Goal: Task Accomplishment & Management: Manage account settings

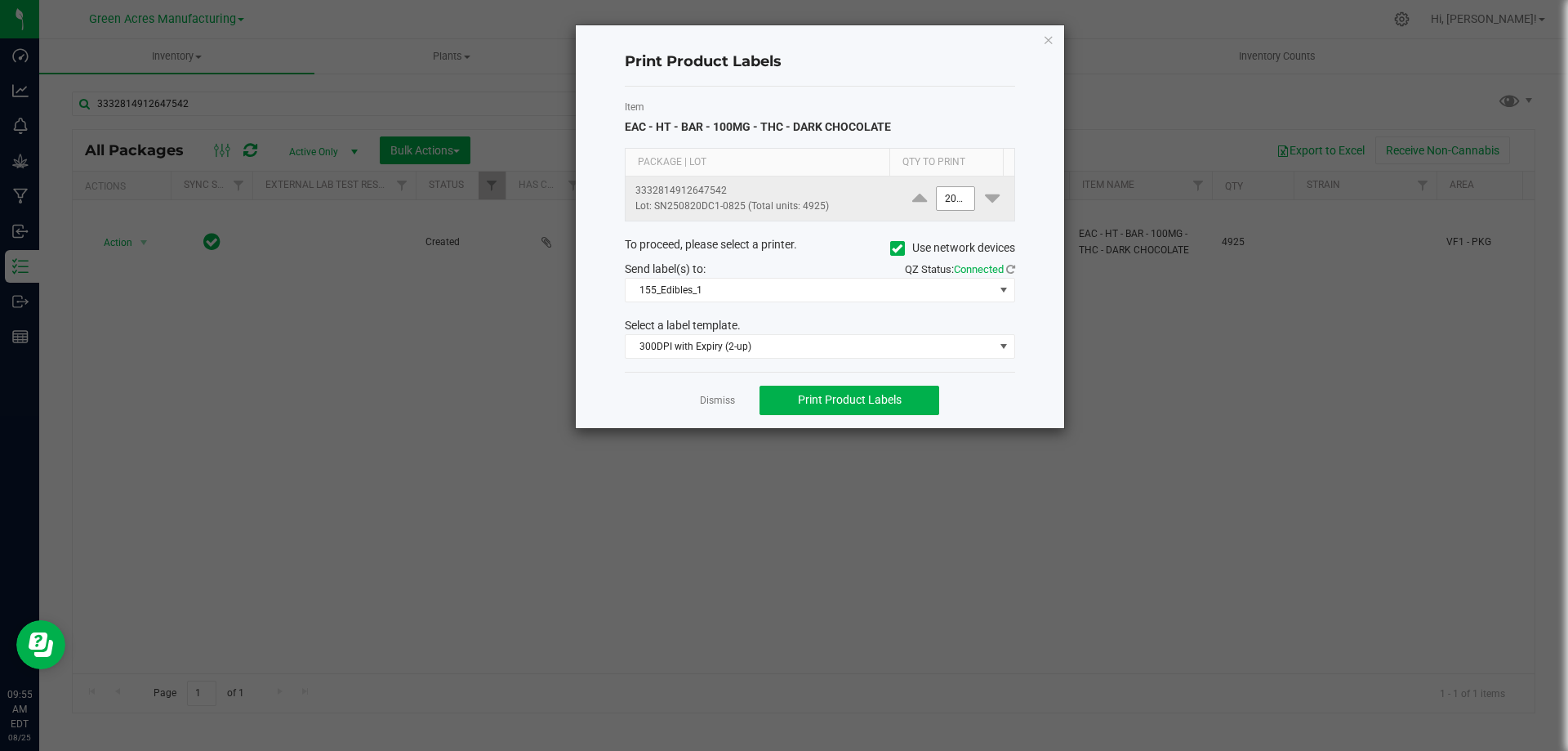
click at [940, 203] on input "2000" at bounding box center [956, 198] width 38 height 23
click at [957, 197] on input "2000" at bounding box center [956, 198] width 38 height 23
click at [845, 387] on button "Print Product Labels" at bounding box center [848, 400] width 179 height 29
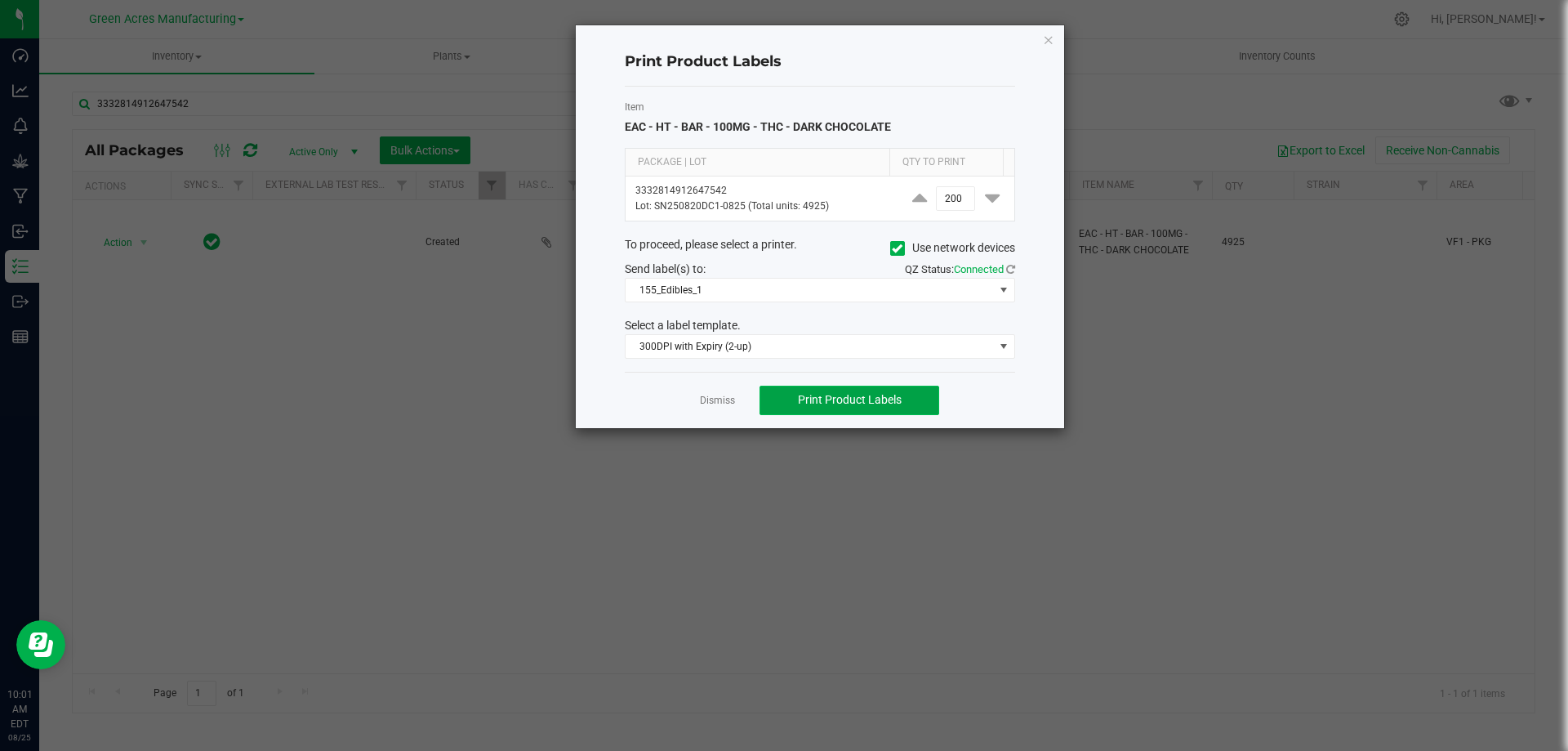
click at [826, 394] on span "Print Product Labels" at bounding box center [849, 399] width 103 height 13
click at [902, 410] on button "Print Product Labels" at bounding box center [848, 400] width 179 height 29
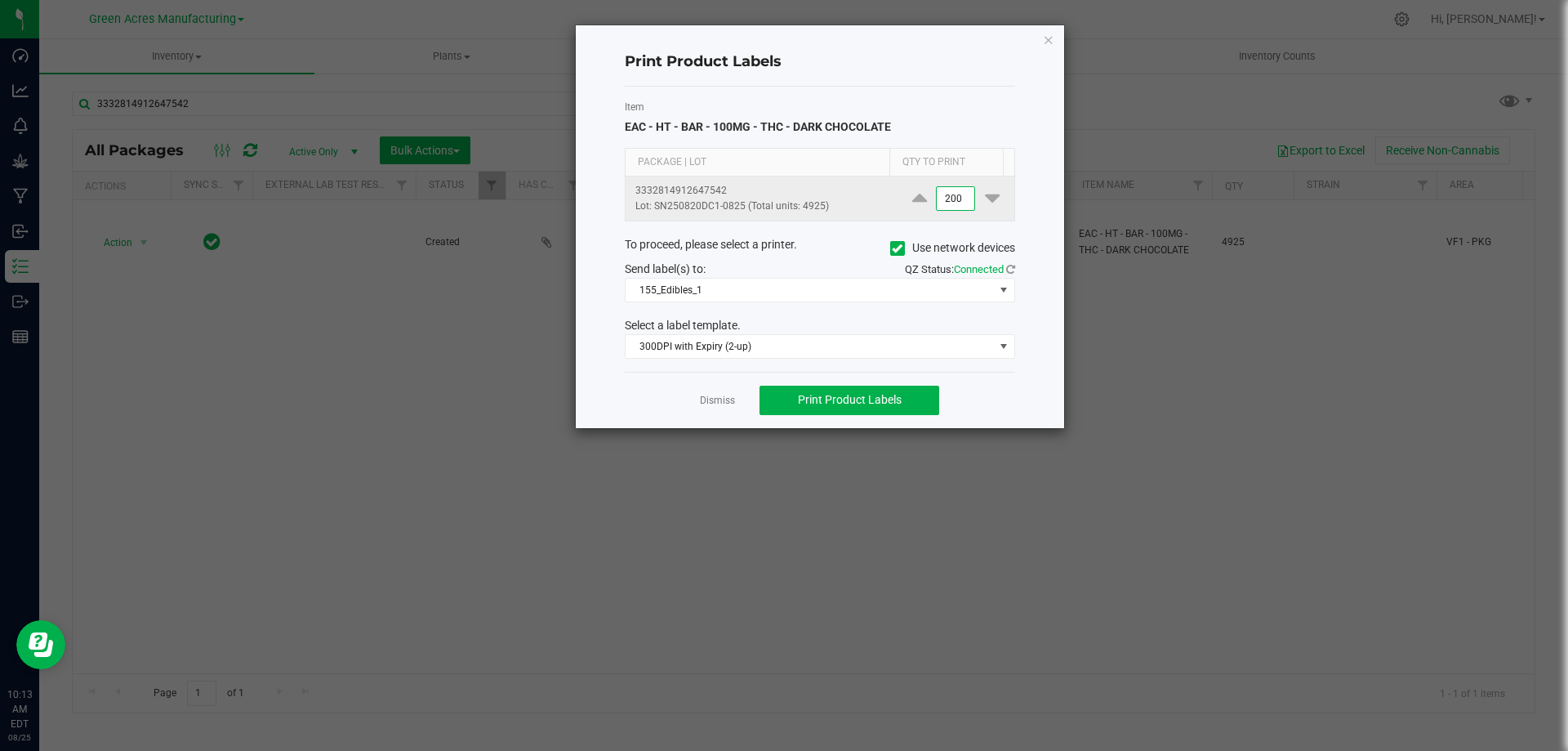
click at [943, 203] on input "200" at bounding box center [956, 198] width 38 height 23
click at [862, 397] on span "Print Product Labels" at bounding box center [849, 399] width 103 height 13
click at [942, 206] on input "100" at bounding box center [956, 198] width 38 height 23
click at [901, 398] on span "Print Product Labels" at bounding box center [849, 399] width 103 height 13
click at [952, 196] on input "50" at bounding box center [956, 198] width 38 height 23
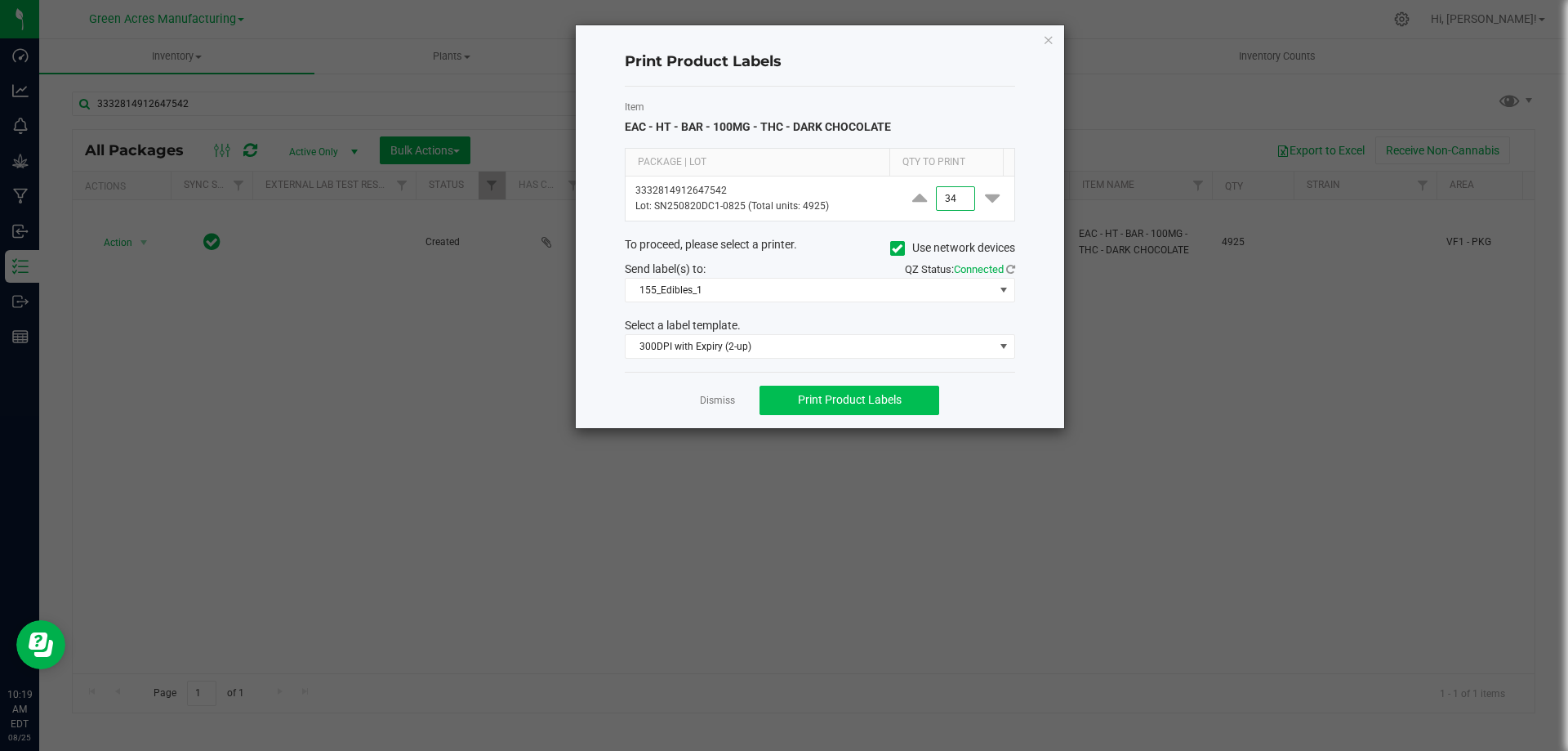
type input "34"
click at [902, 413] on button "Print Product Labels" at bounding box center [848, 400] width 179 height 29
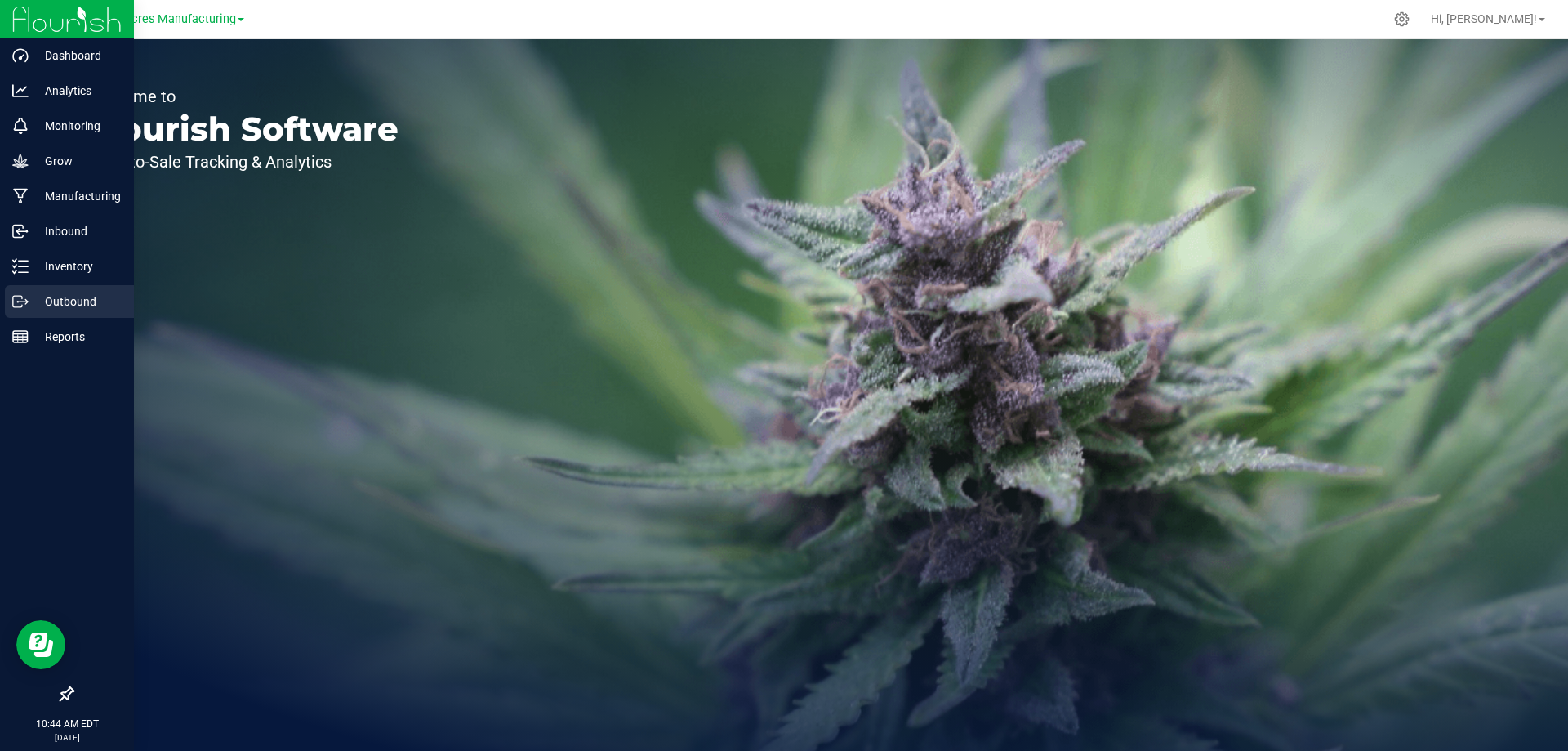
click at [46, 295] on p "Outbound" at bounding box center [77, 302] width 98 height 20
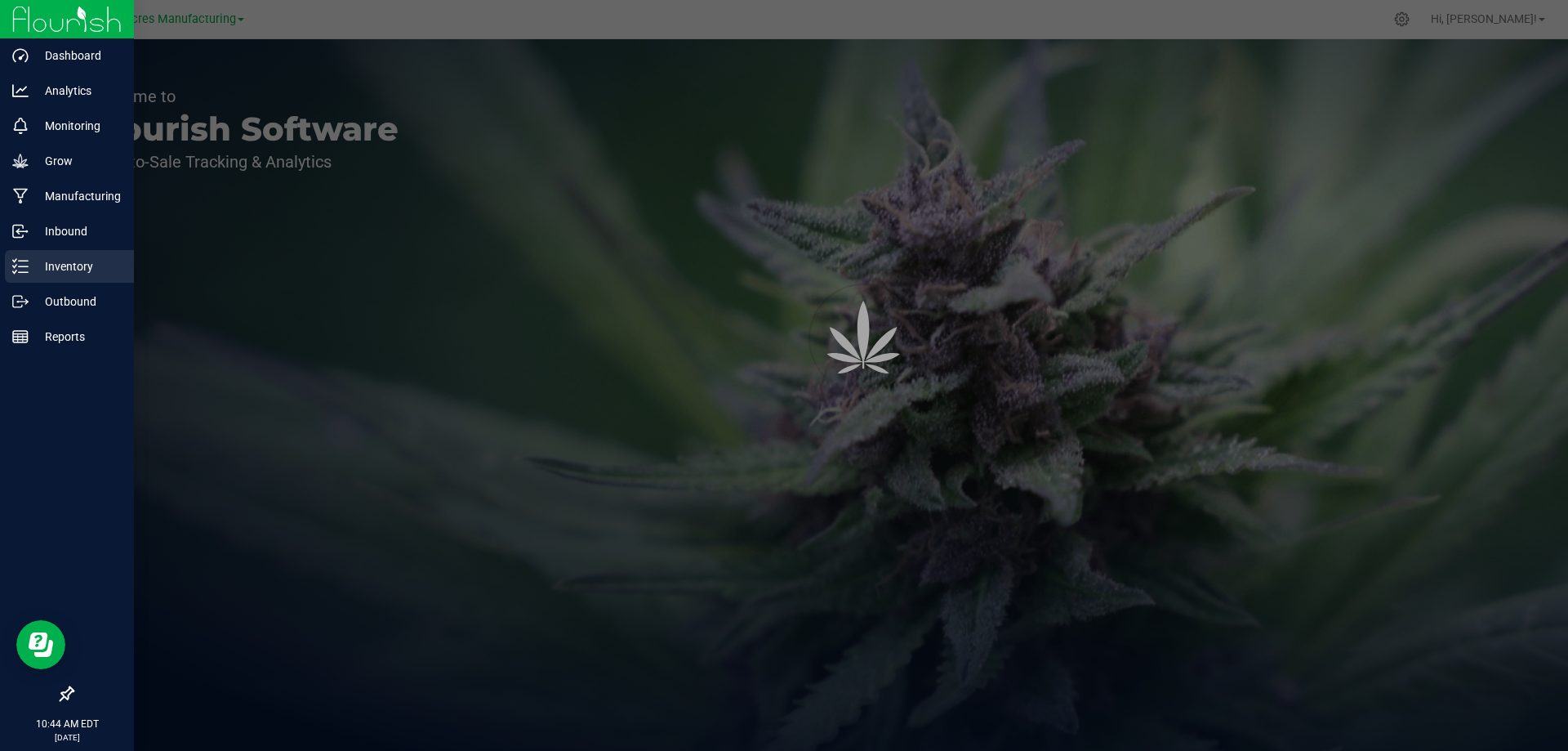
click at [69, 274] on p "Inventory" at bounding box center [77, 266] width 98 height 20
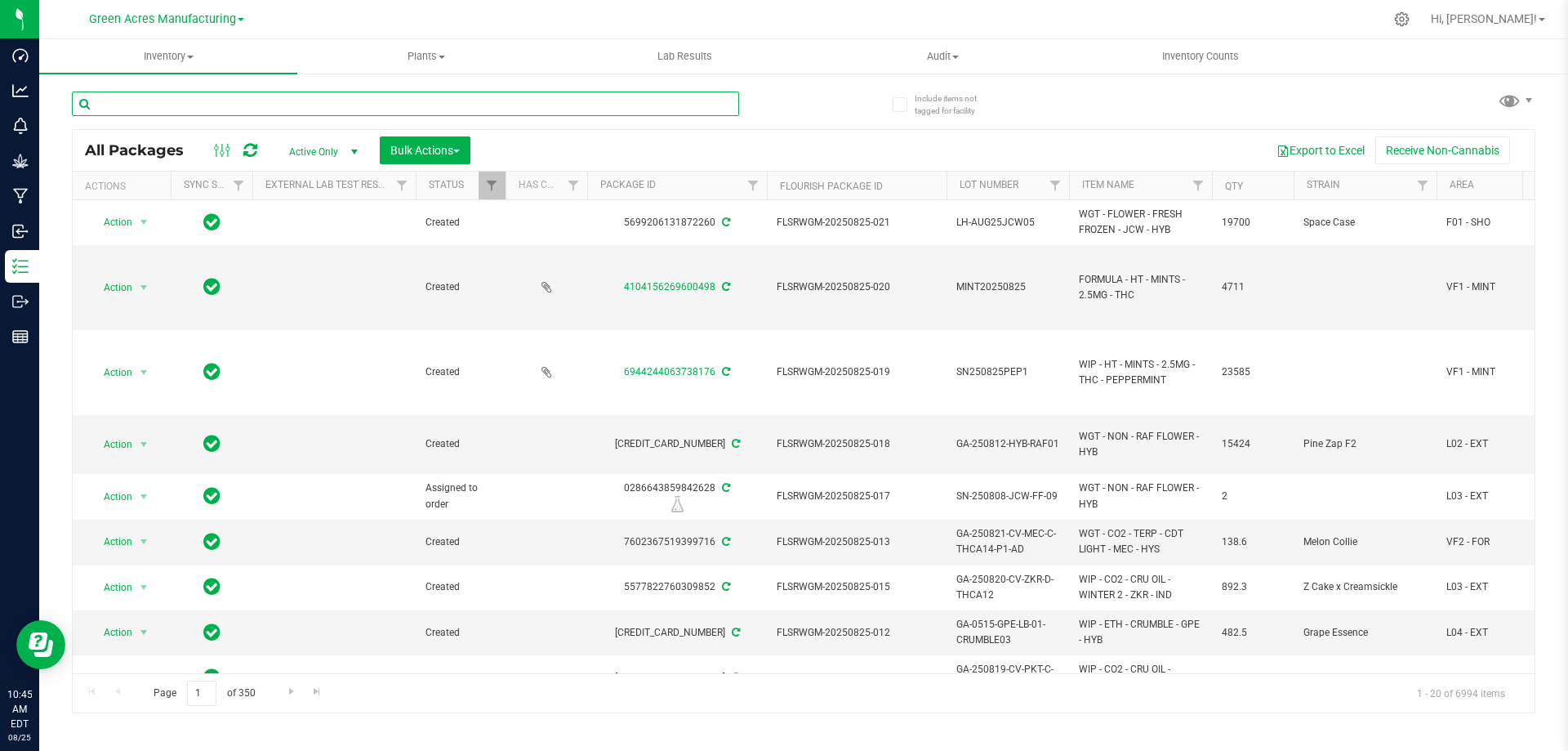
click at [387, 100] on input "text" at bounding box center [406, 103] width 667 height 25
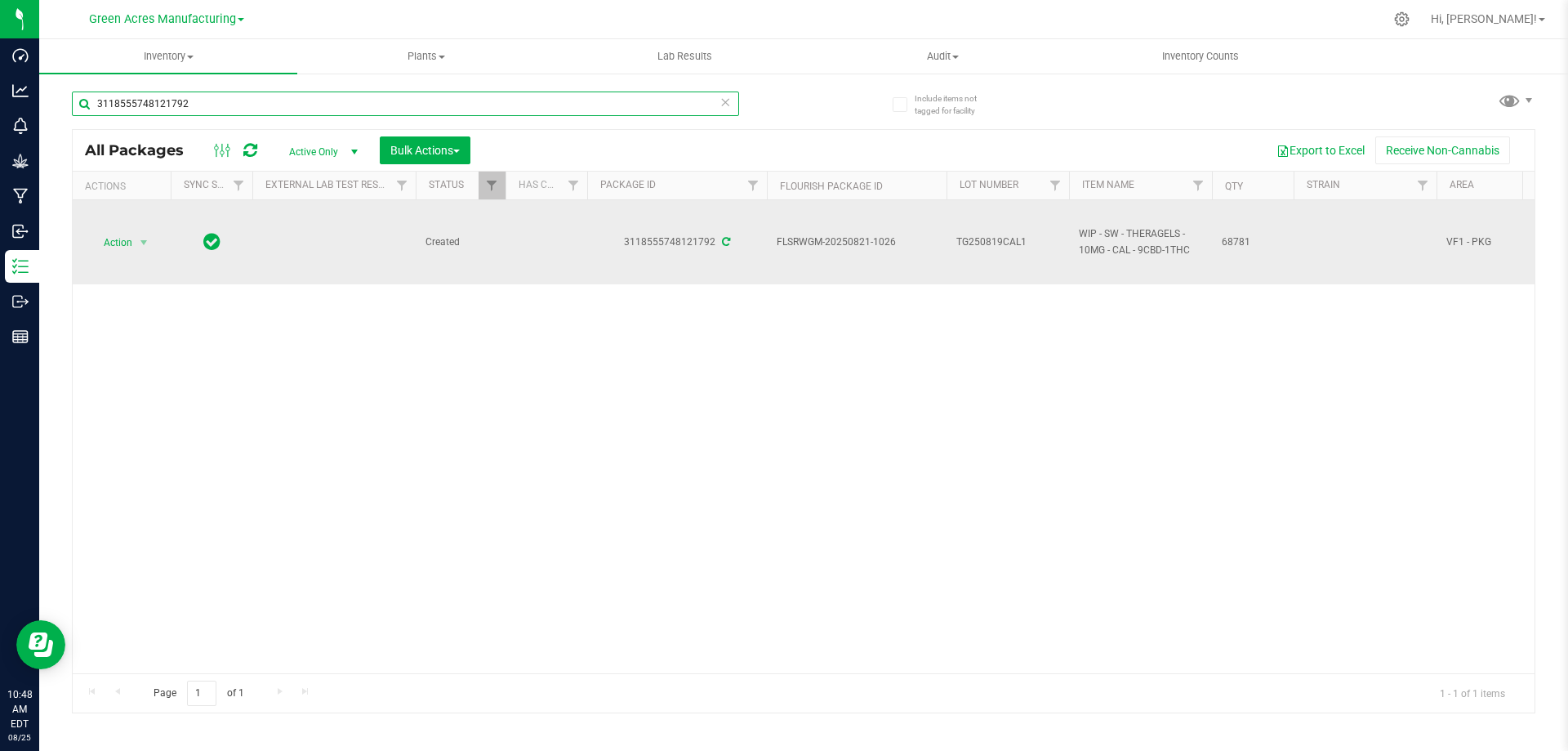
type input "3118555748121792"
click at [1029, 239] on span "TG250819CAL1" at bounding box center [1008, 242] width 103 height 15
type input "TG250819CAL1-F-0825"
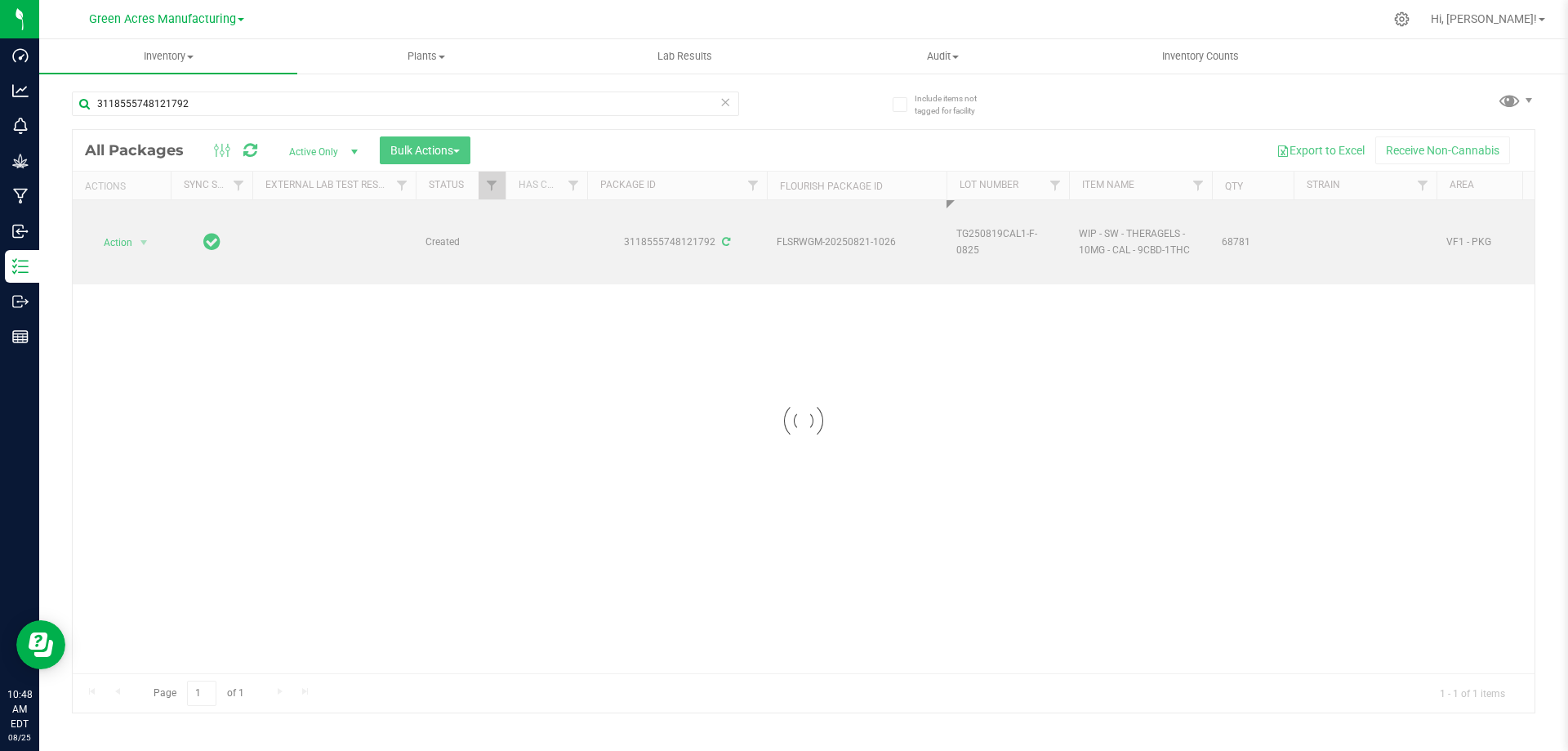
click at [955, 356] on div "Loading... All Packages Active Only Active Only Lab Samples Locked All External…" at bounding box center [804, 421] width 1464 height 584
click at [138, 239] on span "select" at bounding box center [144, 243] width 13 height 13
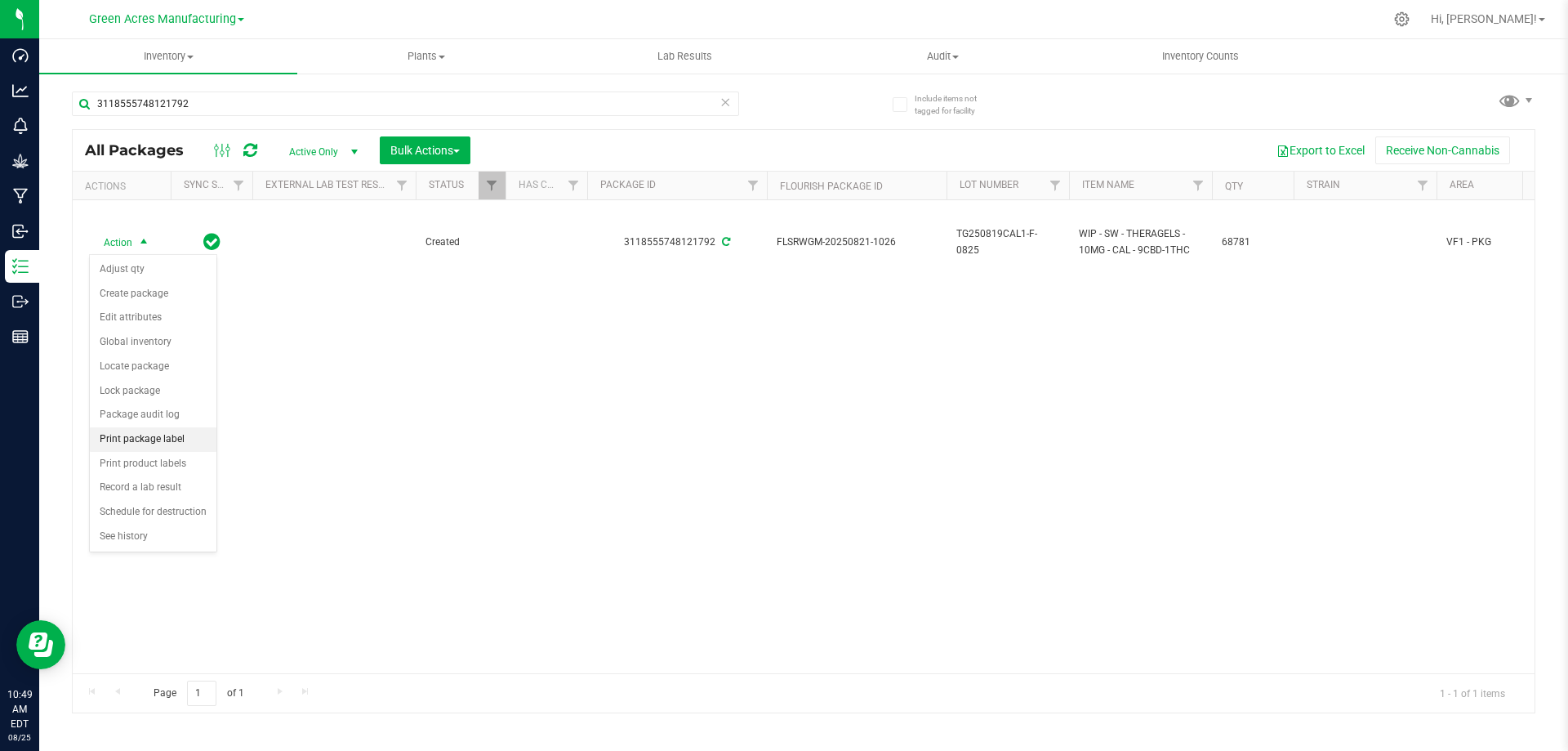
click at [166, 440] on li "Print package label" at bounding box center [154, 439] width 127 height 25
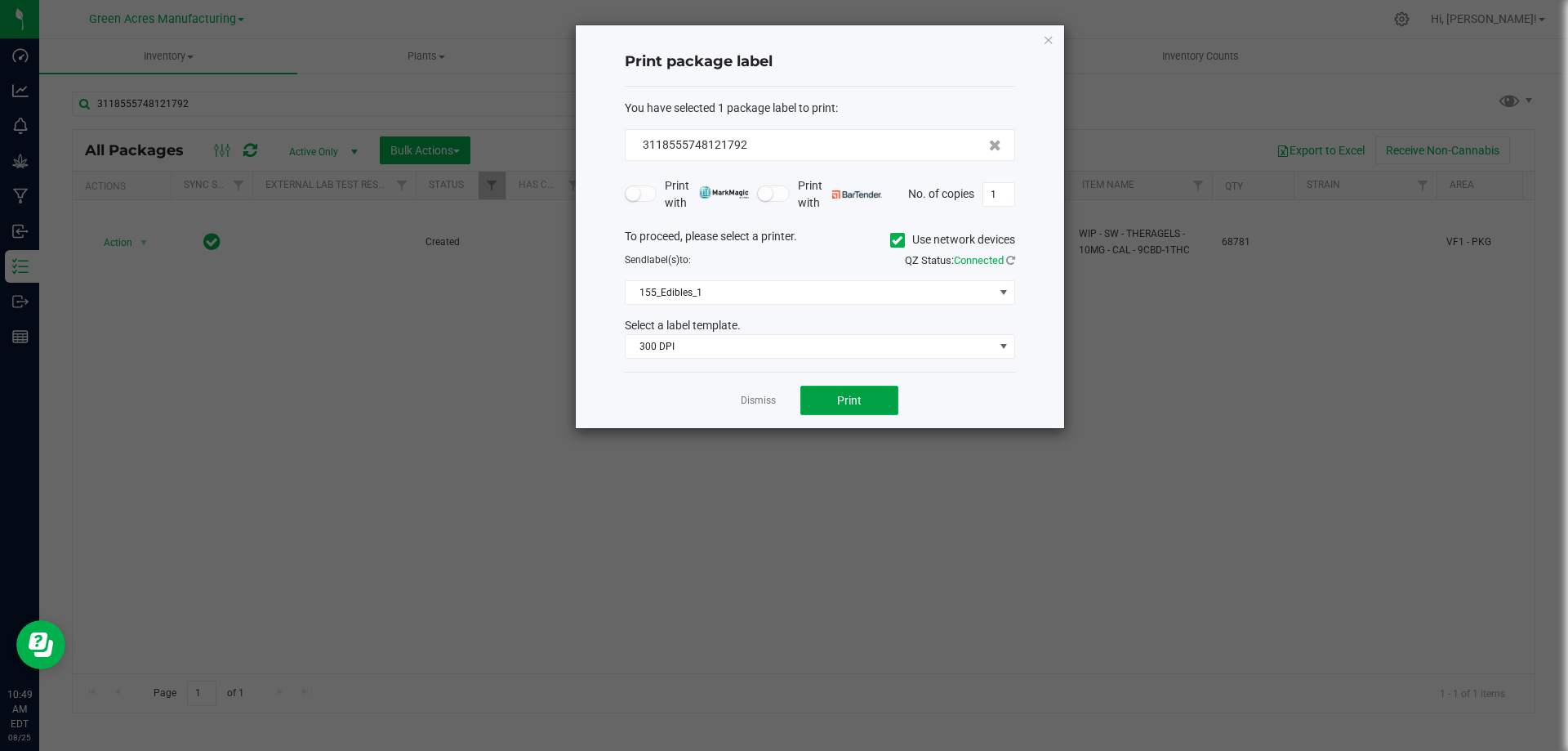
click at [849, 394] on span "Print" at bounding box center [849, 400] width 25 height 13
click at [763, 396] on link "Dismiss" at bounding box center [757, 400] width 35 height 14
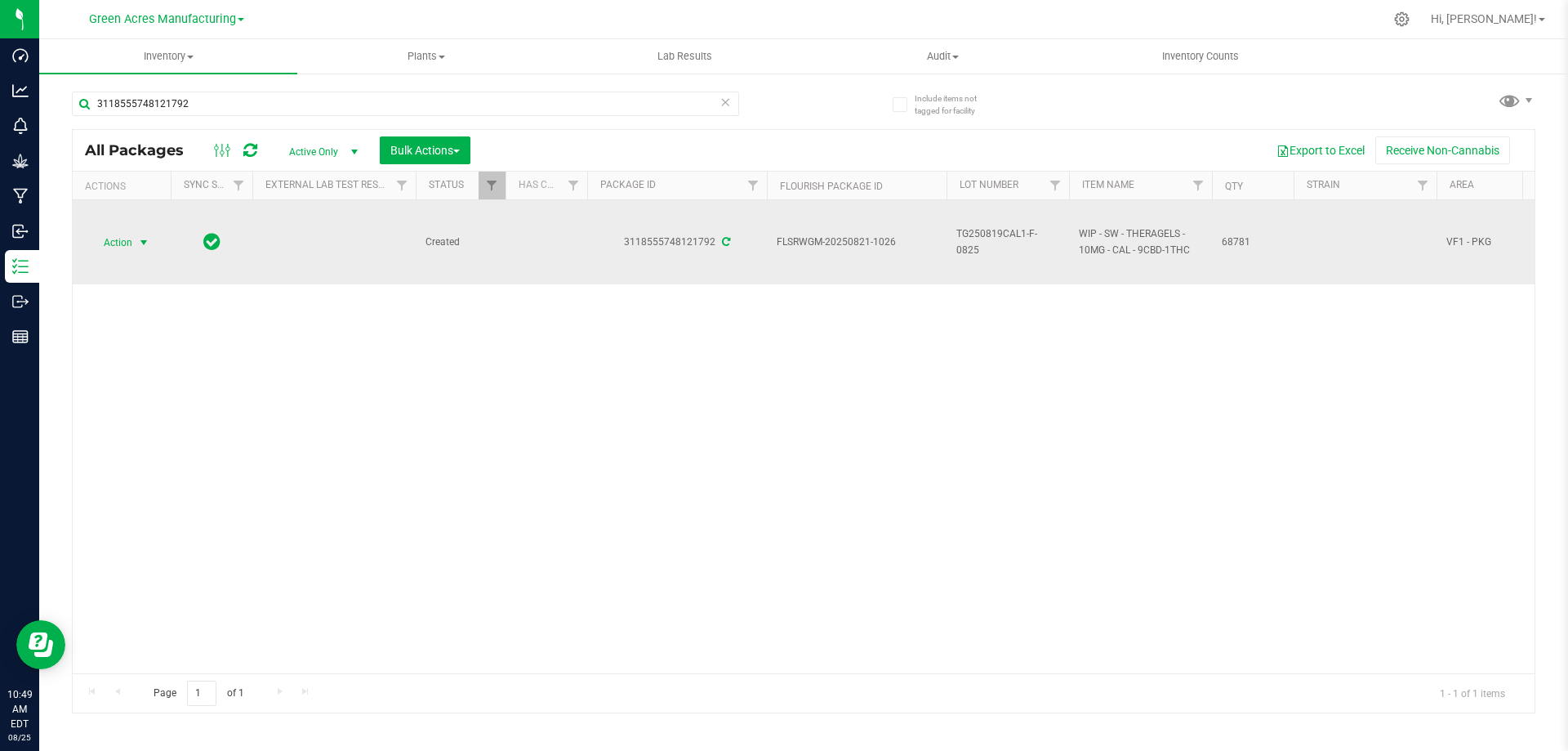
click at [127, 232] on span "Action" at bounding box center [111, 243] width 45 height 23
click at [142, 245] on span "select" at bounding box center [144, 243] width 13 height 13
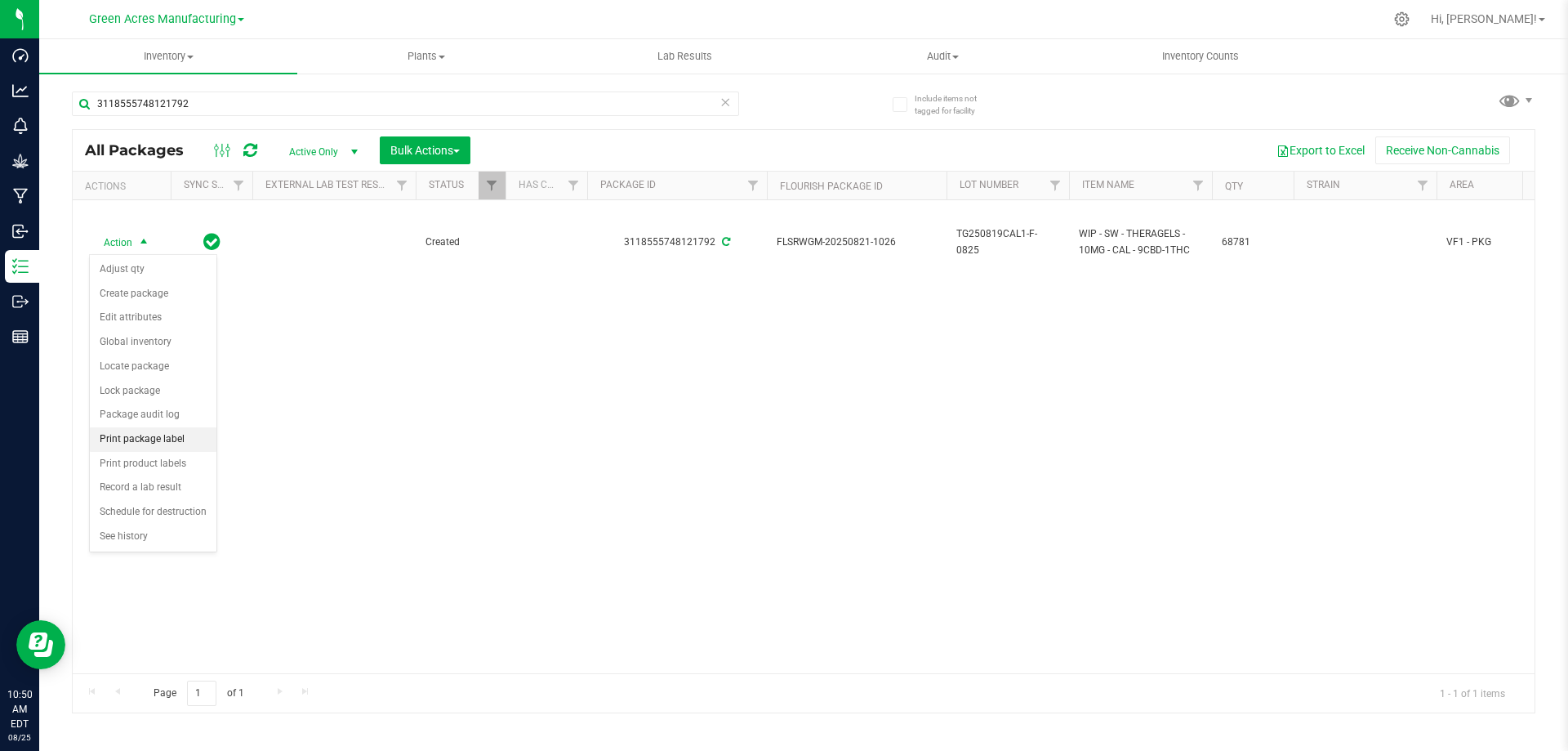
click at [159, 433] on li "Print package label" at bounding box center [154, 439] width 127 height 25
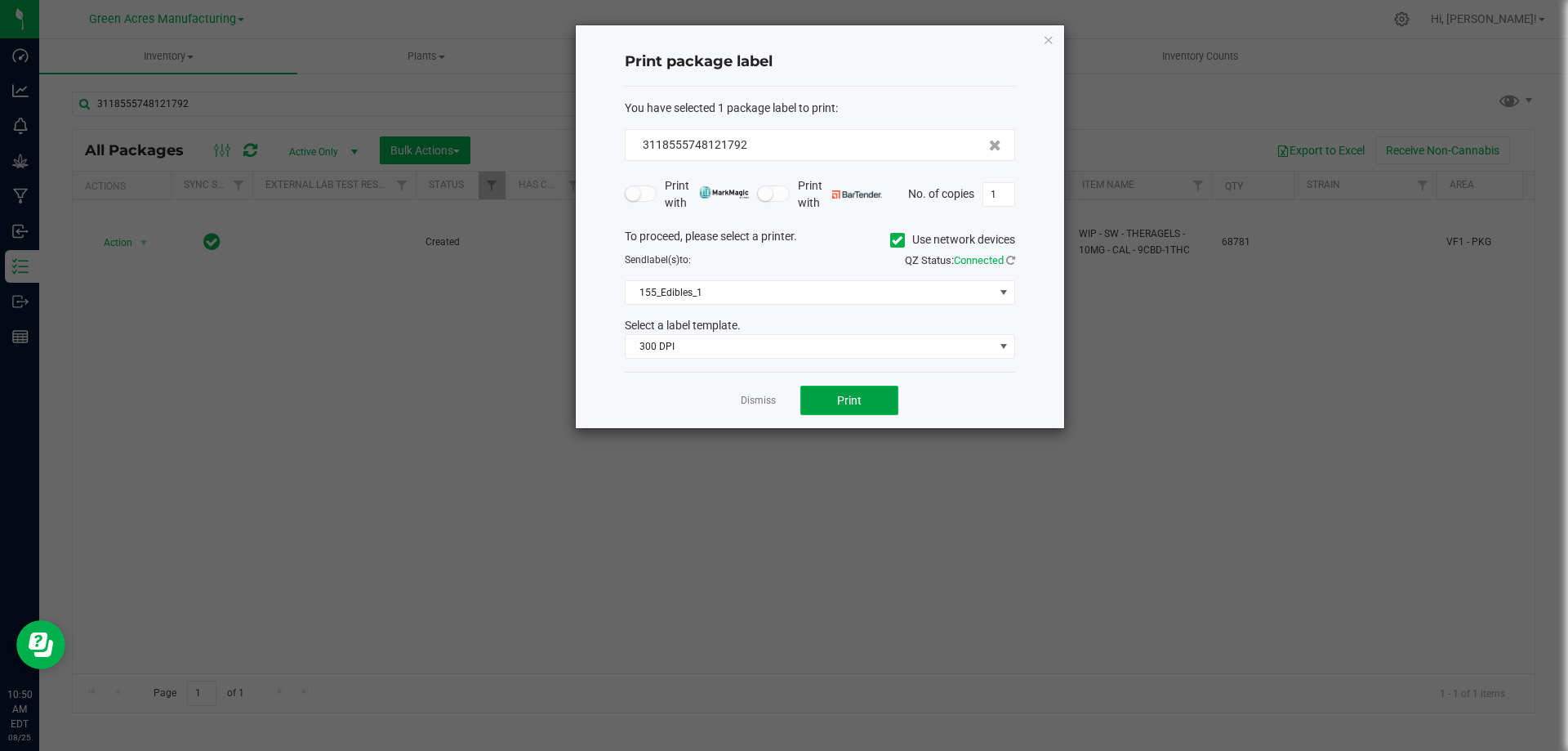
click at [838, 408] on button "Print" at bounding box center [848, 400] width 98 height 29
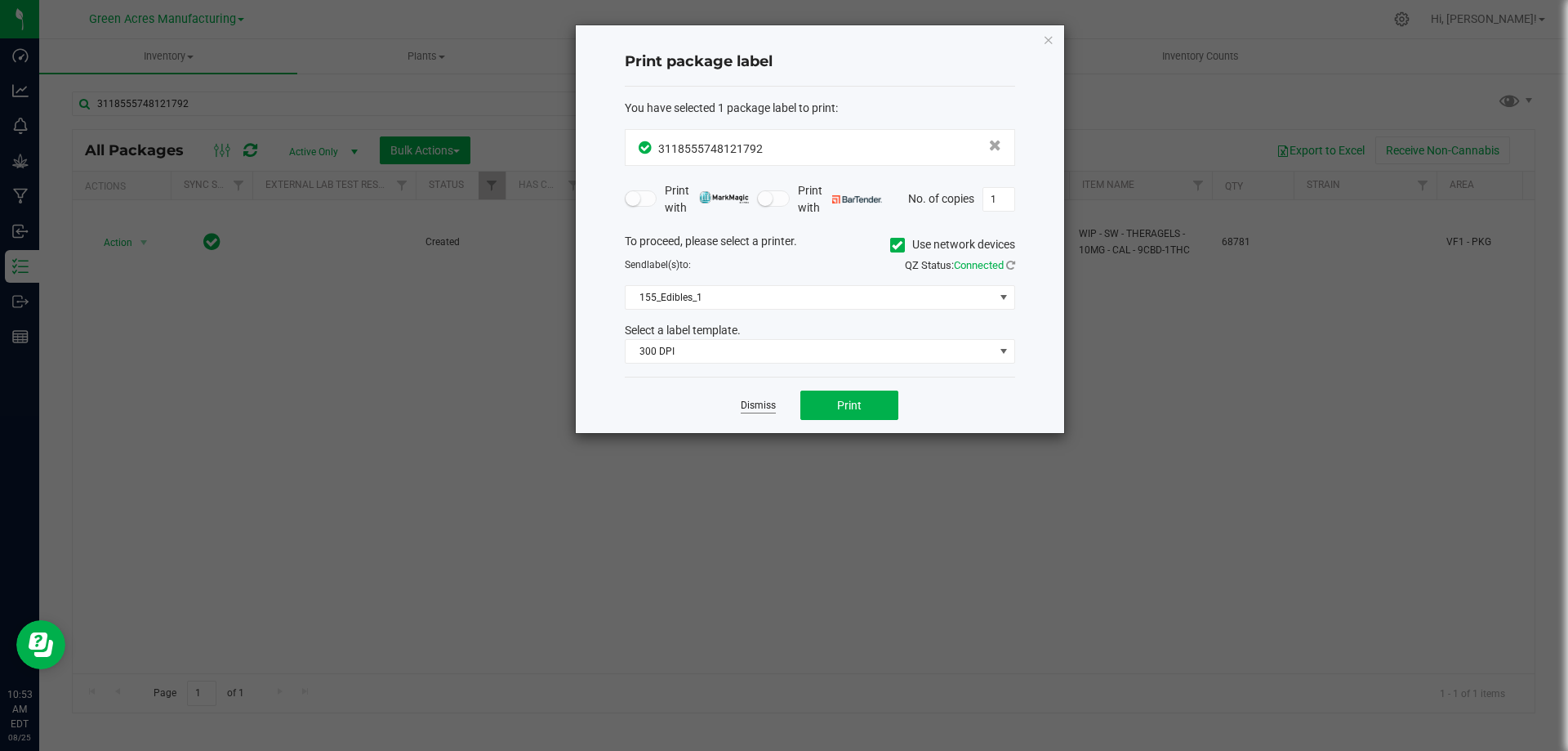
click at [766, 408] on link "Dismiss" at bounding box center [757, 405] width 35 height 14
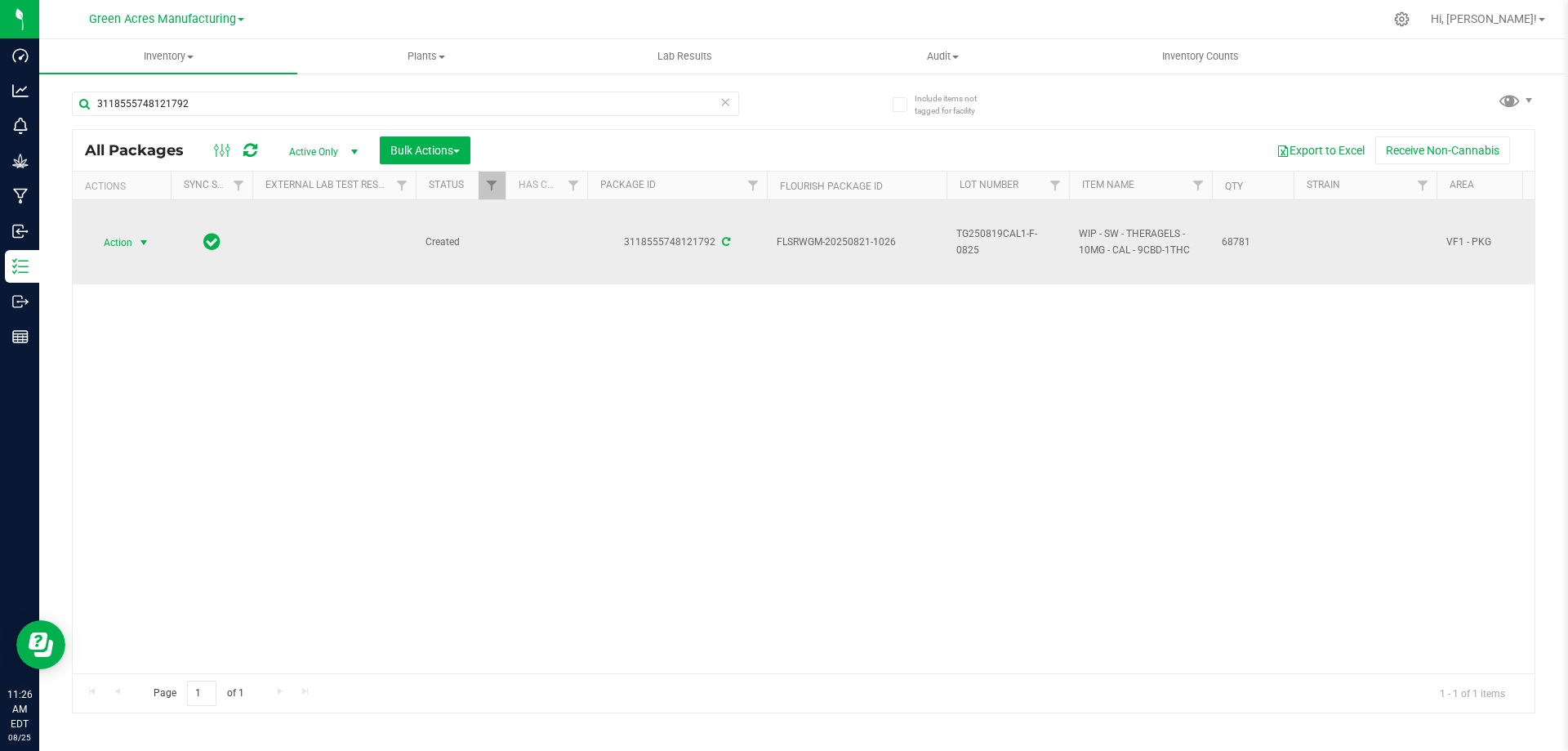
click at [1003, 245] on span "TG250819CAL1-F-0825" at bounding box center [1008, 242] width 103 height 31
click at [1003, 245] on input "TG250819CAL1-F-0825" at bounding box center [1003, 242] width 117 height 26
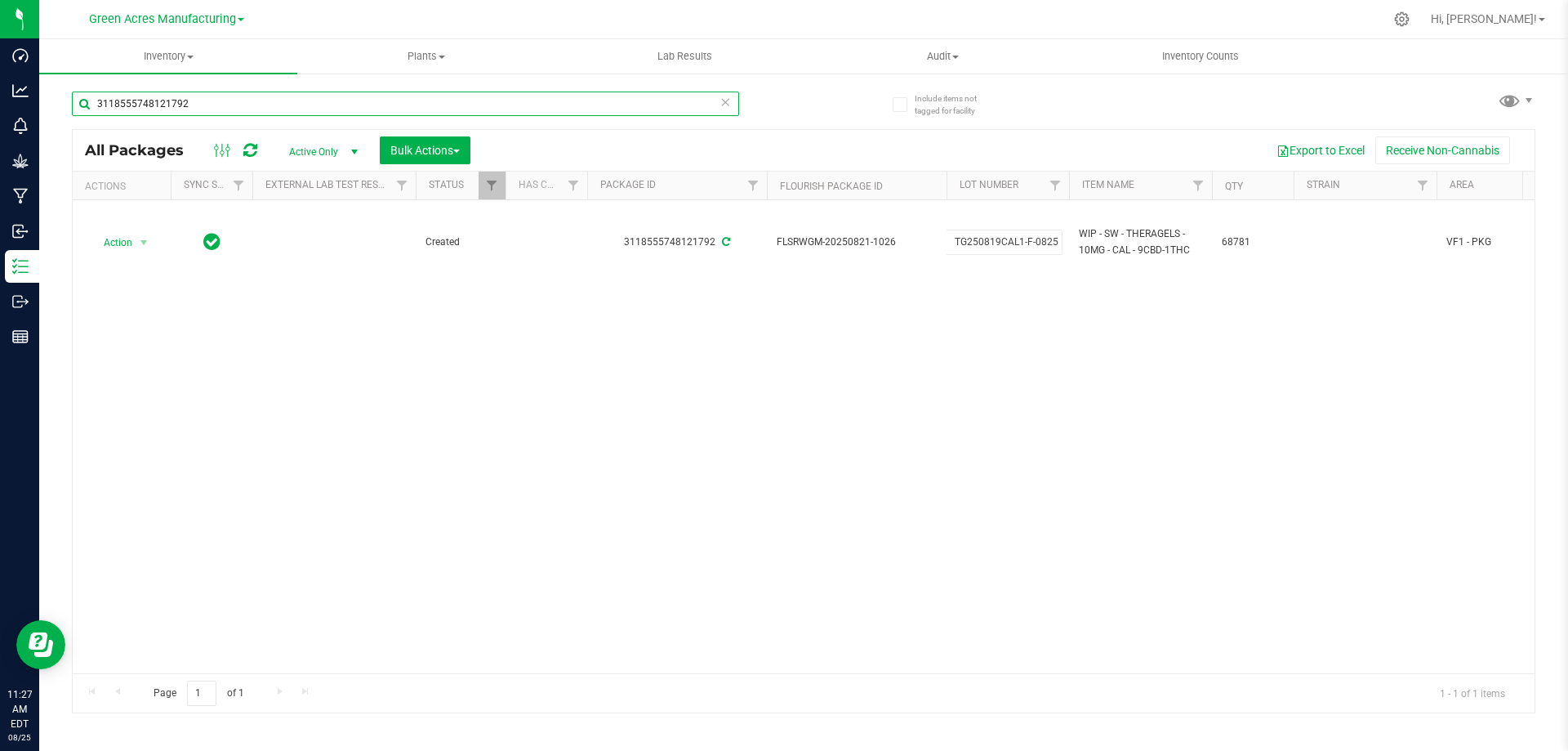
click at [323, 107] on input "3118555748121792" at bounding box center [406, 103] width 667 height 25
paste input "TG250819CAL1-F-0825"
type input "TG250819CAL1-F-0825"
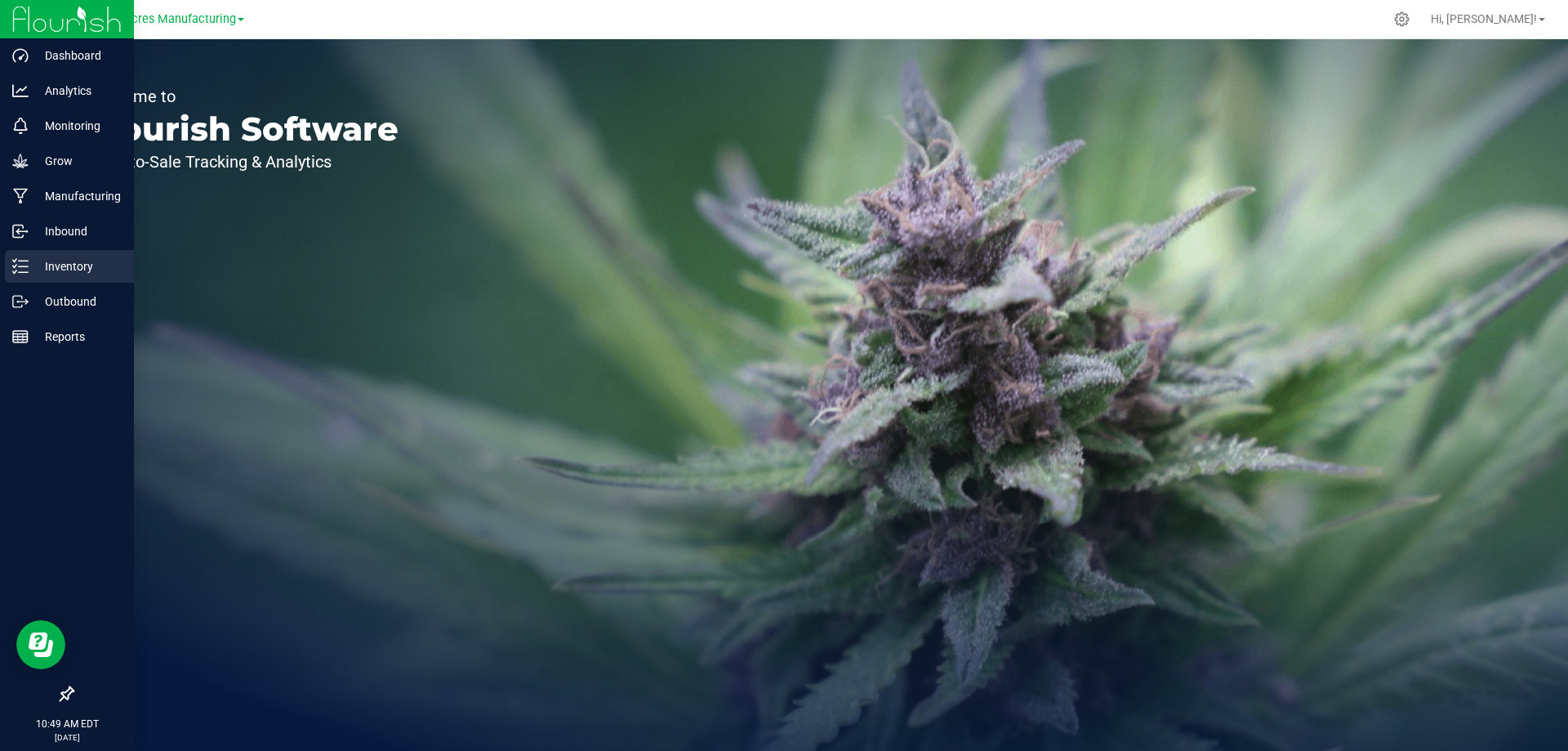
click at [65, 272] on p "Inventory" at bounding box center [77, 266] width 98 height 20
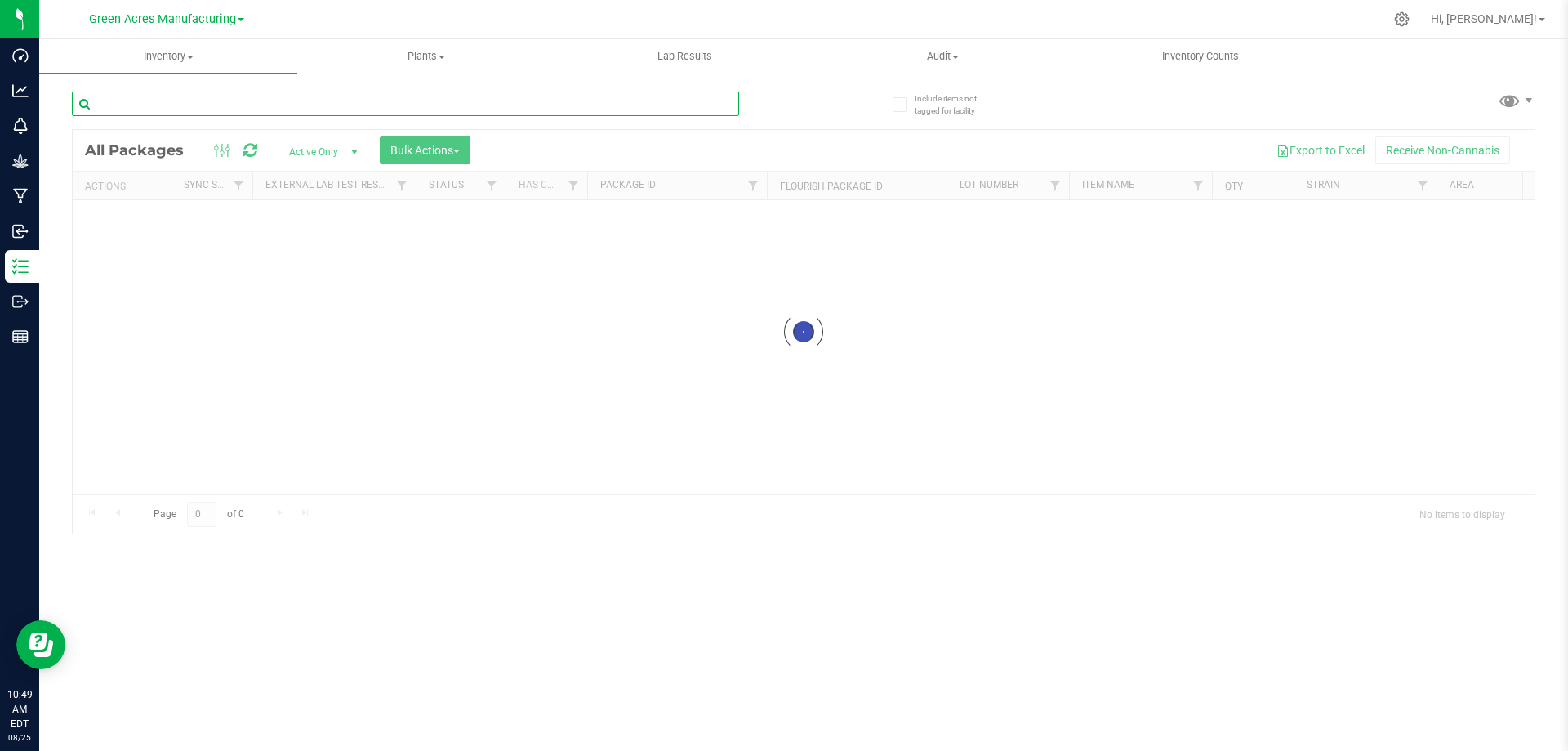
click at [268, 110] on input "text" at bounding box center [406, 103] width 667 height 25
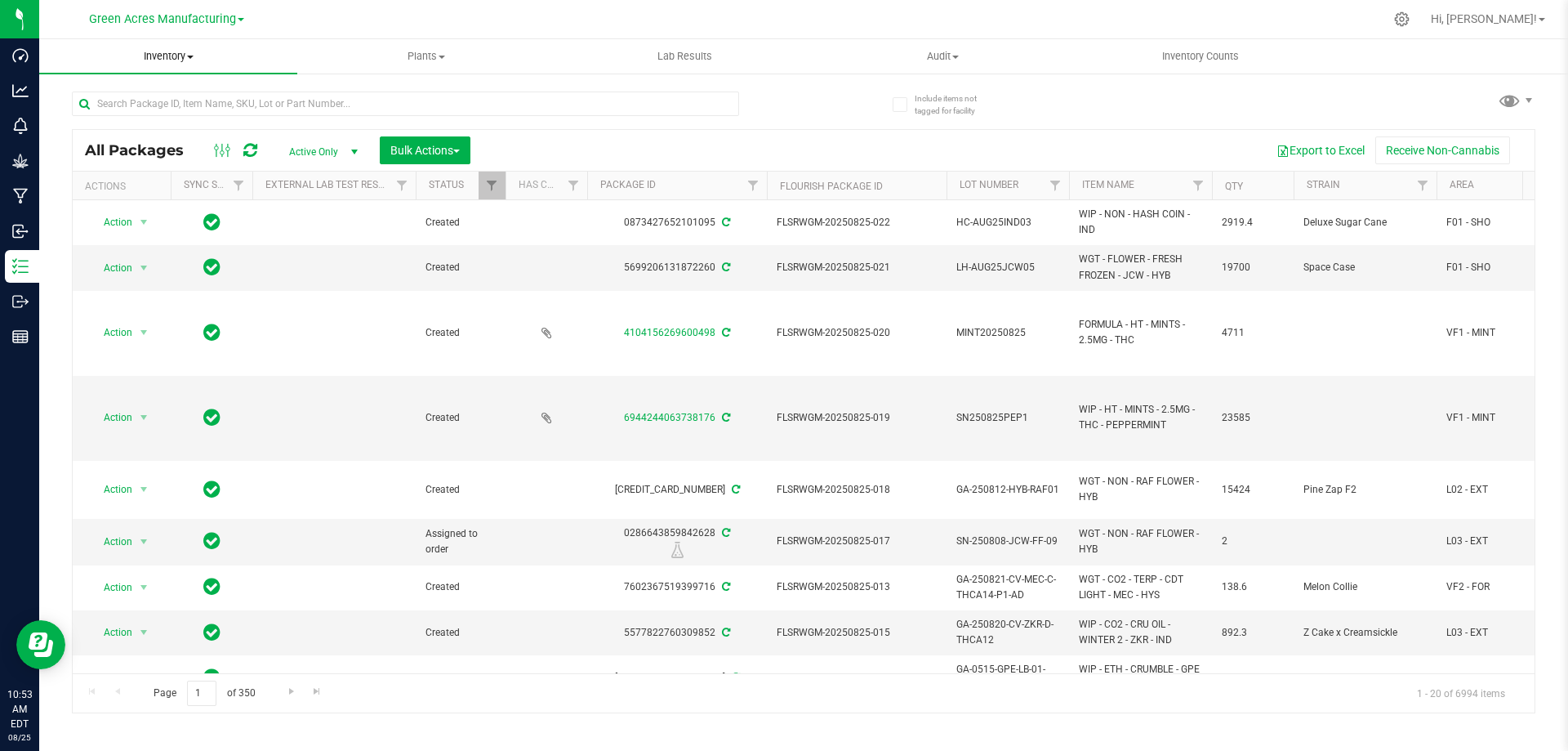
click at [187, 53] on span "Inventory" at bounding box center [168, 57] width 258 height 15
click at [171, 207] on ul "All packages All inventory Waste log Create inventory From packages From bill o…" at bounding box center [168, 147] width 258 height 147
drag, startPoint x: 175, startPoint y: 192, endPoint x: 241, endPoint y: 64, distance: 144.0
click at [235, 89] on div "All Packages Active Only Active Only Lab Samples Locked All External Internal B…" at bounding box center [804, 394] width 1464 height 637
click at [195, 57] on span "Inventory" at bounding box center [168, 57] width 258 height 15
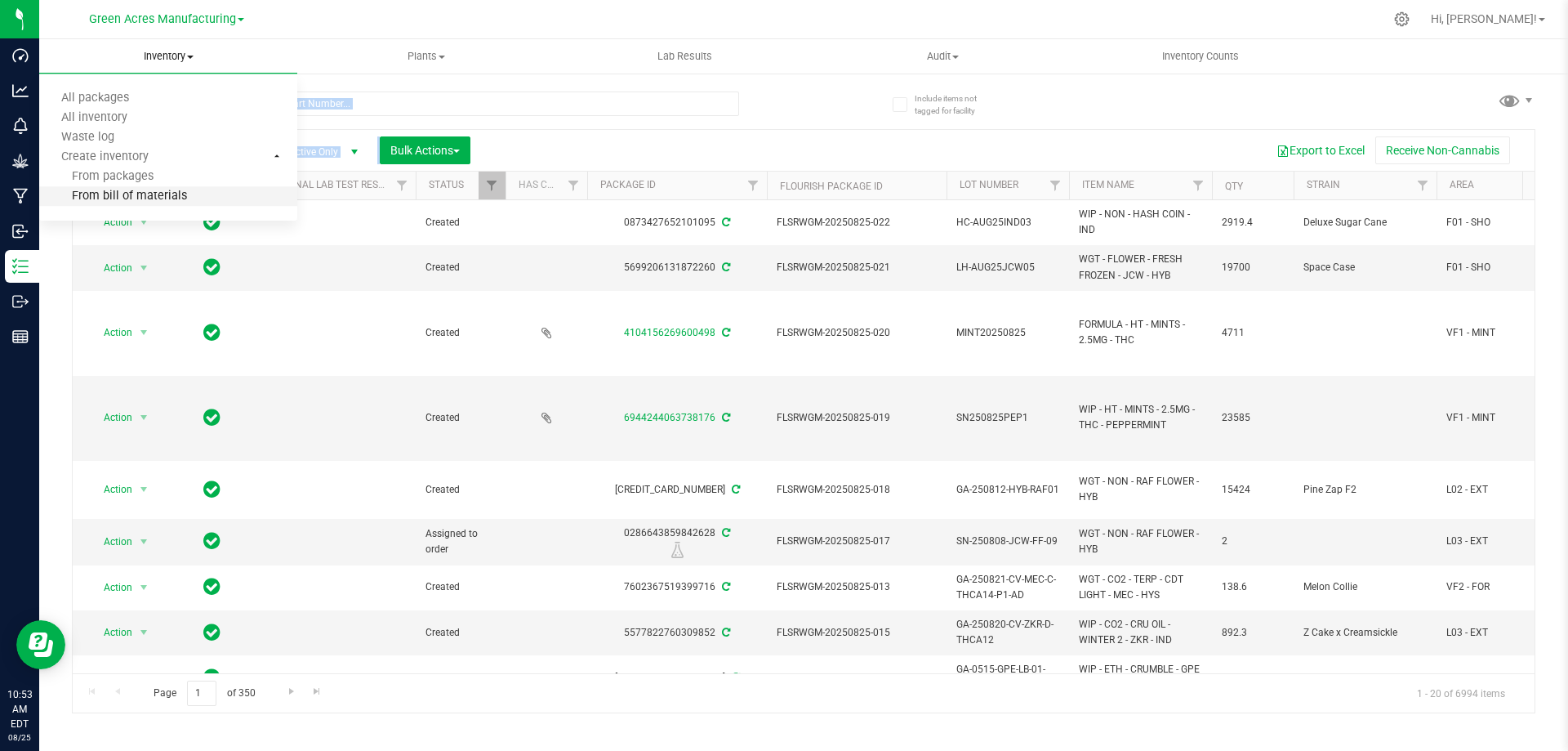
click at [163, 192] on span "From bill of materials" at bounding box center [113, 196] width 148 height 14
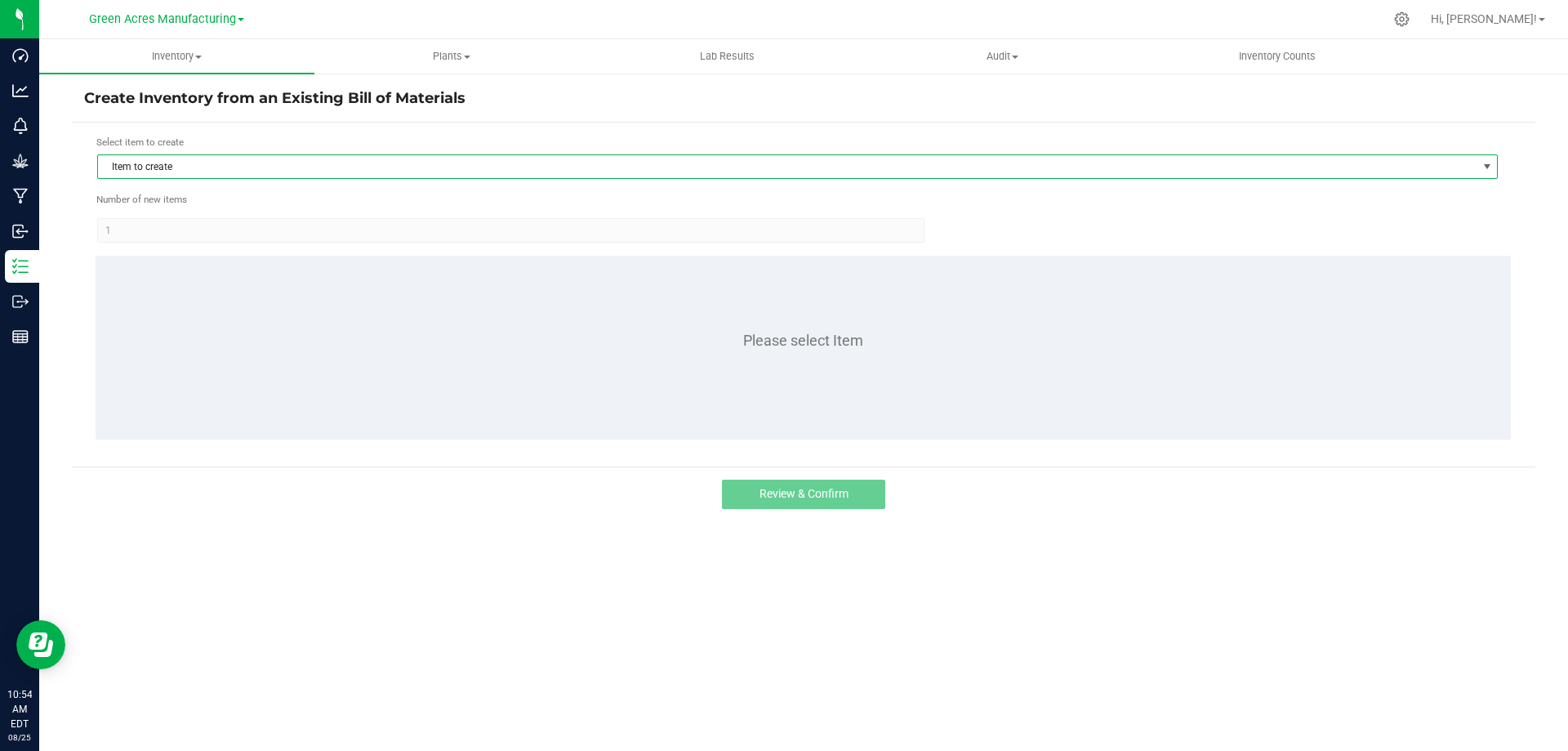
click at [1015, 172] on span "Item to create" at bounding box center [787, 167] width 1378 height 23
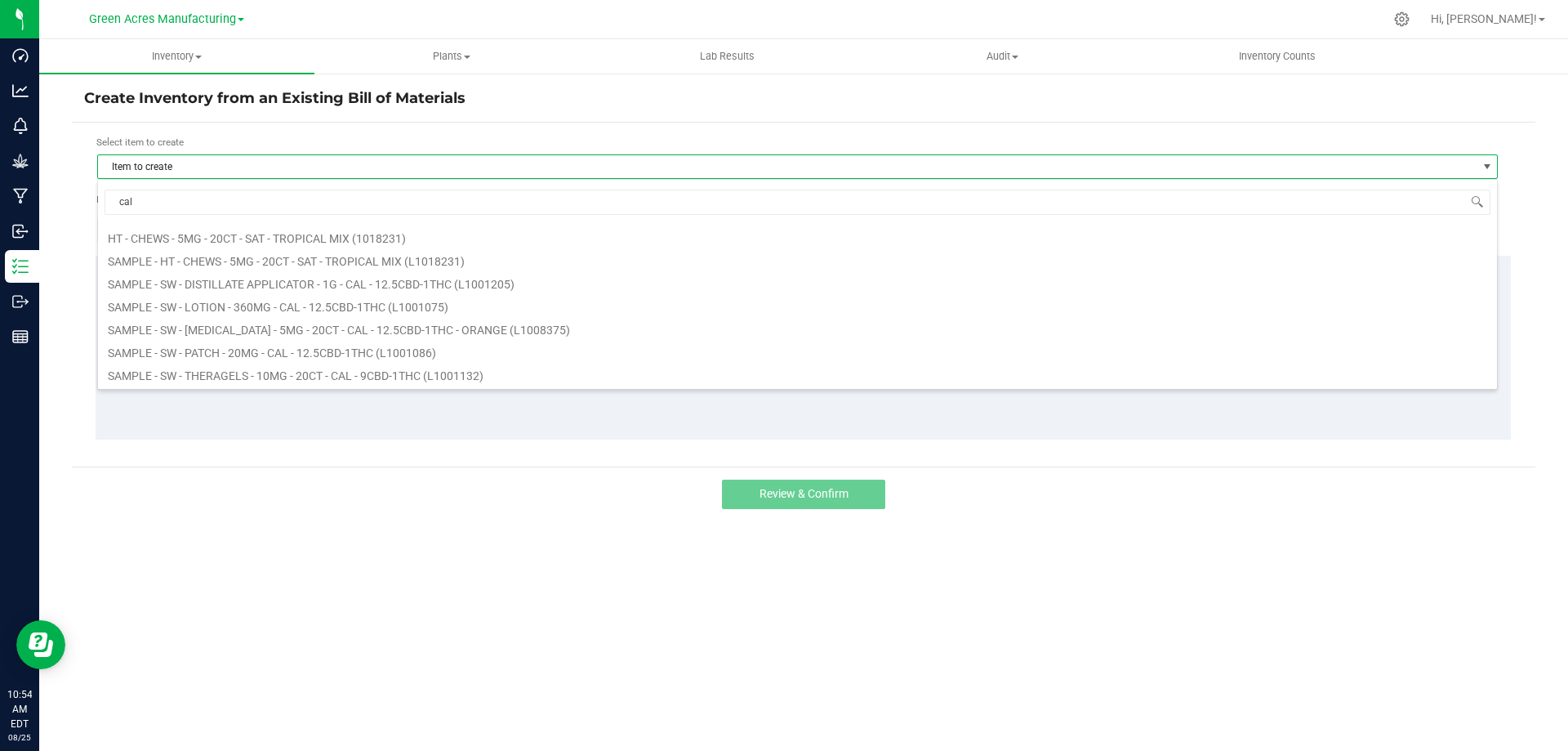
scroll to position [245, 0]
click at [342, 184] on span "cal" at bounding box center [797, 202] width 1399 height 38
click at [338, 192] on input "cal" at bounding box center [797, 202] width 1386 height 26
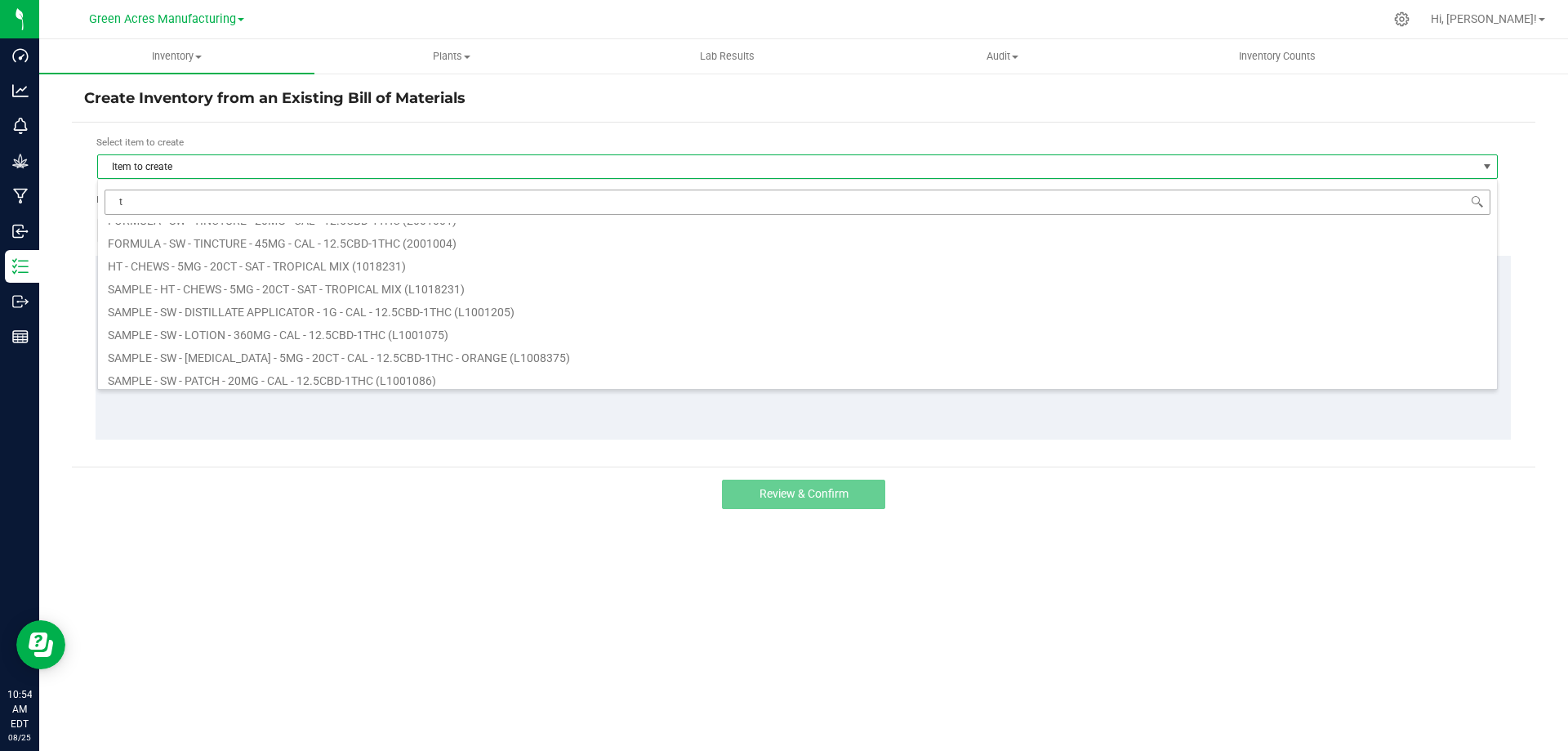
scroll to position [0, 0]
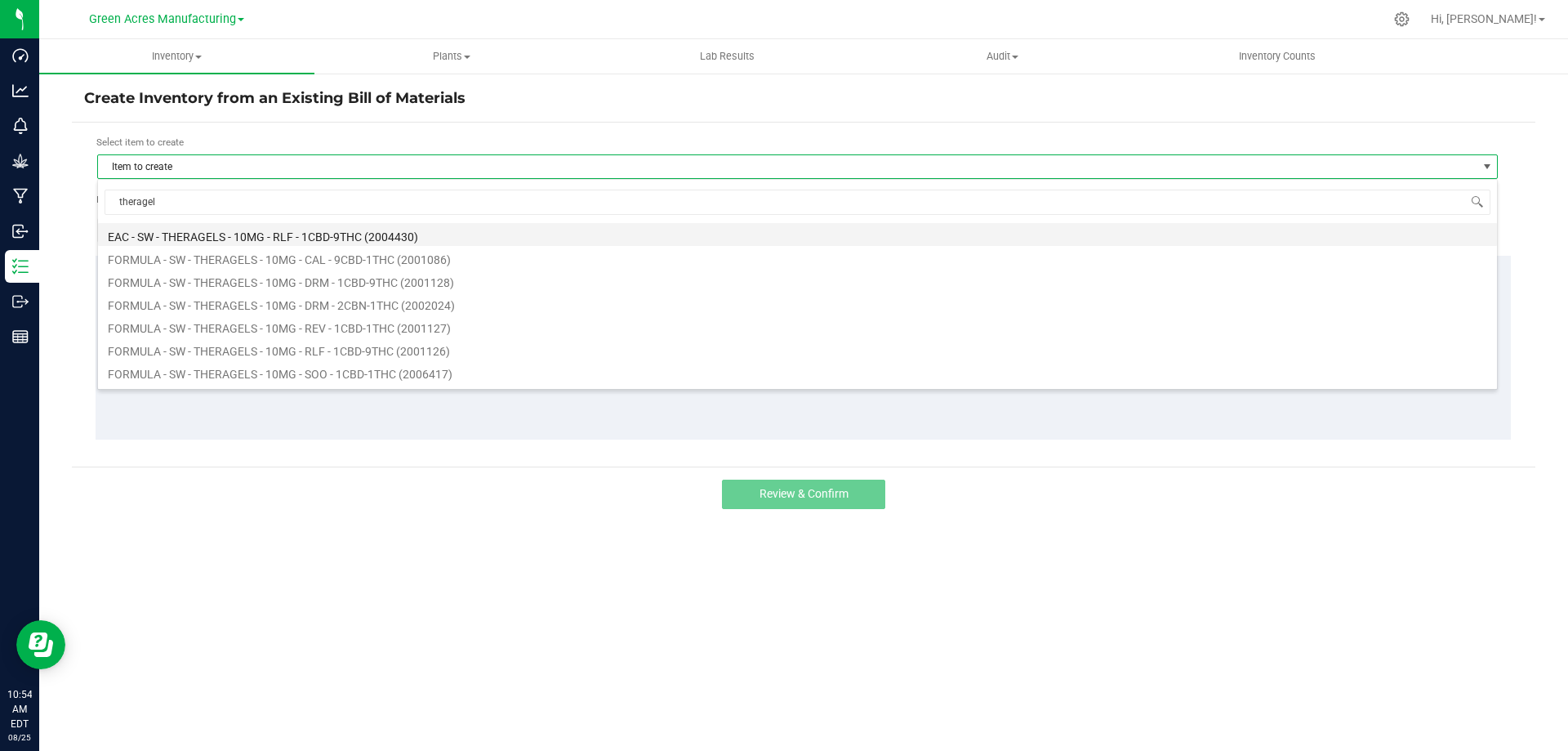
type input "theragels"
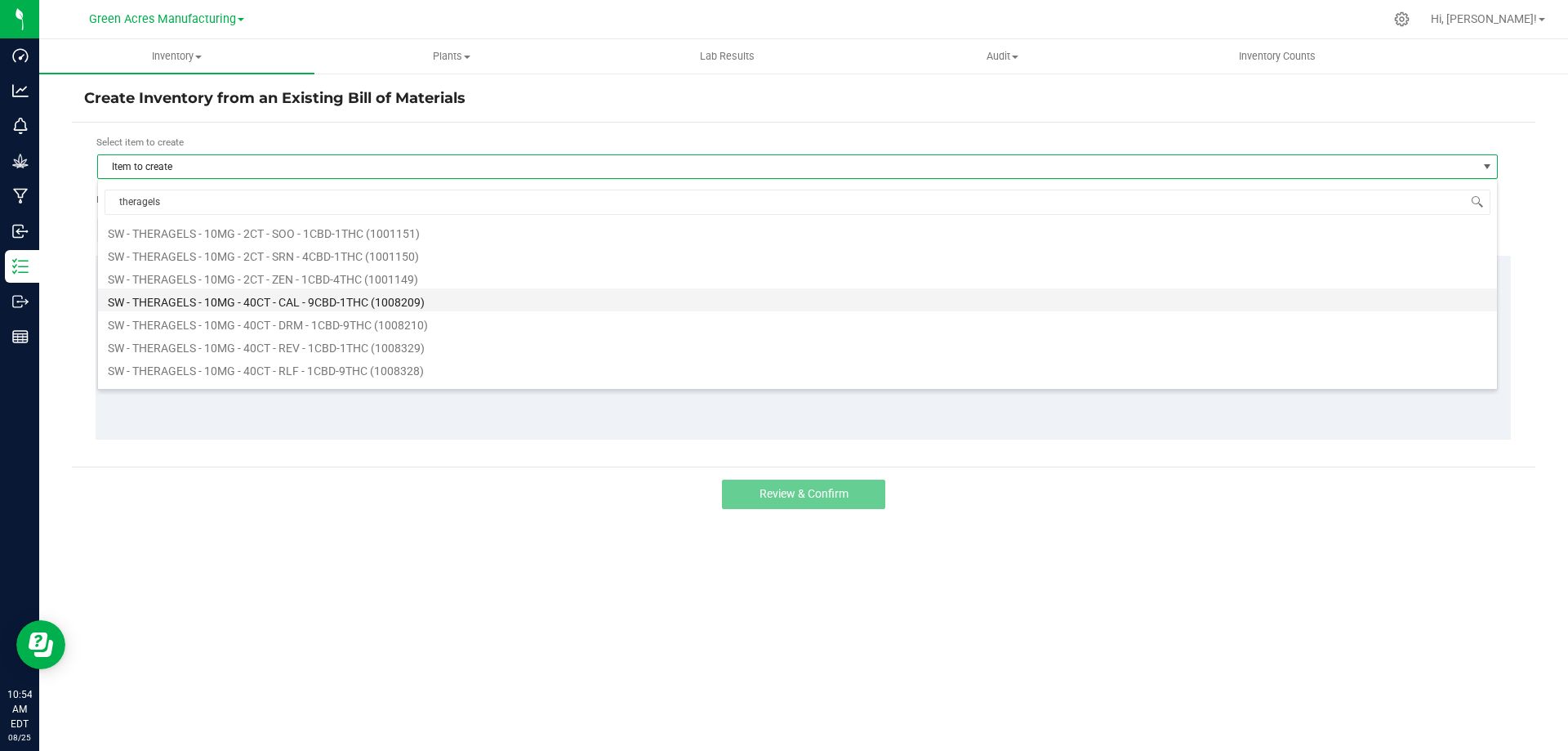
scroll to position [1062, 0]
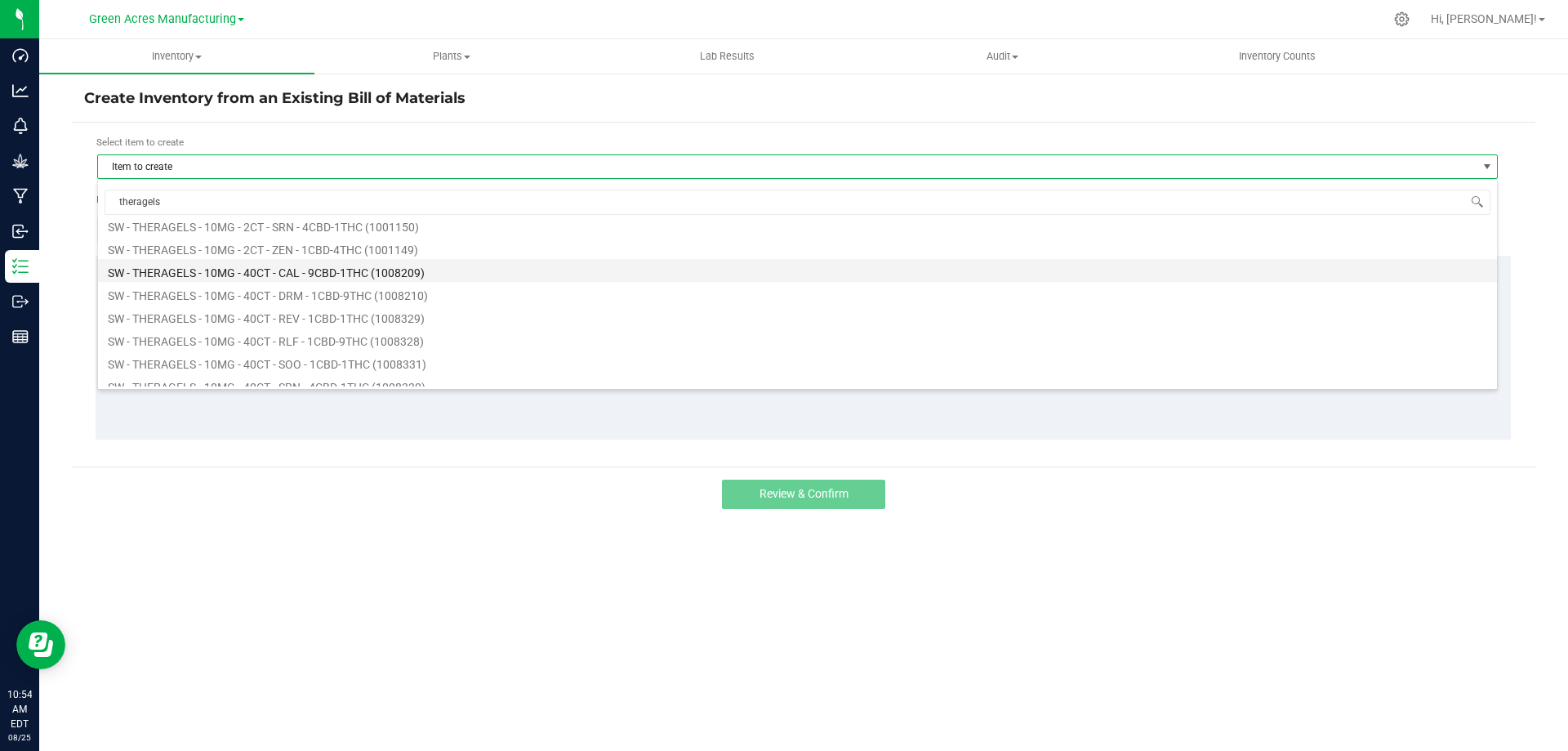
click at [316, 277] on li "SW - THERAGELS - 10MG - 40CT - CAL - 9CBD-1THC (1008209)" at bounding box center [797, 270] width 1399 height 23
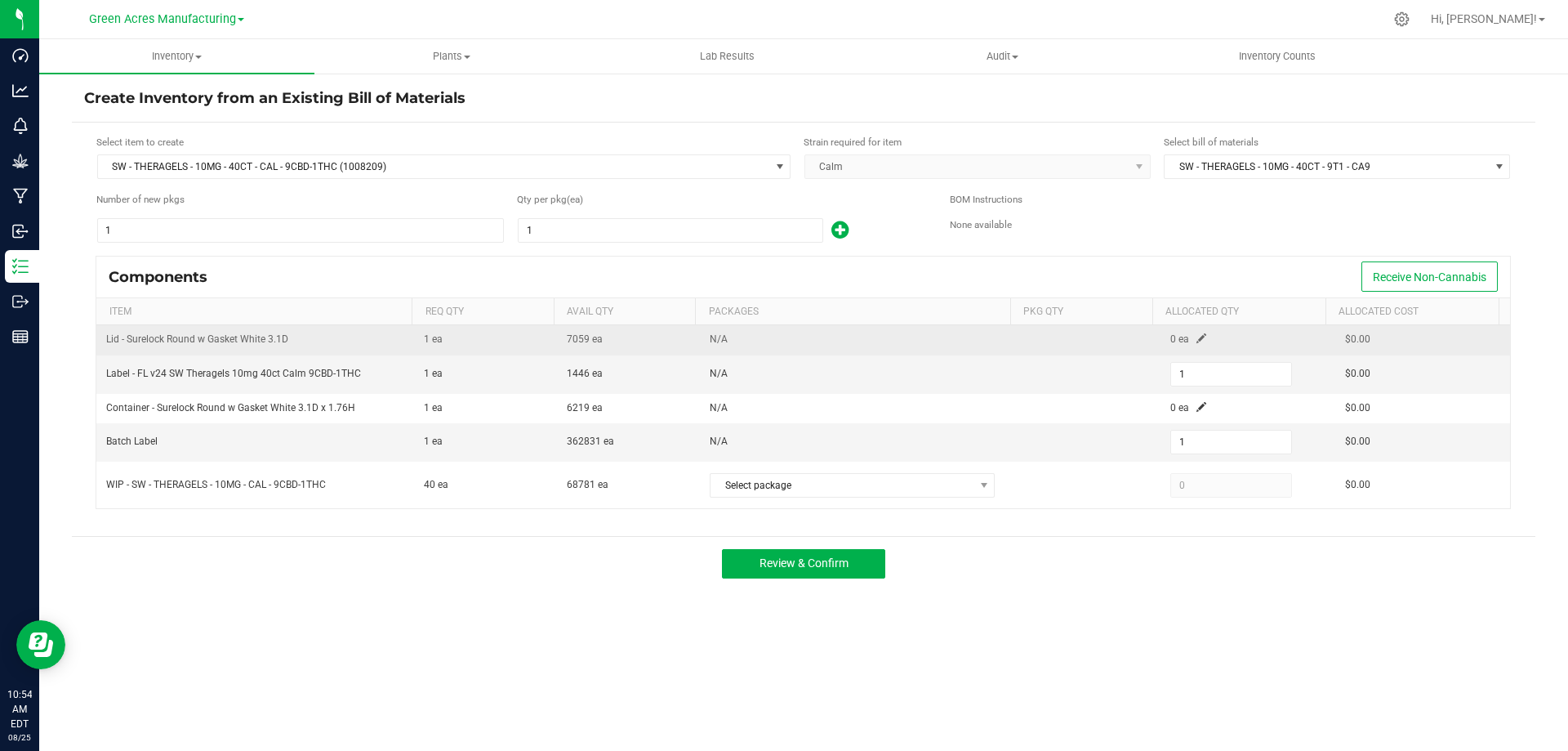
click at [1196, 339] on span at bounding box center [1201, 338] width 9 height 9
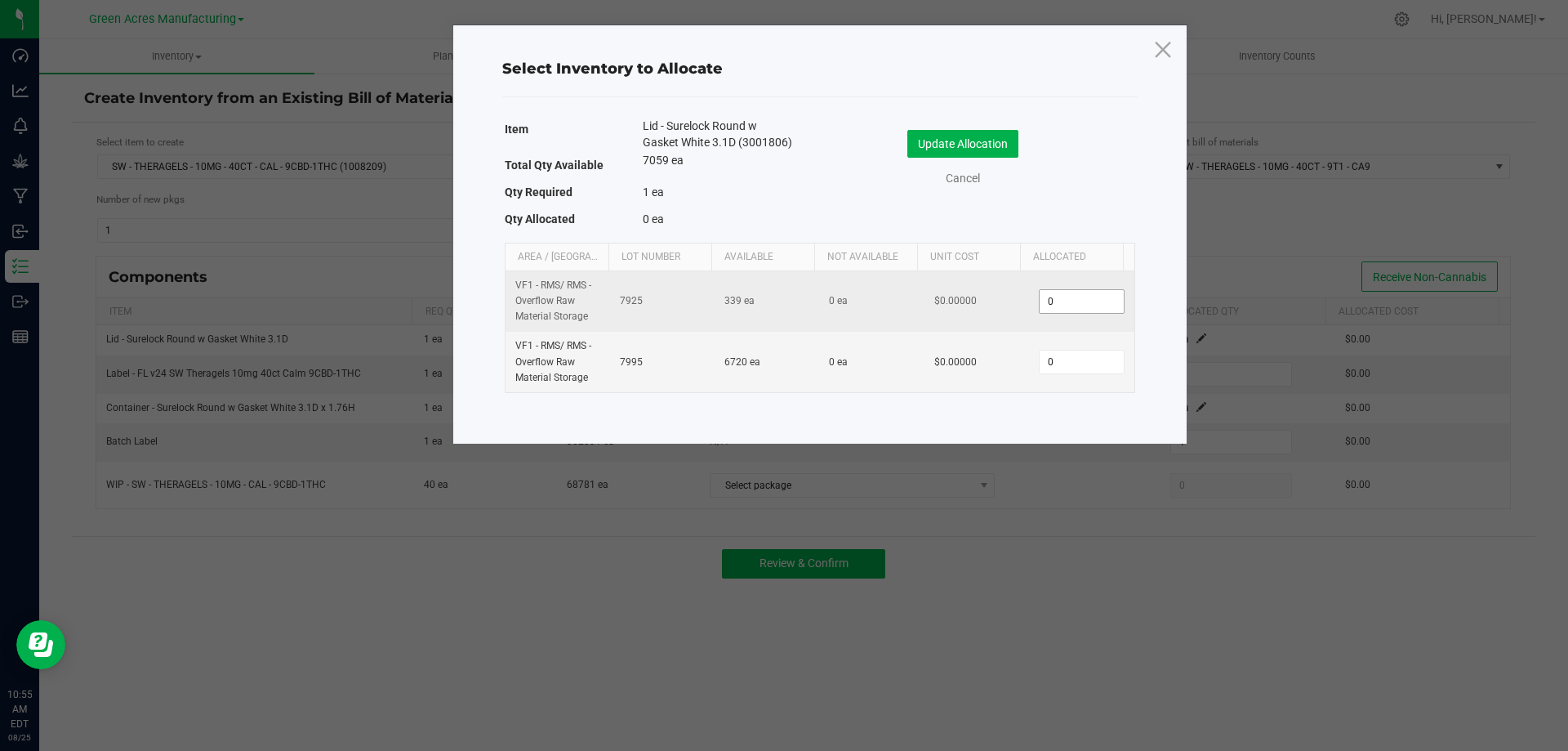
click at [1094, 298] on input "0" at bounding box center [1082, 302] width 83 height 23
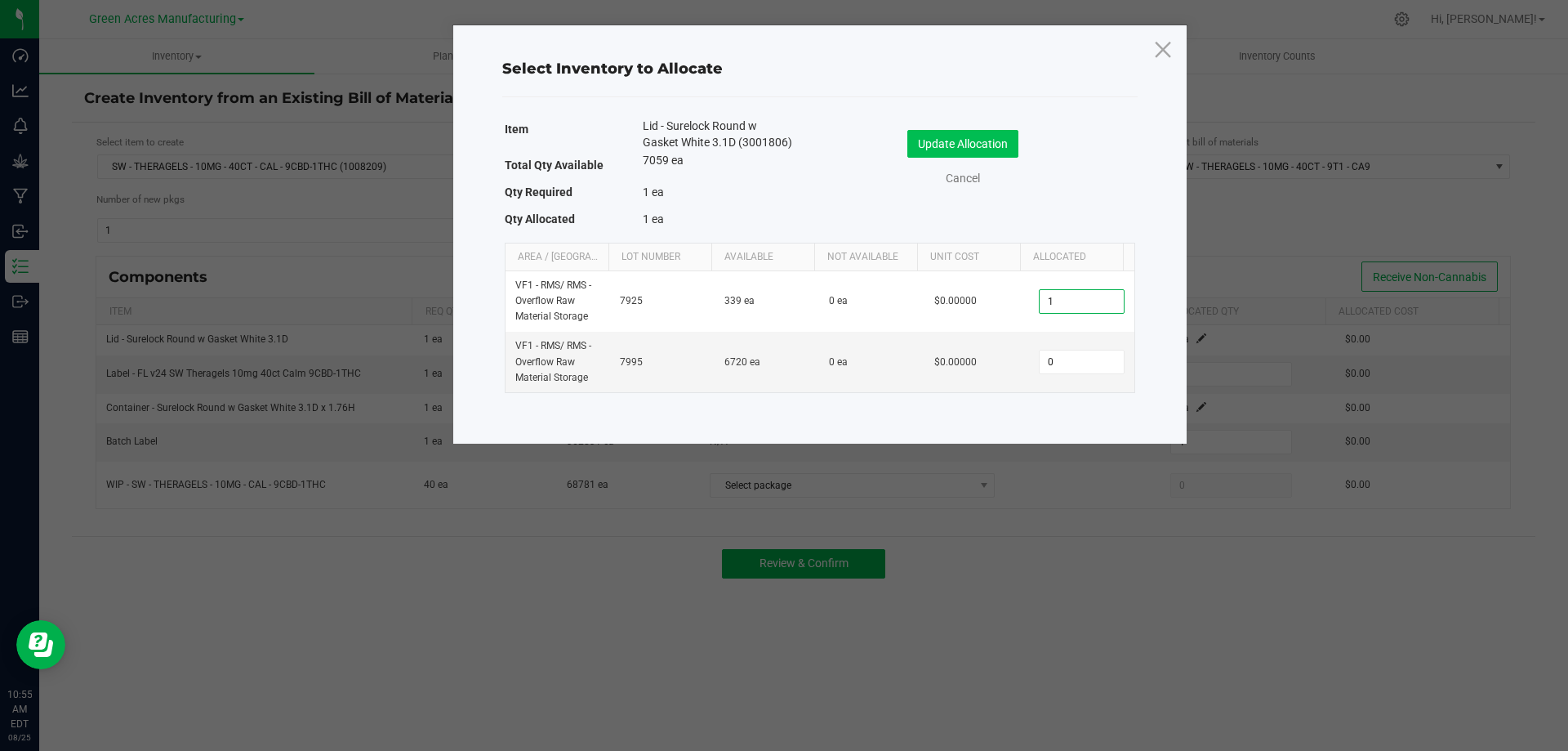
type input "1"
click at [1001, 144] on button "Update Allocation" at bounding box center [962, 143] width 111 height 27
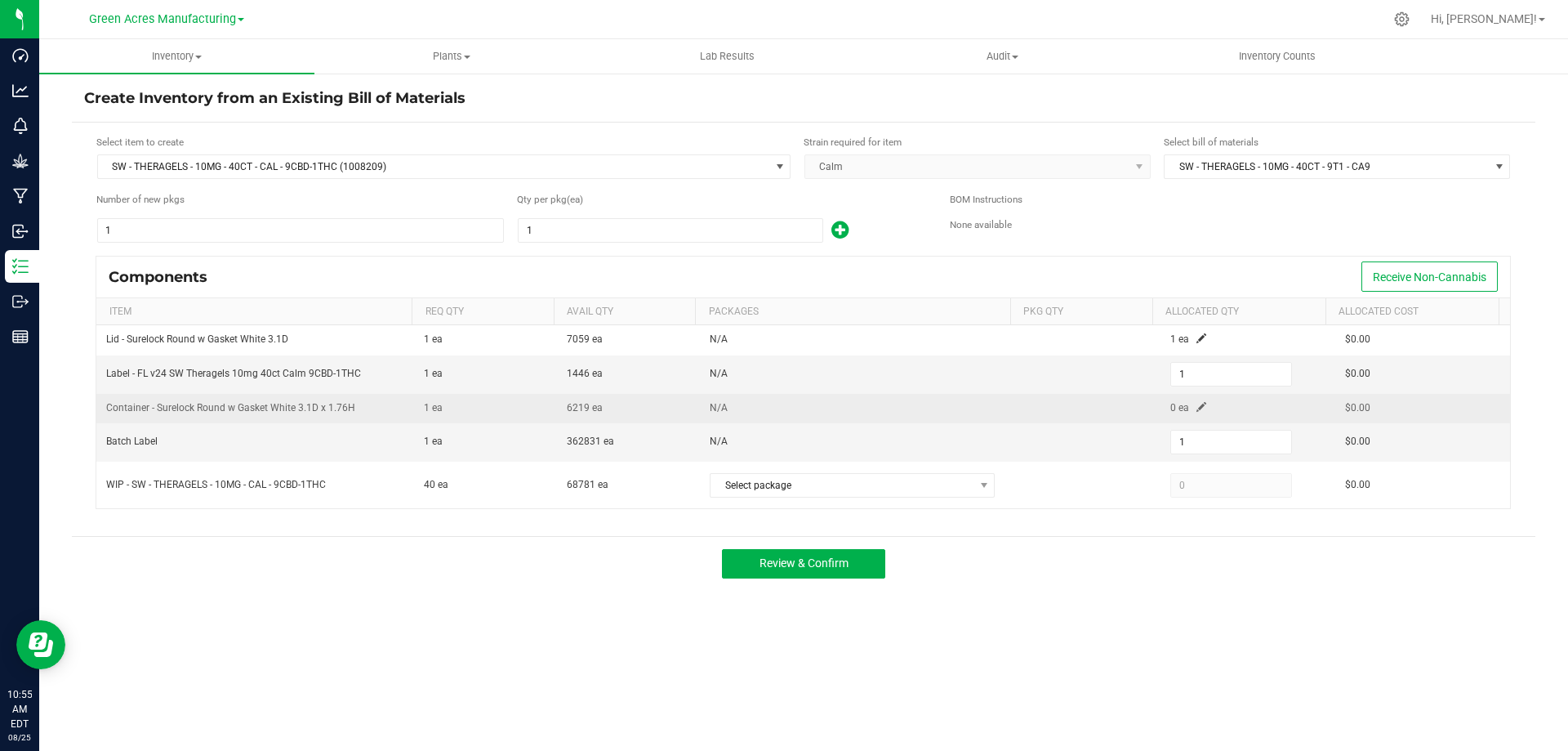
click at [1196, 410] on span at bounding box center [1201, 407] width 9 height 9
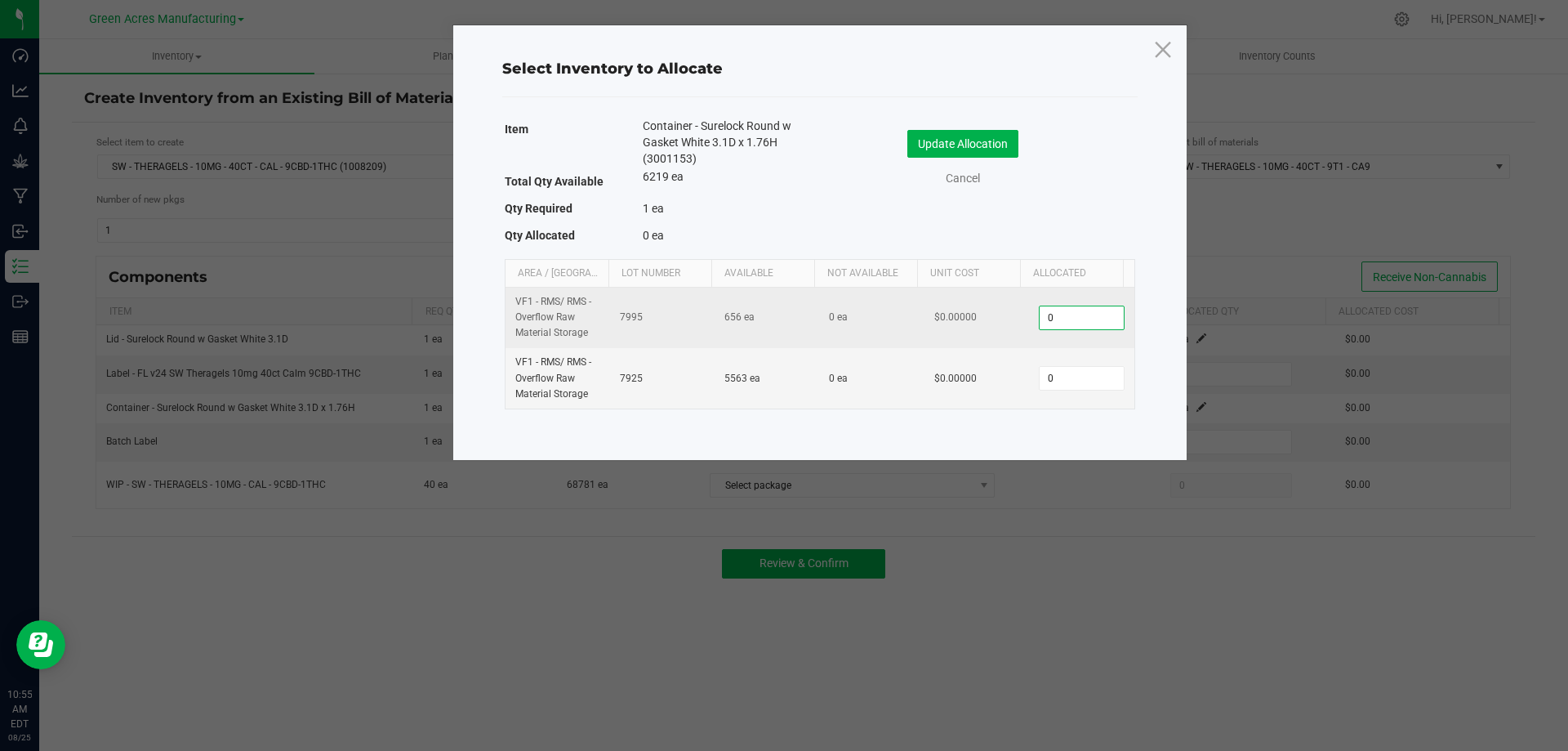
click at [1097, 327] on input "0" at bounding box center [1082, 318] width 83 height 23
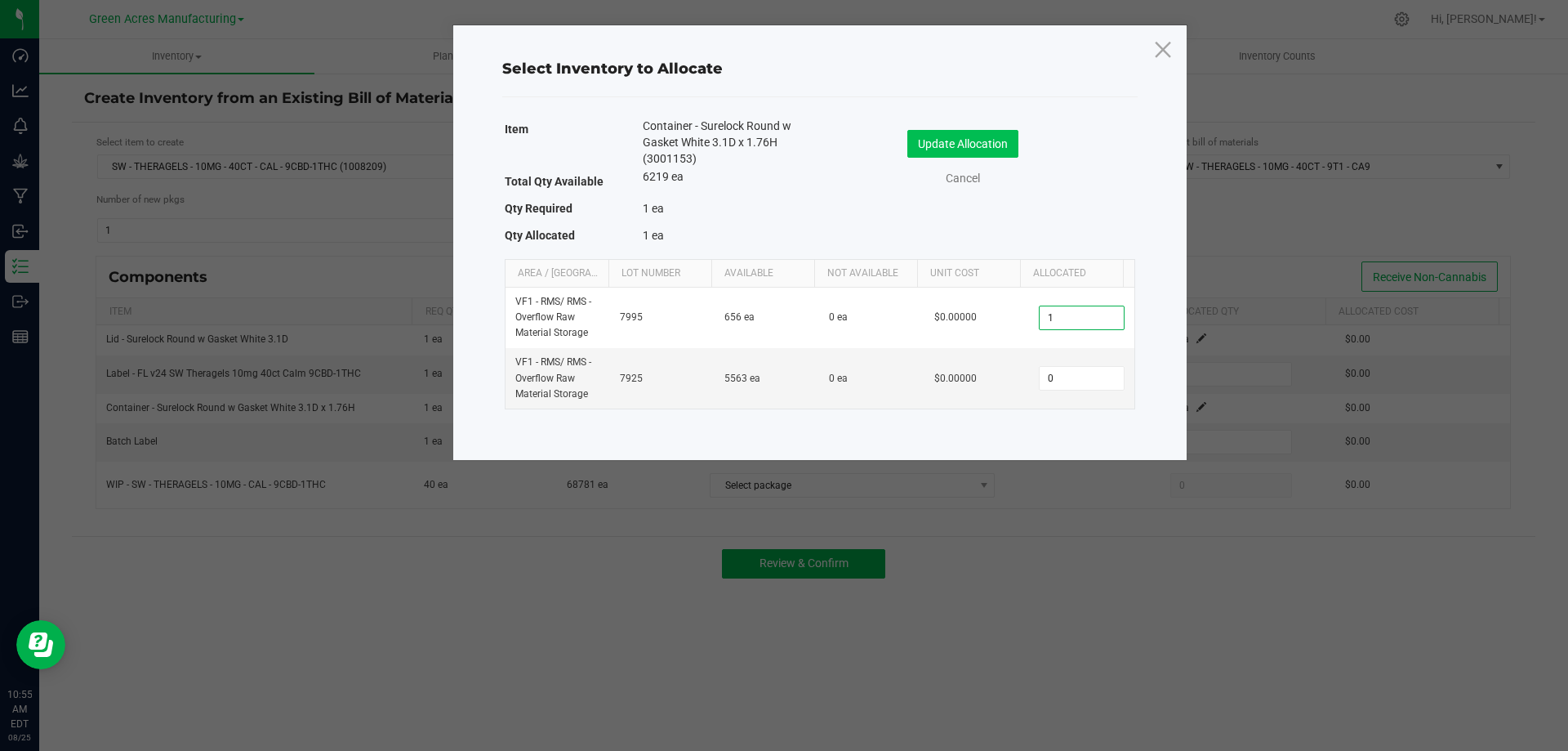
type input "1"
click at [980, 138] on button "Update Allocation" at bounding box center [962, 143] width 111 height 27
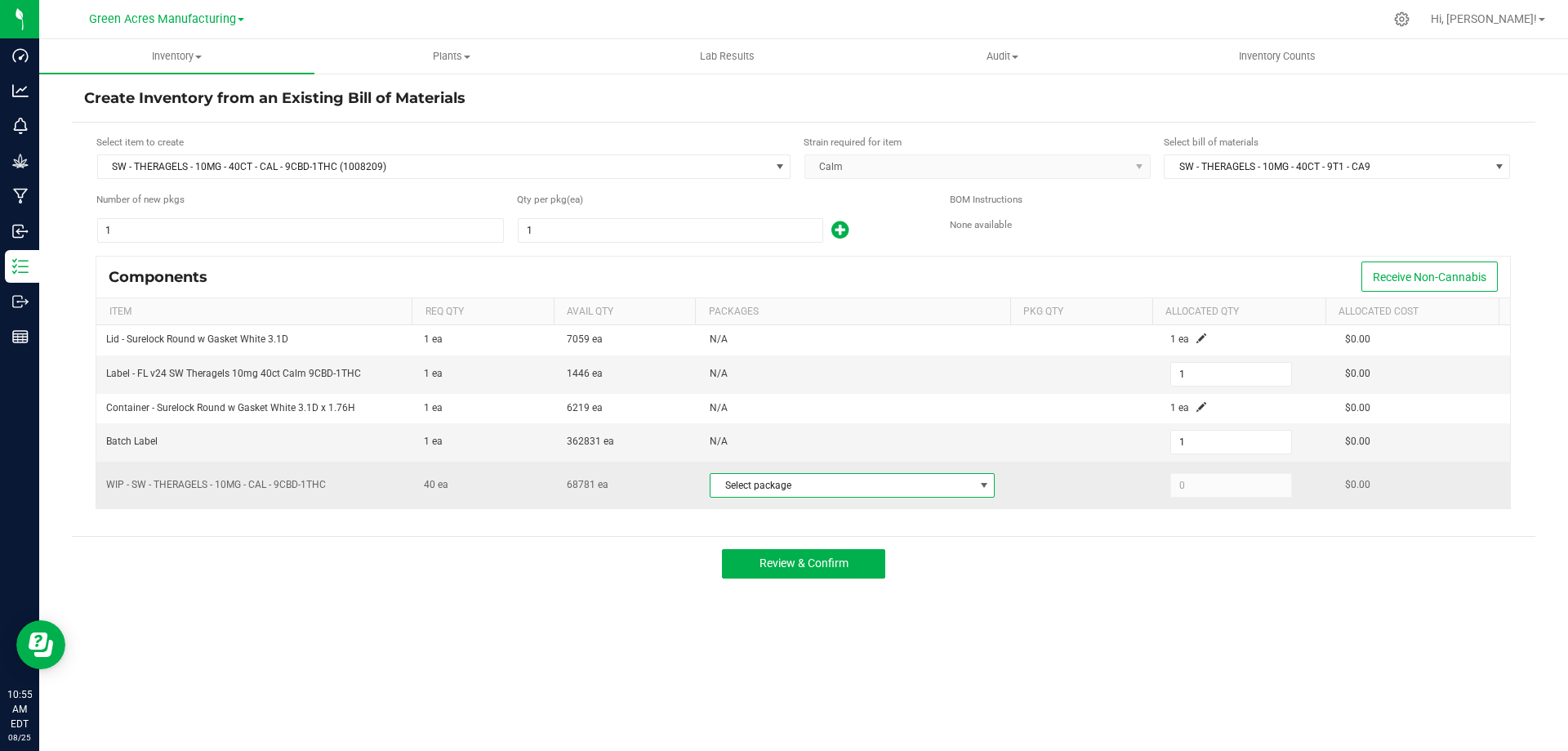
click at [977, 487] on span at bounding box center [984, 485] width 13 height 13
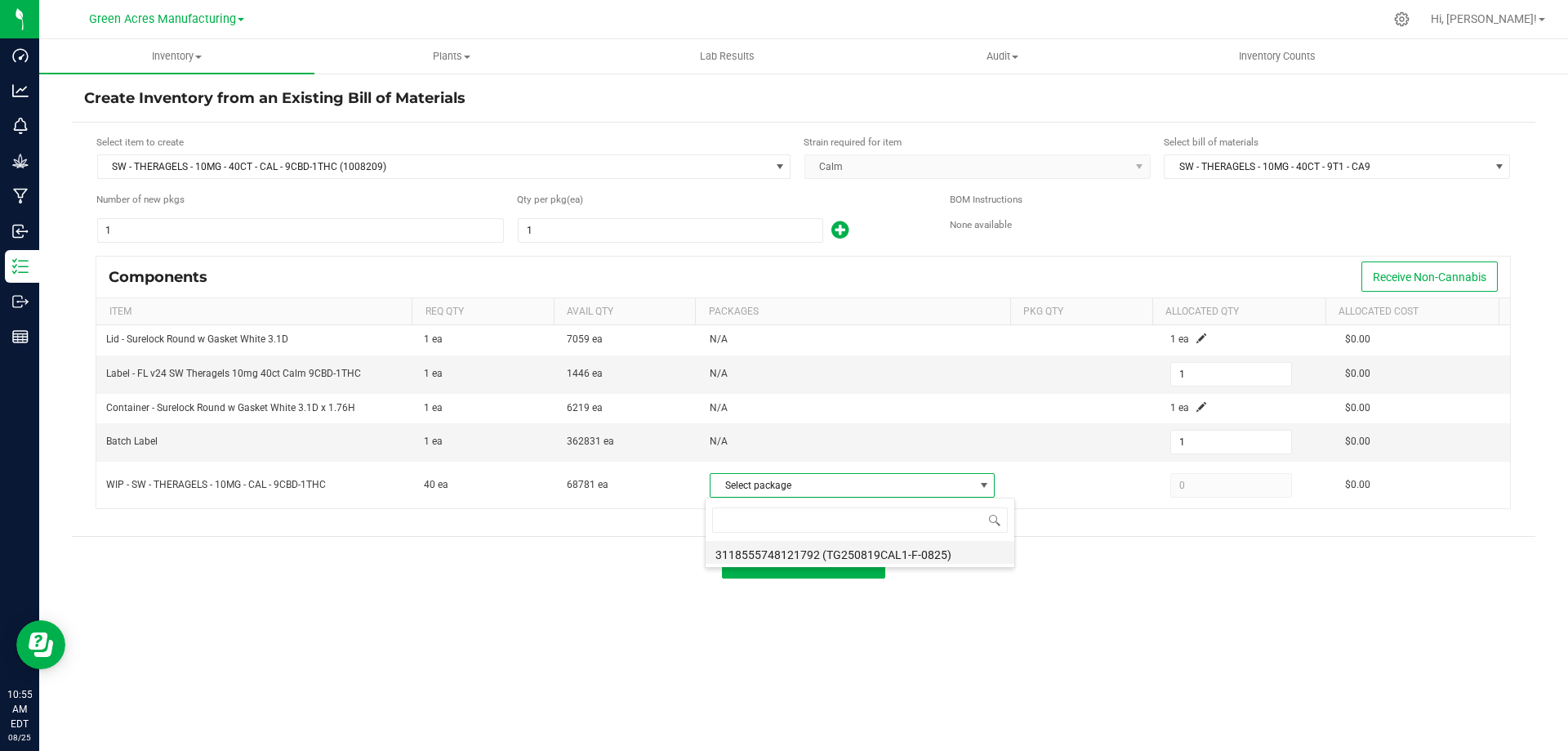
click at [931, 554] on li "3118555748121792 (TG250819CAL1-F-0825)" at bounding box center [860, 552] width 309 height 23
type input "40"
click at [802, 569] on span "Review & Confirm" at bounding box center [804, 563] width 89 height 13
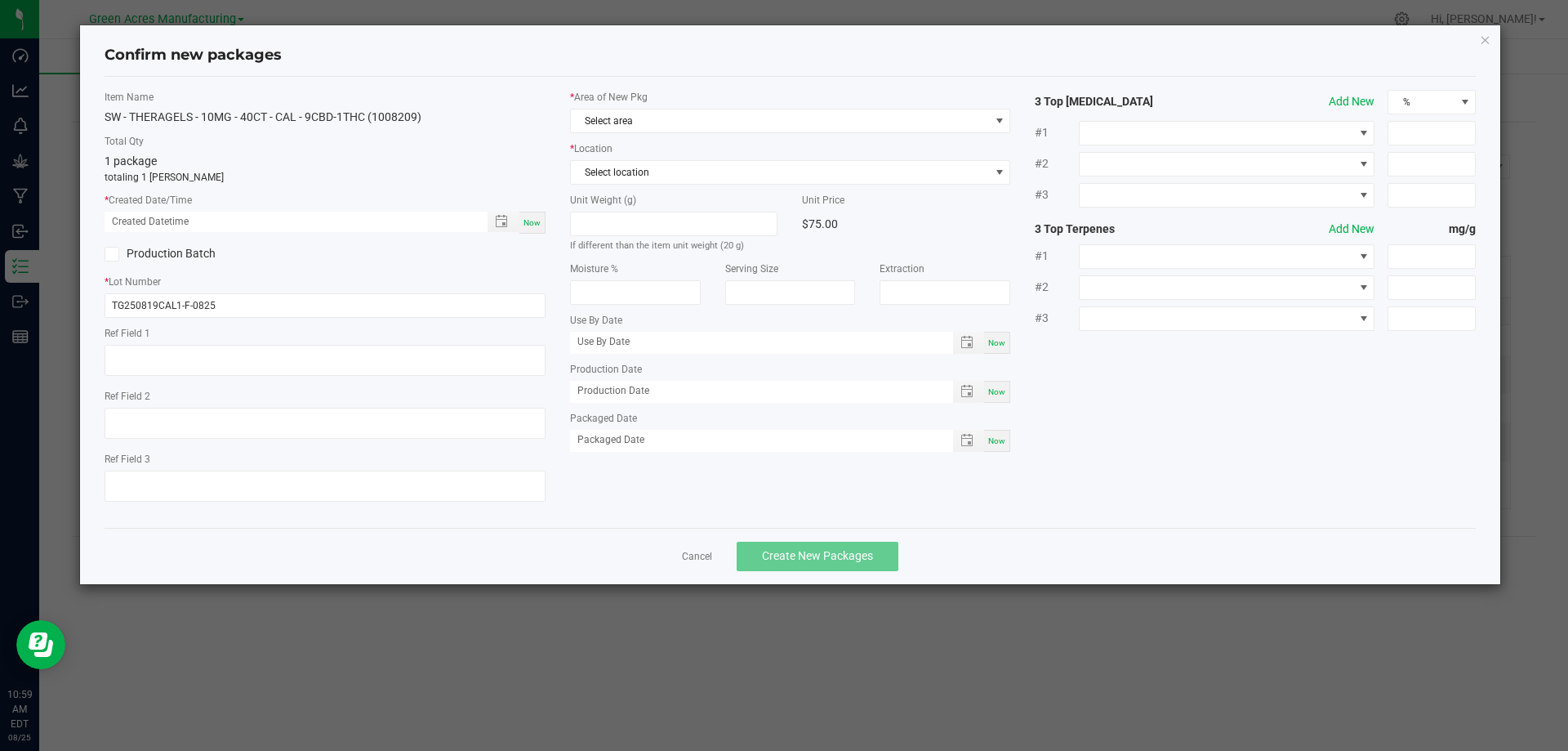
click at [526, 218] on span "Now" at bounding box center [532, 222] width 17 height 9
type input "08/25/2025 10:59 AM"
click at [741, 121] on span "Select area" at bounding box center [780, 120] width 419 height 23
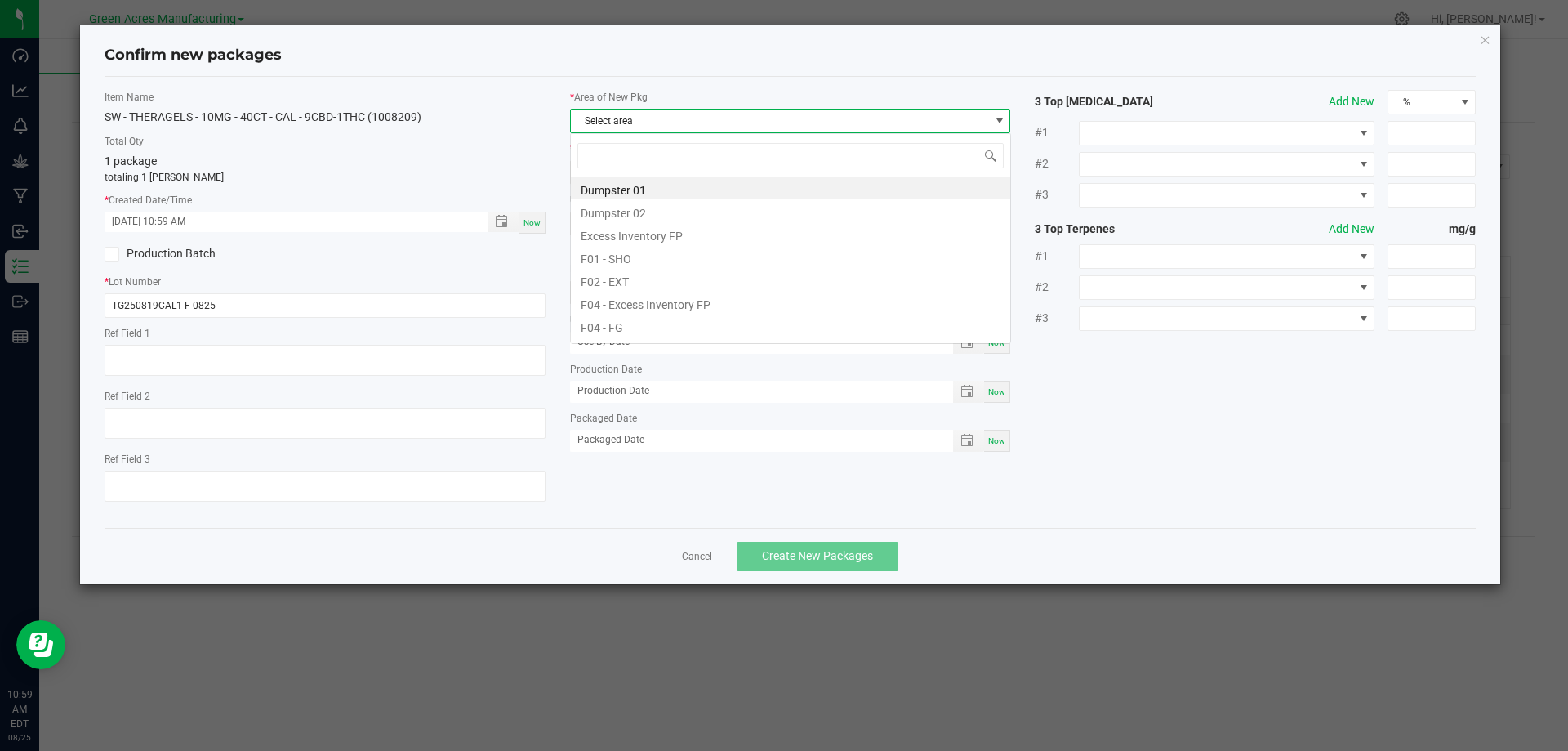
scroll to position [25, 441]
type input "p"
type input "pk"
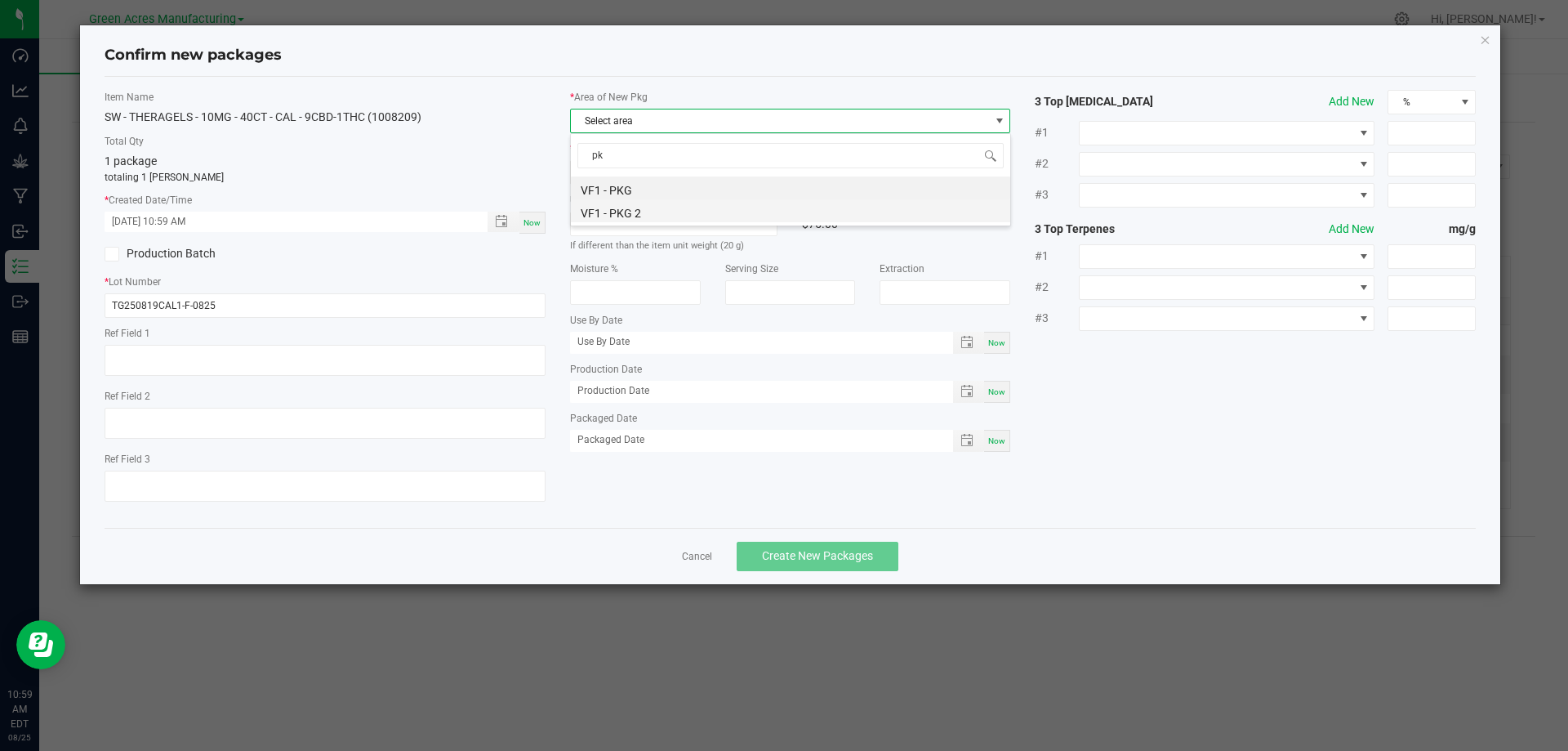
click at [662, 216] on li "VF1 - PKG 2" at bounding box center [790, 211] width 439 height 23
click at [674, 175] on span "Select location" at bounding box center [780, 173] width 419 height 23
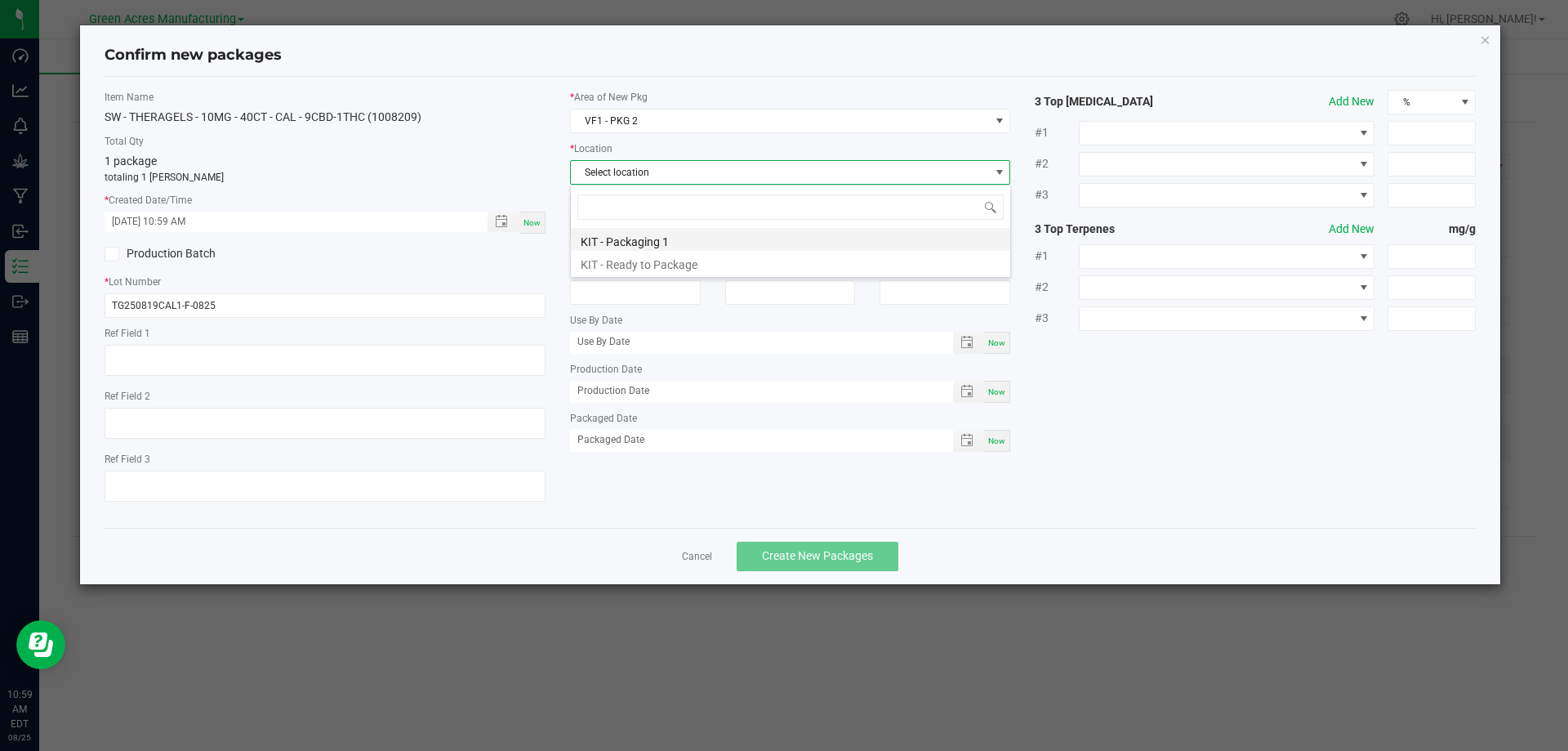
click at [690, 242] on li "KIT - Packaging 1" at bounding box center [790, 239] width 439 height 23
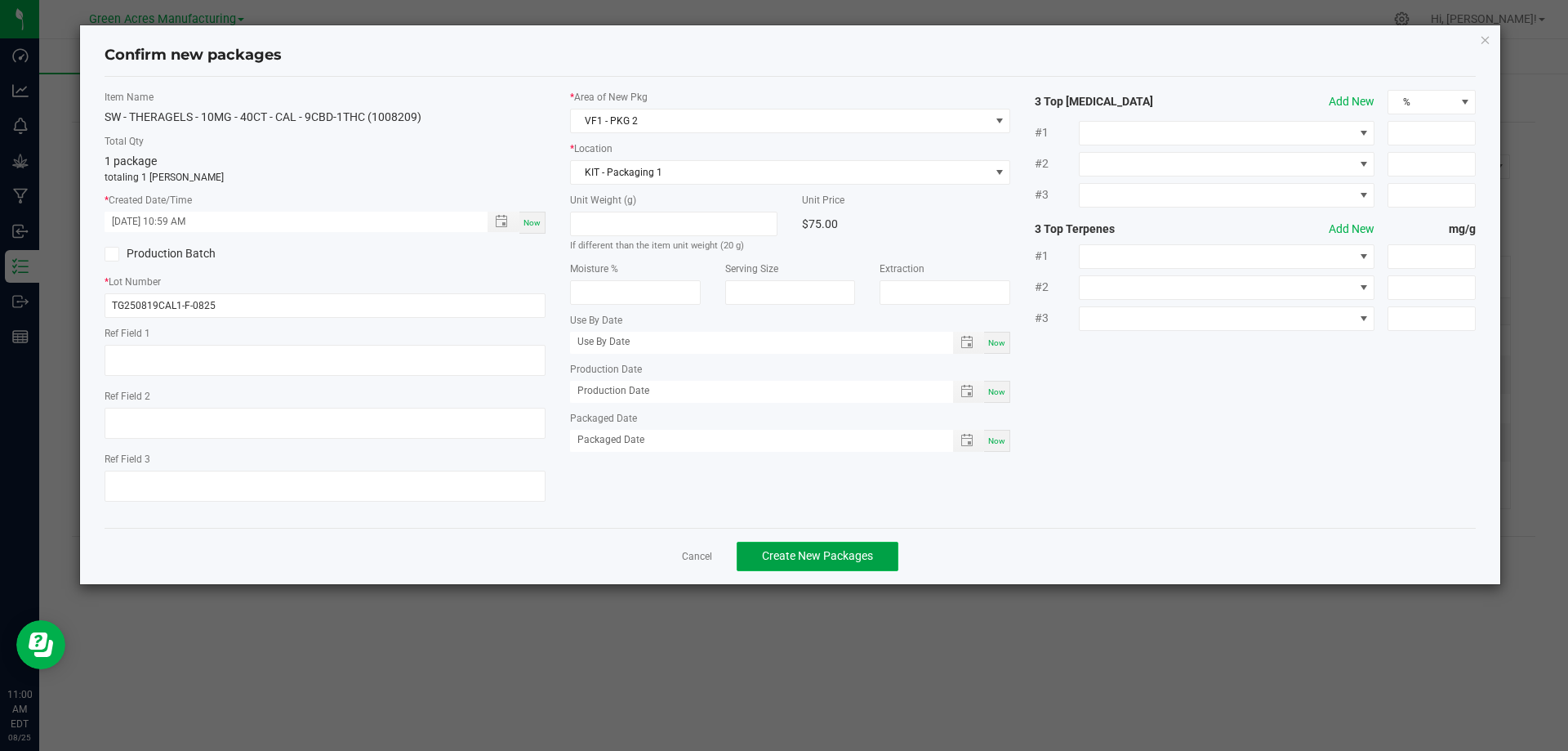
click at [838, 559] on span "Create New Packages" at bounding box center [817, 556] width 111 height 13
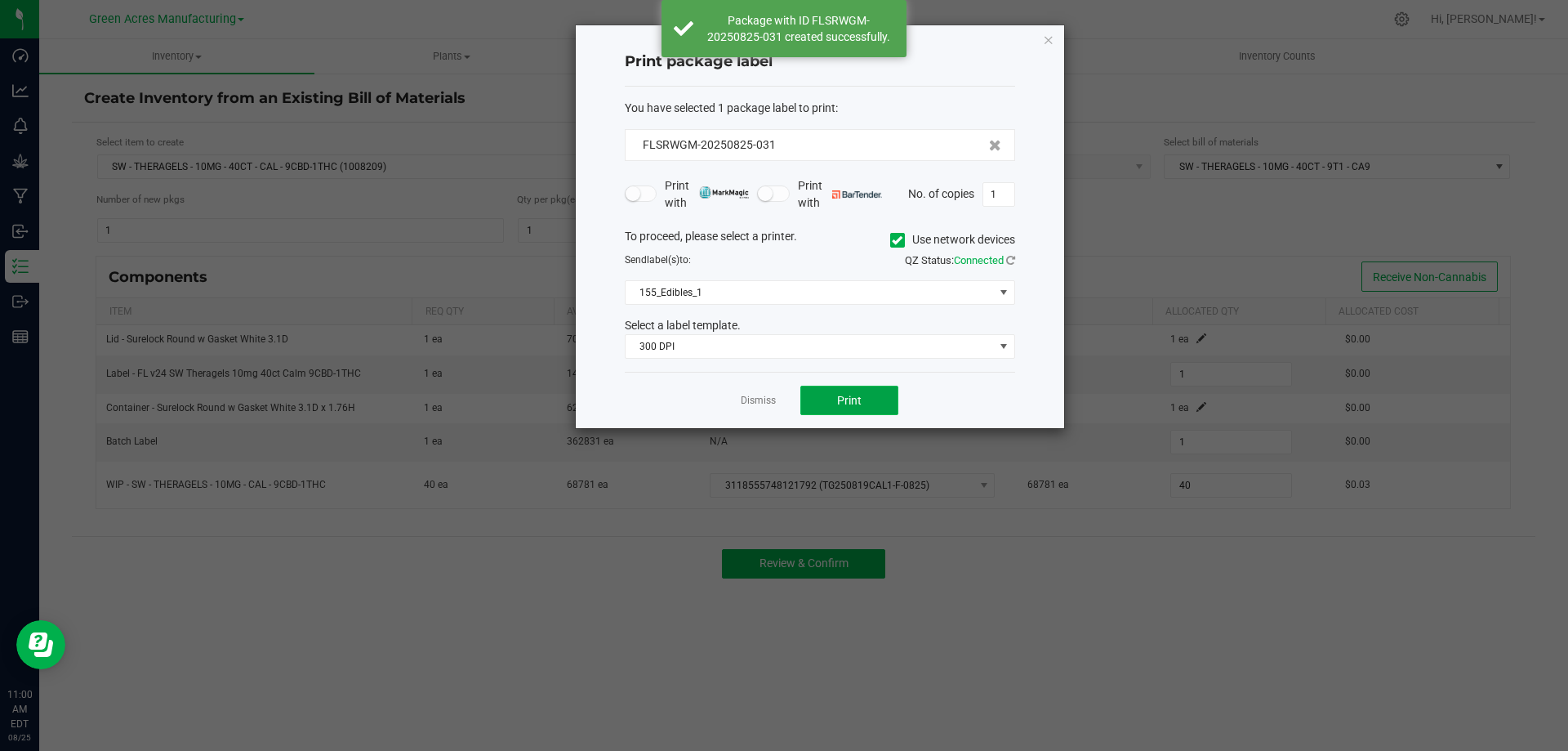
click at [864, 403] on button "Print" at bounding box center [848, 400] width 98 height 29
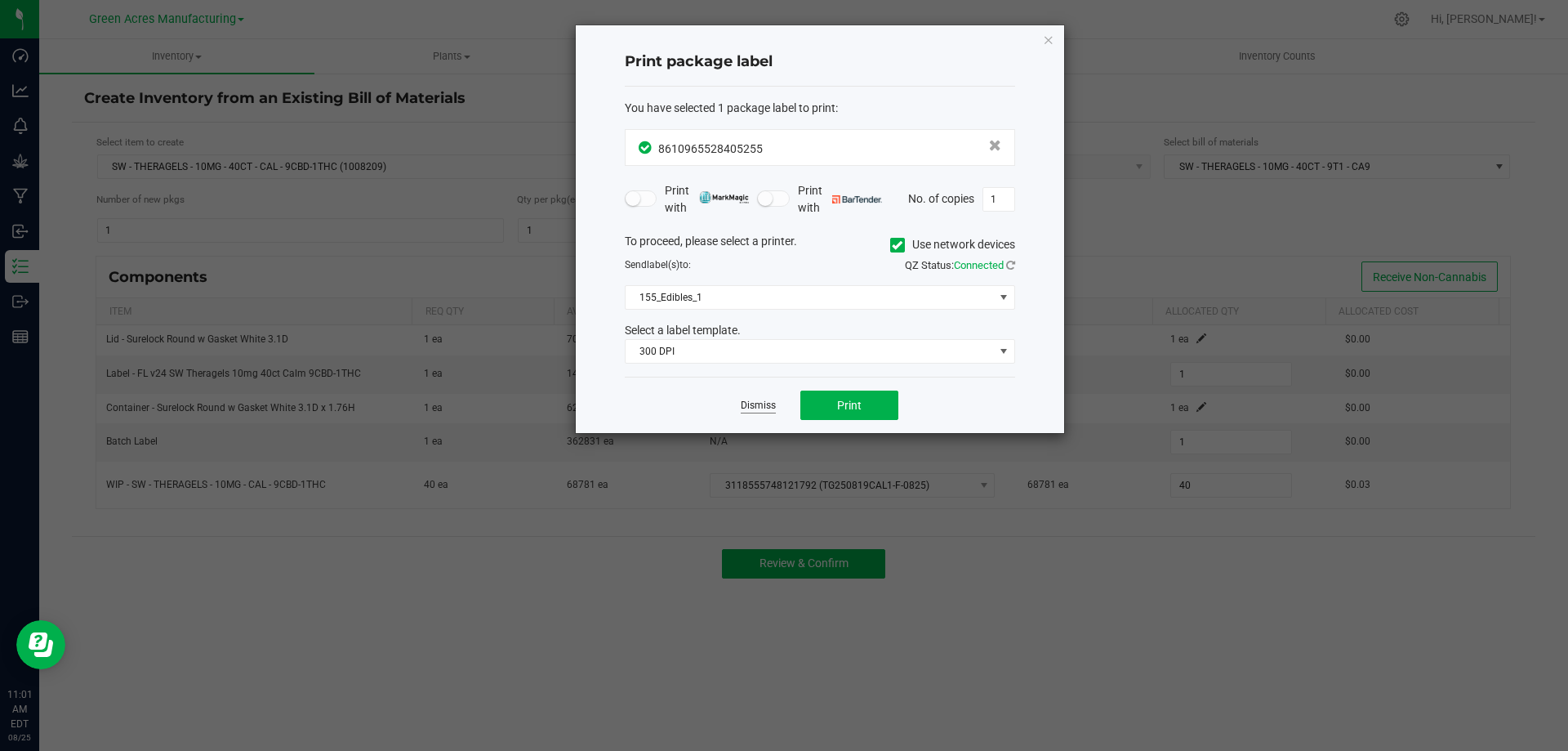
click at [764, 407] on link "Dismiss" at bounding box center [757, 405] width 35 height 14
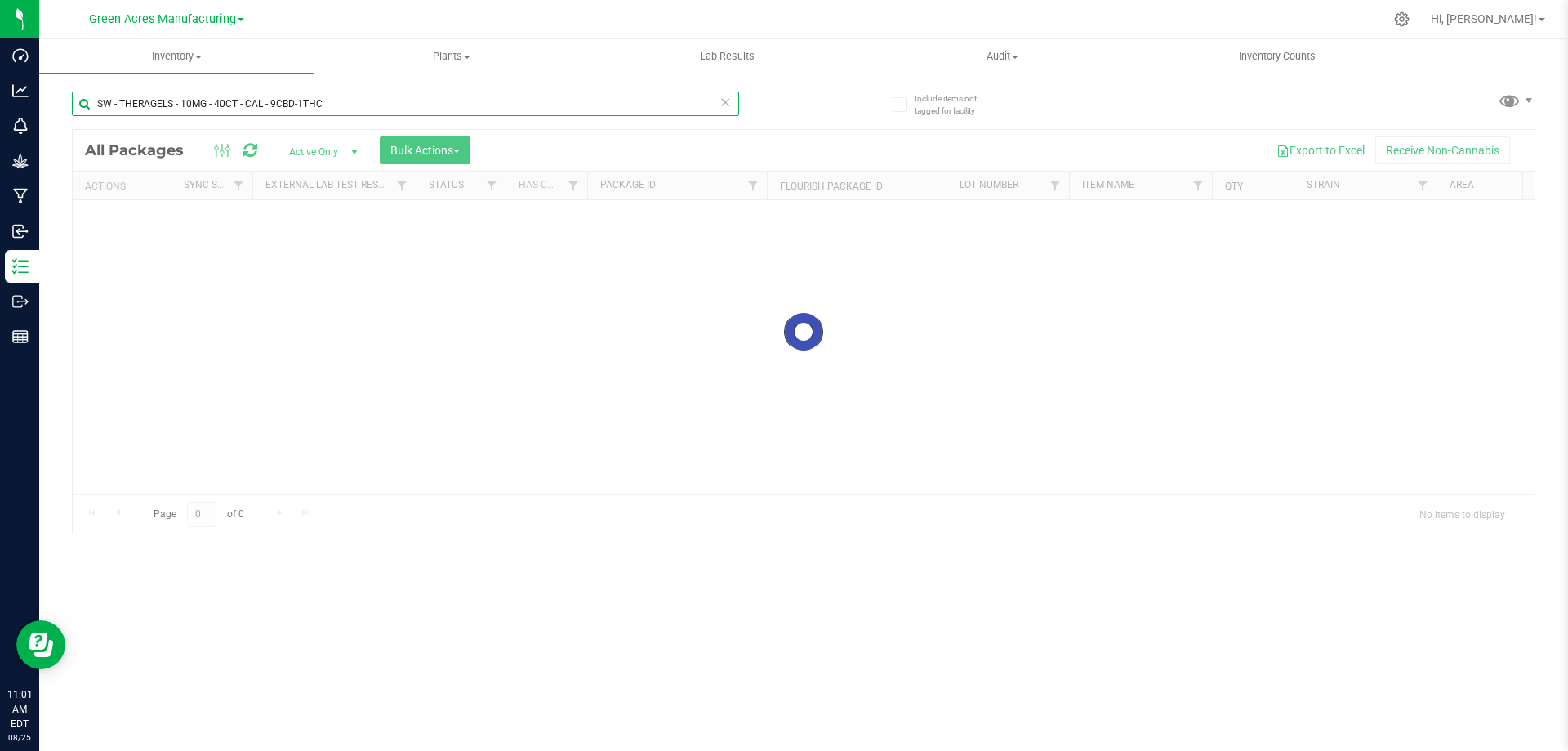
click at [495, 109] on input "SW - THERAGELS - 10MG - 40CT - CAL - 9CBD-1THC" at bounding box center [406, 103] width 667 height 25
click at [504, 109] on input "SW - THERAGELS - 10MG - 40CT - CAL - 9CBD-1THC" at bounding box center [406, 103] width 667 height 25
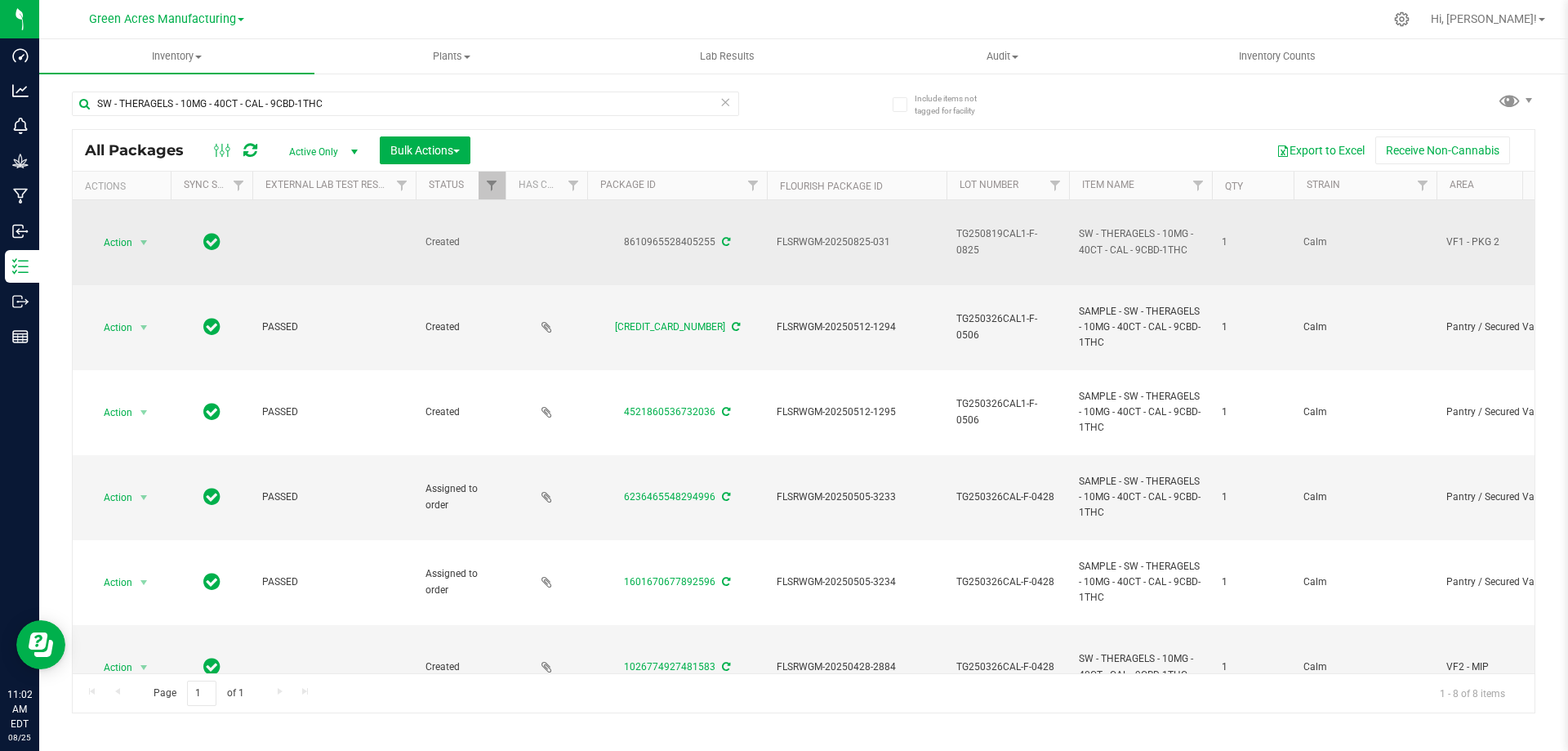
click at [1024, 241] on span "TG250819CAL1-F-0825" at bounding box center [1008, 242] width 103 height 31
click at [1024, 241] on input "TG250819CAL1-F-0825" at bounding box center [1003, 242] width 117 height 26
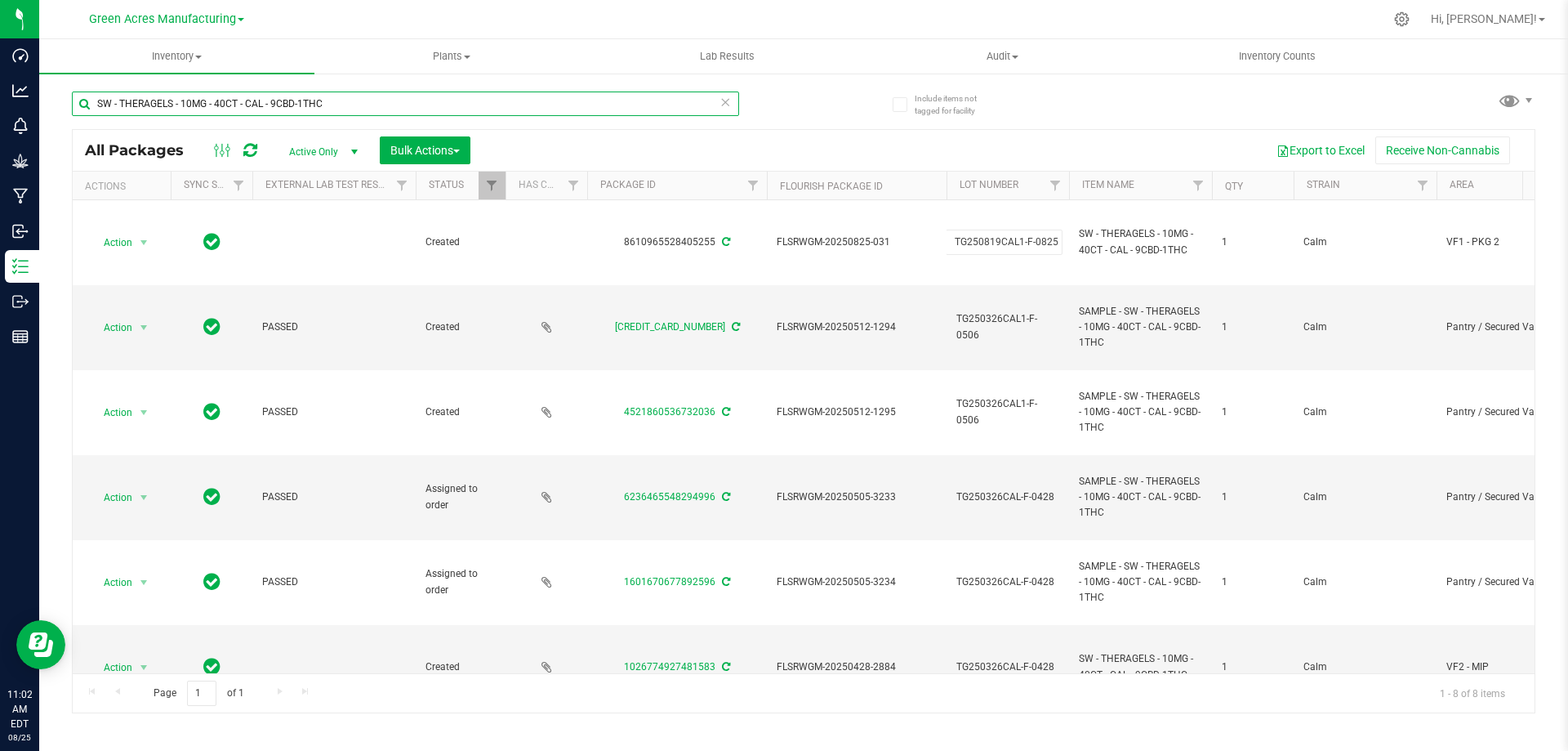
click at [515, 94] on input "SW - THERAGELS - 10MG - 40CT - CAL - 9CBD-1THC" at bounding box center [406, 103] width 667 height 25
click at [517, 94] on input "SW - THERAGELS - 10MG - 40CT - CAL - 9CBD-1THC" at bounding box center [406, 103] width 667 height 25
paste input "TG250819CAL1-F-0825"
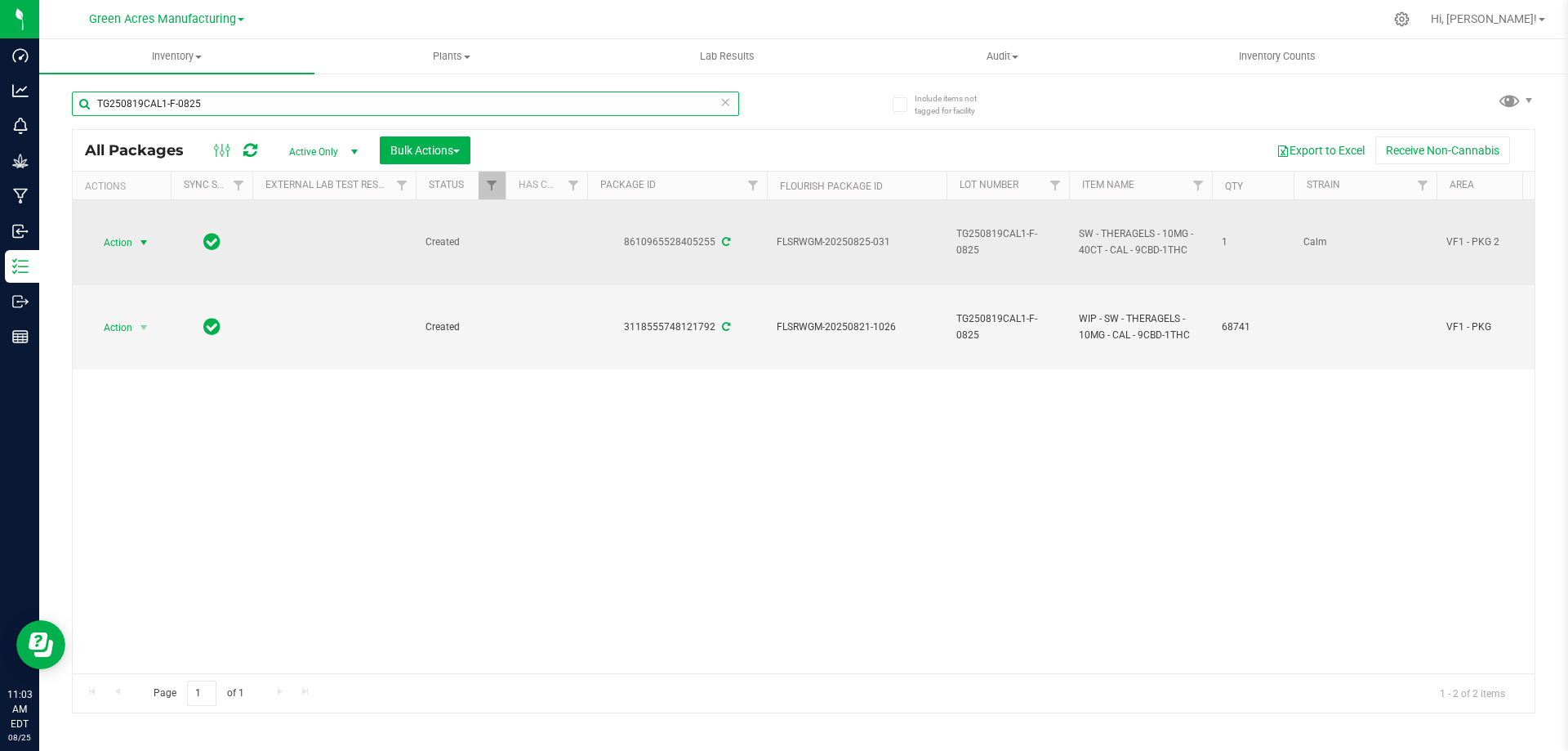
type input "TG250819CAL1-F-0825"
click at [148, 244] on span "select" at bounding box center [144, 243] width 13 height 13
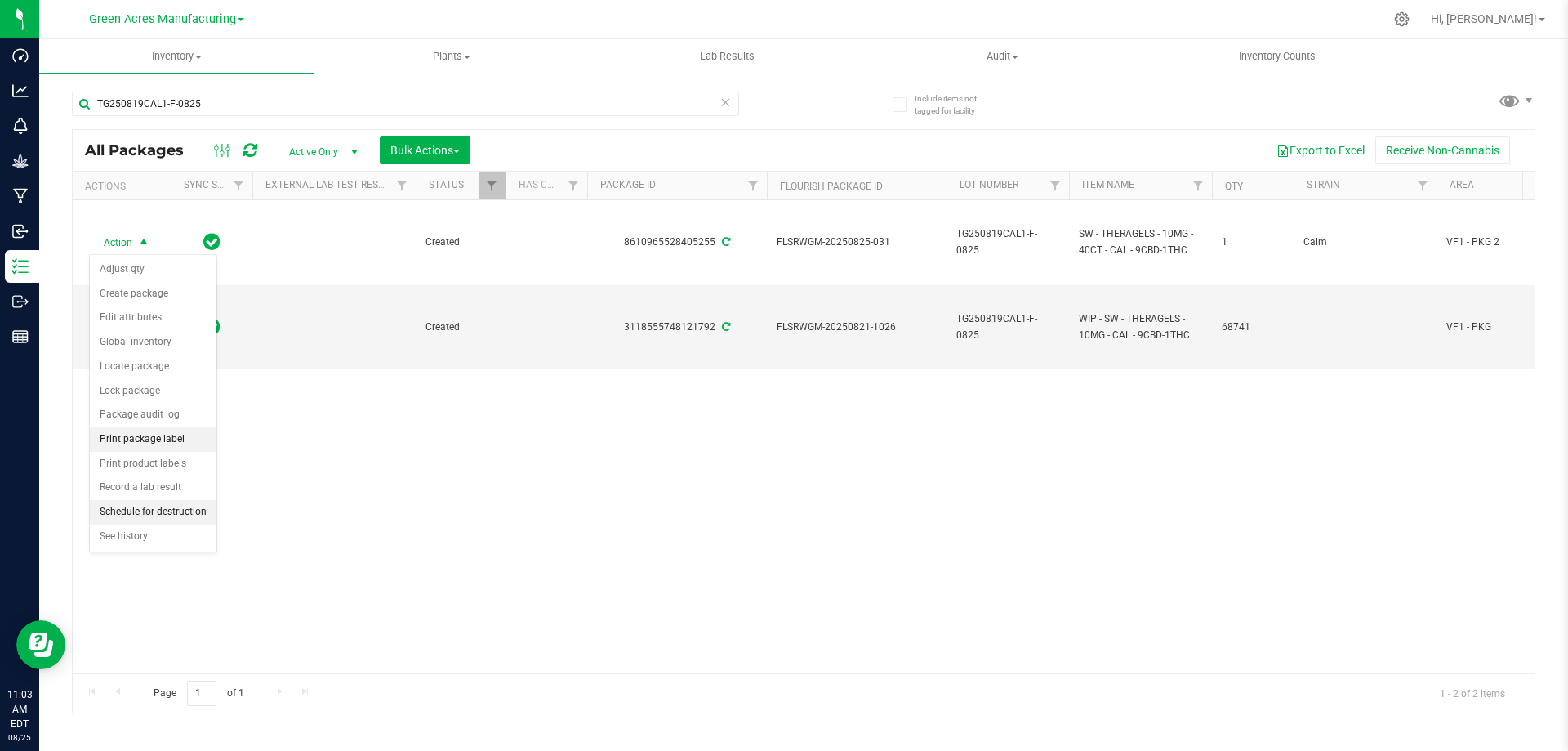
click at [147, 441] on li "Print package label" at bounding box center [154, 439] width 127 height 25
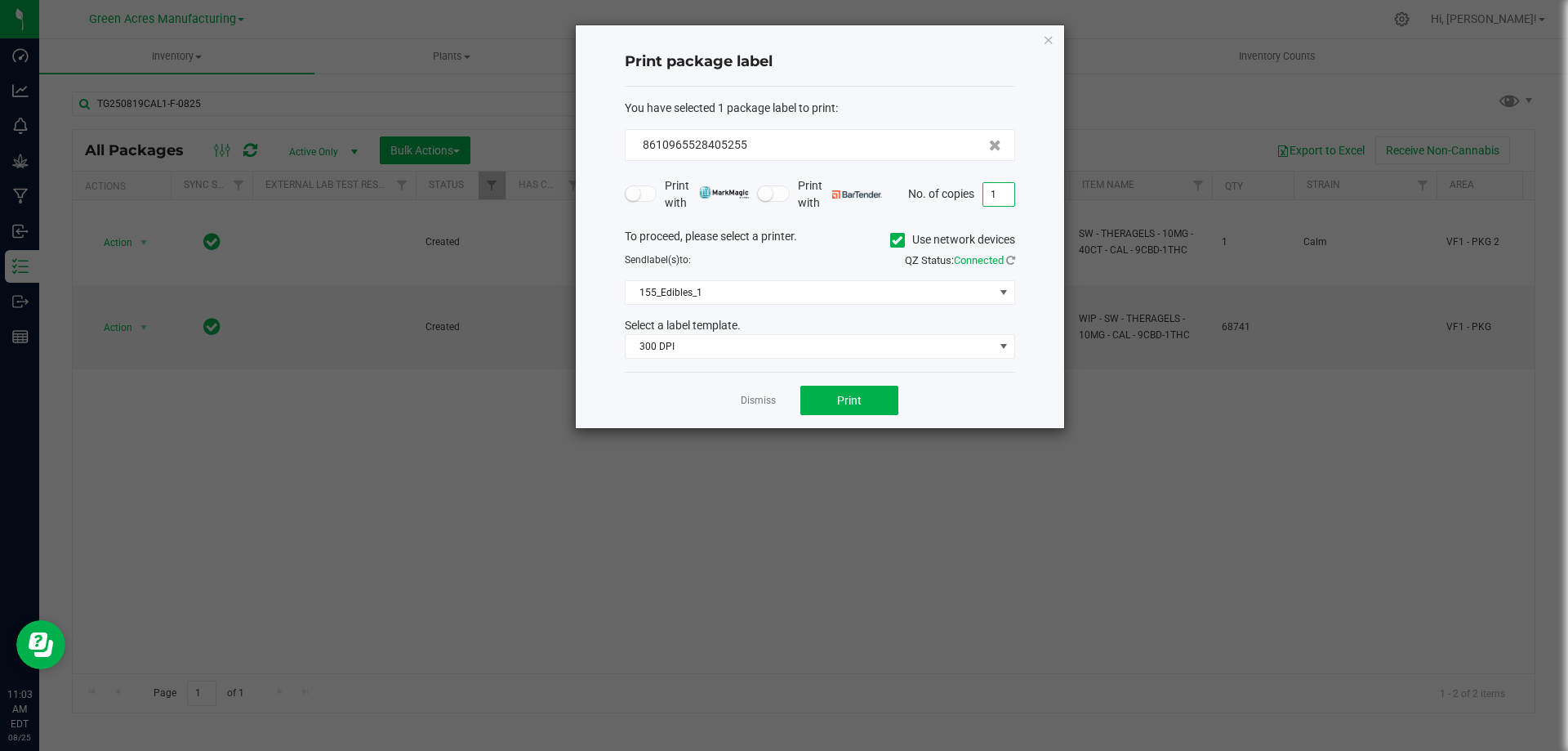
click at [1008, 197] on input "1" at bounding box center [998, 194] width 31 height 23
type input "4"
click at [824, 400] on button "Print" at bounding box center [848, 400] width 98 height 29
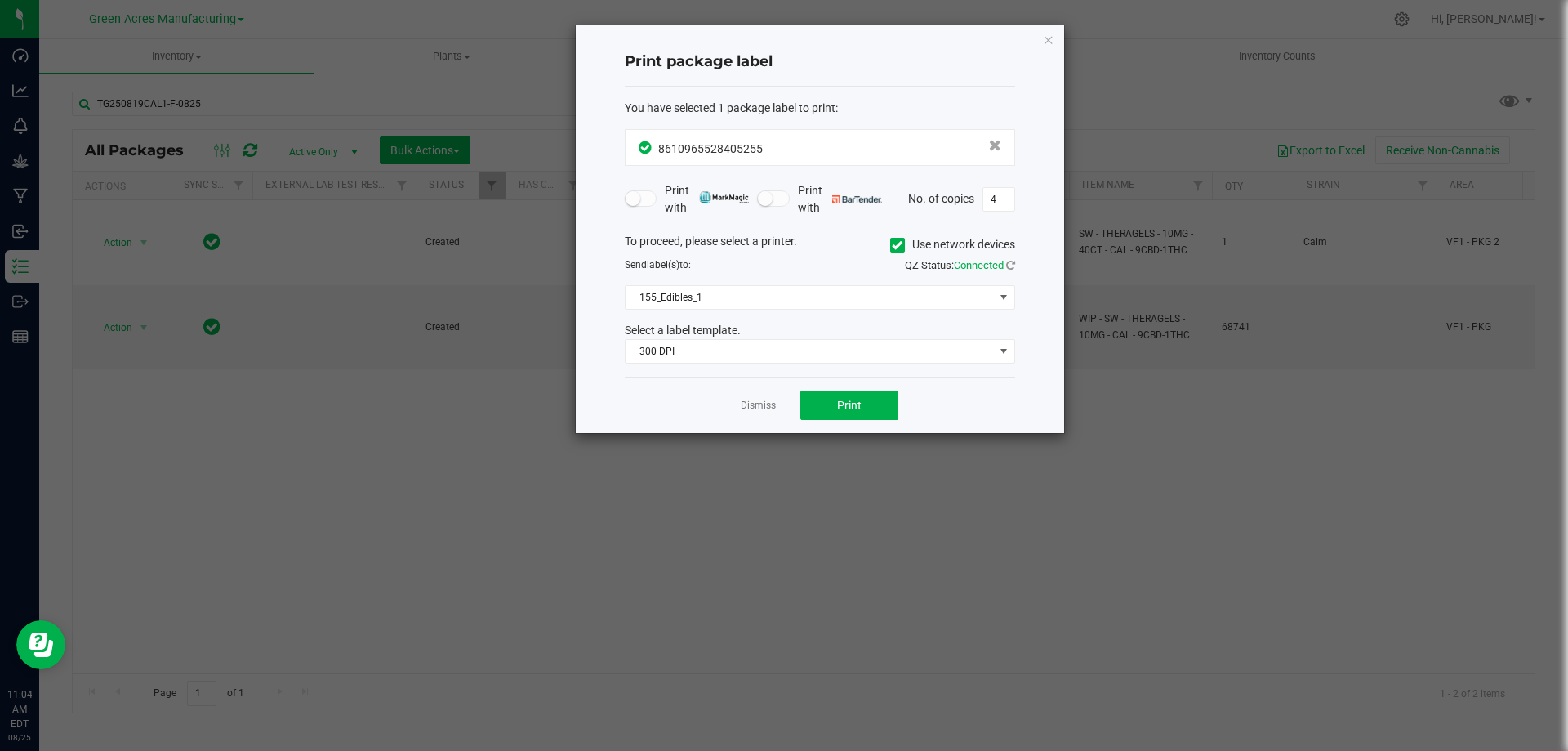
click at [758, 414] on div "Dismiss Print" at bounding box center [820, 404] width 391 height 56
click at [758, 408] on link "Dismiss" at bounding box center [757, 405] width 35 height 14
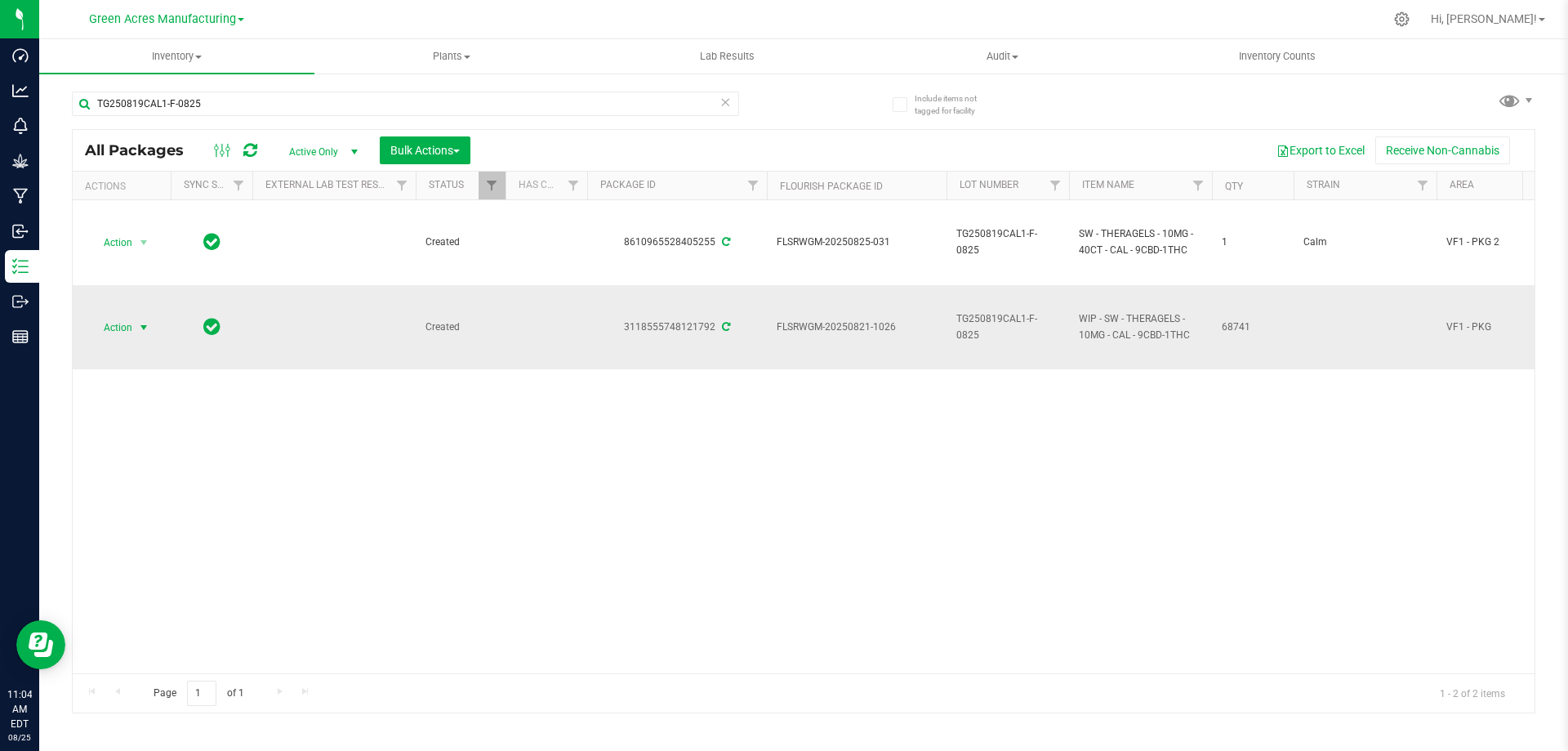
click at [134, 330] on span "select" at bounding box center [144, 327] width 21 height 23
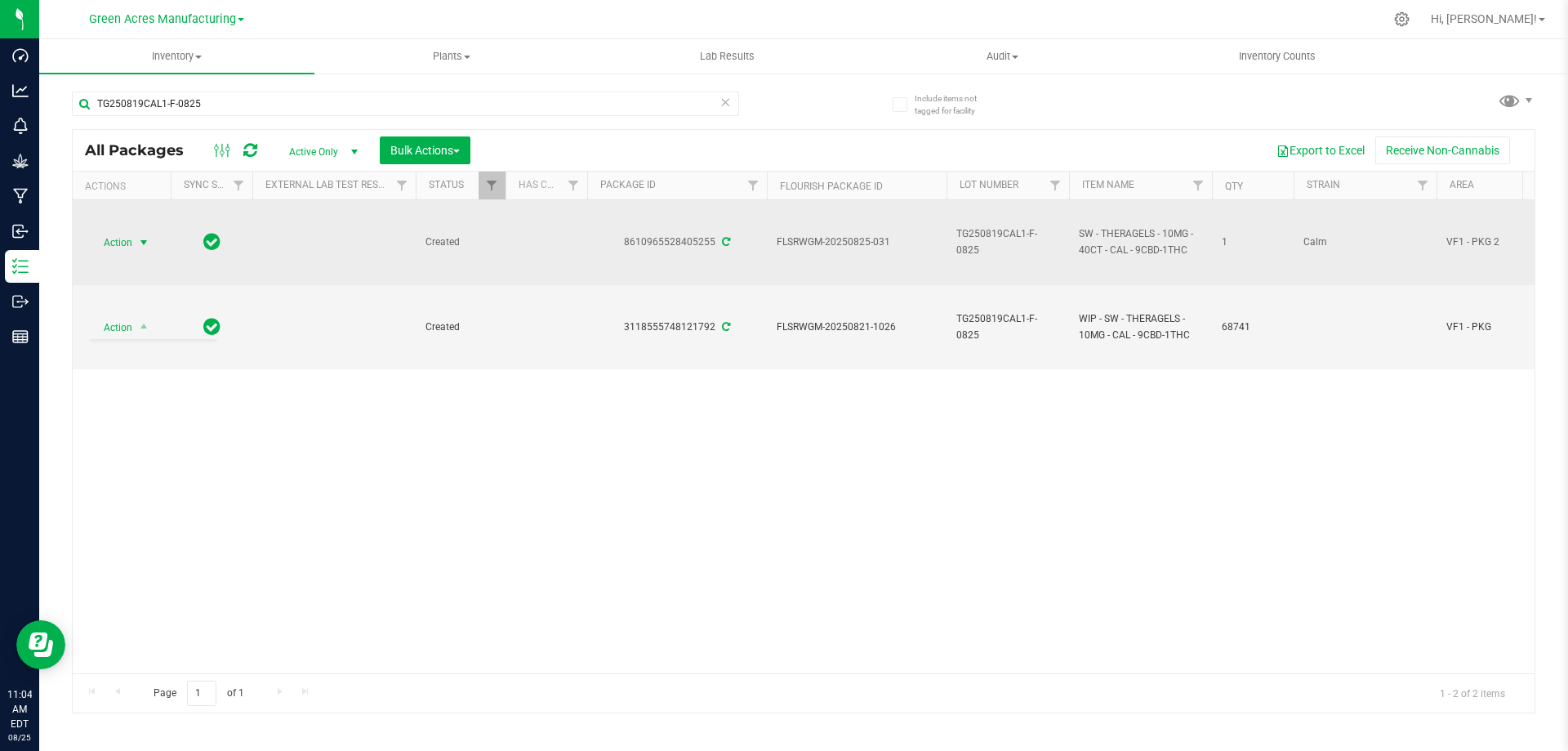
click at [147, 250] on span "select" at bounding box center [144, 243] width 21 height 23
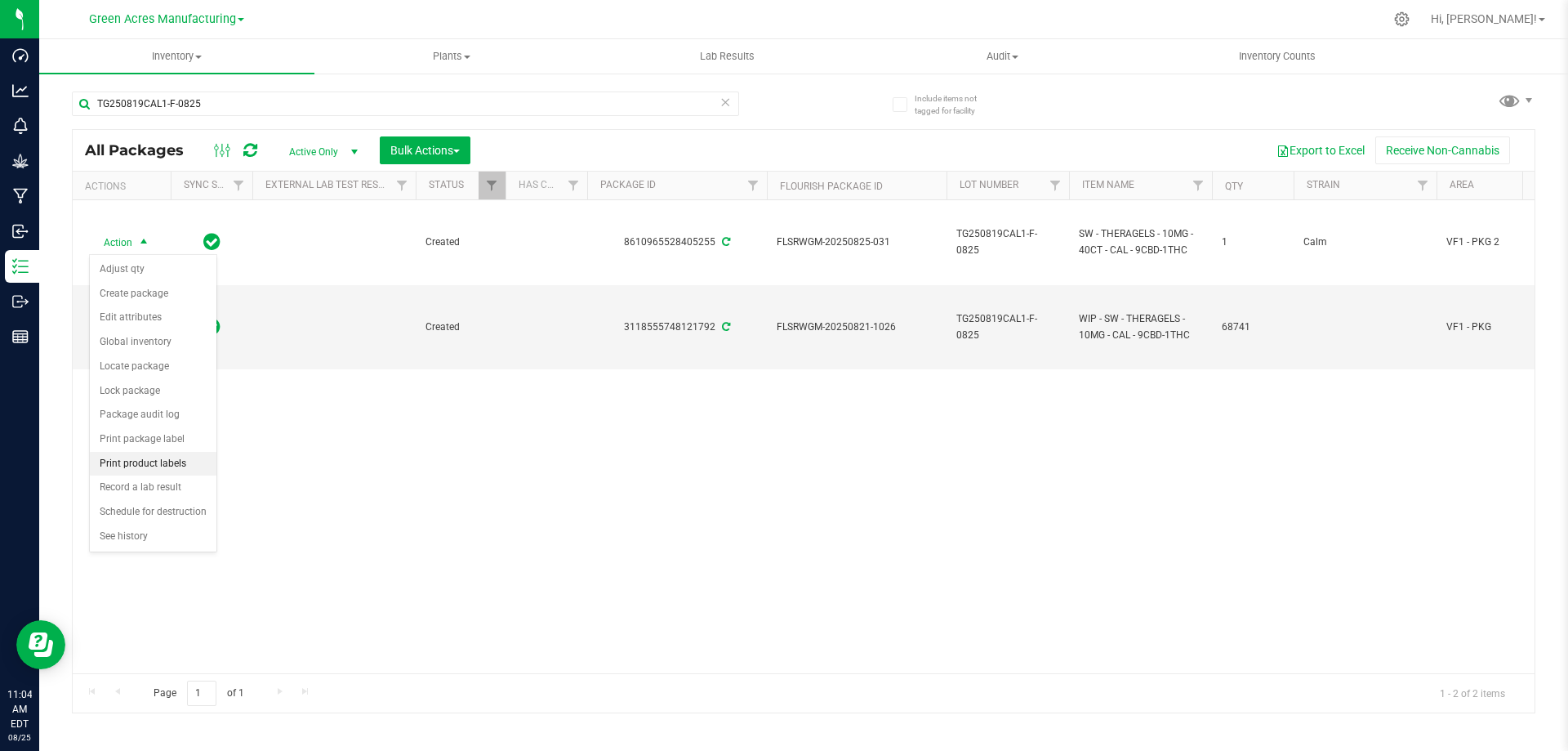
click at [171, 467] on li "Print product labels" at bounding box center [154, 464] width 127 height 25
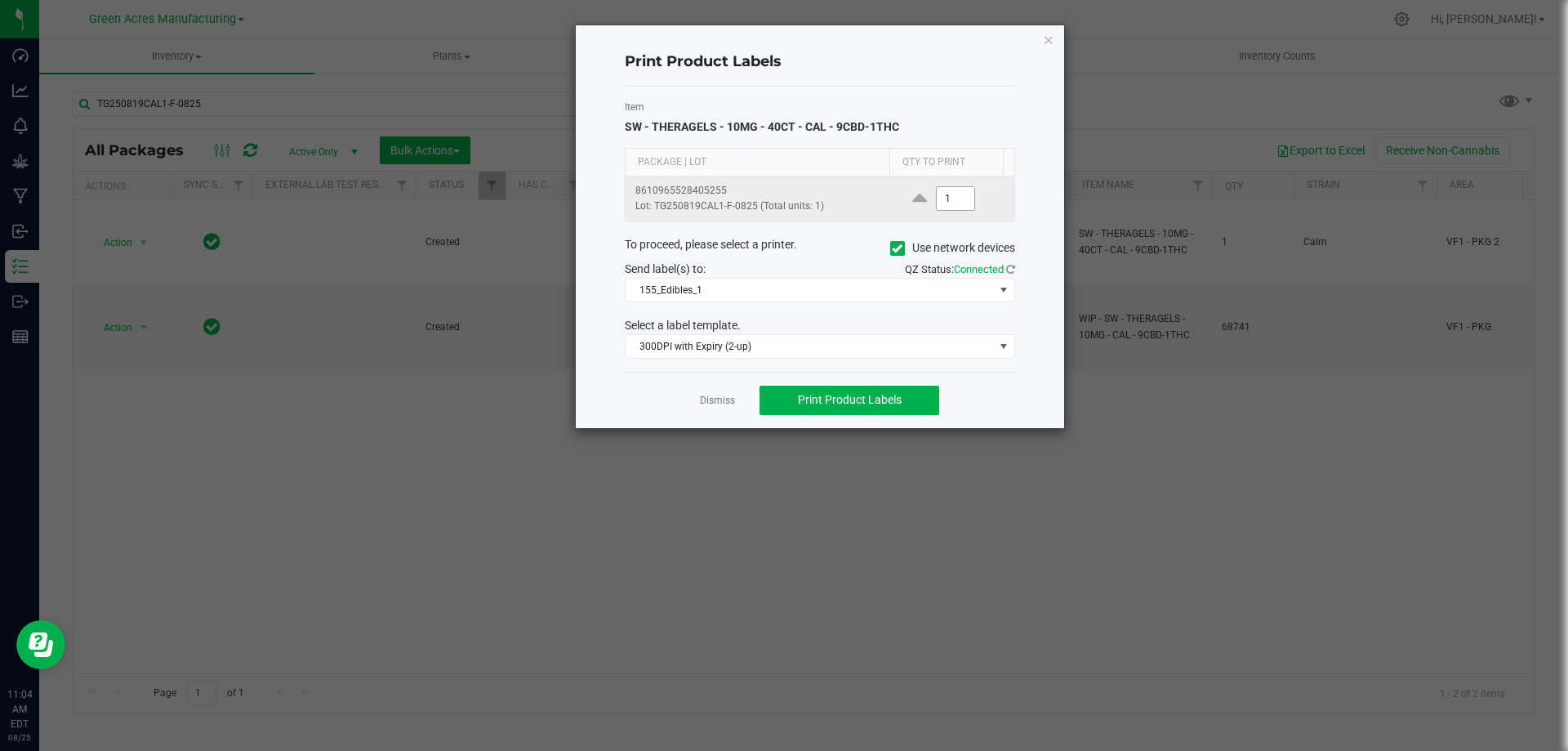
click at [942, 201] on input "1" at bounding box center [956, 198] width 38 height 23
type input "4"
click at [835, 401] on span "Print Product Labels" at bounding box center [849, 399] width 103 height 13
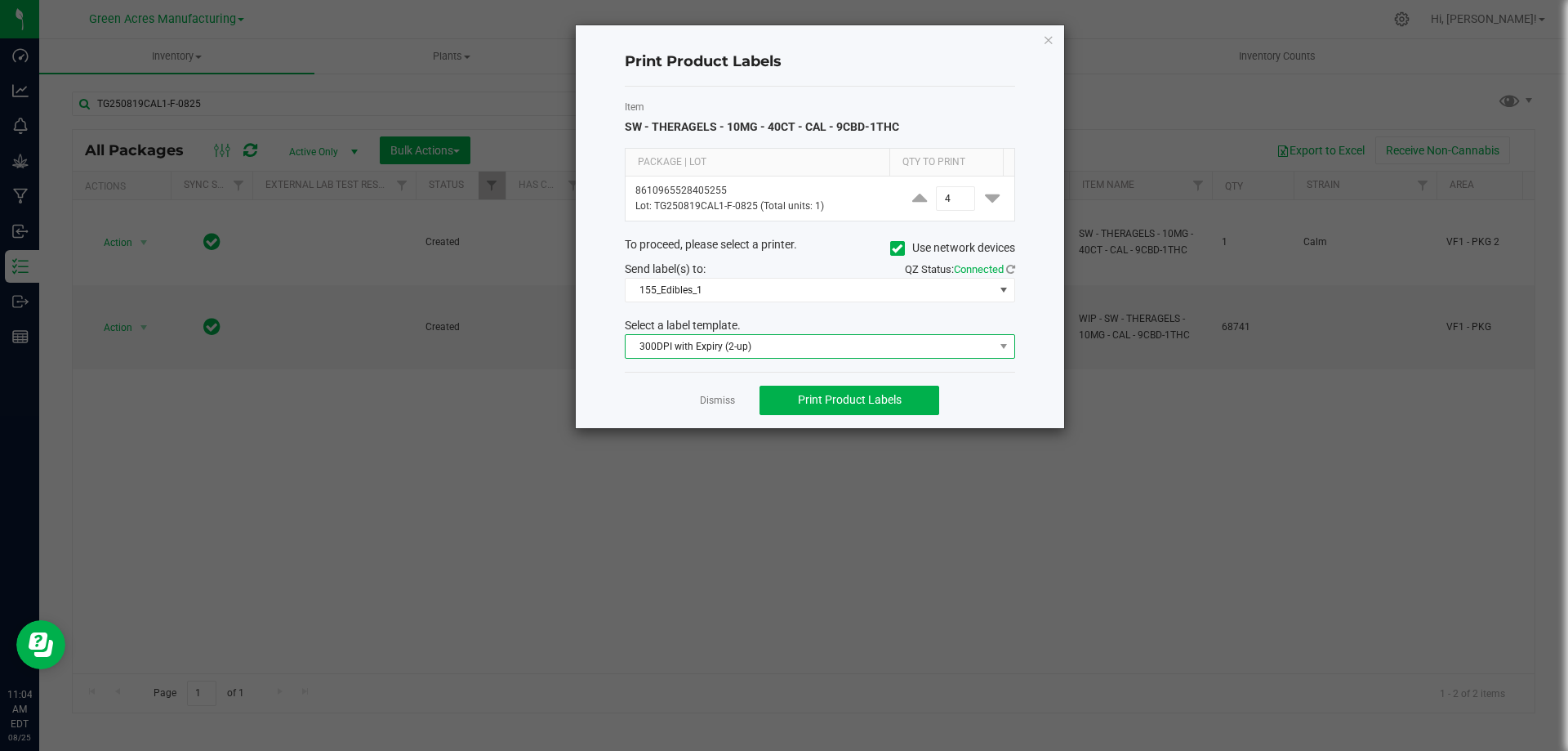
click at [969, 347] on span "300DPI with Expiry (2-up)" at bounding box center [810, 346] width 368 height 23
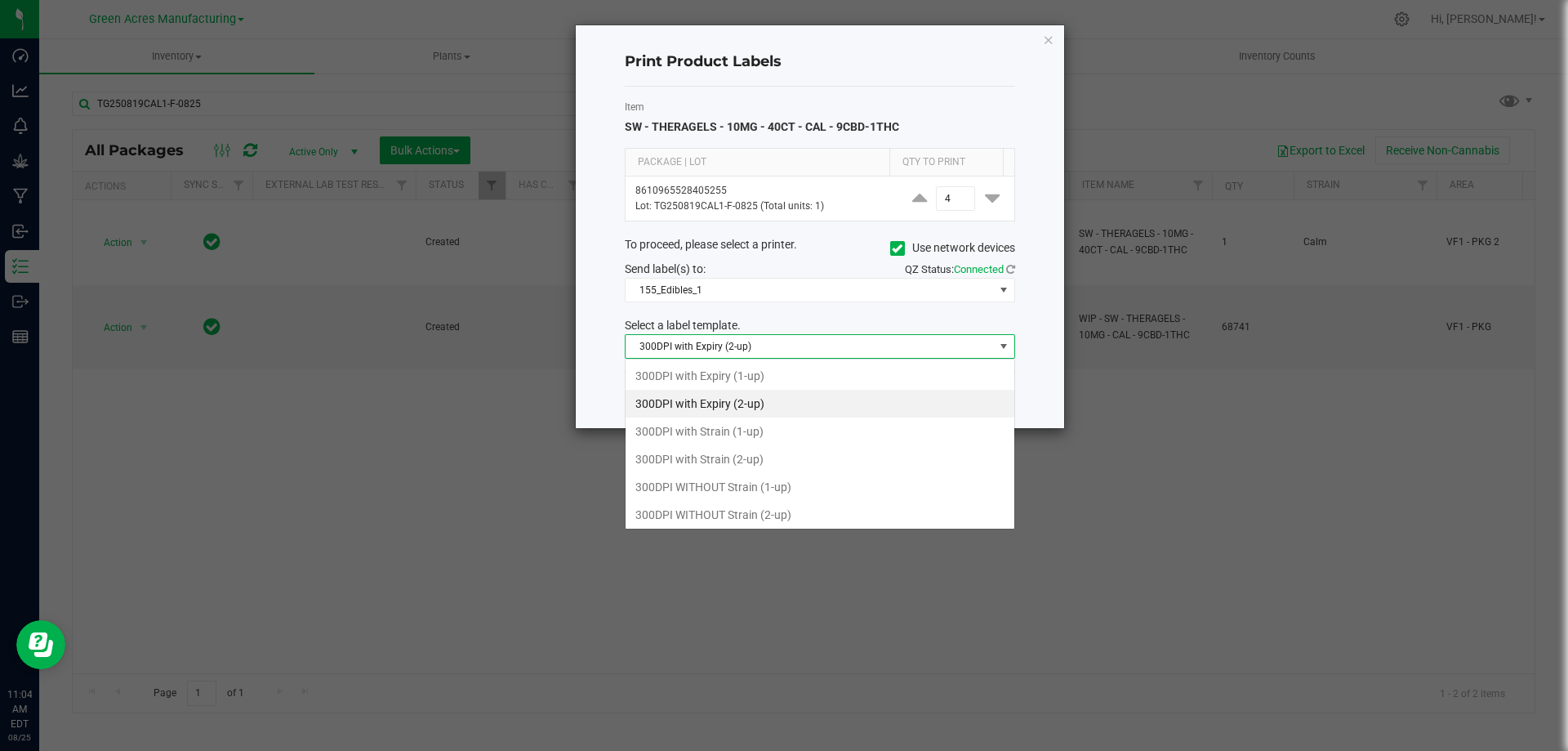
scroll to position [25, 391]
click at [810, 462] on li "300DPI with Strain (2-up)" at bounding box center [820, 458] width 389 height 27
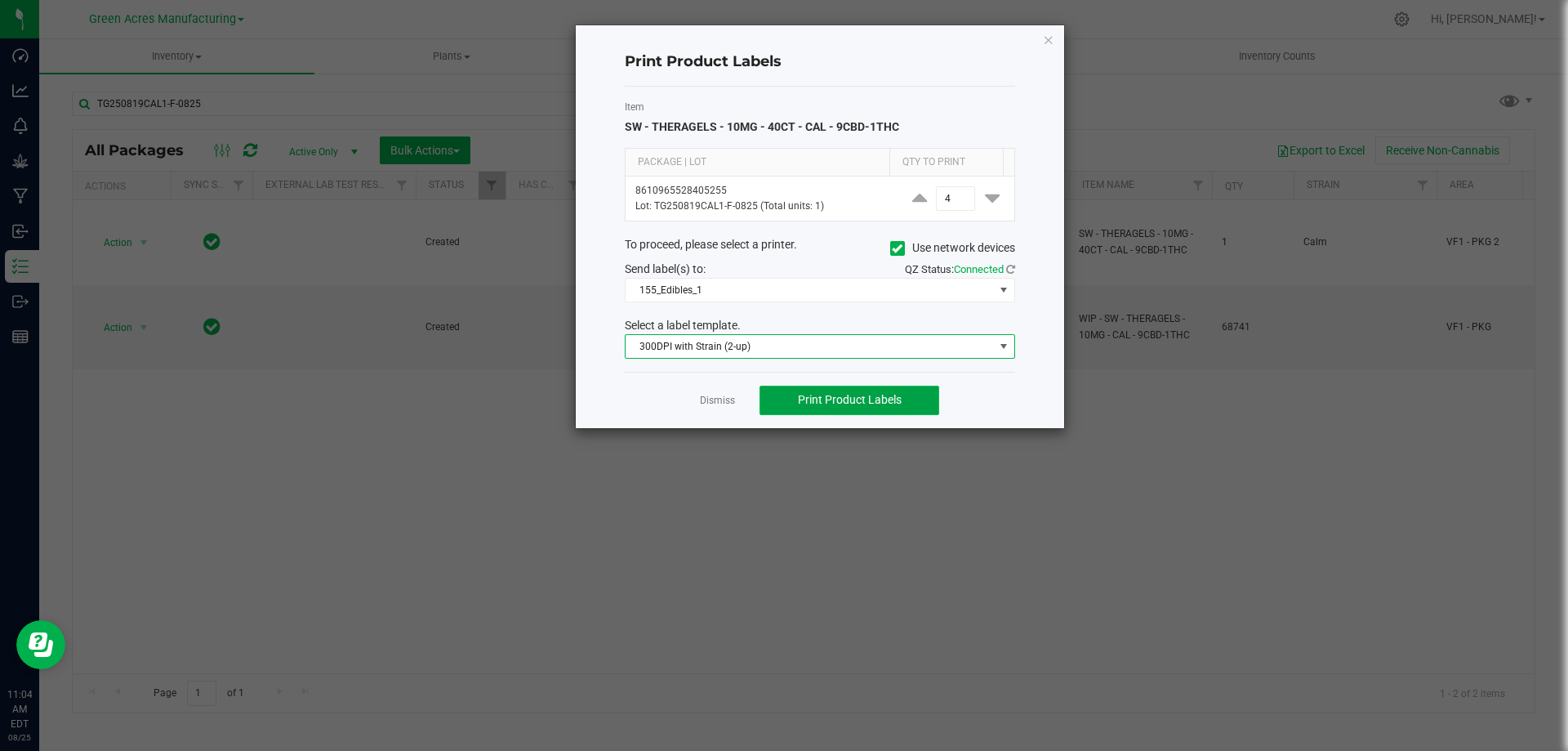
click at [888, 398] on span "Print Product Labels" at bounding box center [849, 399] width 103 height 13
click at [717, 406] on link "Dismiss" at bounding box center [717, 400] width 35 height 14
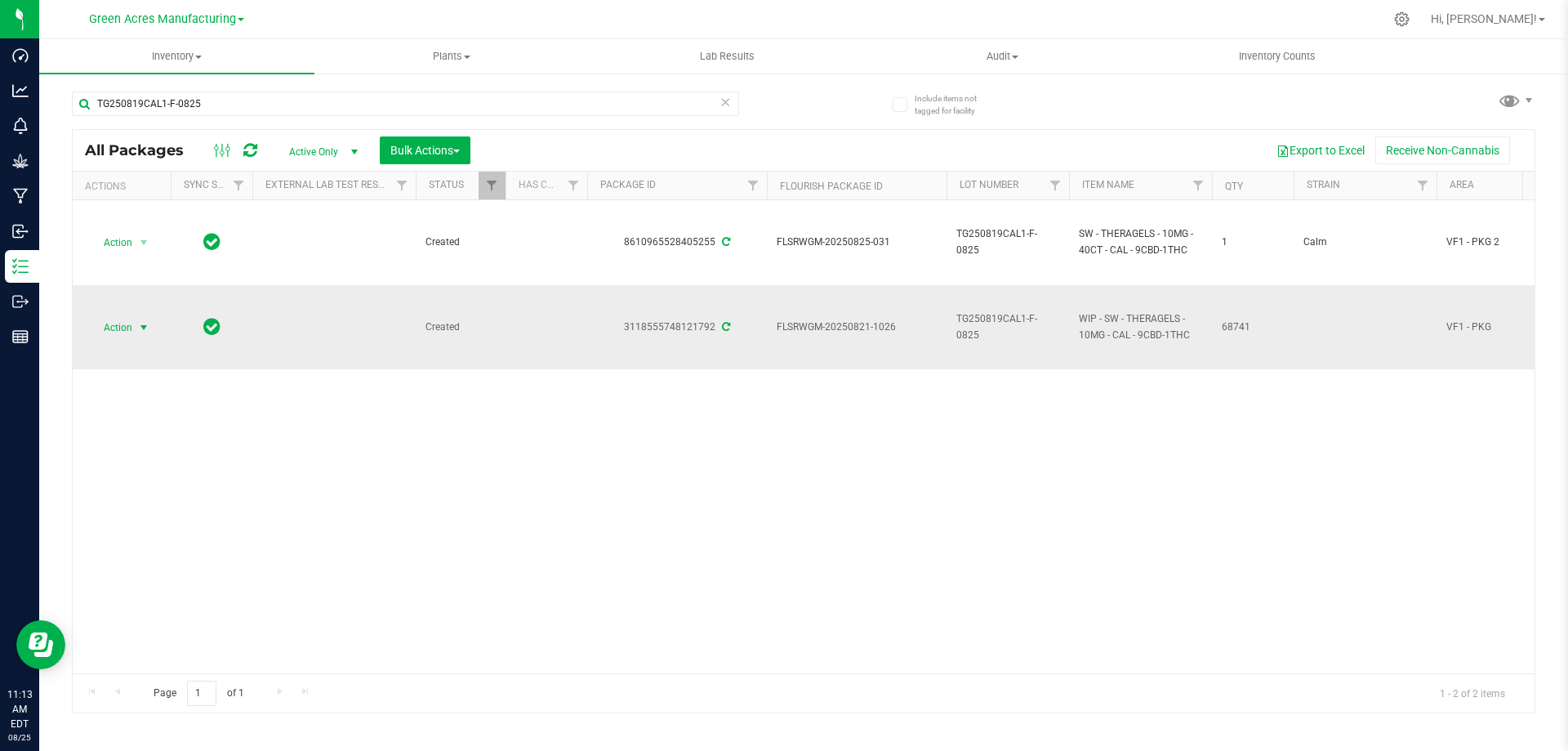
click at [147, 325] on span "select" at bounding box center [144, 328] width 13 height 13
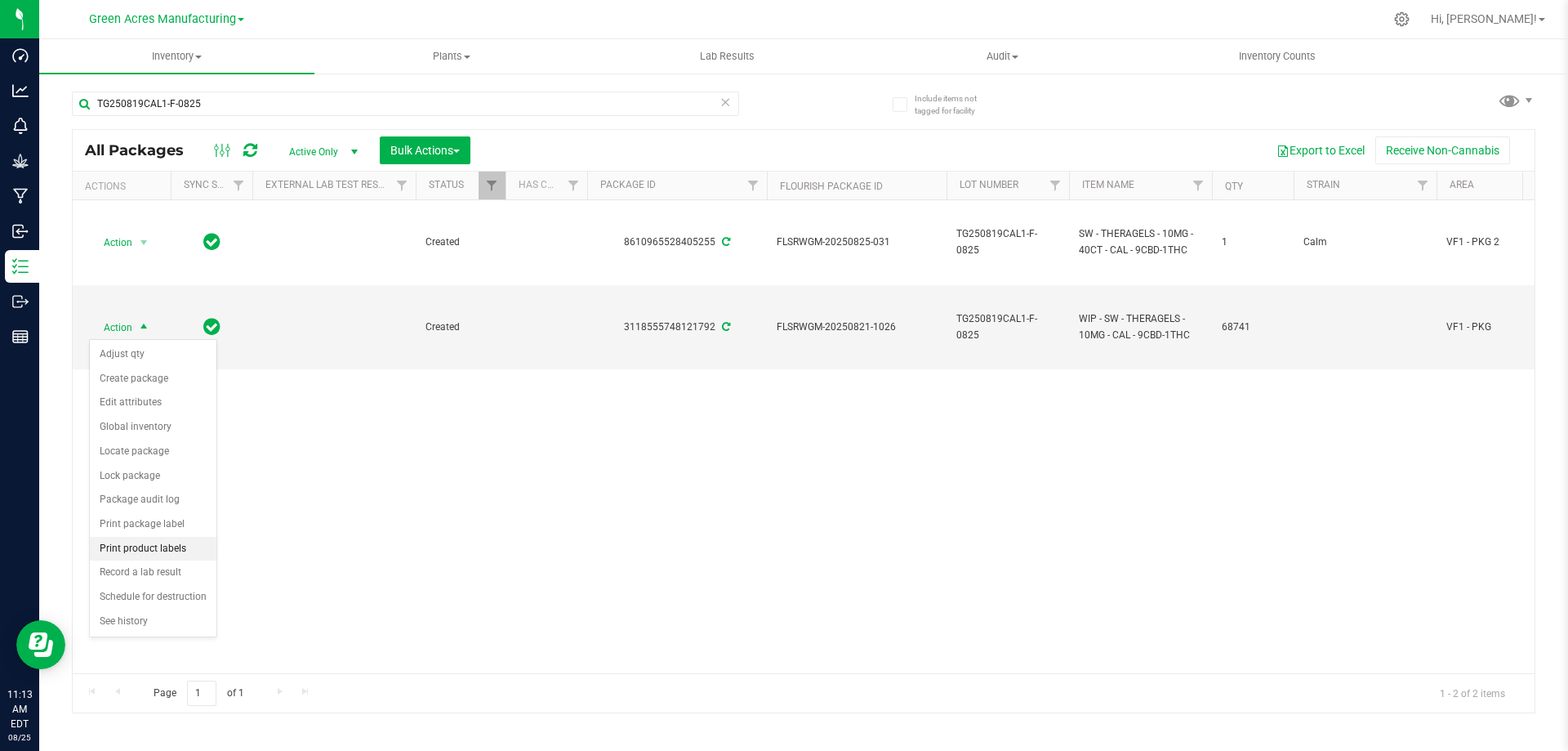
click at [168, 547] on li "Print product labels" at bounding box center [154, 549] width 127 height 25
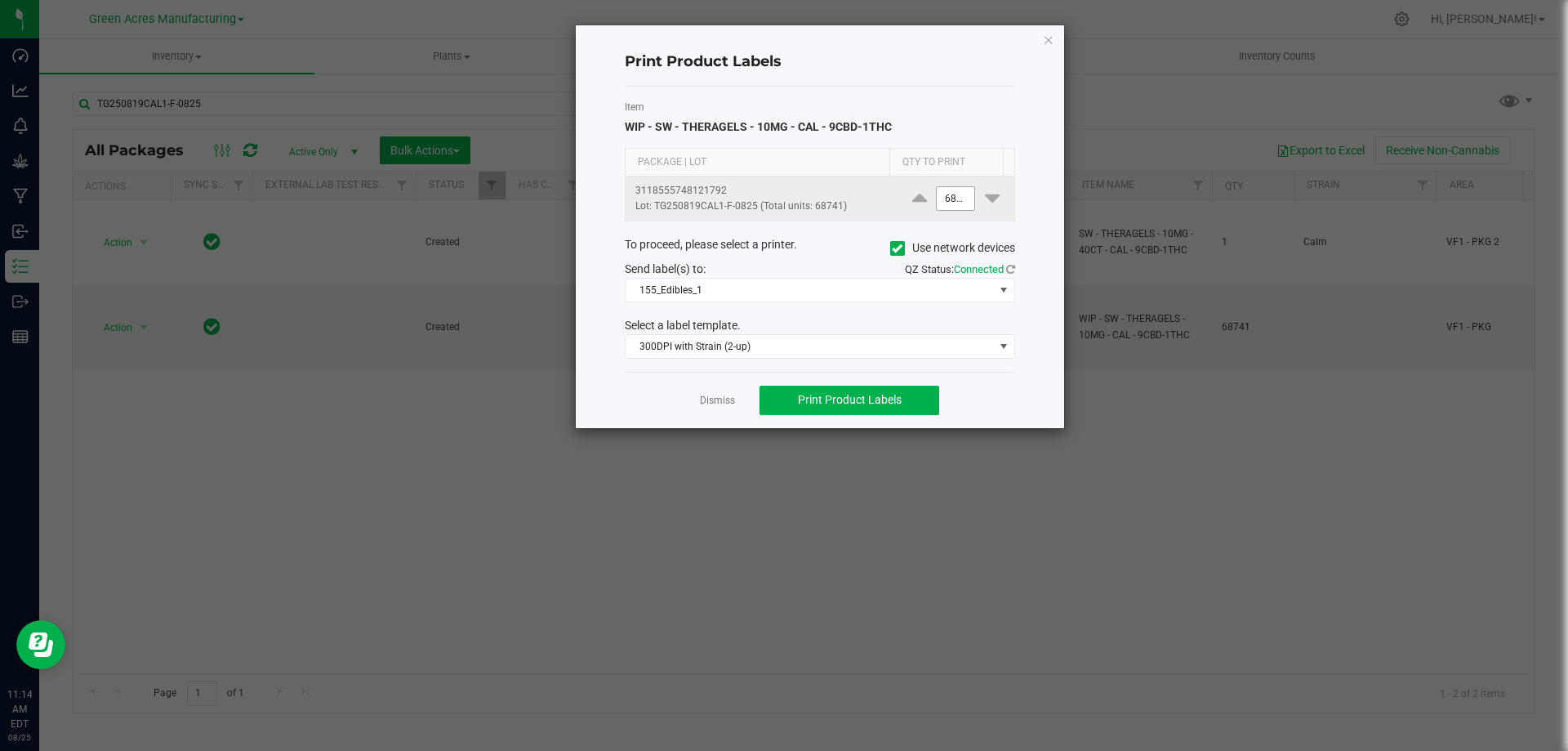
click at [961, 197] on input "68741" at bounding box center [956, 198] width 38 height 23
type input "68,741"
click at [712, 409] on app-cancel-button "Dismiss" at bounding box center [717, 400] width 35 height 17
click at [710, 397] on link "Dismiss" at bounding box center [717, 400] width 35 height 14
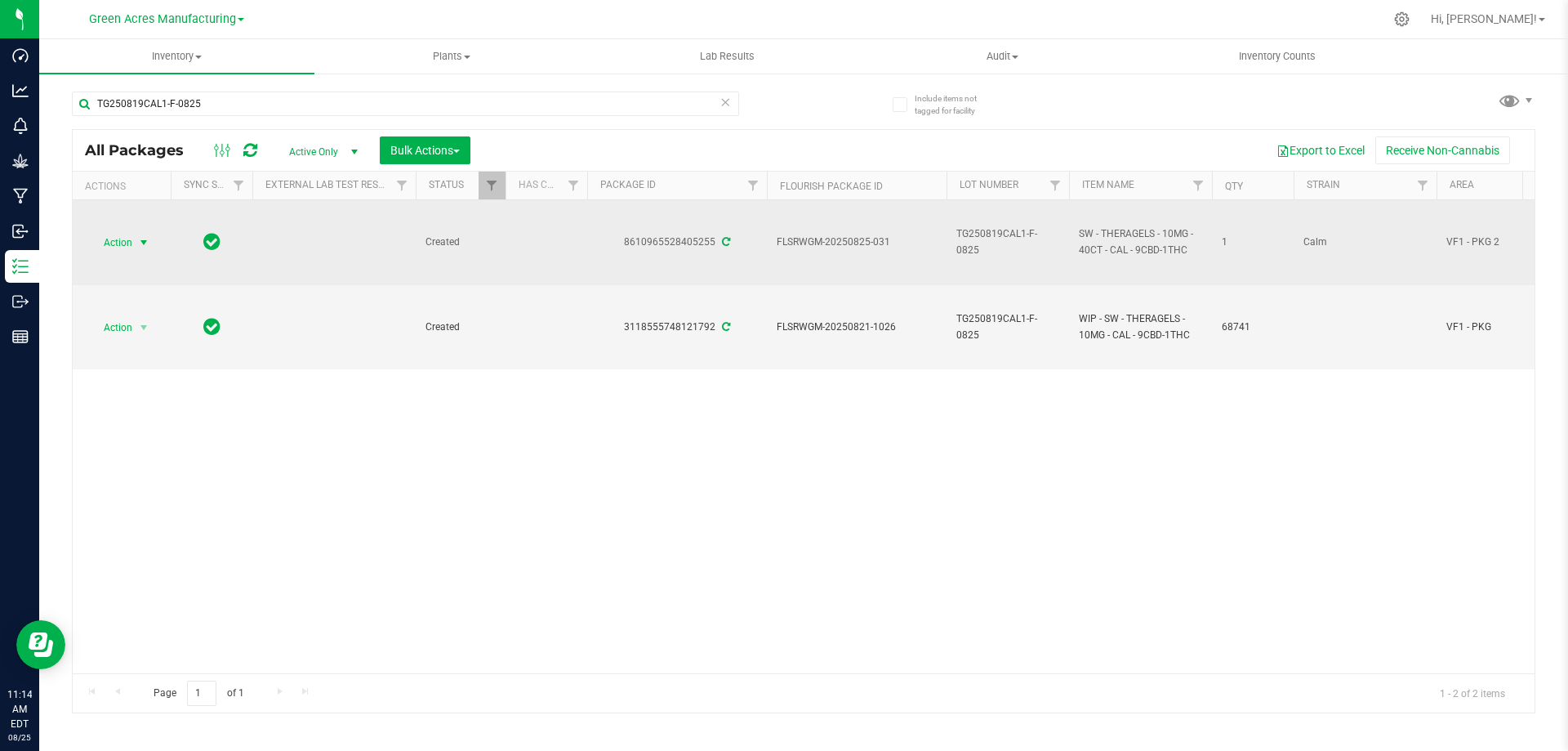
click at [149, 242] on span "select" at bounding box center [144, 243] width 13 height 13
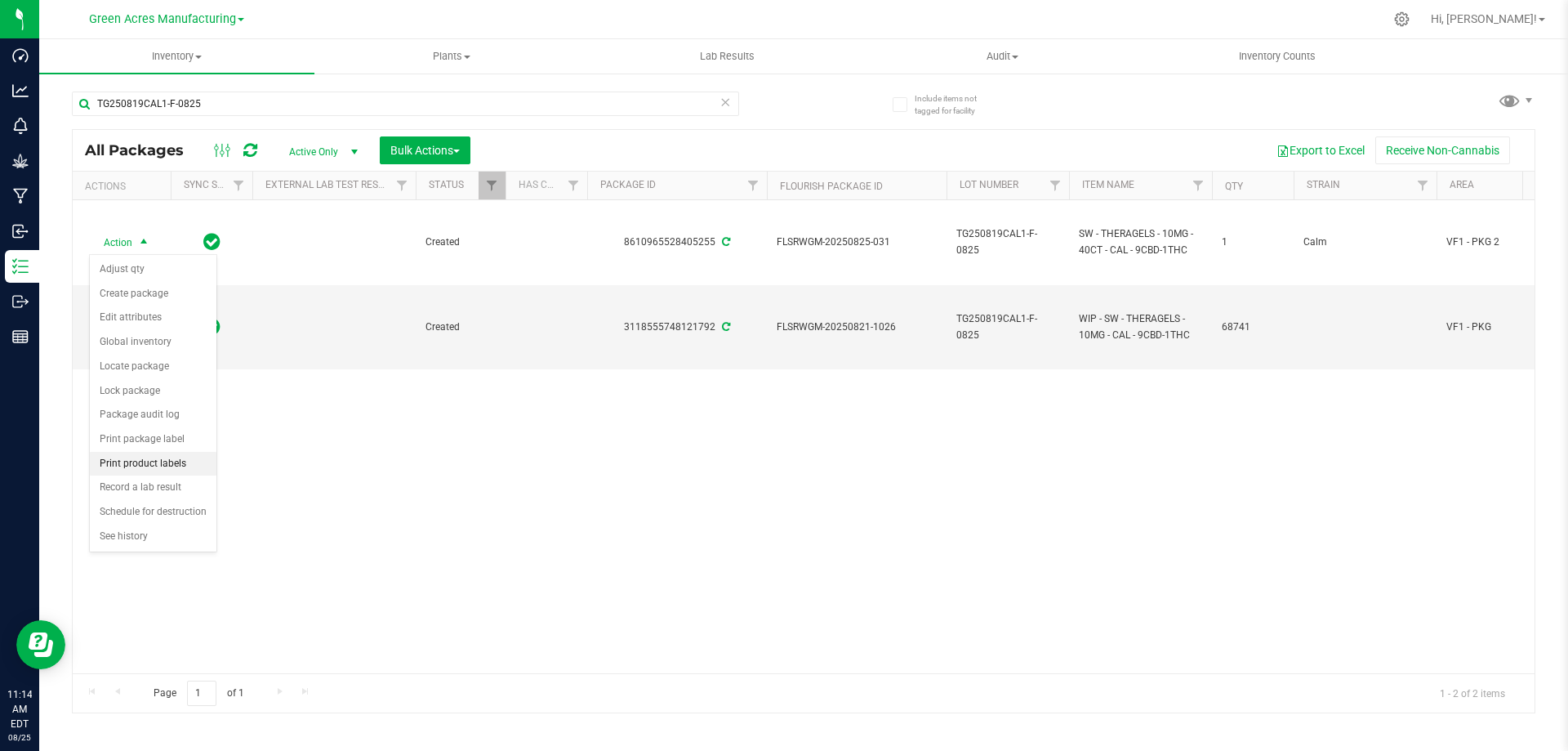
click at [152, 463] on li "Print product labels" at bounding box center [154, 464] width 127 height 25
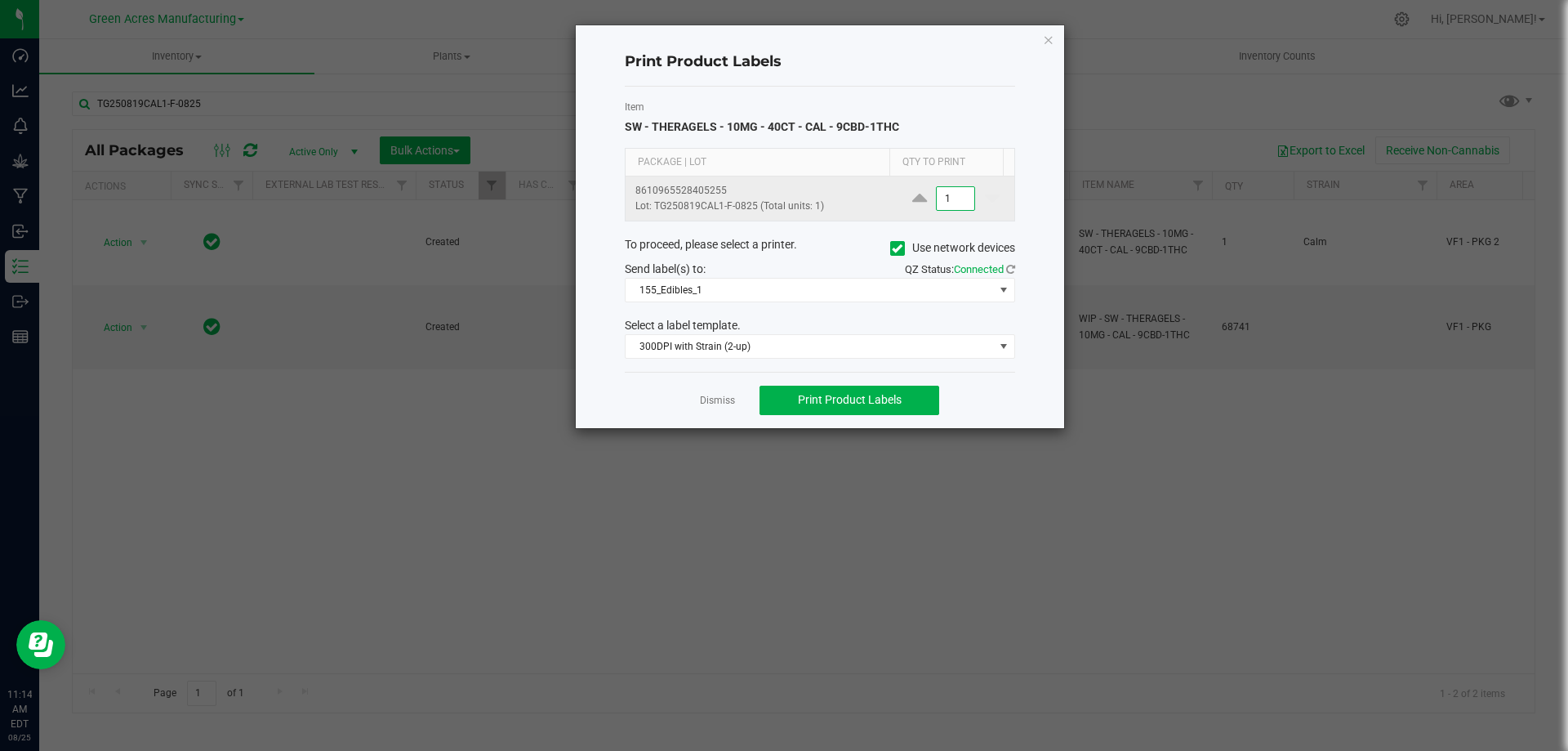
click at [943, 194] on input "1" at bounding box center [956, 198] width 38 height 23
type input "1,500"
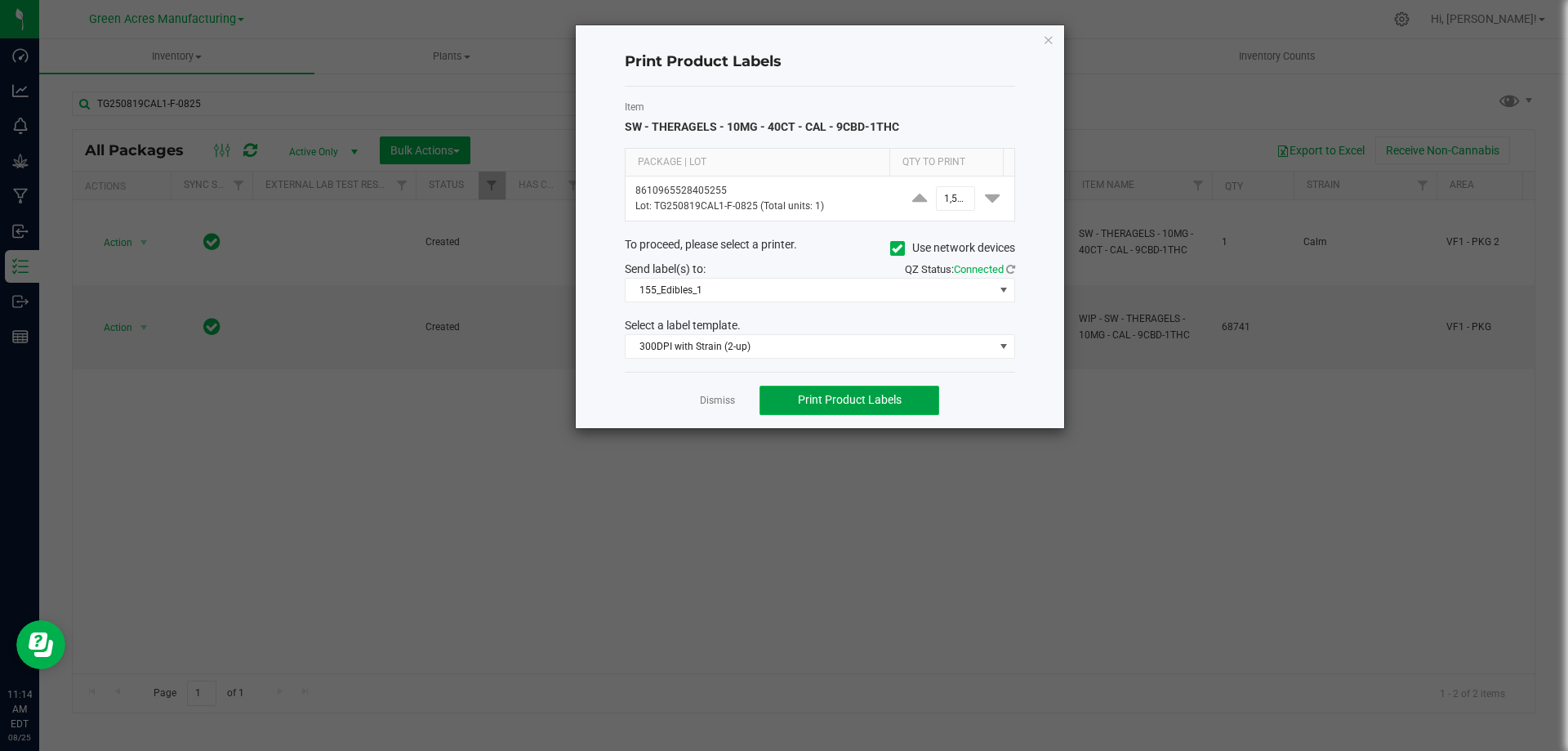
scroll to position [0, 0]
click at [899, 406] on span "Print Product Labels" at bounding box center [849, 399] width 103 height 13
click at [718, 395] on link "Dismiss" at bounding box center [717, 400] width 35 height 14
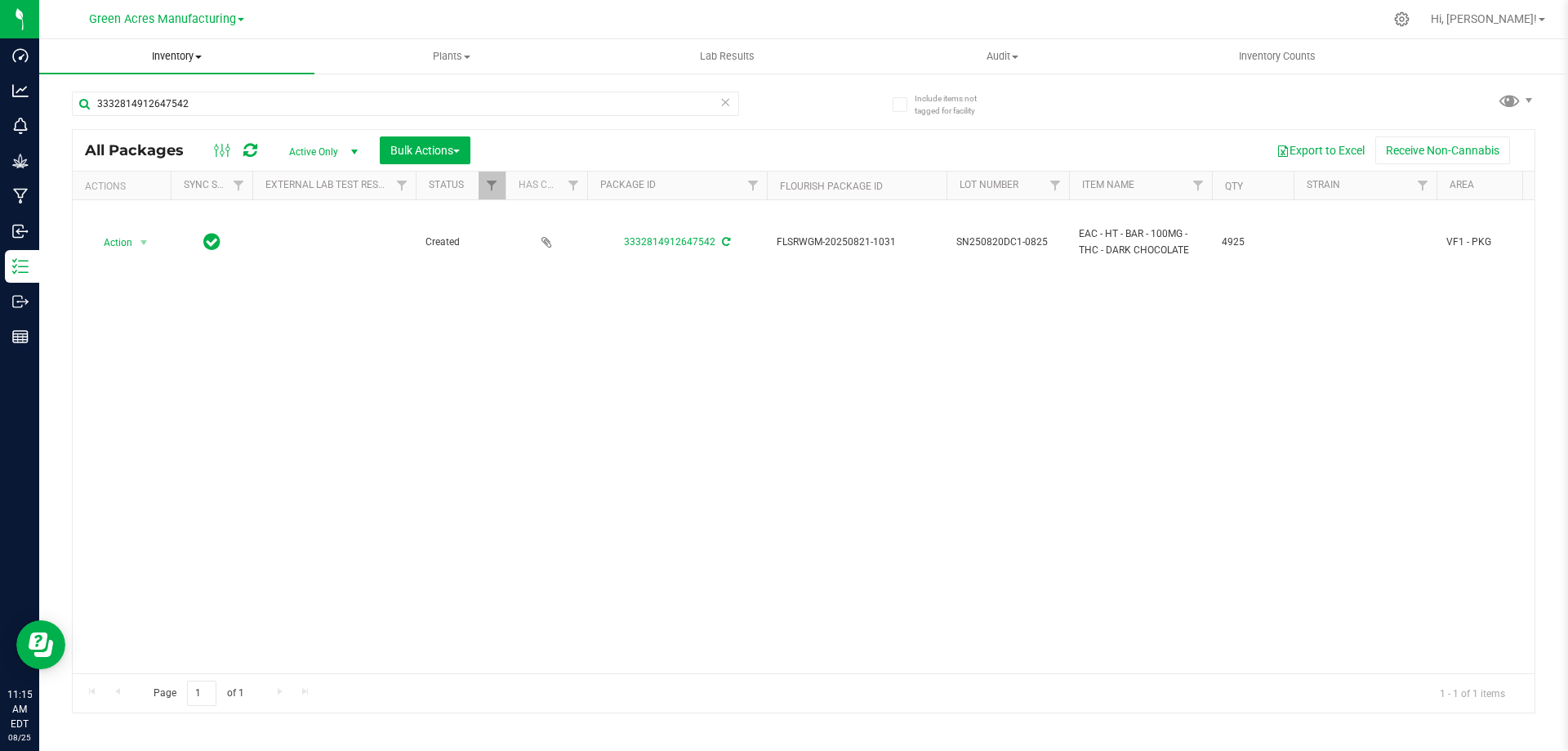
click at [164, 56] on span "Inventory" at bounding box center [176, 57] width 275 height 15
click at [172, 193] on span "From bill of materials" at bounding box center [113, 196] width 148 height 14
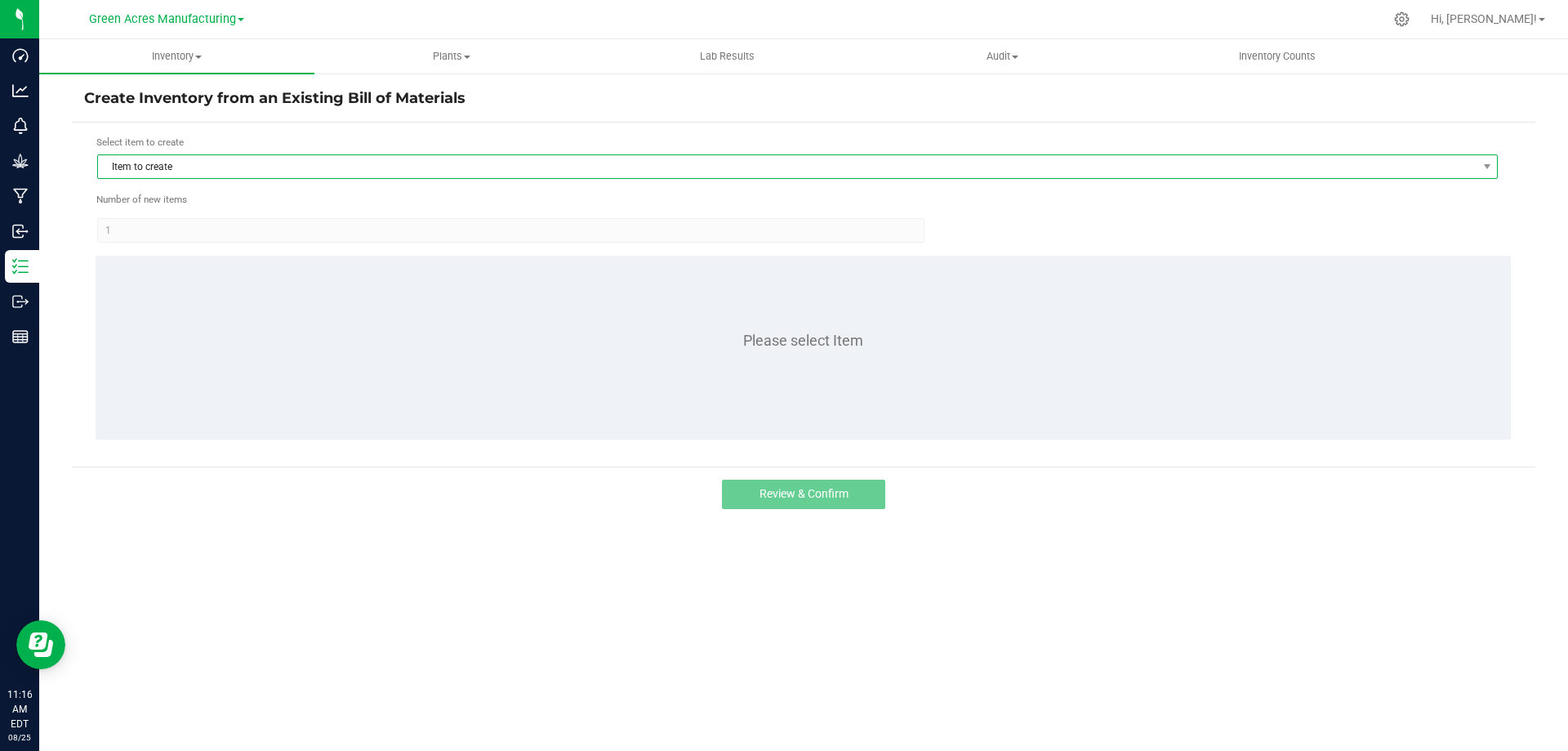
click at [222, 167] on span "Item to create" at bounding box center [787, 167] width 1378 height 23
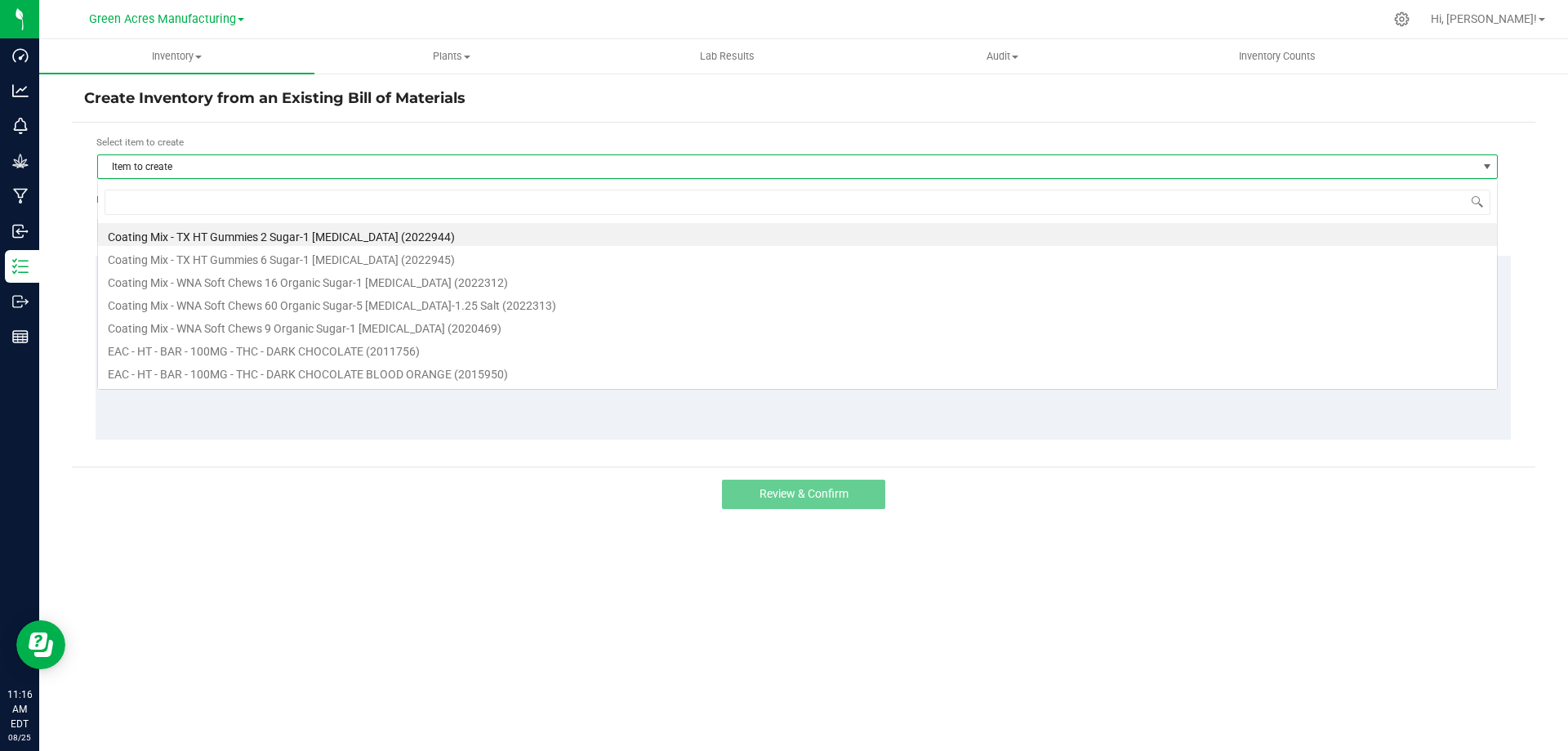
scroll to position [25, 1400]
type input "dark choco"
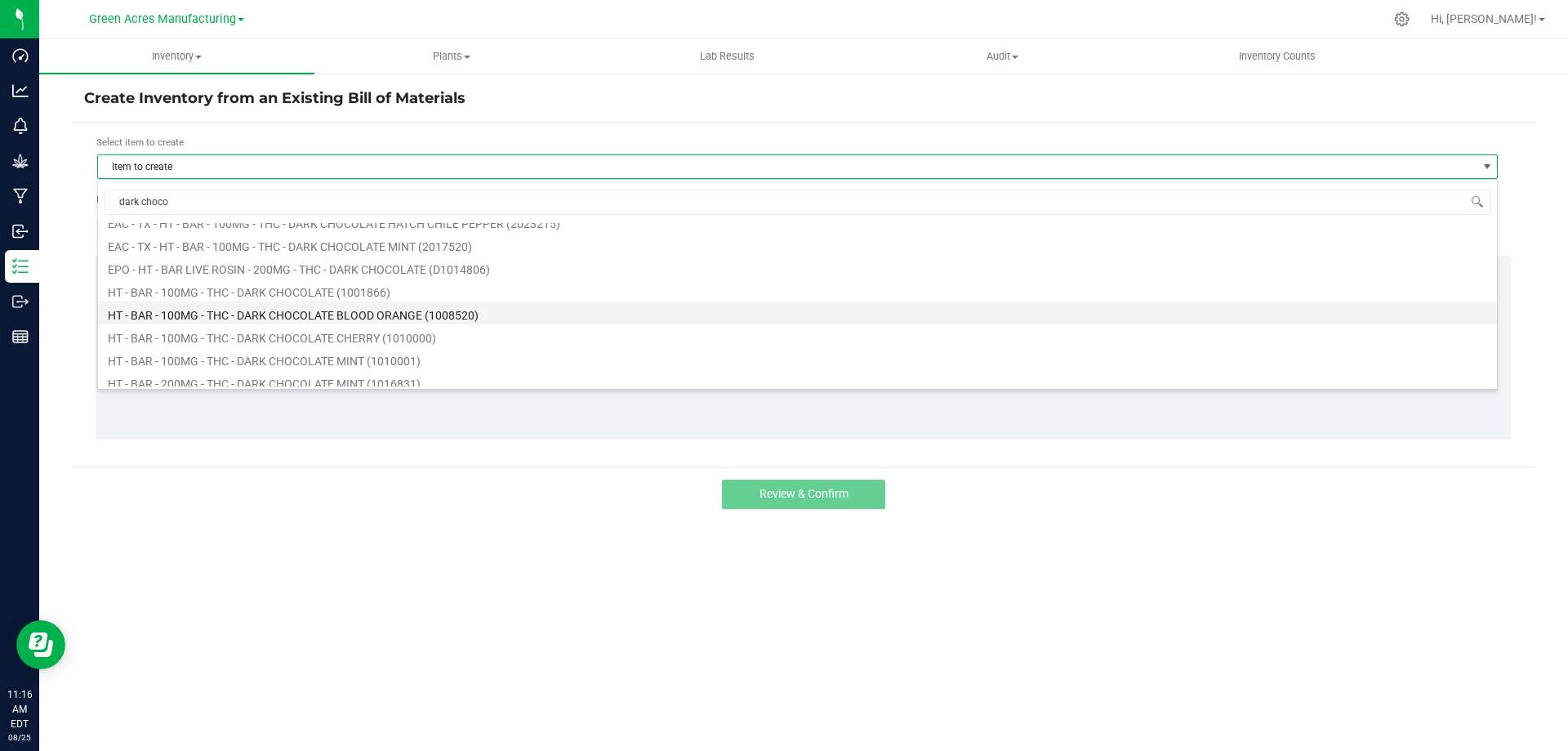
scroll to position [245, 0]
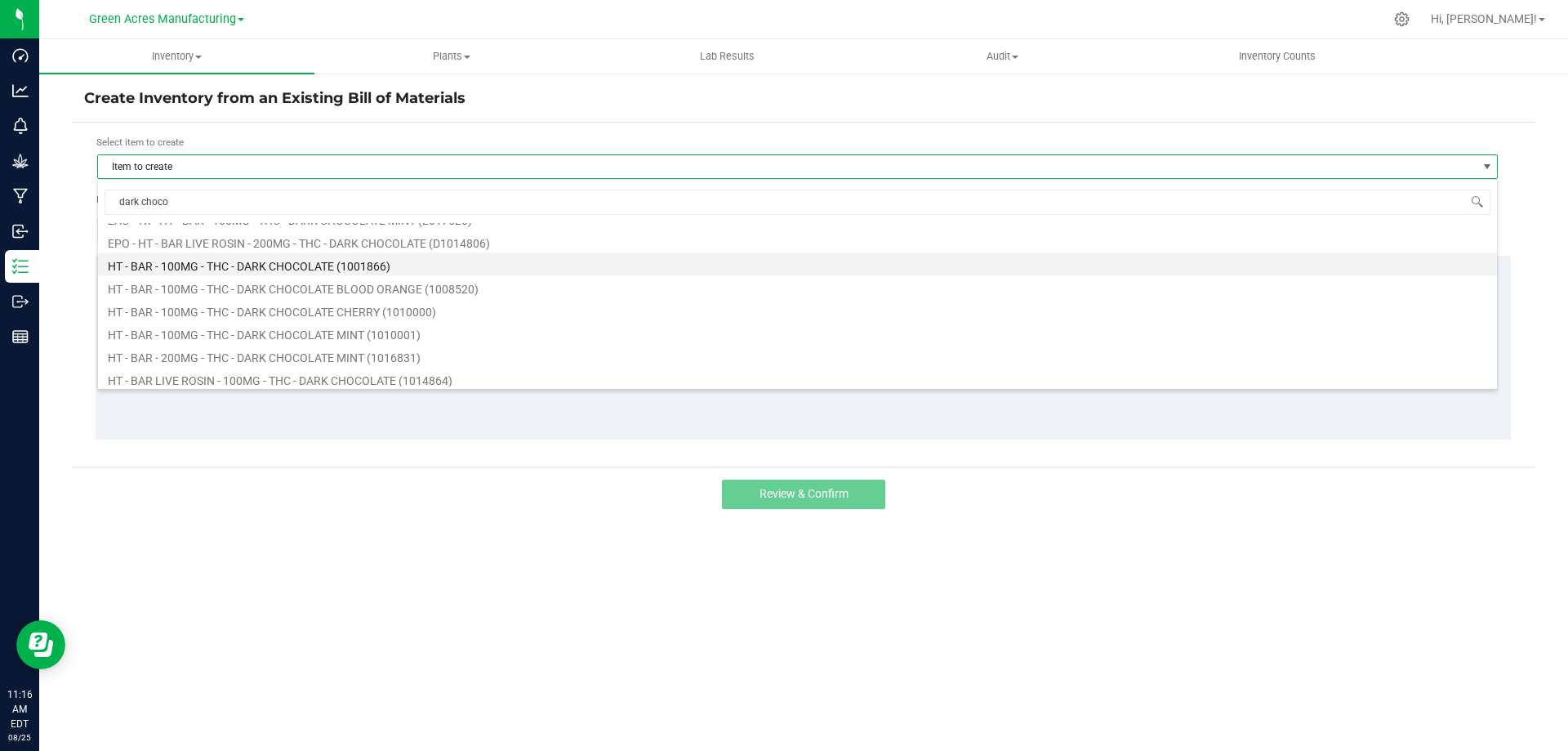
click at [273, 258] on li "HT - BAR - 100MG - THC - DARK CHOCOLATE (1001866)" at bounding box center [797, 264] width 1399 height 23
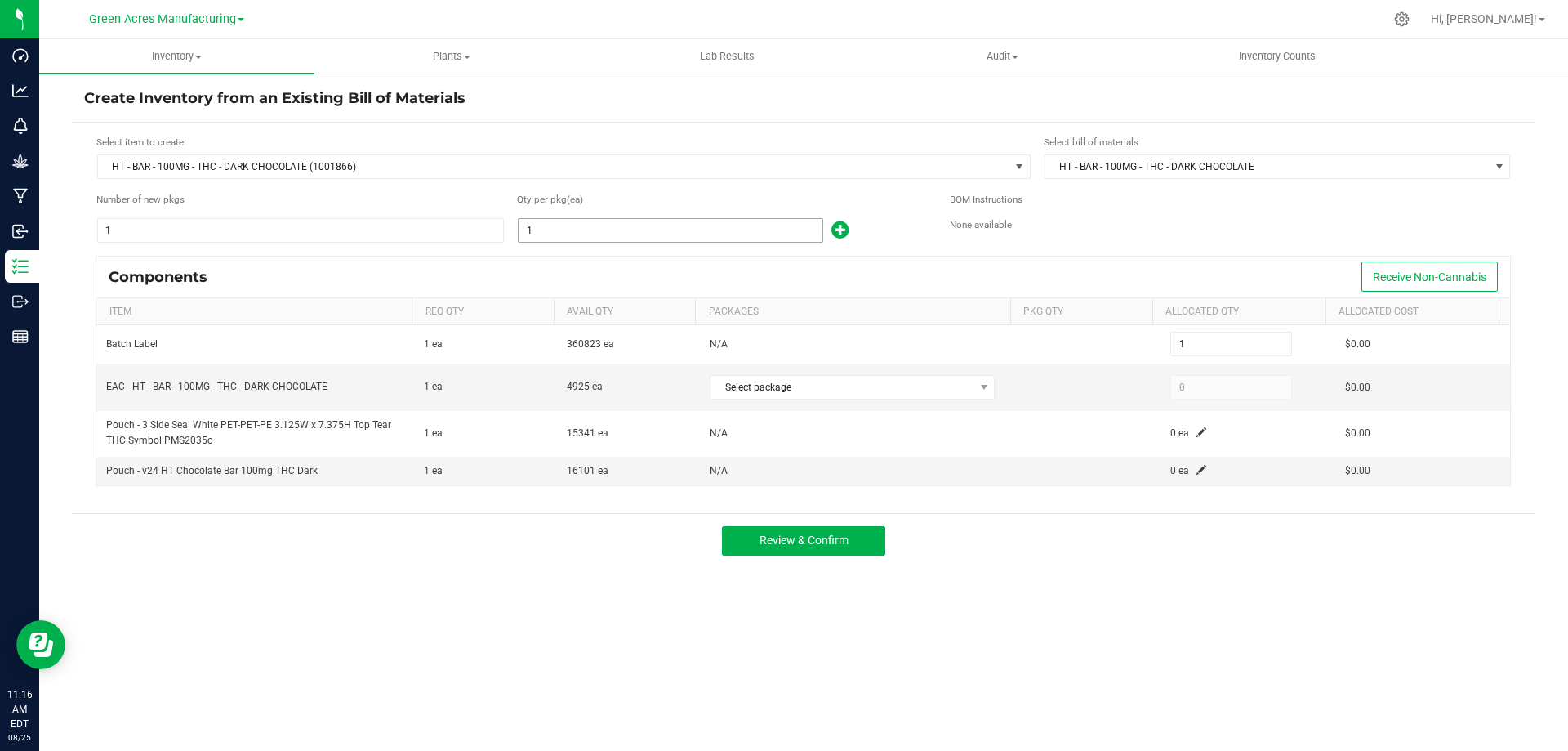
click at [585, 239] on input "1" at bounding box center [670, 230] width 303 height 23
type input "4"
type input "47"
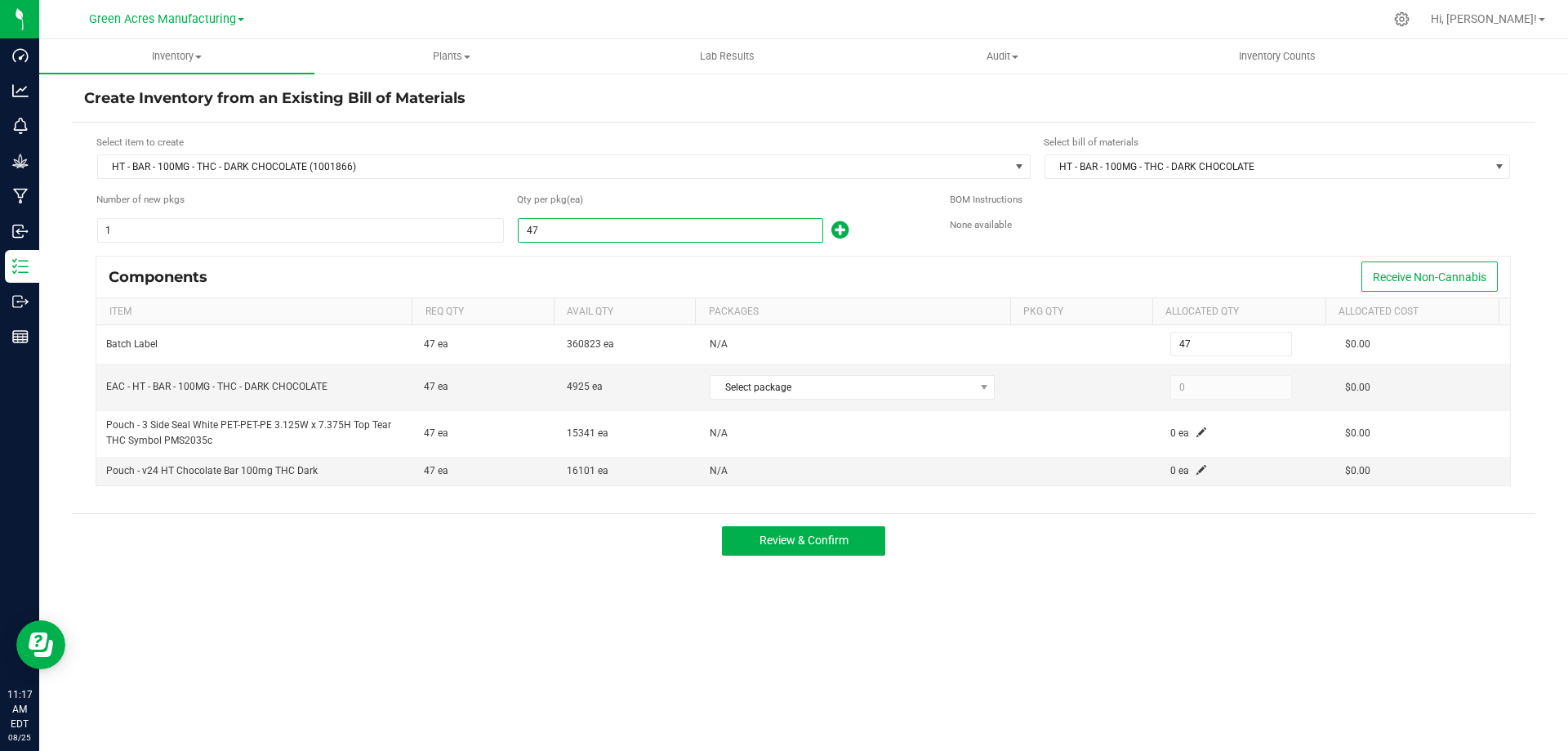
type input "476"
type input "4763"
type input "4,763"
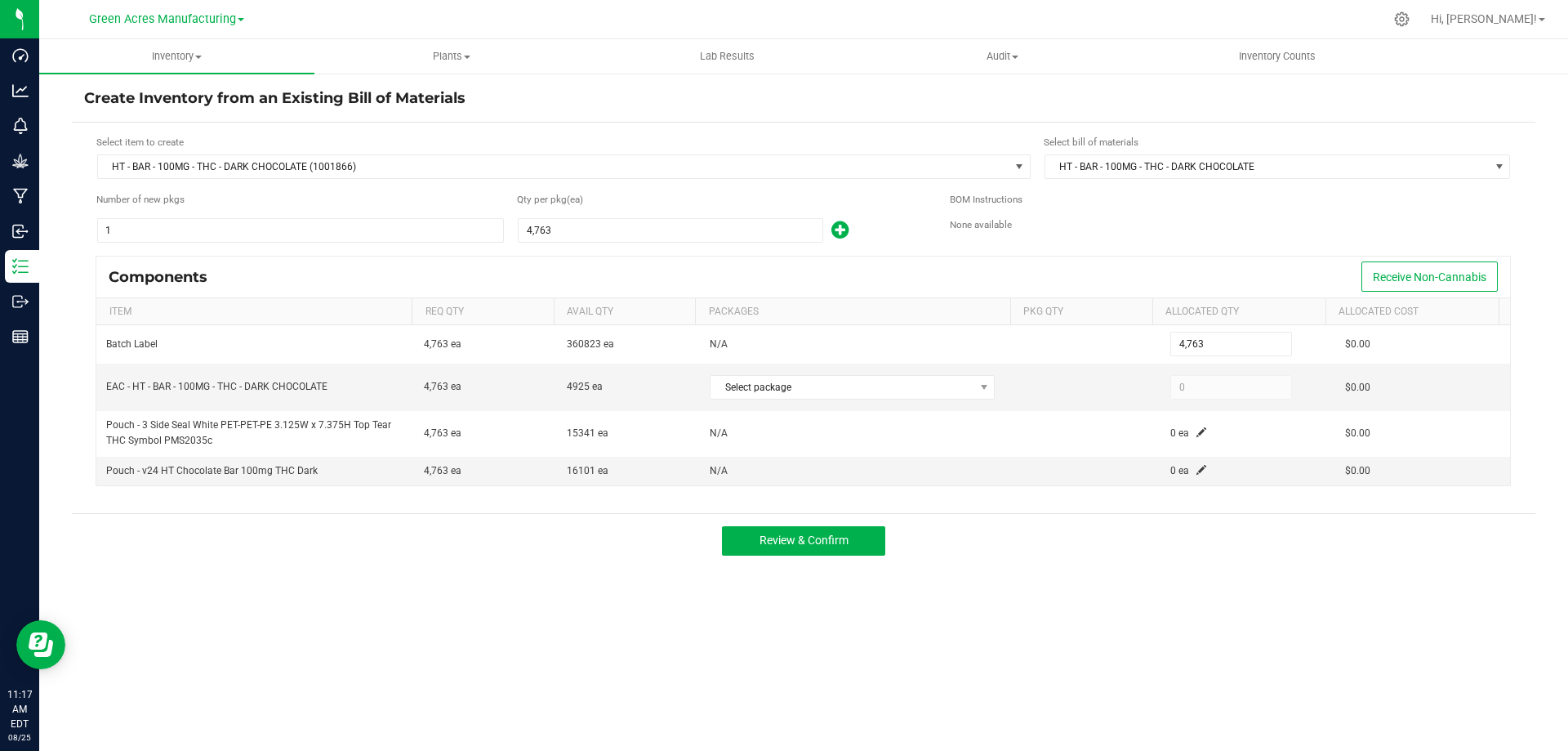
click at [559, 284] on div "Components Receive Non-Cannabis" at bounding box center [803, 276] width 1413 height 41
click at [916, 396] on span "Select package" at bounding box center [841, 387] width 263 height 23
click at [860, 457] on li "3332814912647542 (SN250820DC1-0825)" at bounding box center [848, 455] width 284 height 23
type input "4,763"
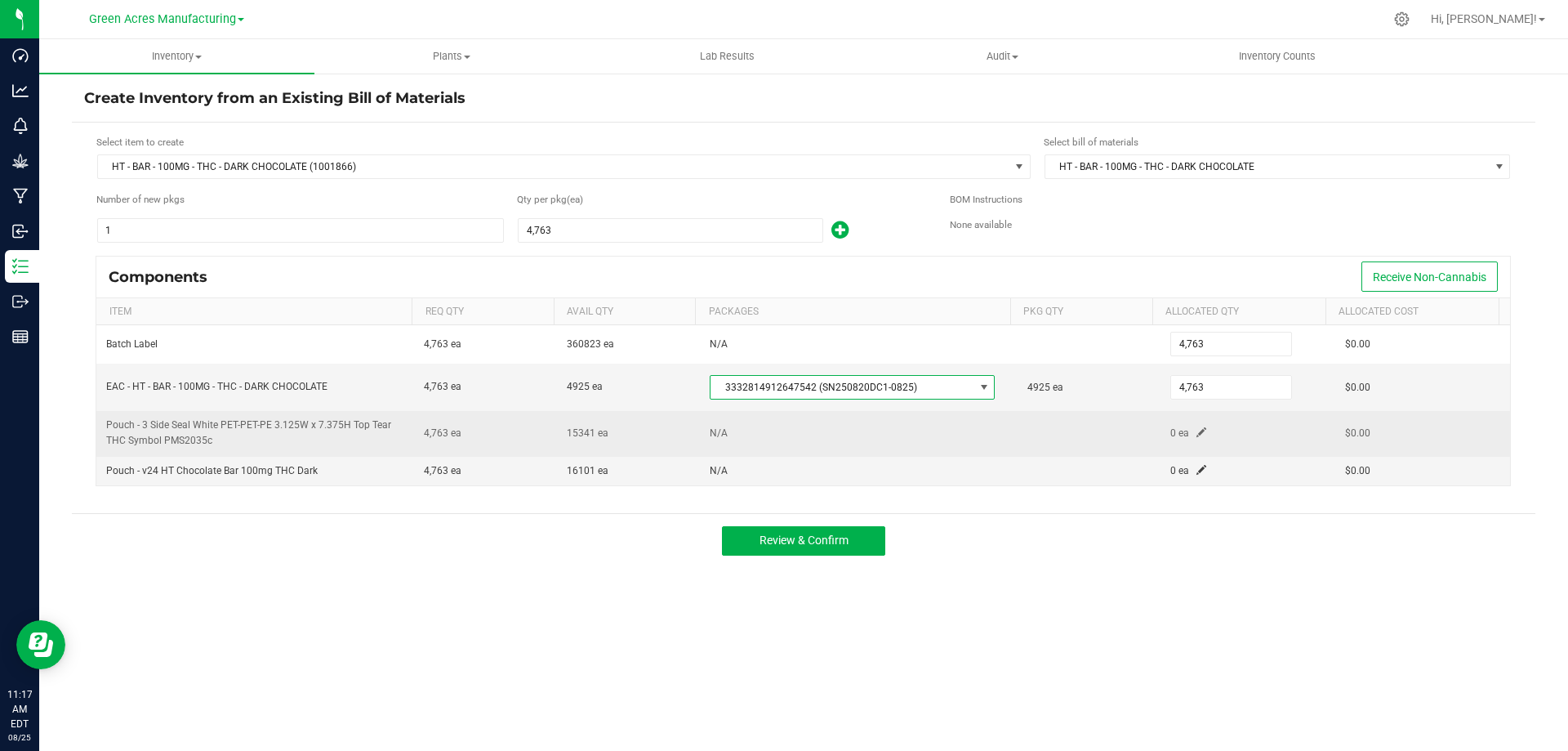
click at [1196, 427] on span at bounding box center [1201, 431] width 9 height 9
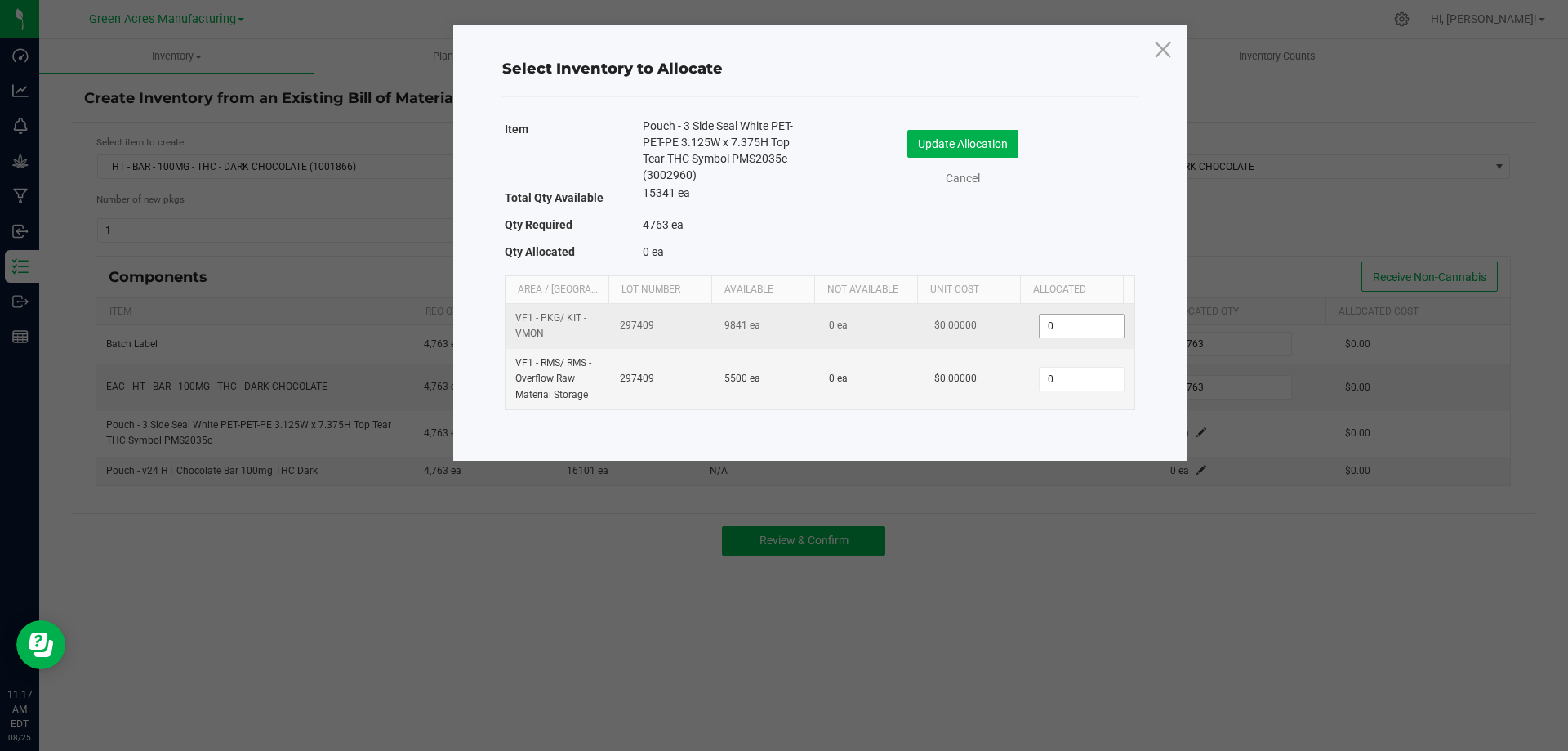
click at [1058, 324] on input "0" at bounding box center [1082, 326] width 83 height 23
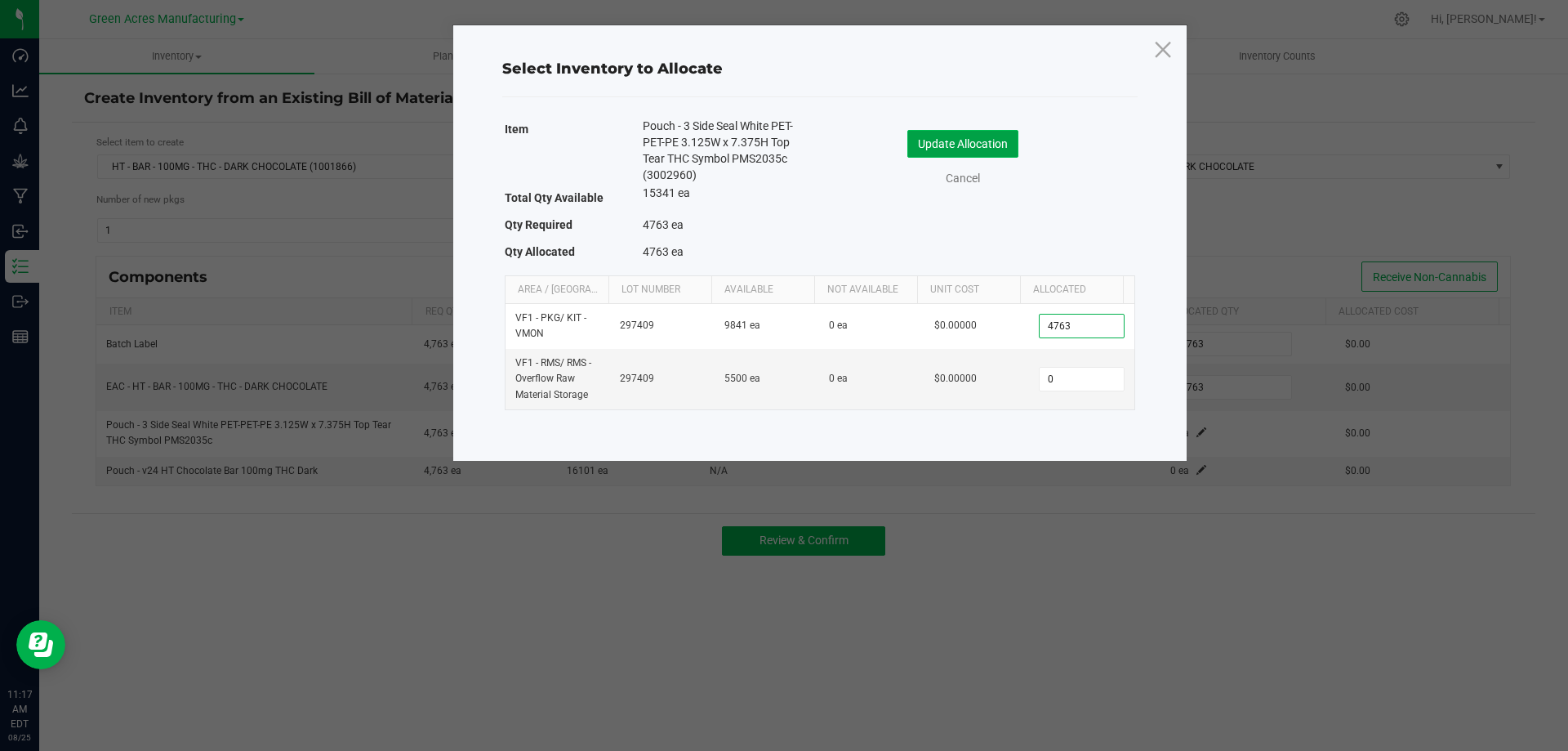
type input "4,763"
click at [1011, 135] on button "Update Allocation" at bounding box center [962, 143] width 111 height 27
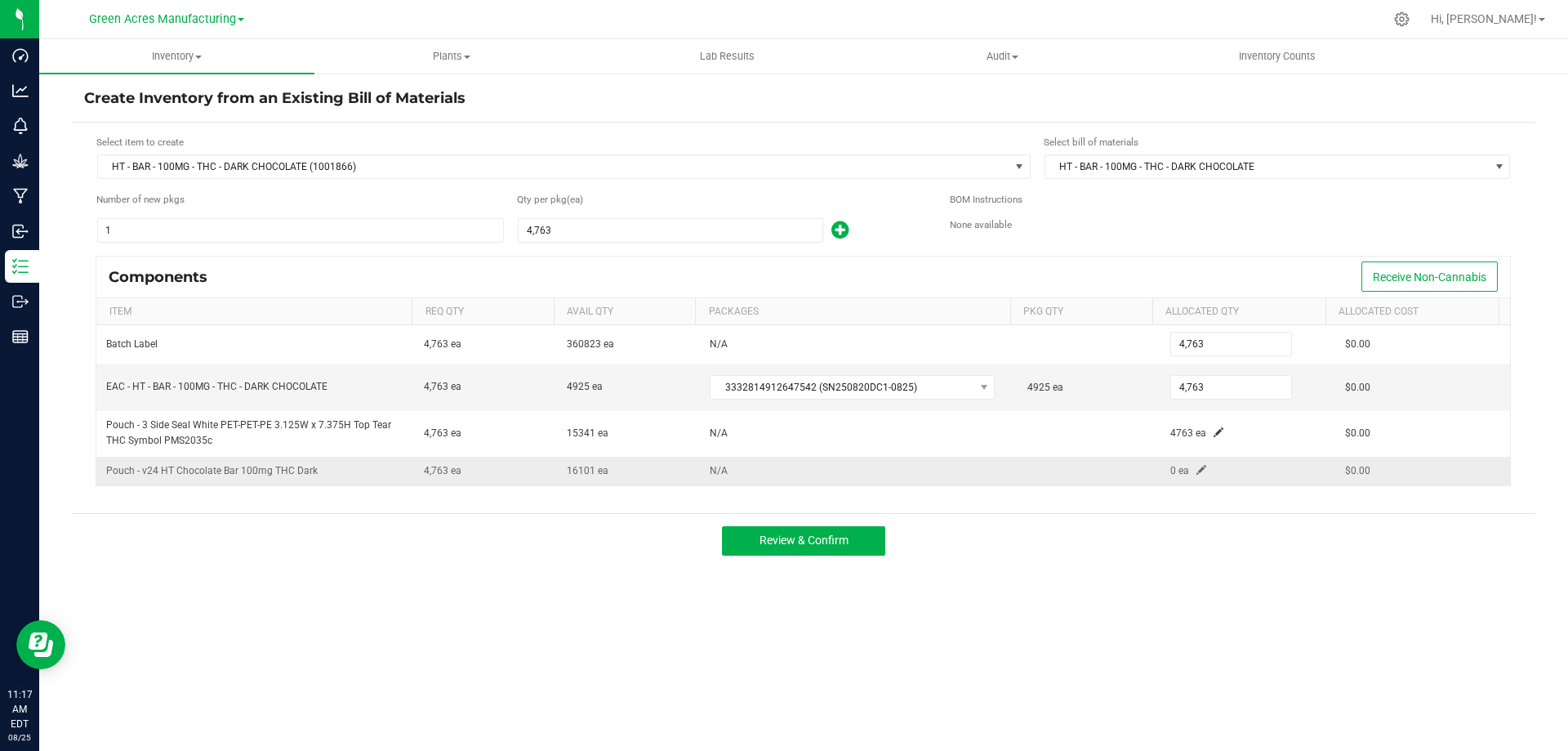
click at [1196, 469] on span at bounding box center [1201, 469] width 9 height 9
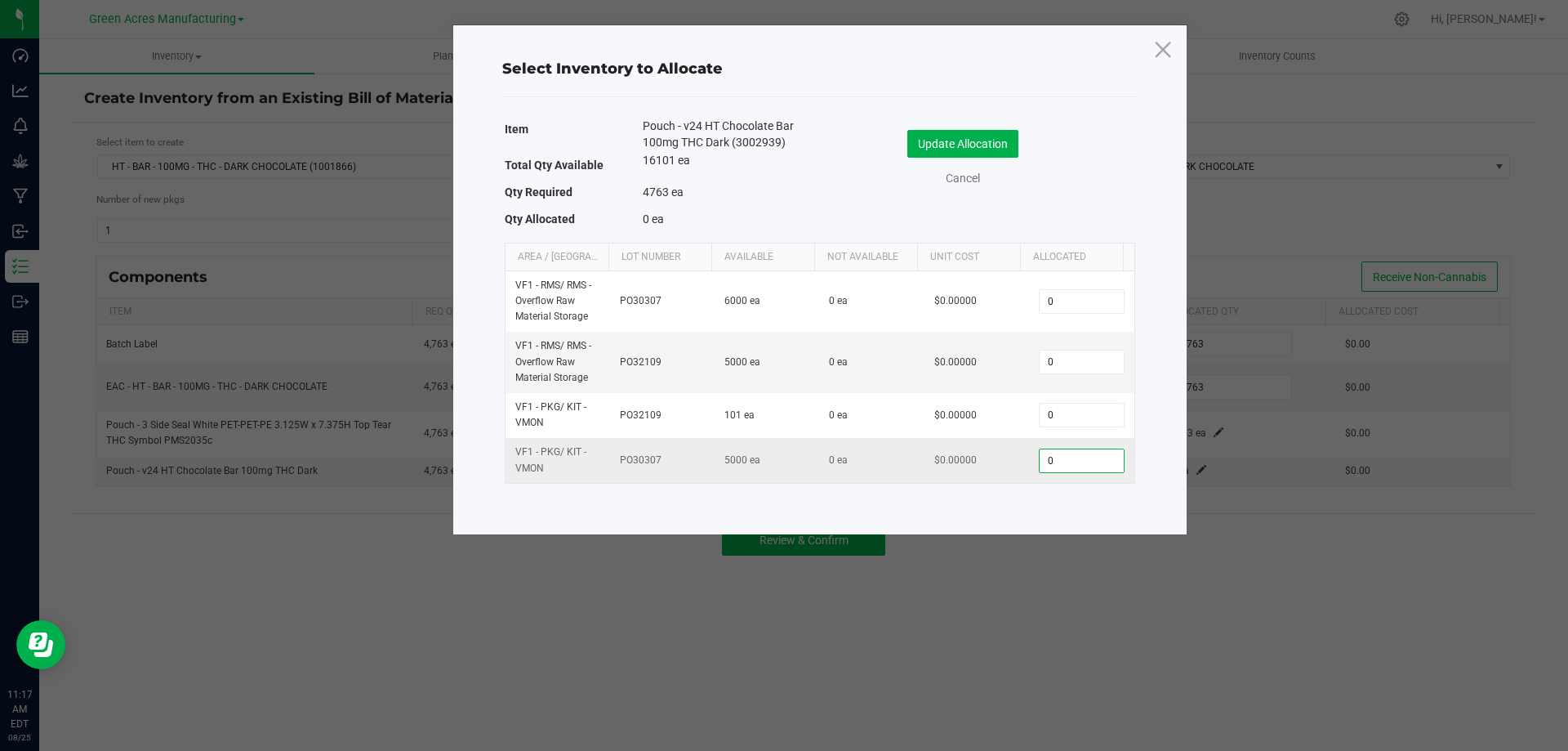
click at [1057, 466] on input "0" at bounding box center [1082, 461] width 83 height 23
type input "4,763"
click at [927, 130] on button "Update Allocation" at bounding box center [962, 143] width 111 height 27
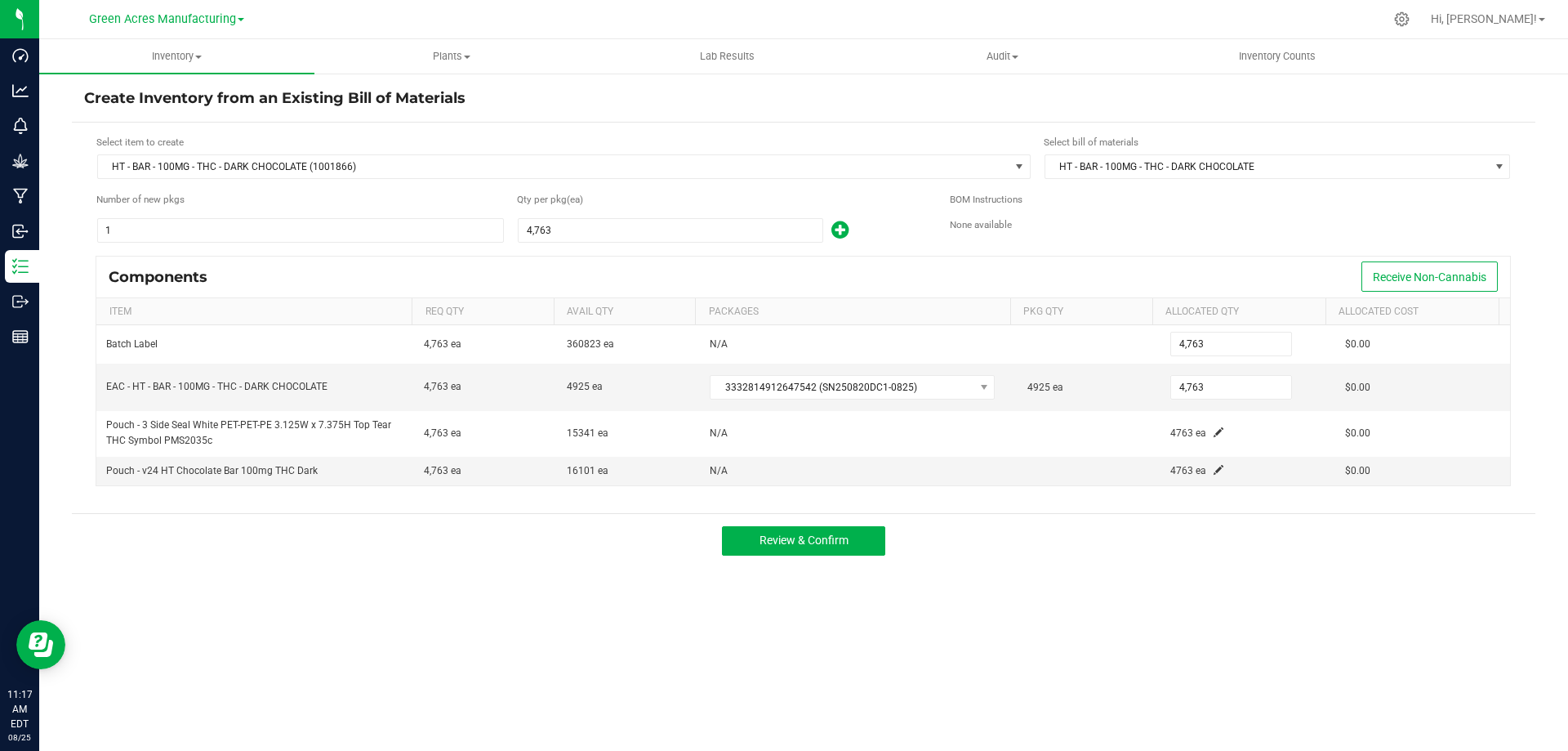
click at [1046, 522] on div "Review & Confirm" at bounding box center [804, 540] width 1464 height 55
click at [615, 280] on div "Components Receive Non-Cannabis" at bounding box center [803, 276] width 1413 height 41
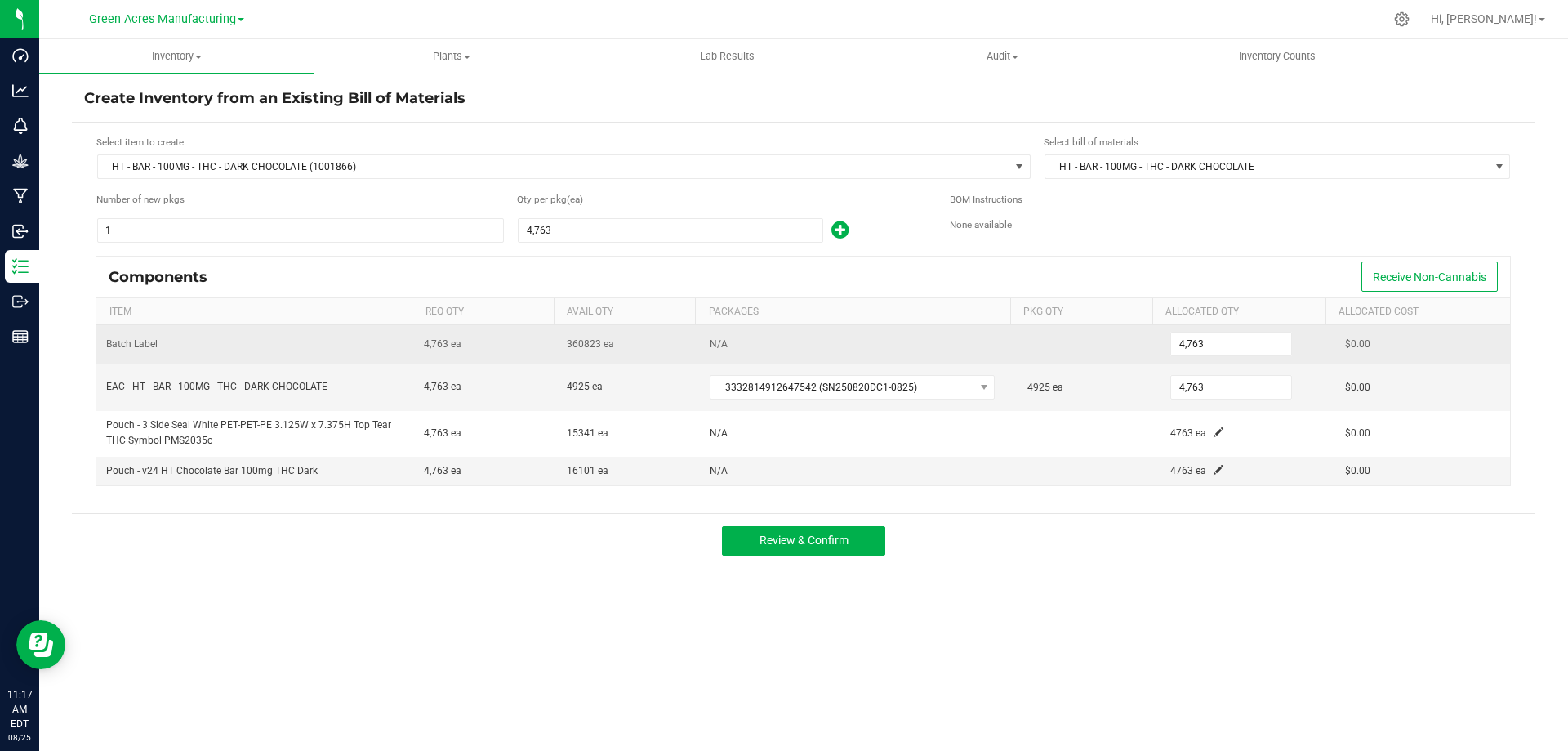
click at [912, 341] on td "N/A" at bounding box center [858, 344] width 318 height 38
click at [938, 348] on td "N/A" at bounding box center [858, 344] width 318 height 38
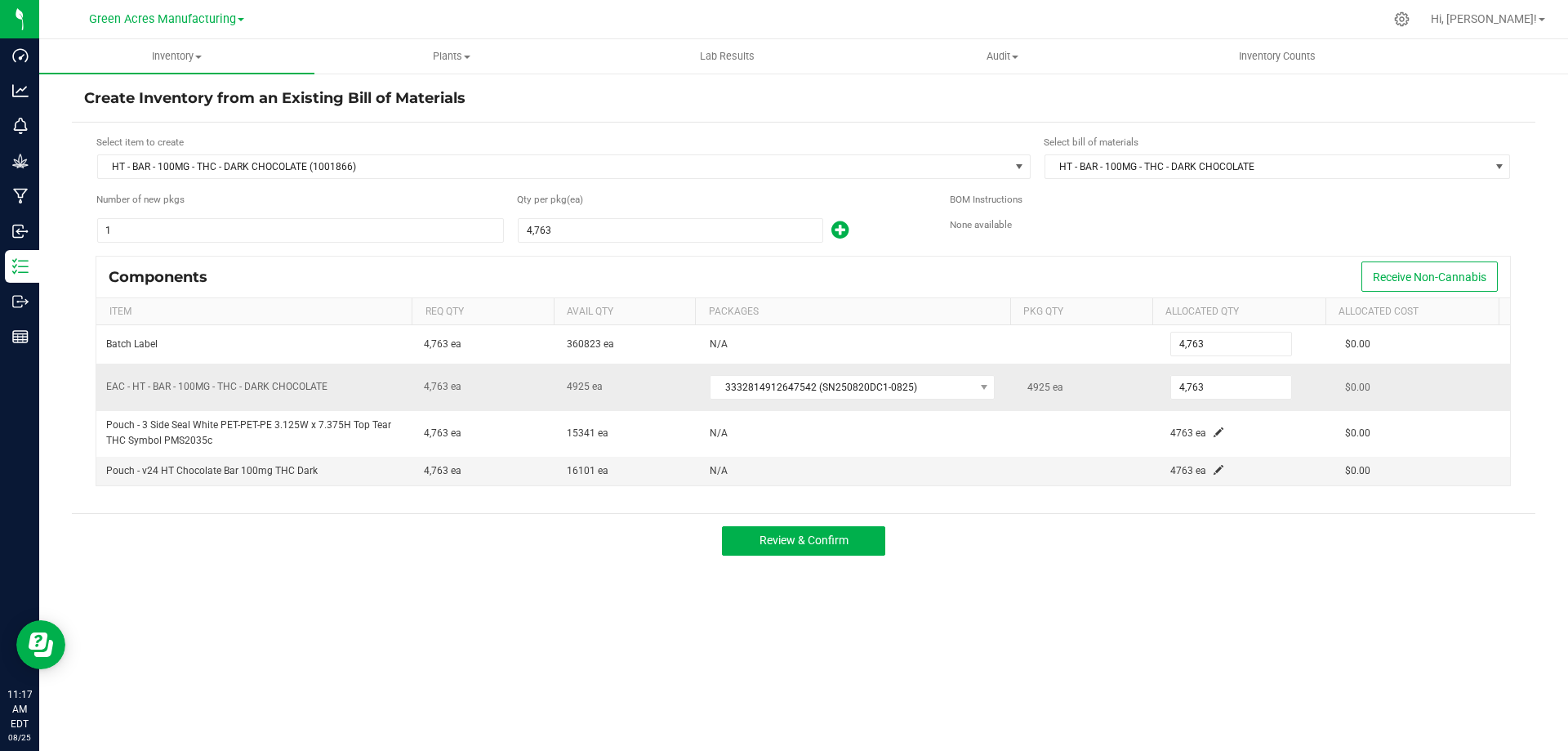
click at [1037, 391] on span "4925 ea" at bounding box center [1046, 387] width 36 height 11
click at [1047, 389] on span "4925 ea" at bounding box center [1046, 387] width 36 height 11
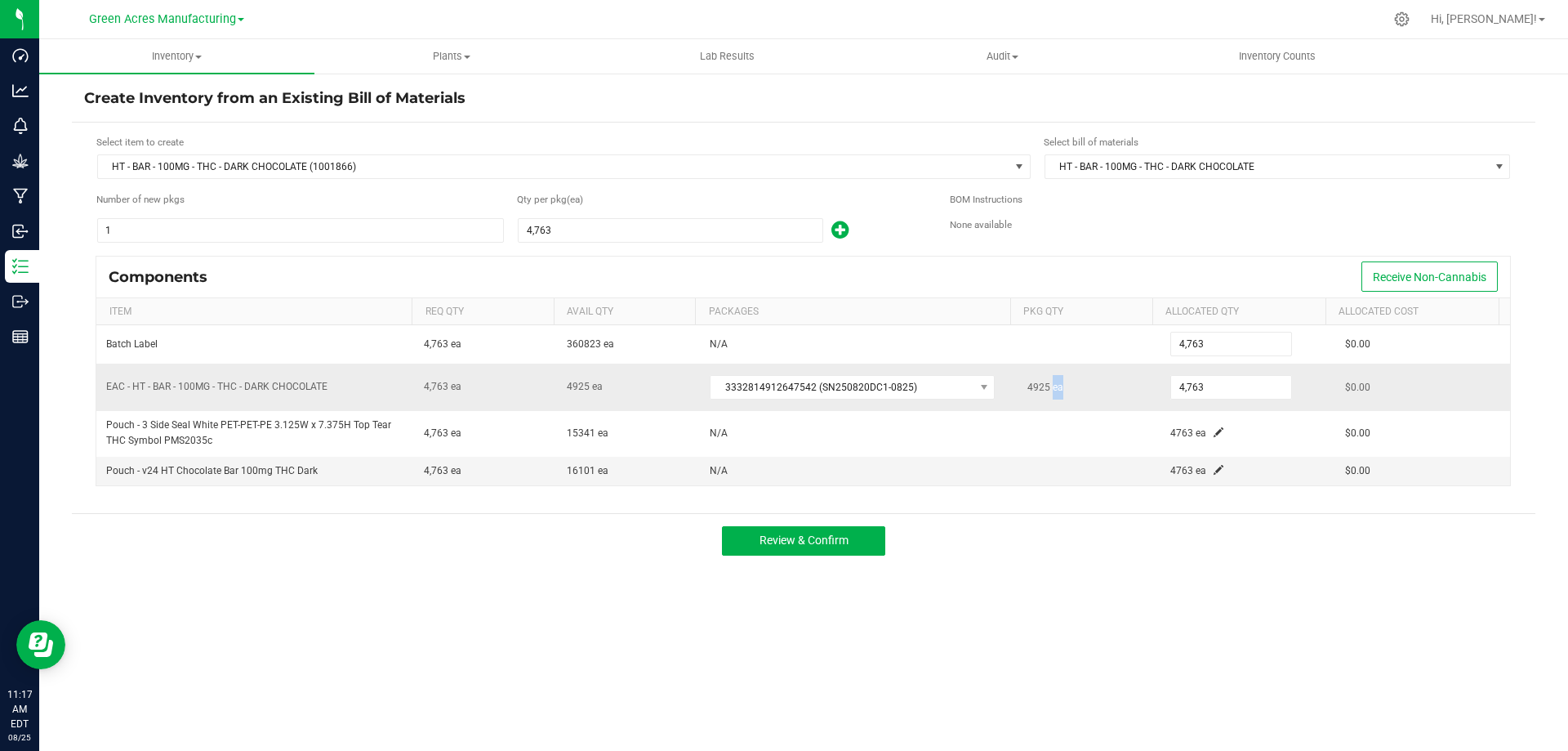
click at [1047, 389] on span "4925 ea" at bounding box center [1046, 387] width 36 height 11
click at [820, 473] on td "N/A" at bounding box center [858, 471] width 318 height 28
click at [769, 534] on span "Review & Confirm" at bounding box center [804, 540] width 89 height 13
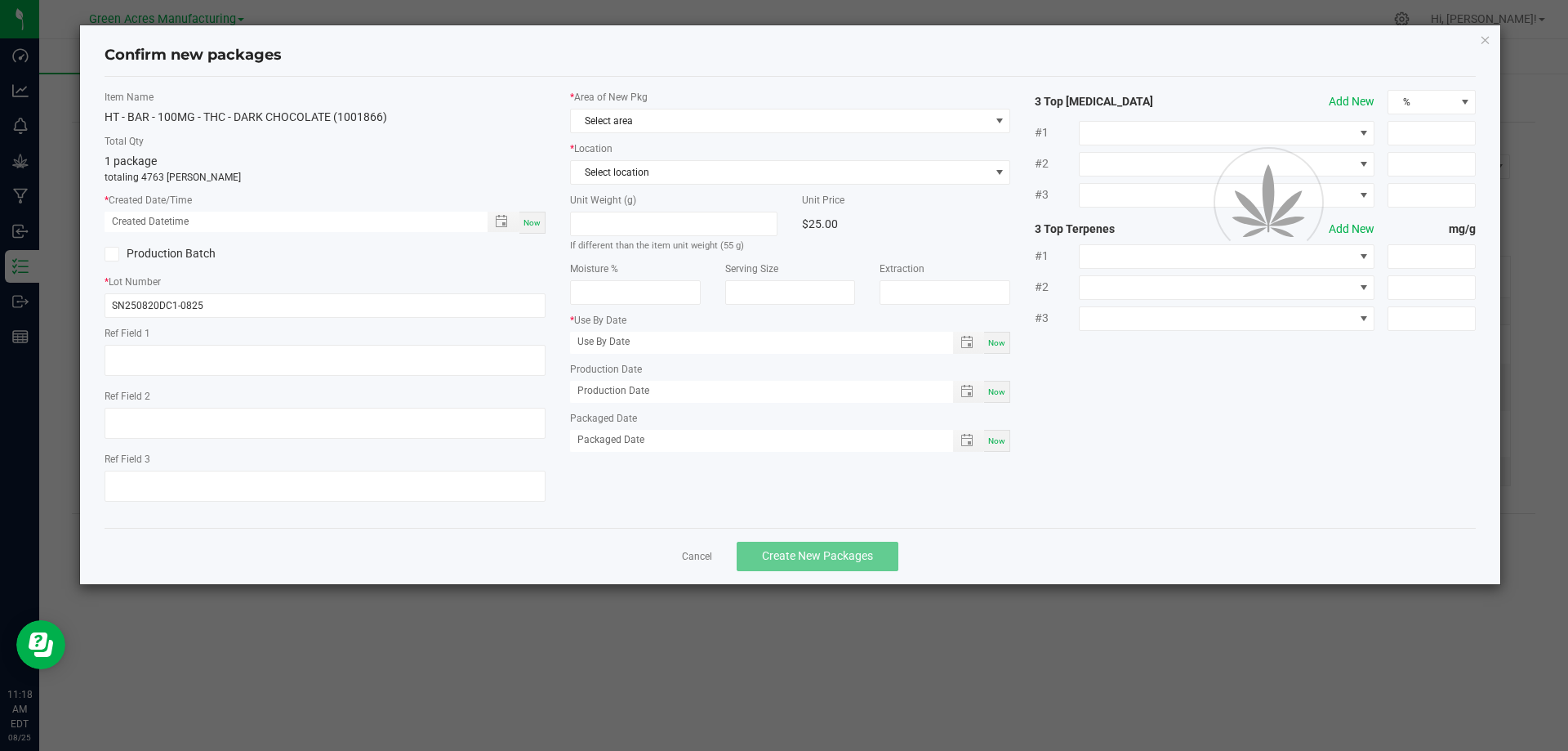
type input "03/02/2026"
click at [538, 215] on div "Now" at bounding box center [533, 222] width 27 height 22
type input "08/25/2025 11:18 AM"
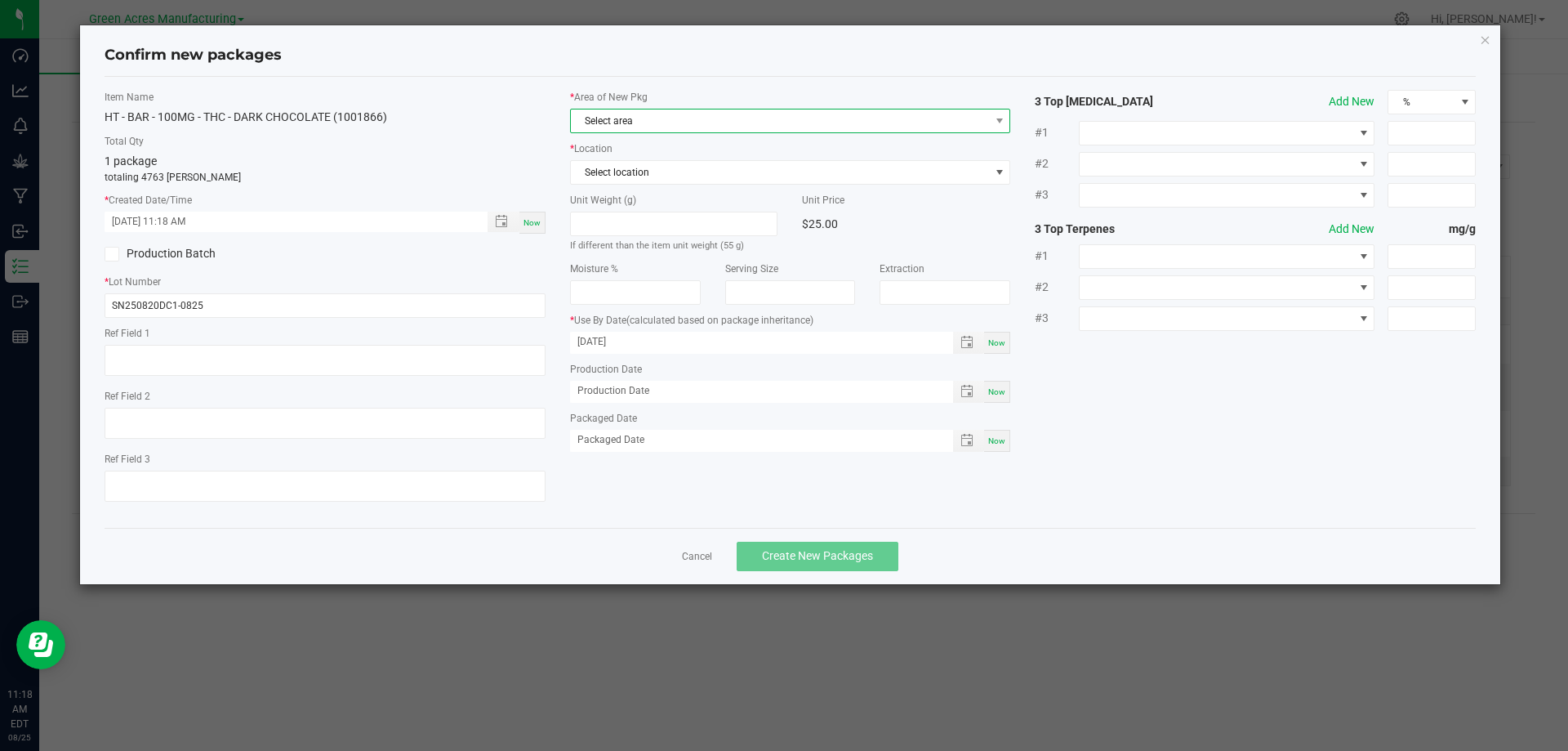
click at [624, 120] on span "Select area" at bounding box center [780, 120] width 419 height 23
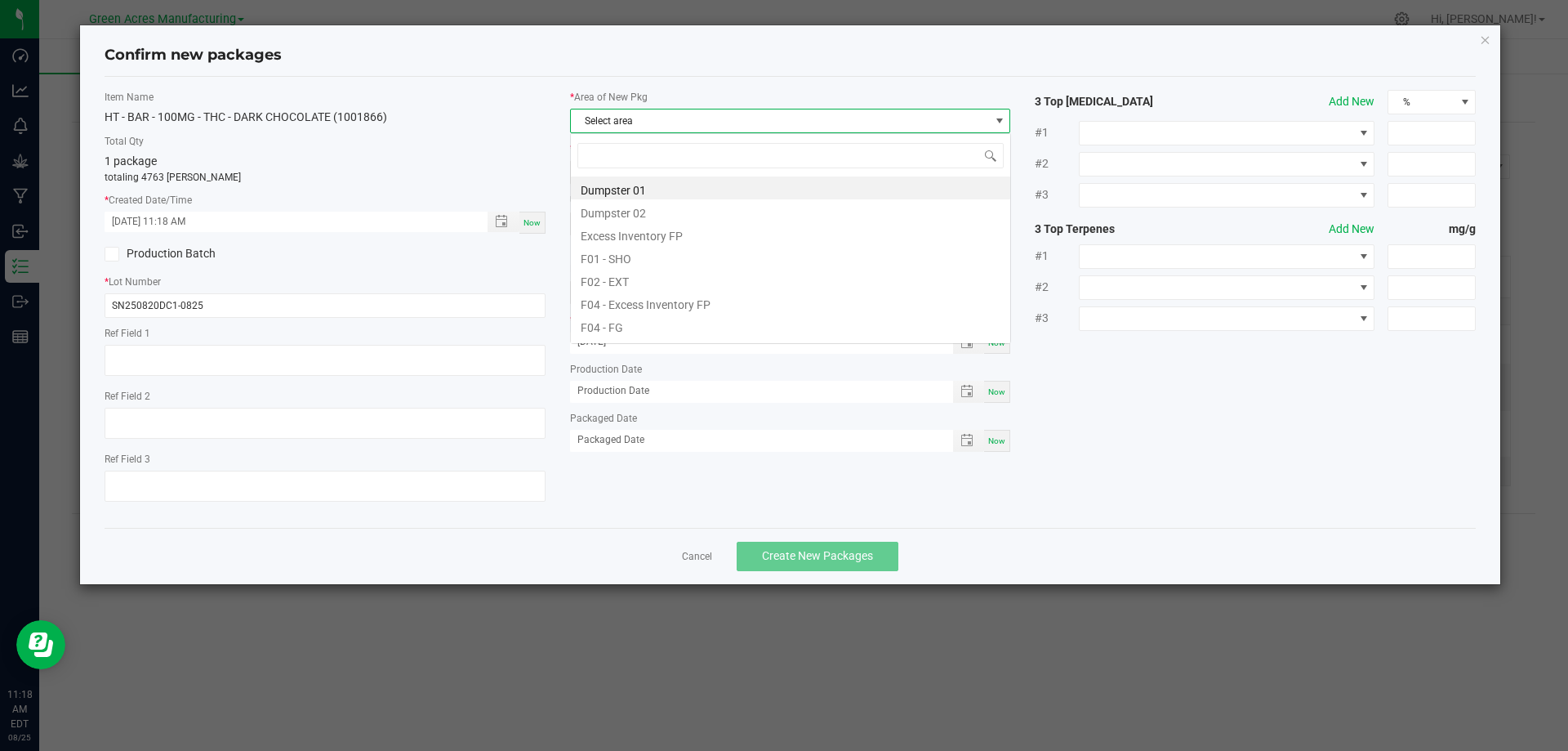
scroll to position [25, 441]
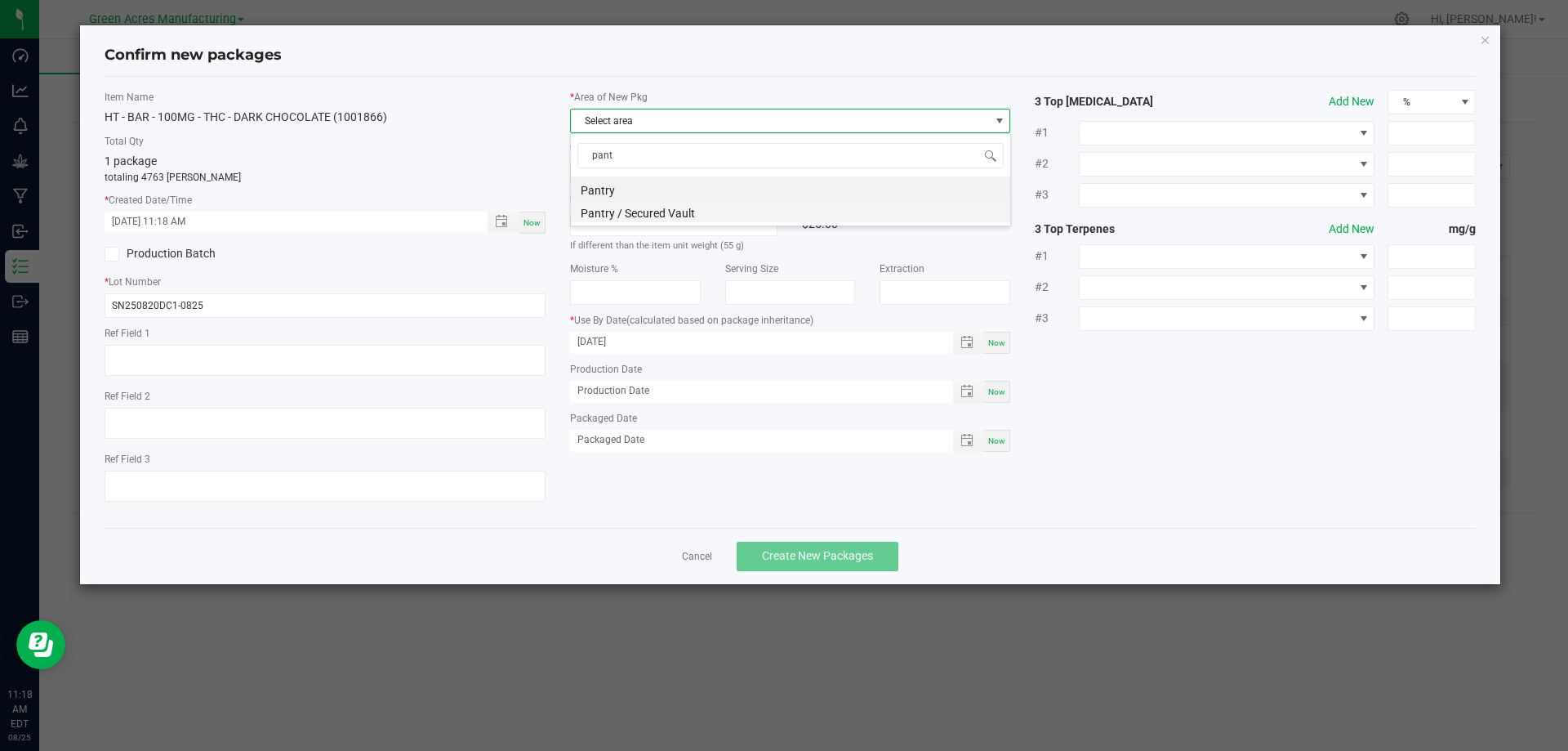
type input "pantr"
click at [675, 210] on li "Pantry / Secured Vault" at bounding box center [790, 211] width 439 height 23
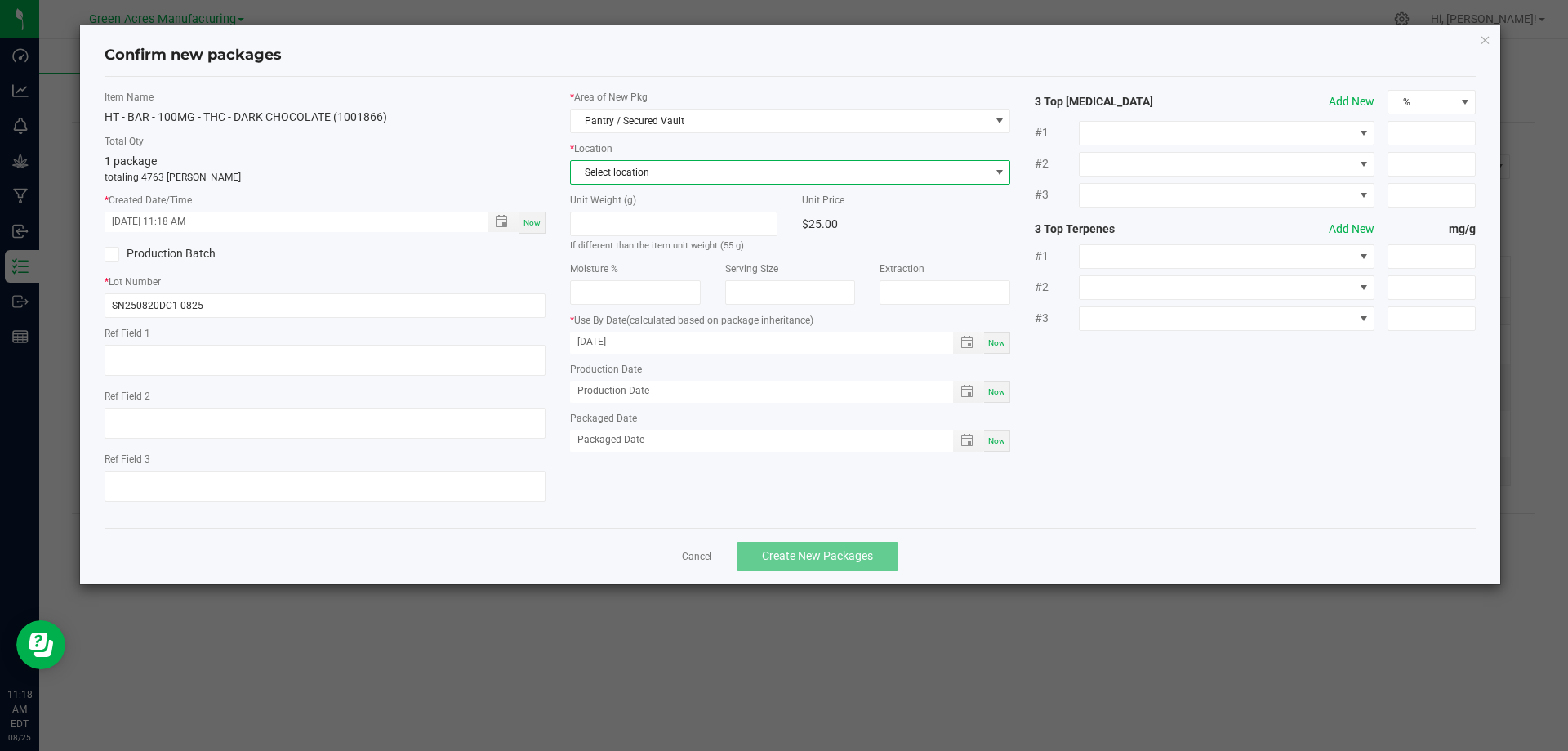
click at [664, 164] on span "Select location" at bounding box center [780, 173] width 419 height 23
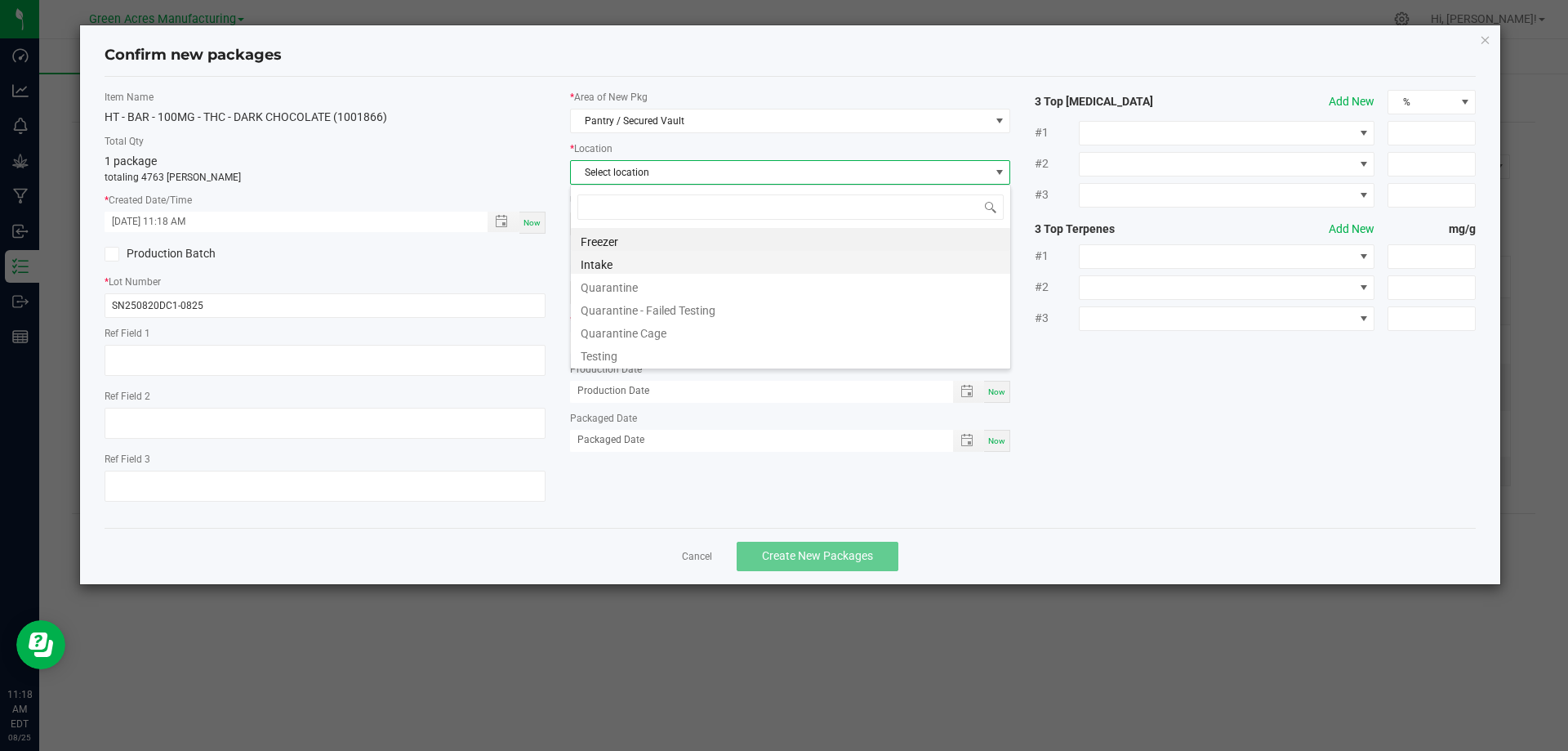
click at [629, 256] on li "Intake" at bounding box center [790, 262] width 439 height 23
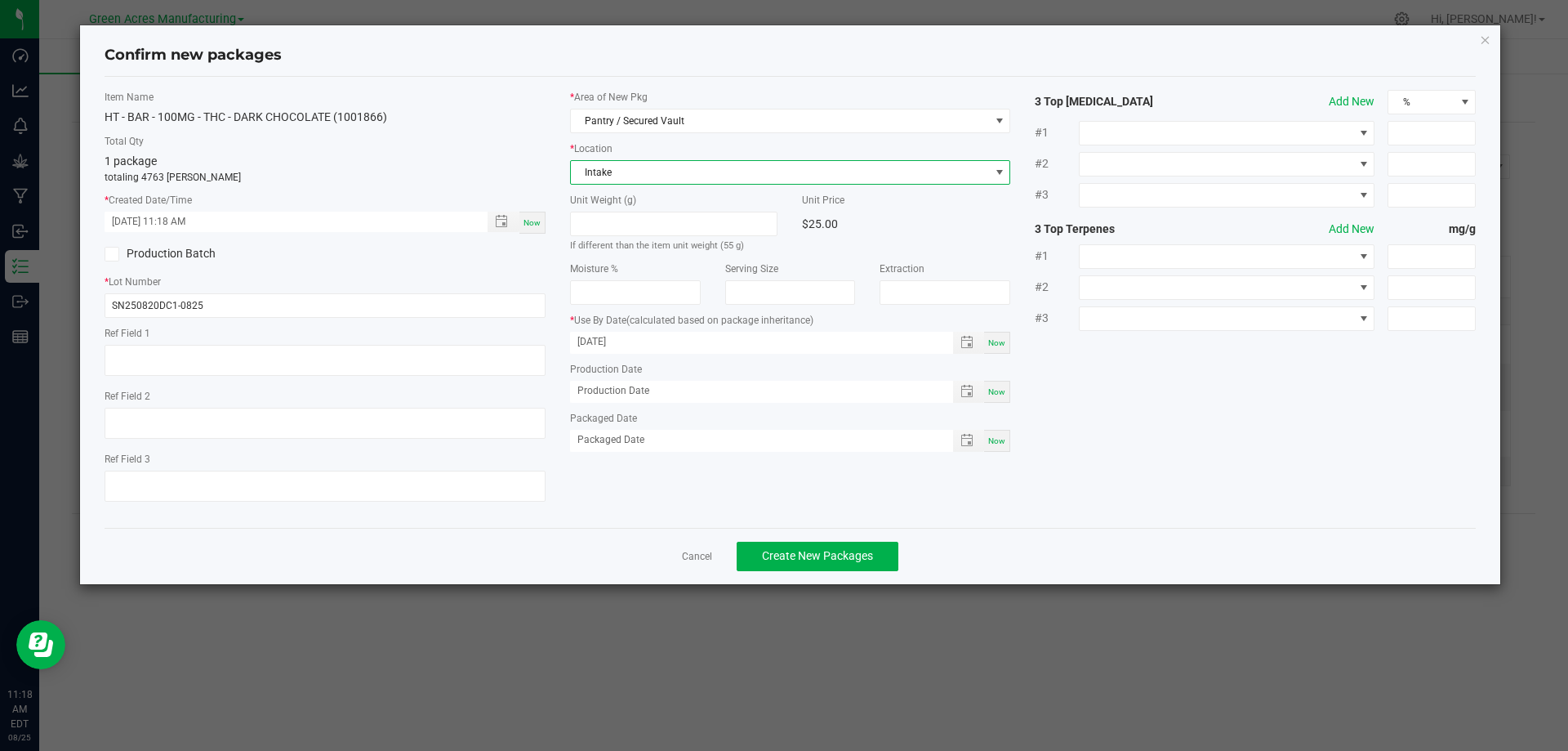
click at [492, 98] on label "Item Name" at bounding box center [324, 98] width 441 height 15
click at [539, 215] on div "Now" at bounding box center [533, 222] width 27 height 22
click at [539, 166] on div "1 package totaling 4763 eaches" at bounding box center [324, 169] width 441 height 32
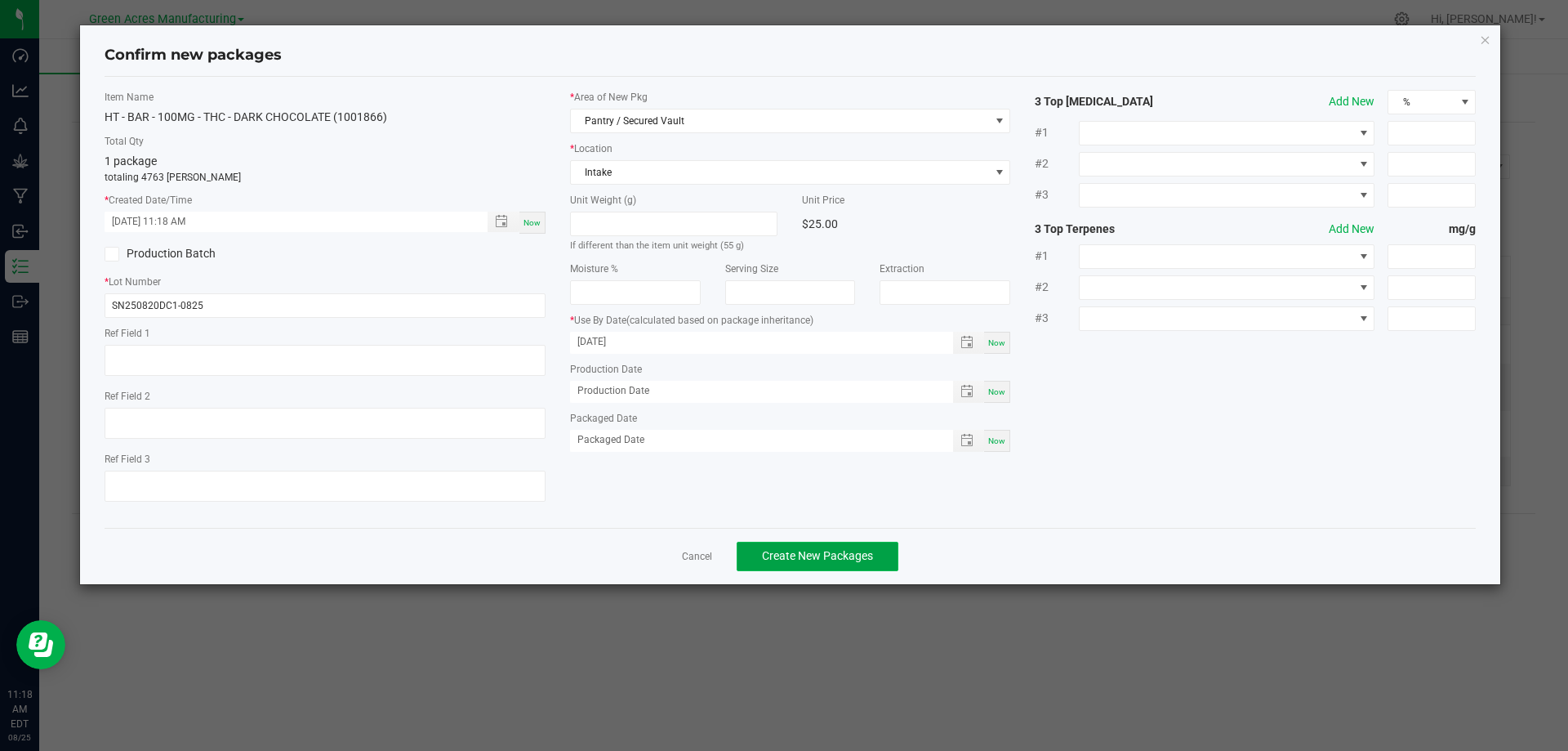
click at [854, 549] on span "Create New Packages" at bounding box center [817, 556] width 111 height 13
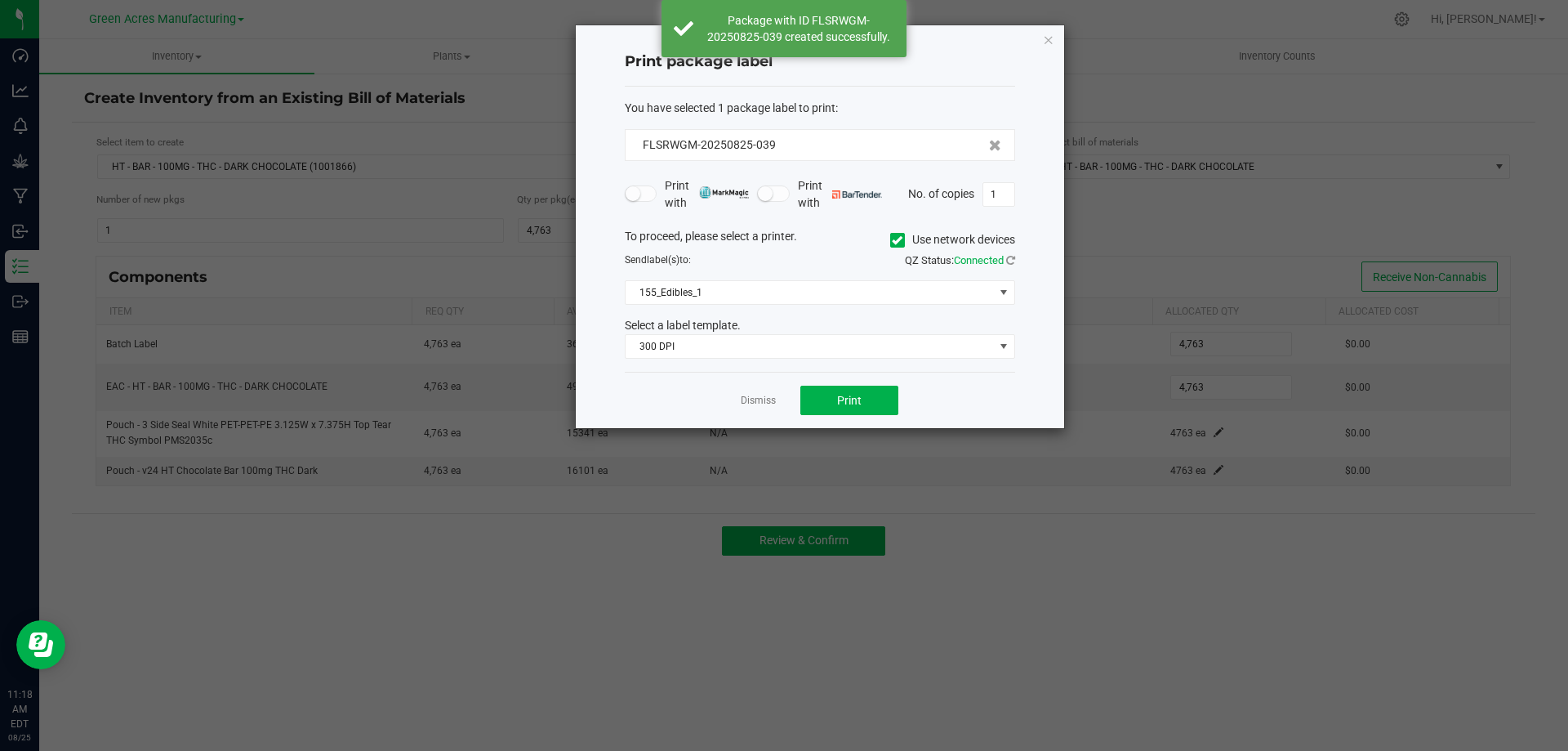
click at [867, 222] on form "You have selected 1 package label to print : FLSRWGM-20250825-039 Print with Pr…" at bounding box center [820, 229] width 391 height 260
click at [831, 233] on div "To proceed, please select a printer. Use network devices" at bounding box center [820, 240] width 415 height 25
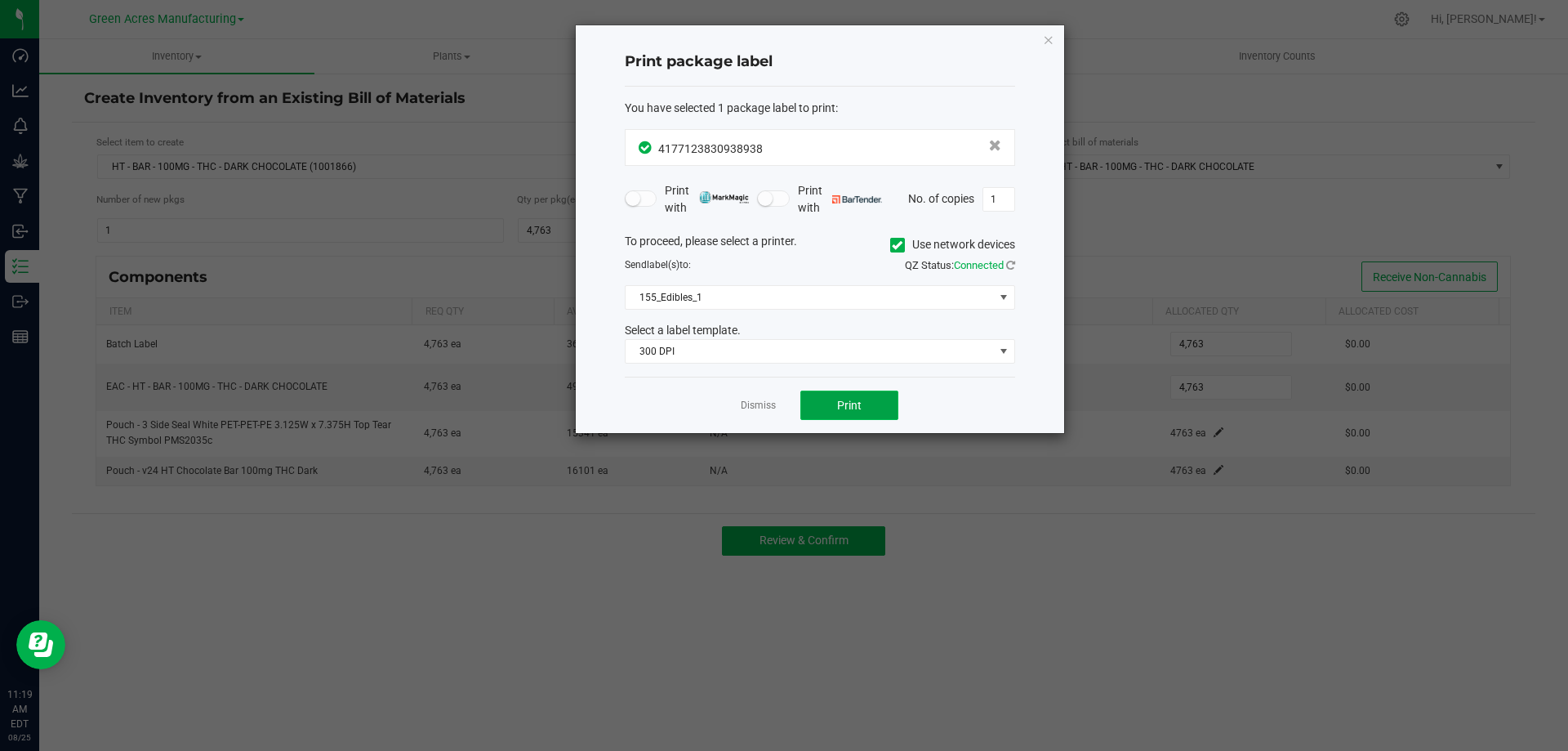
click at [857, 397] on button "Print" at bounding box center [848, 405] width 98 height 29
click at [859, 398] on span "Print" at bounding box center [849, 405] width 25 height 13
click at [880, 397] on button "Print" at bounding box center [848, 405] width 98 height 29
click at [880, 399] on button "Print" at bounding box center [848, 405] width 98 height 29
click at [775, 407] on link "Dismiss" at bounding box center [757, 405] width 35 height 14
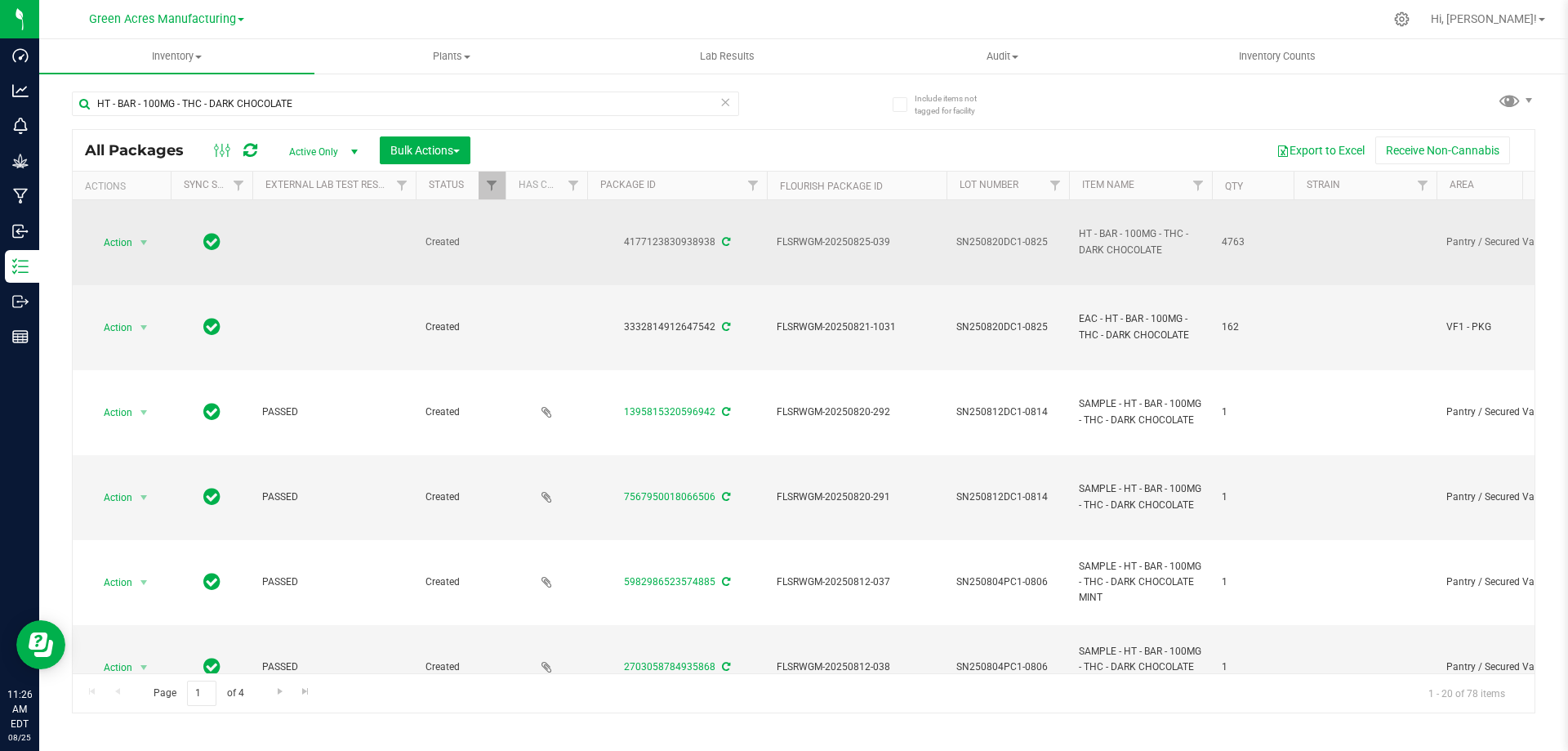
click at [998, 244] on span "SN250820DC1-0825" at bounding box center [1008, 242] width 103 height 15
click at [998, 244] on input "SN250820DC1-0825" at bounding box center [1003, 242] width 117 height 26
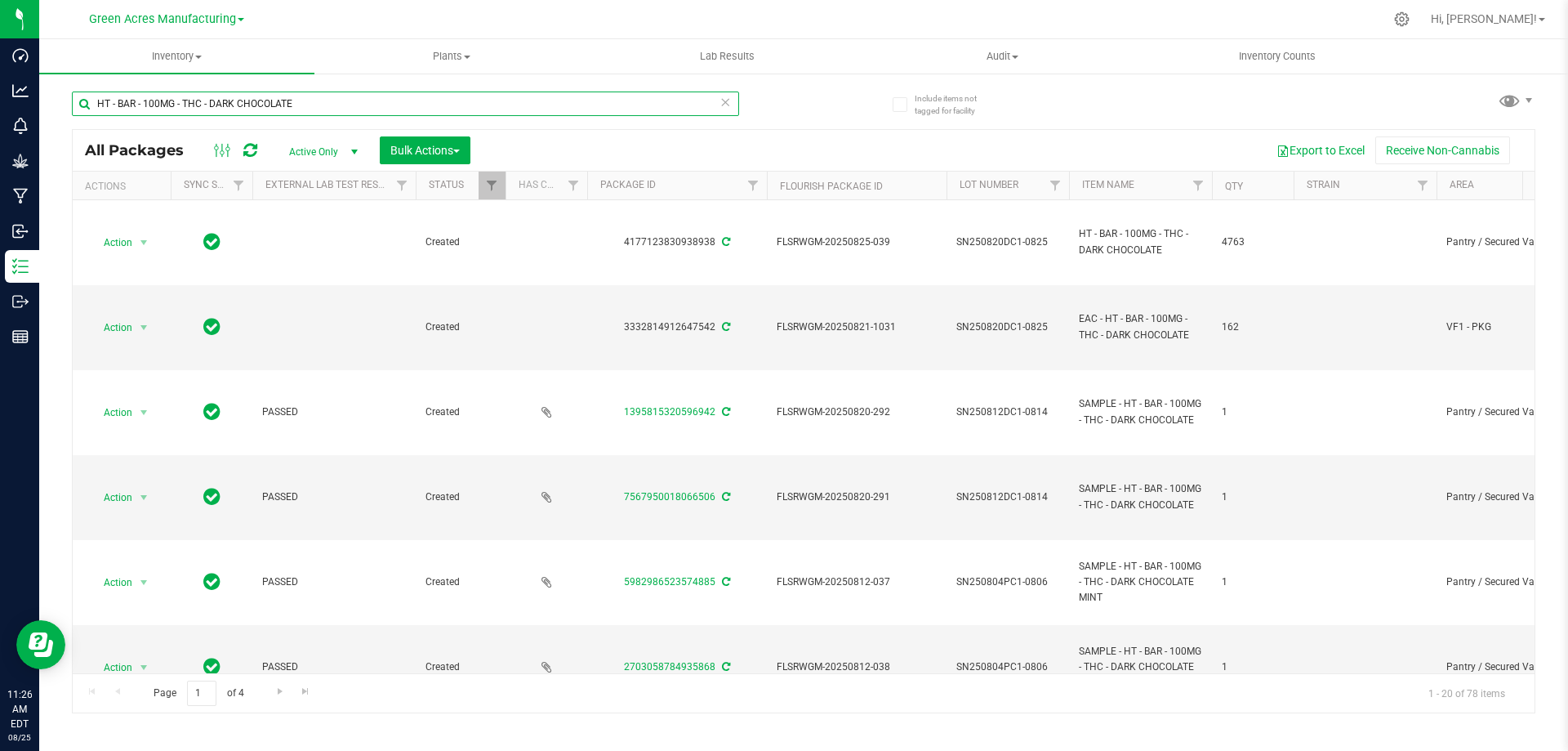
click at [320, 108] on input "HT - BAR - 100MG - THC - DARK CHOCOLATE" at bounding box center [406, 103] width 667 height 25
click at [320, 105] on input "HT - BAR - 100MG - THC - DARK CHOCOLATE" at bounding box center [406, 103] width 667 height 25
click at [321, 104] on input "HT - BAR - 100MG - THC - DARK CHOCOLATE" at bounding box center [406, 103] width 667 height 25
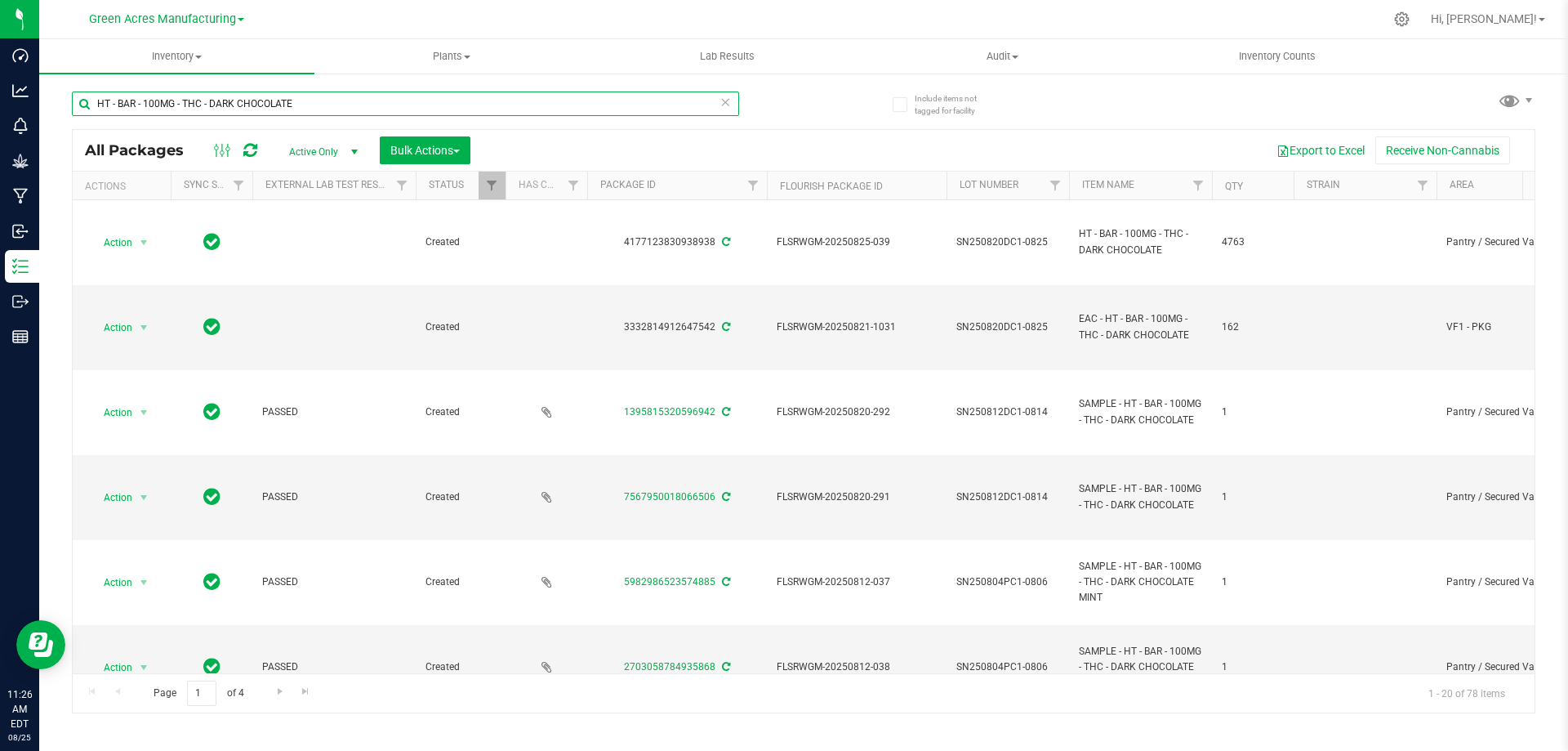
click at [321, 104] on input "HT - BAR - 100MG - THC - DARK CHOCOLATE" at bounding box center [406, 103] width 667 height 25
paste input "SN250820DC1-0825"
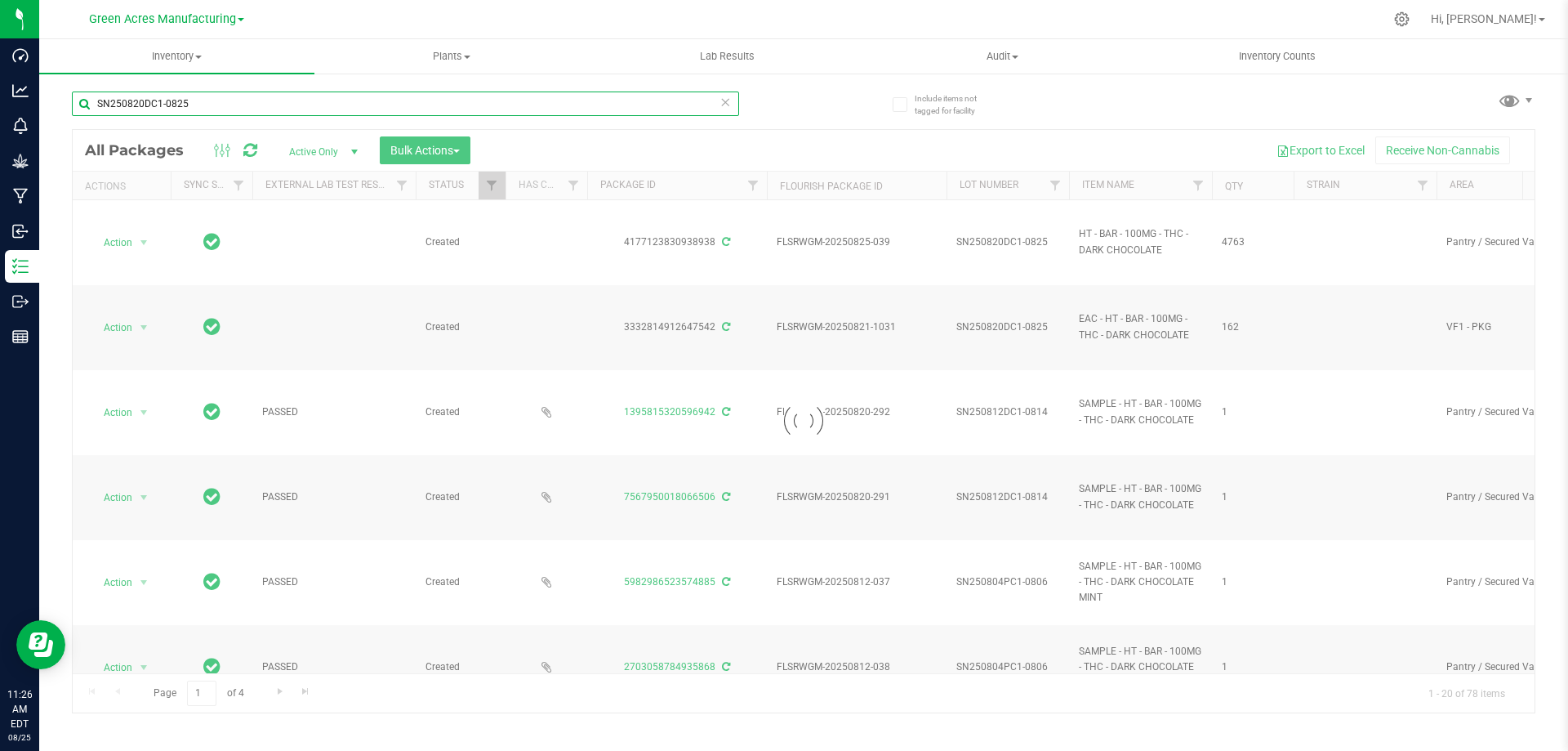
type input "SN250820DC1-0825"
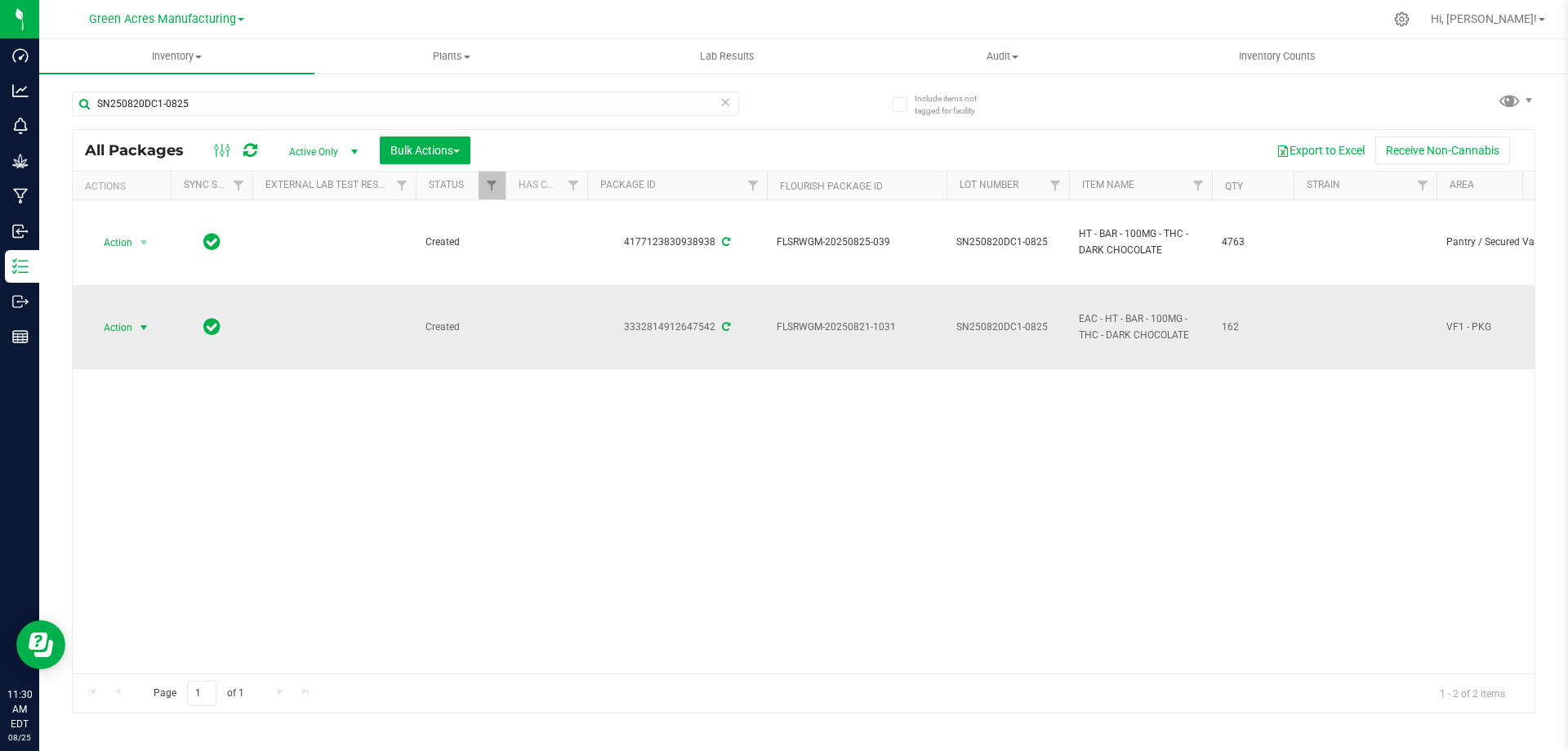
click at [112, 327] on span "Action" at bounding box center [111, 327] width 45 height 23
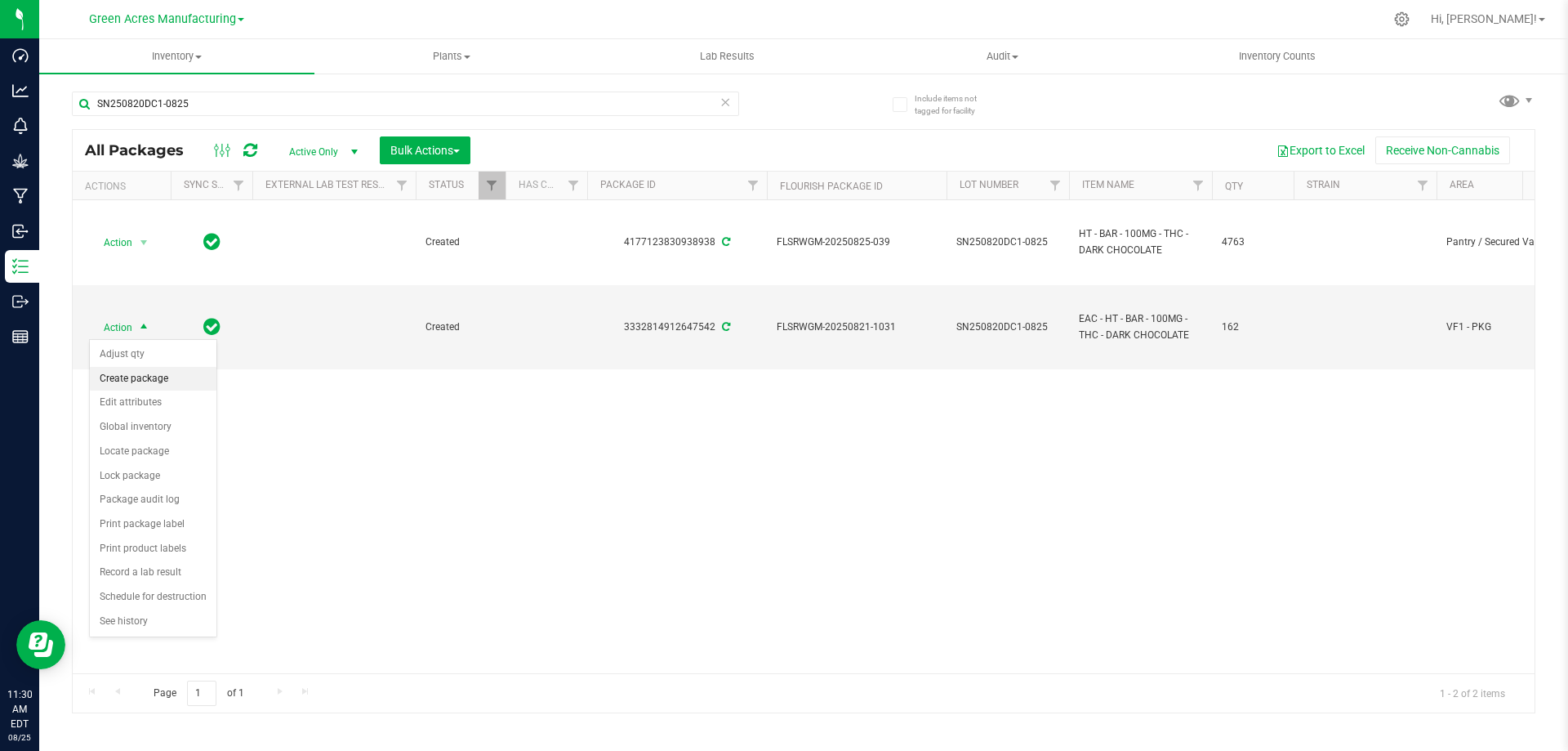
click at [138, 377] on li "Create package" at bounding box center [154, 379] width 127 height 25
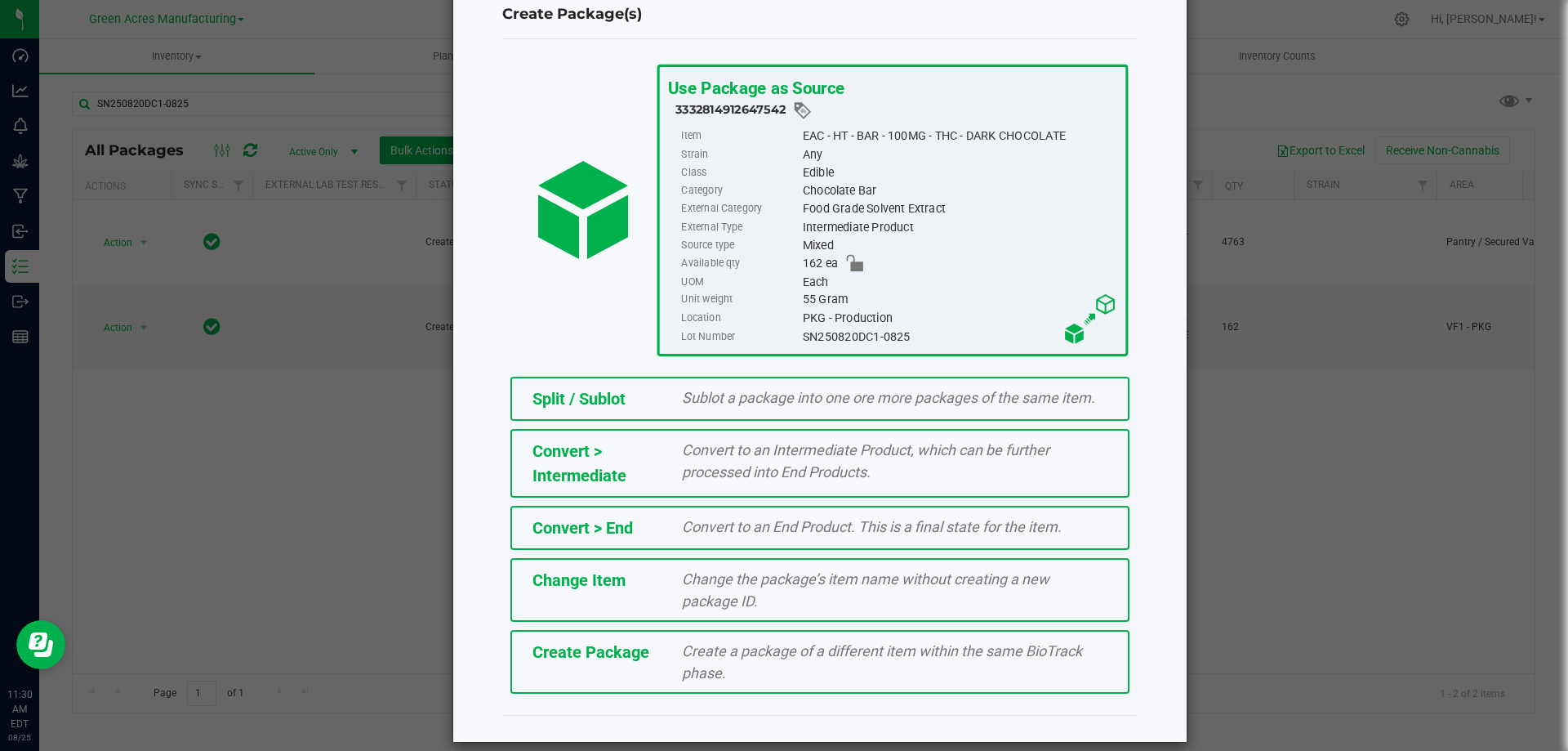
scroll to position [64, 0]
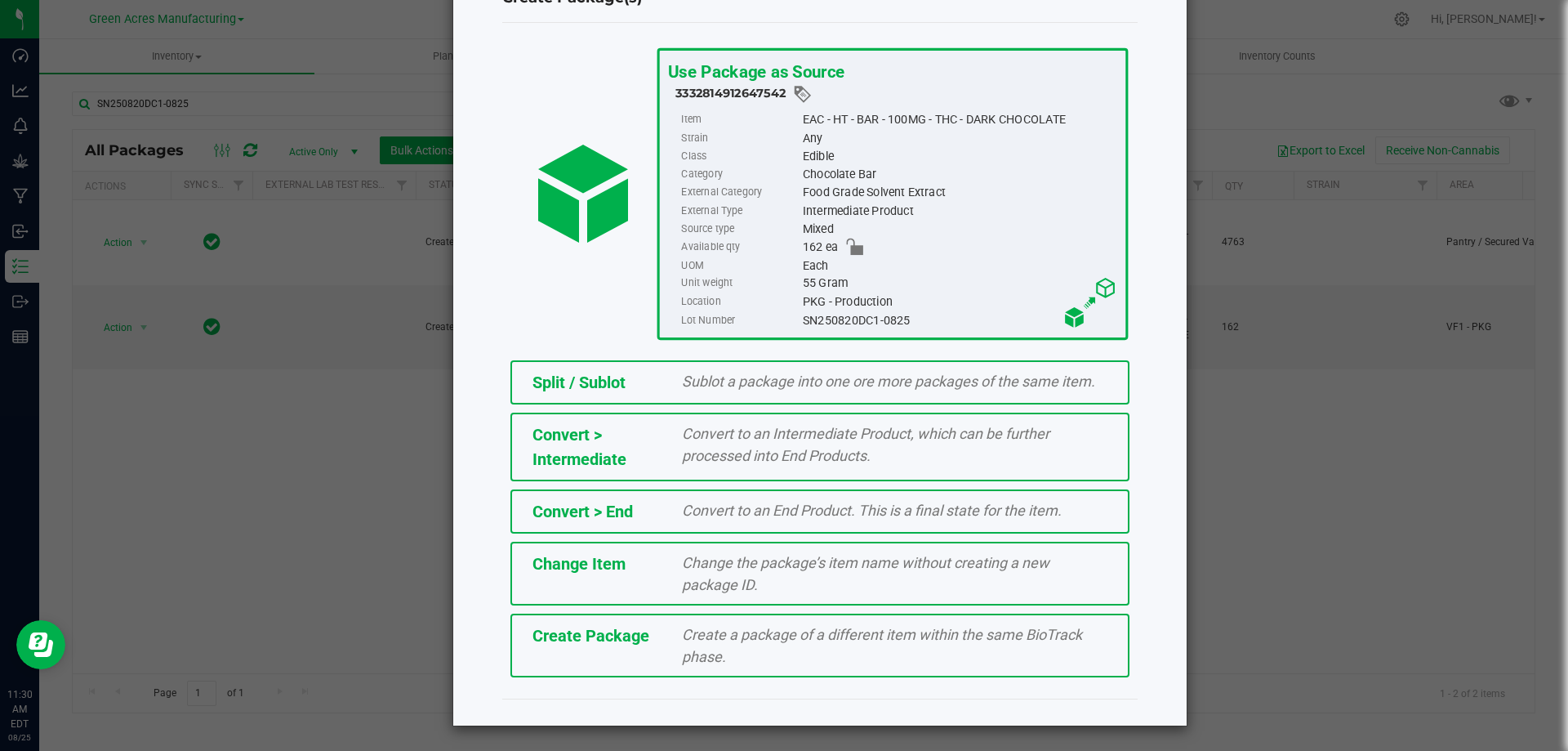
click at [644, 639] on div "Create Package" at bounding box center [595, 635] width 150 height 25
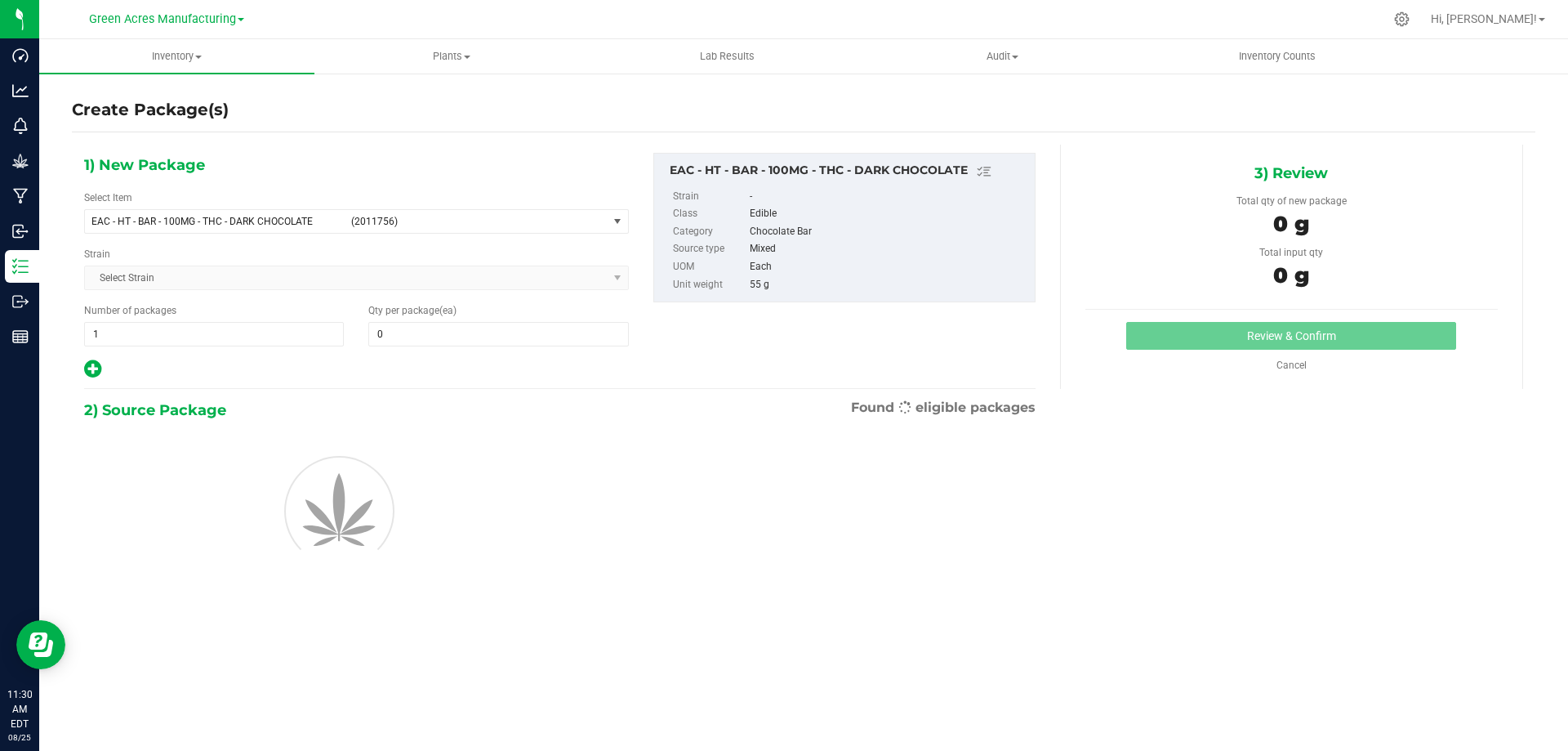
type input "0"
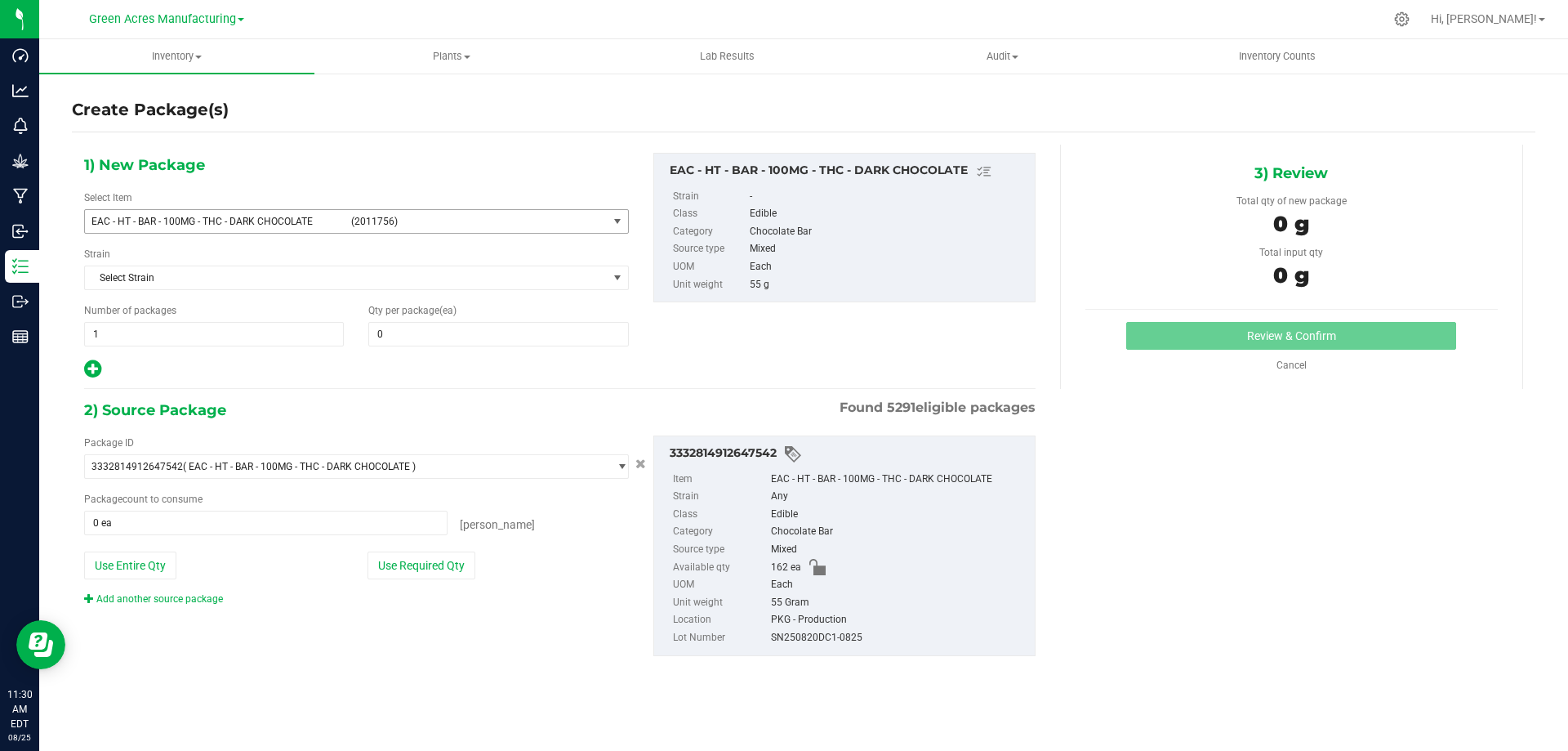
click at [425, 215] on span "(2011756)" at bounding box center [476, 221] width 250 height 11
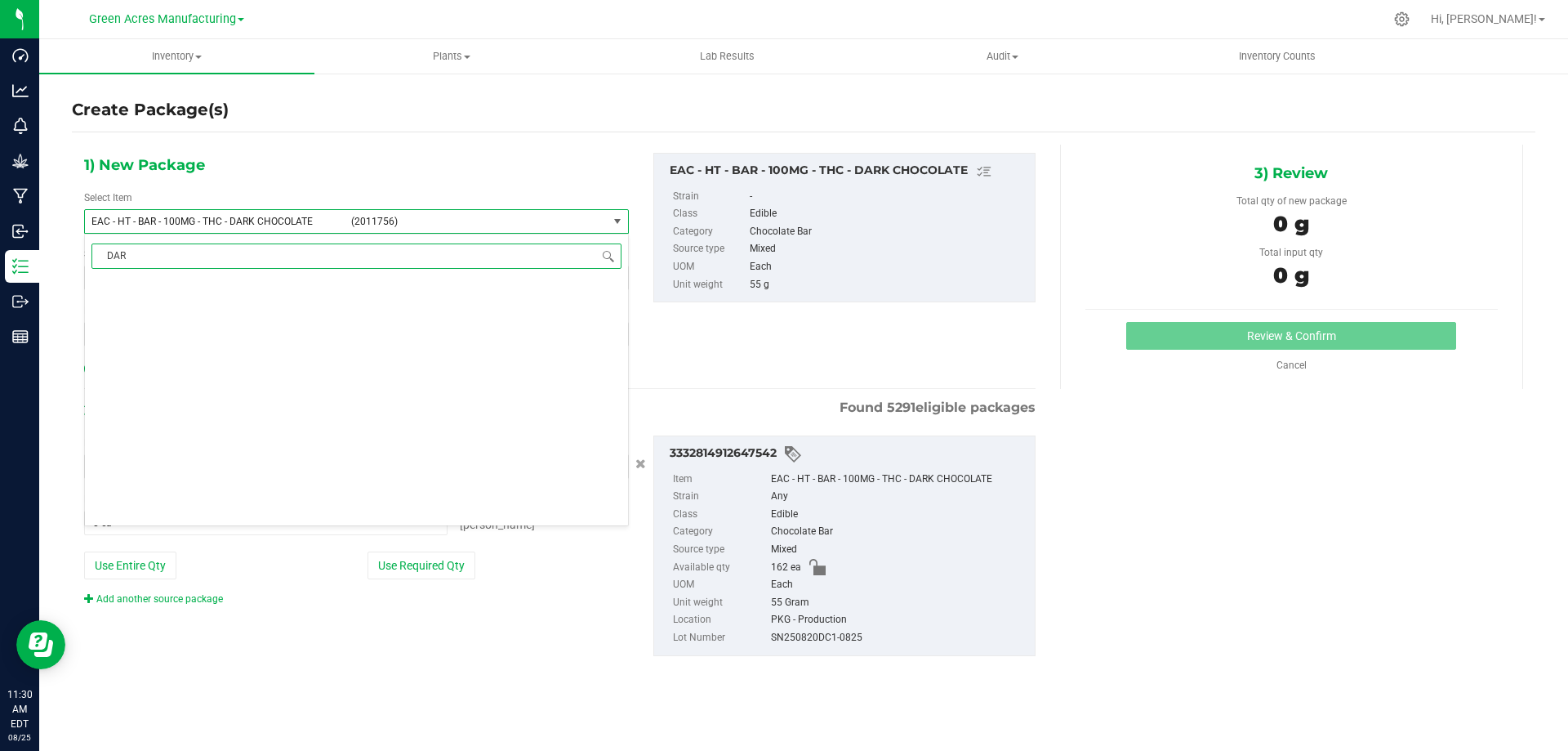
type input "DARK"
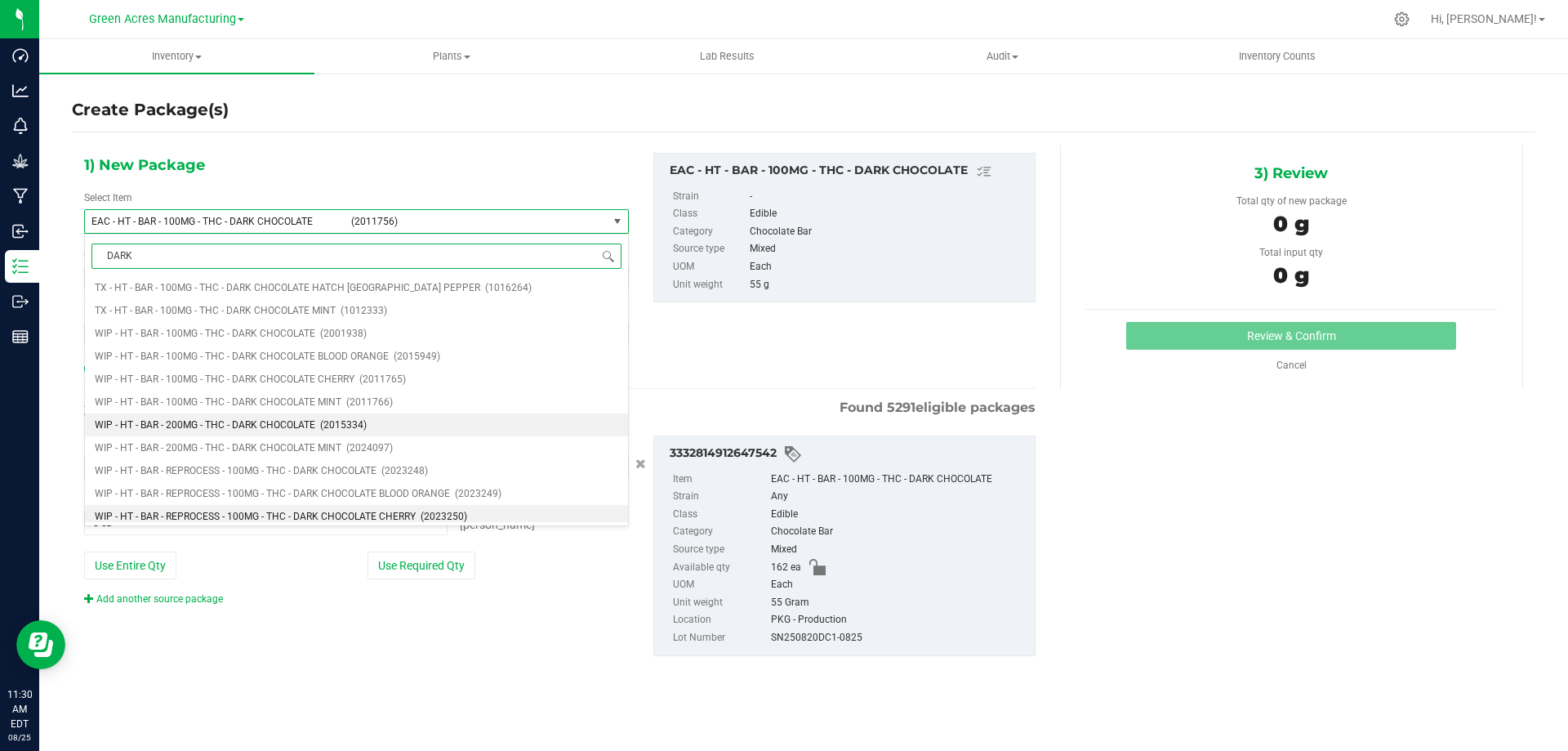
scroll to position [2561, 0]
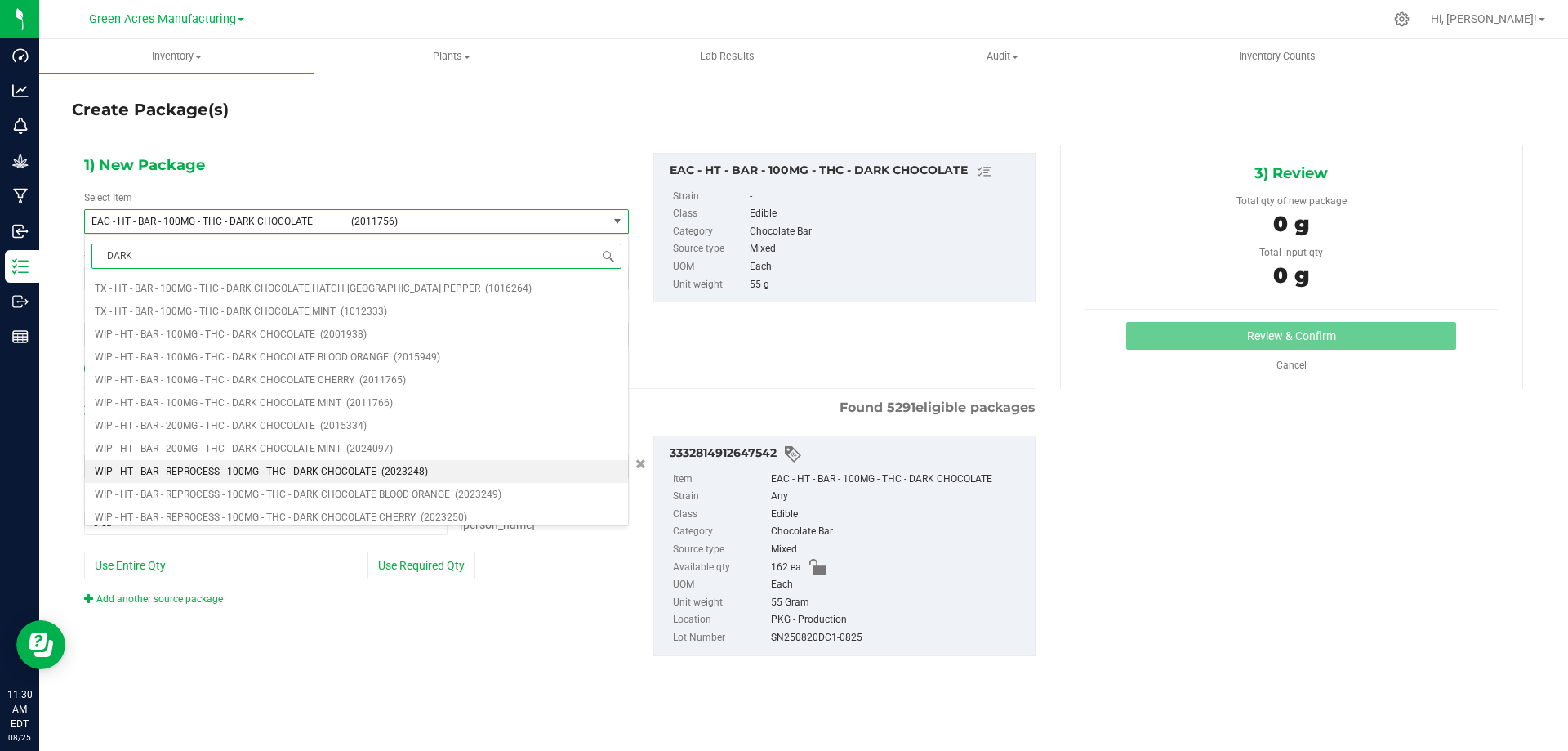
click at [420, 467] on span "(2023248)" at bounding box center [404, 471] width 46 height 11
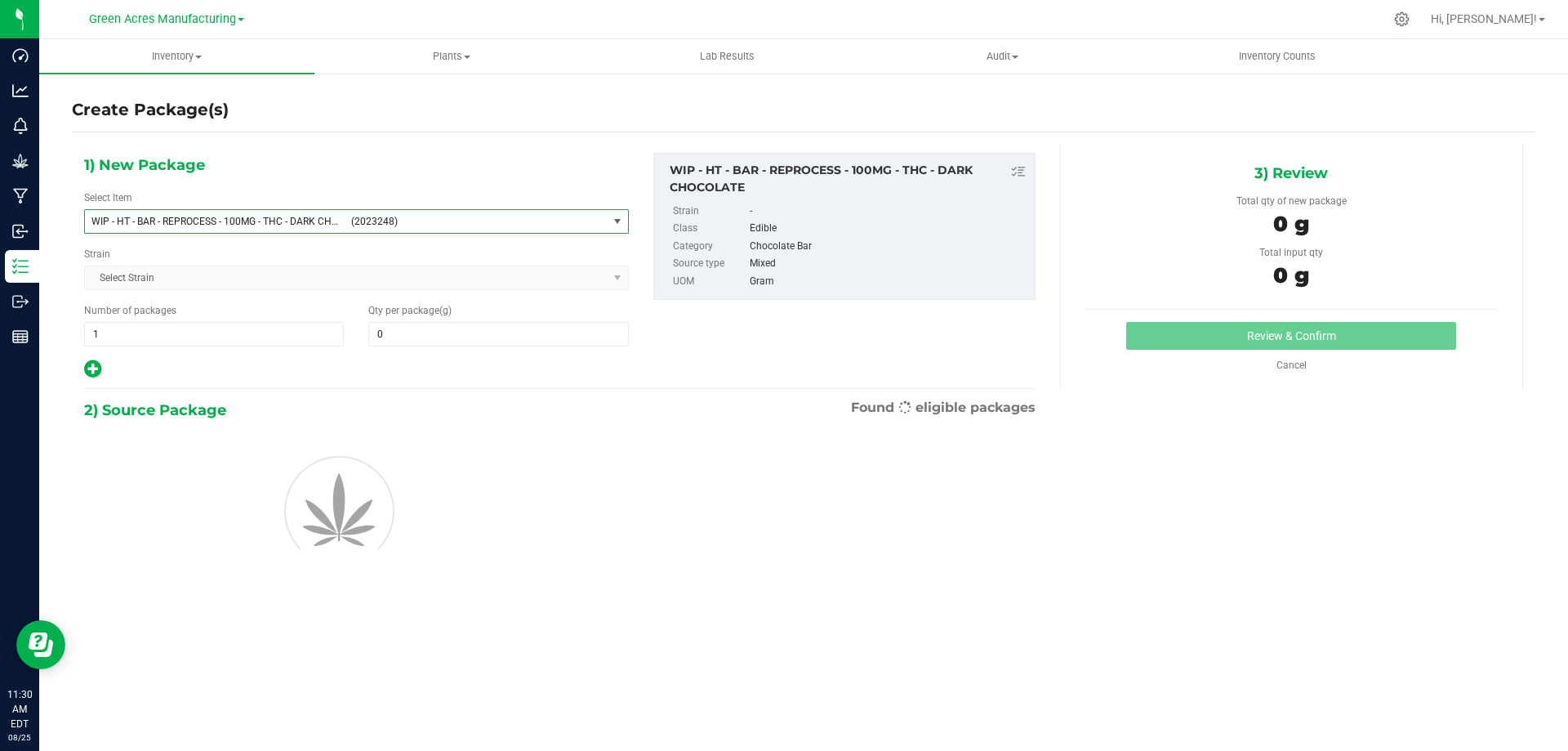
type input "0.0000"
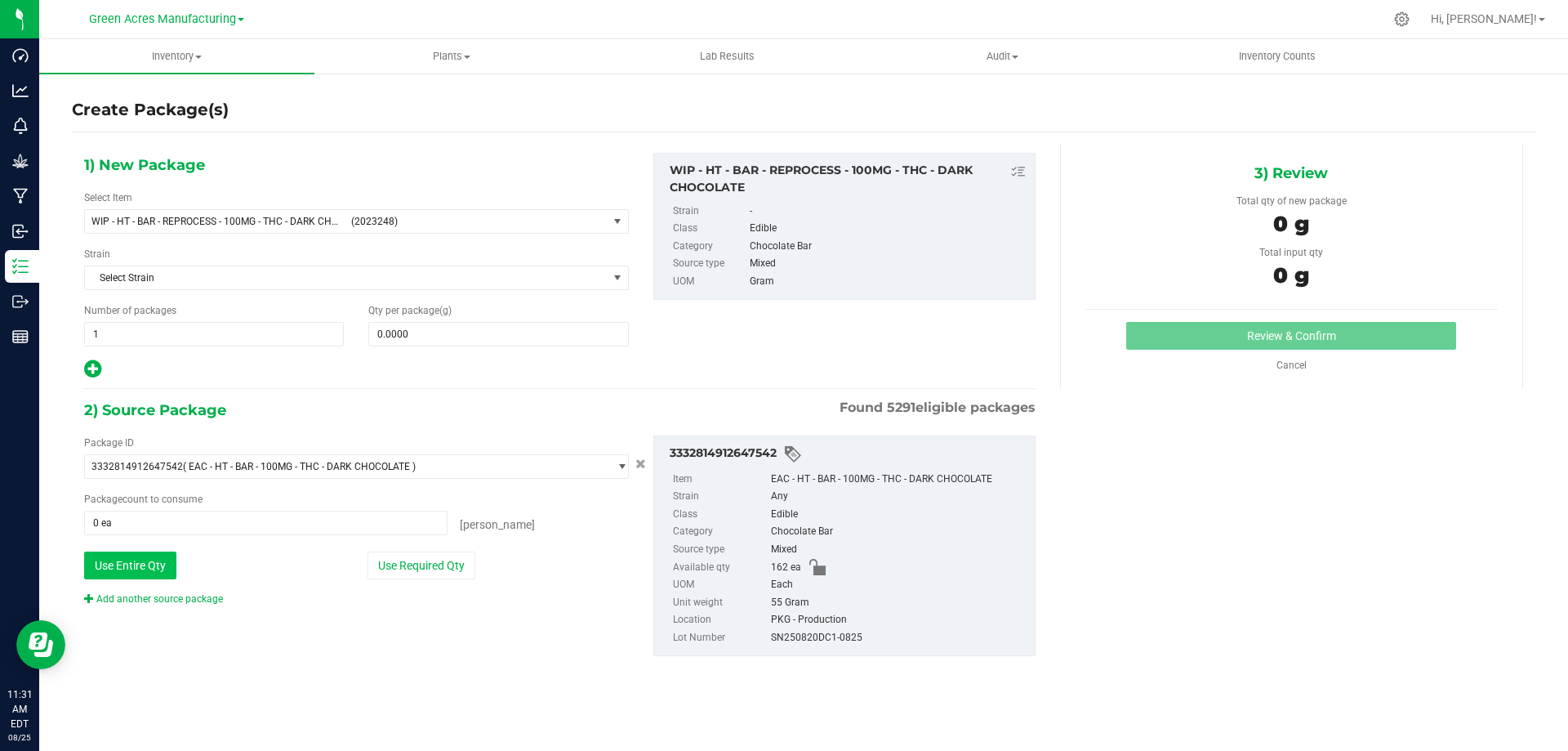
click at [143, 565] on button "Use Entire Qty" at bounding box center [130, 564] width 92 height 27
type input "162 ea"
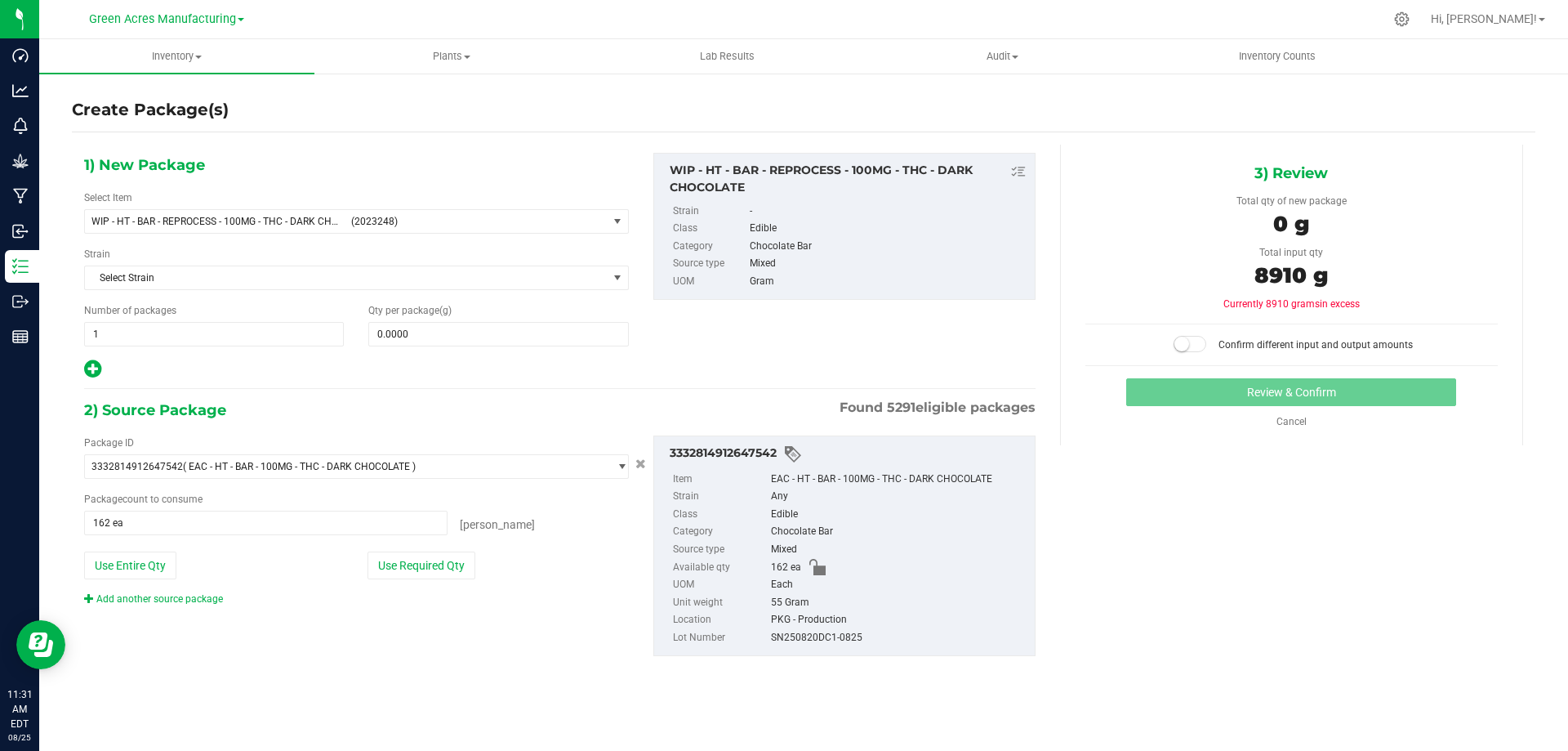
drag, startPoint x: 1303, startPoint y: 271, endPoint x: 1254, endPoint y: 276, distance: 49.3
click at [1254, 276] on span "8910 g" at bounding box center [1291, 275] width 74 height 27
copy span "8910"
click at [425, 336] on span at bounding box center [498, 334] width 260 height 25
paste input "8910"
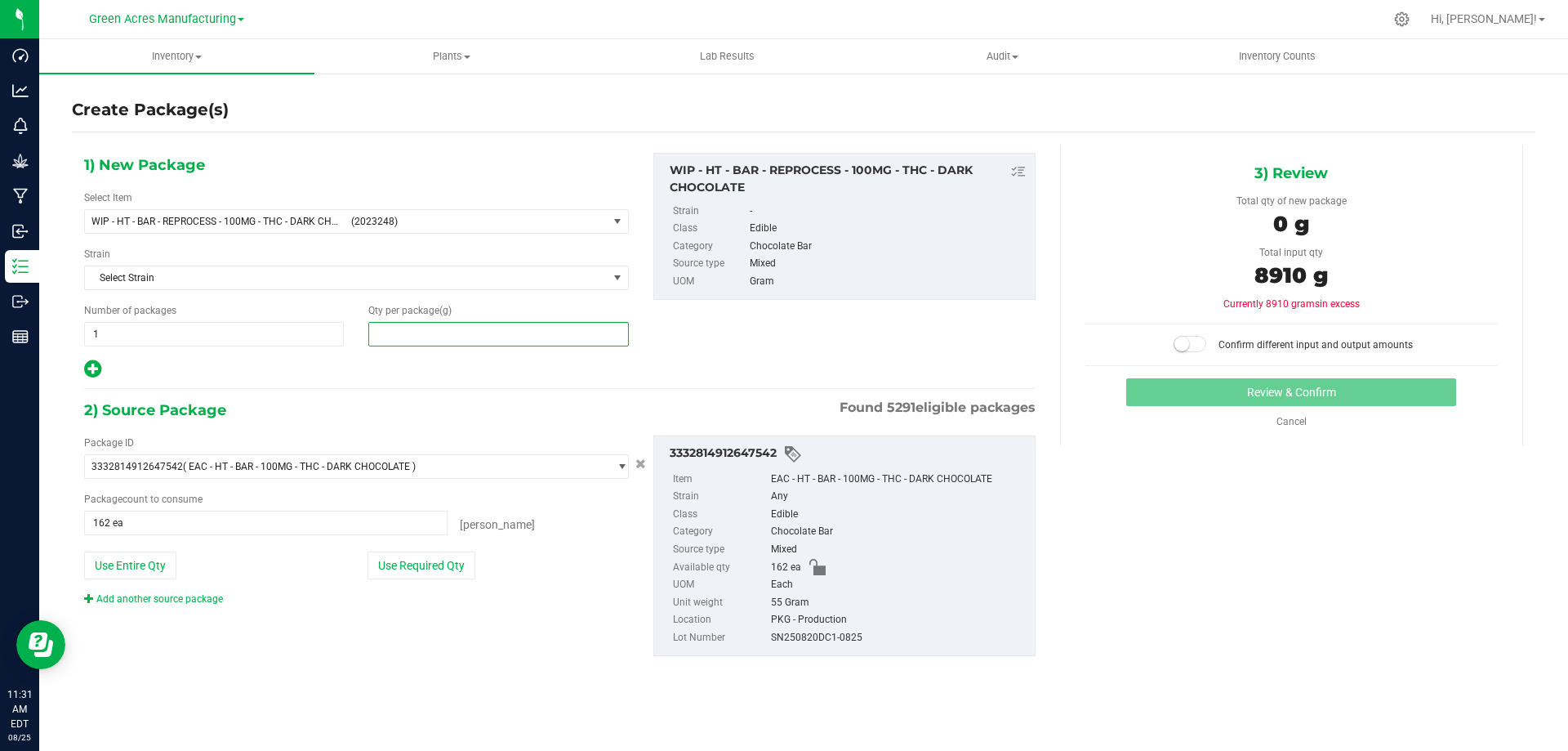
type input "8910"
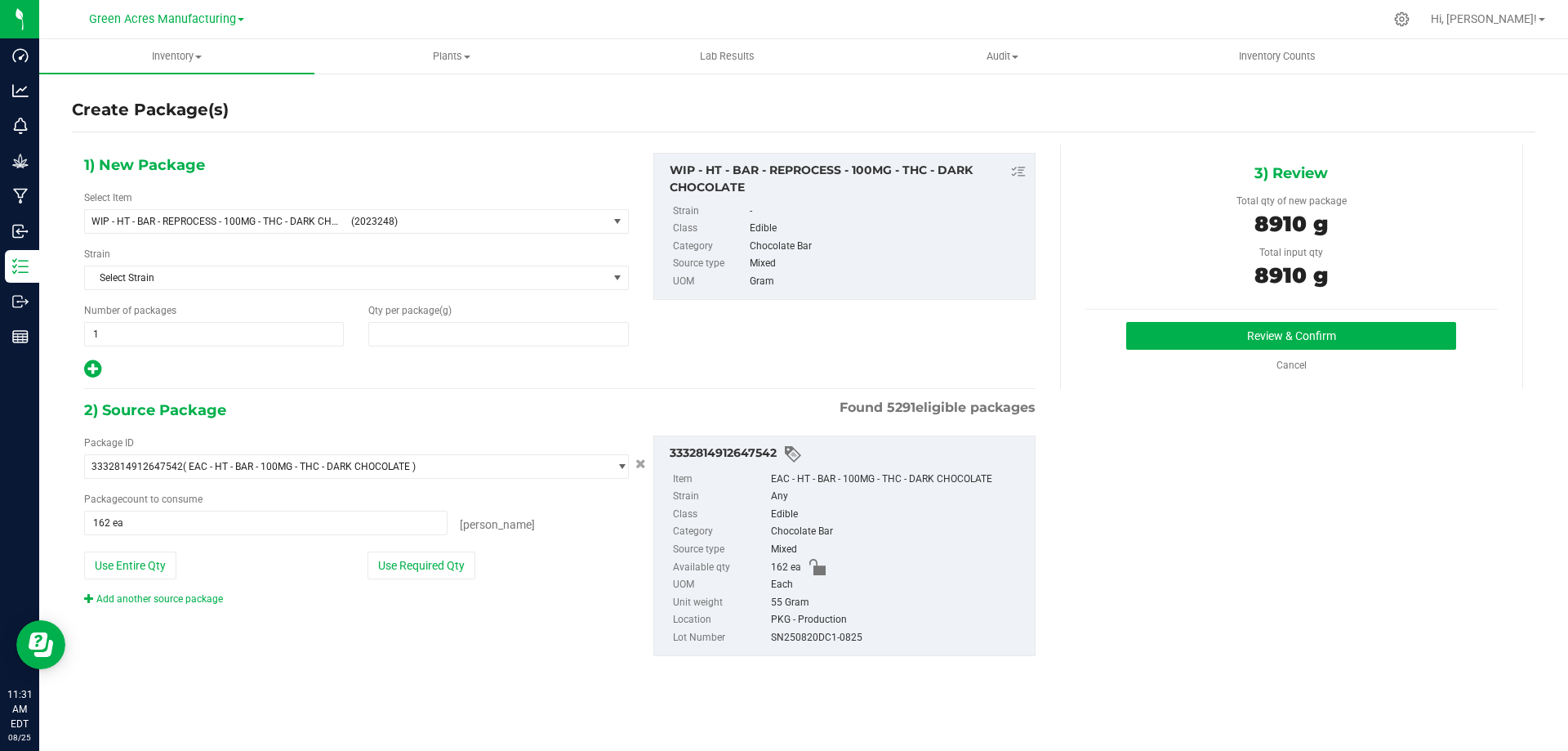
type input "8,910.0000"
click at [1260, 333] on button "Review & Confirm" at bounding box center [1291, 335] width 330 height 27
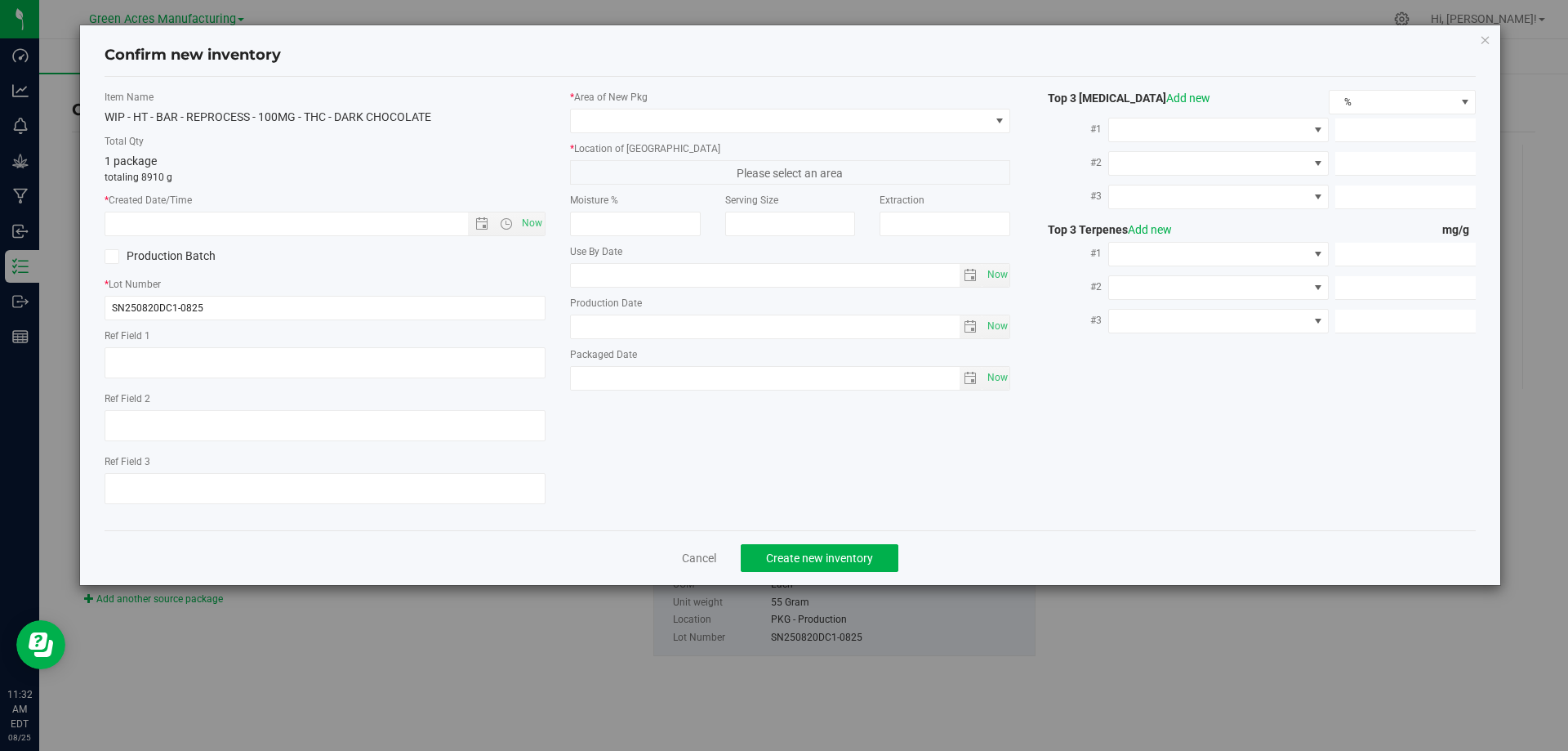
type input "2026-03-02"
drag, startPoint x: 539, startPoint y: 228, endPoint x: 578, endPoint y: 206, distance: 44.8
click at [539, 227] on span "Now" at bounding box center [531, 223] width 27 height 24
type input "8/25/2025 11:32 AM"
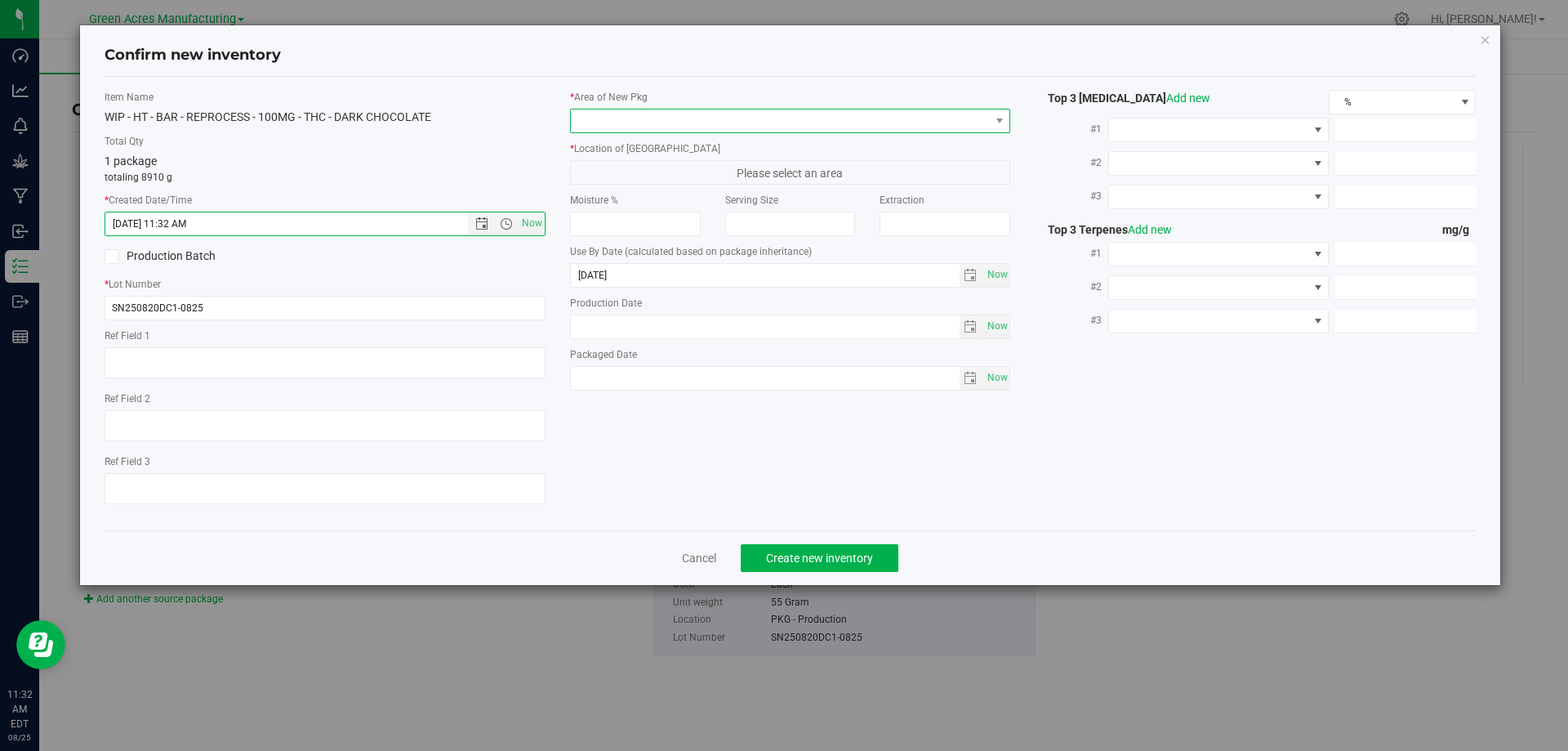
drag, startPoint x: 681, startPoint y: 125, endPoint x: 684, endPoint y: 114, distance: 11.4
click at [682, 123] on span at bounding box center [780, 120] width 419 height 23
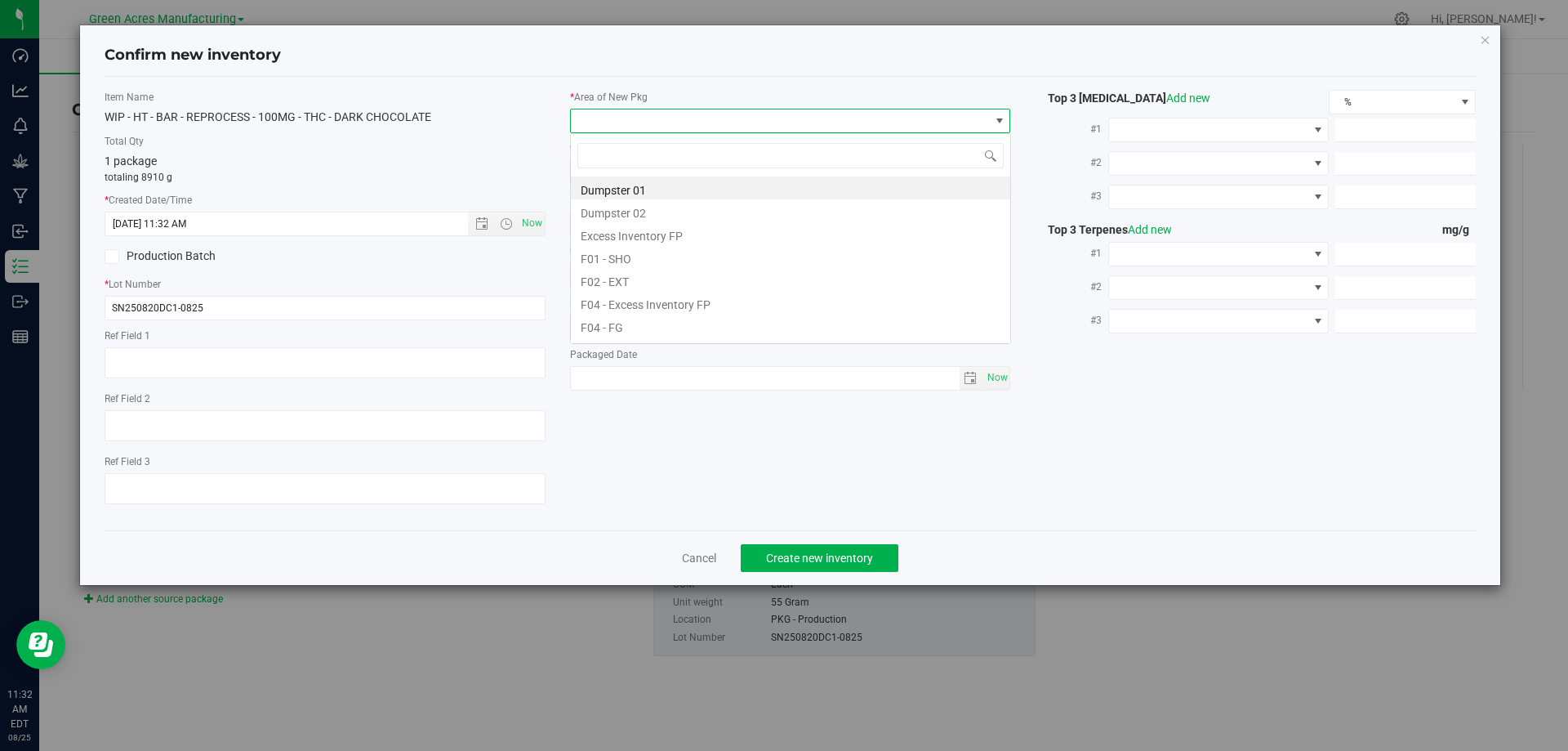
scroll to position [25, 441]
type input "K"
click at [671, 215] on li "VF1 - KITCHEN" at bounding box center [790, 211] width 439 height 23
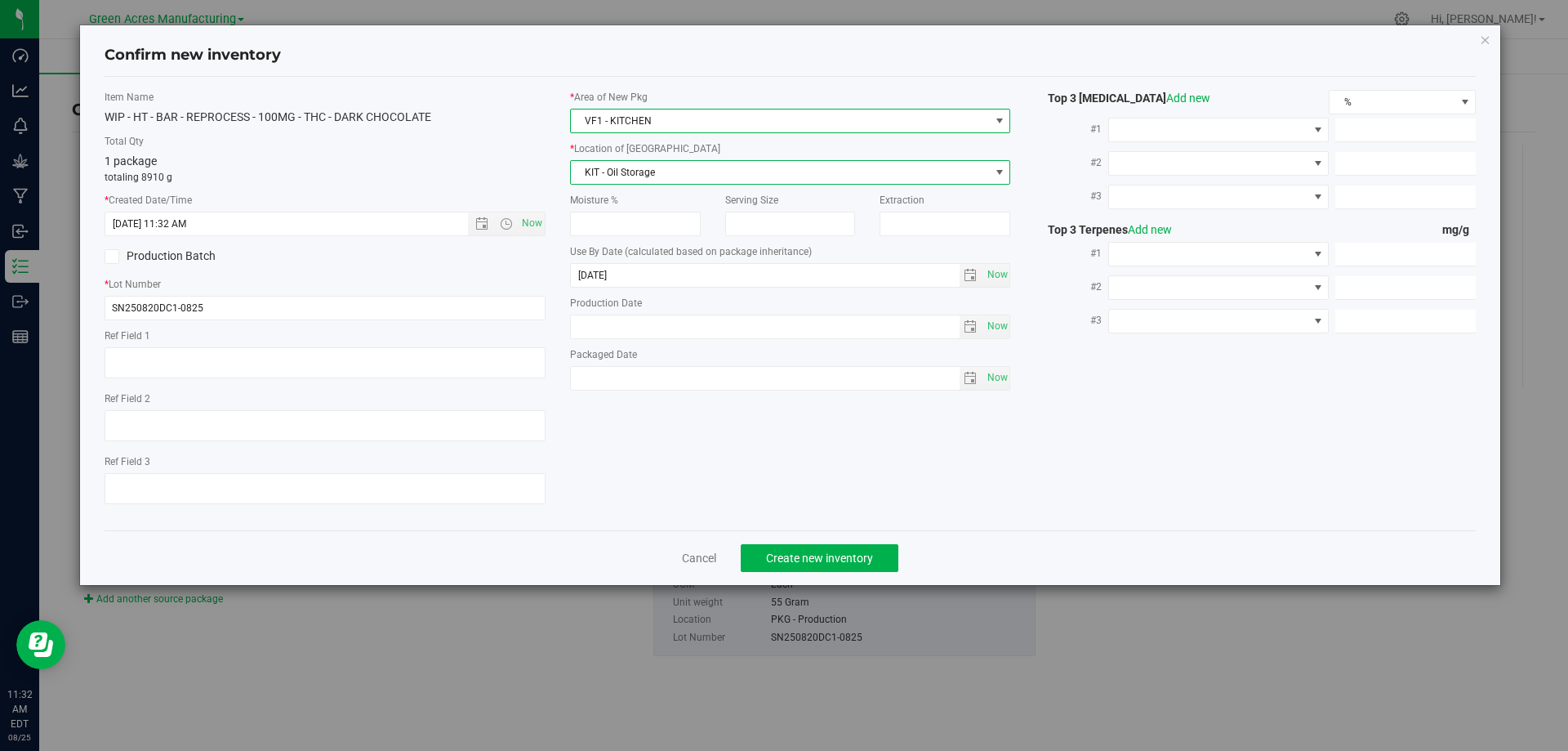
click at [658, 174] on span "KIT - Oil Storage" at bounding box center [780, 173] width 419 height 23
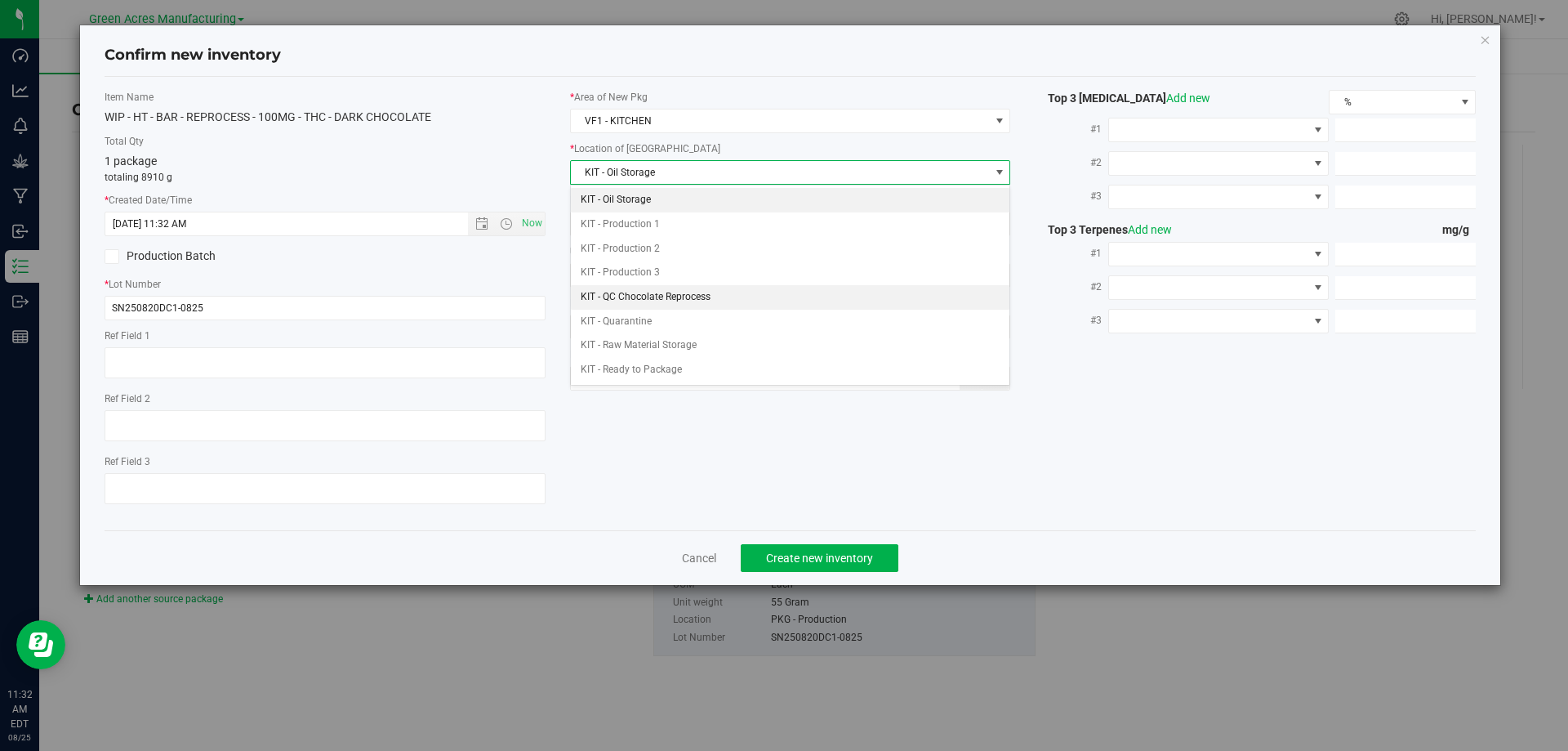
click at [680, 298] on li "KIT - QC Chocolate Reprocess" at bounding box center [790, 298] width 439 height 25
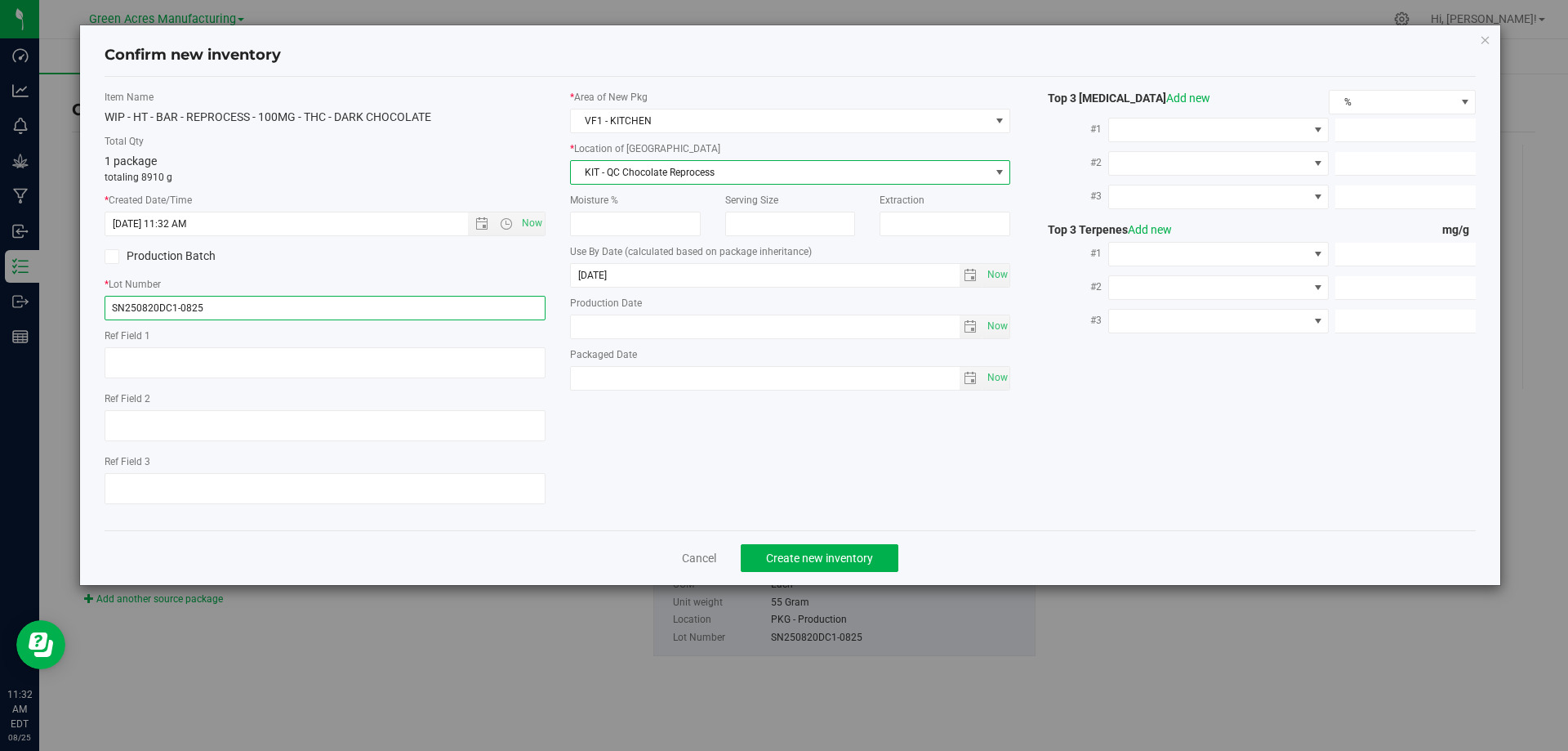
click at [238, 311] on input "SN250820DC1-0825" at bounding box center [324, 308] width 441 height 25
click at [125, 305] on input "SN250820DC1" at bounding box center [324, 308] width 441 height 25
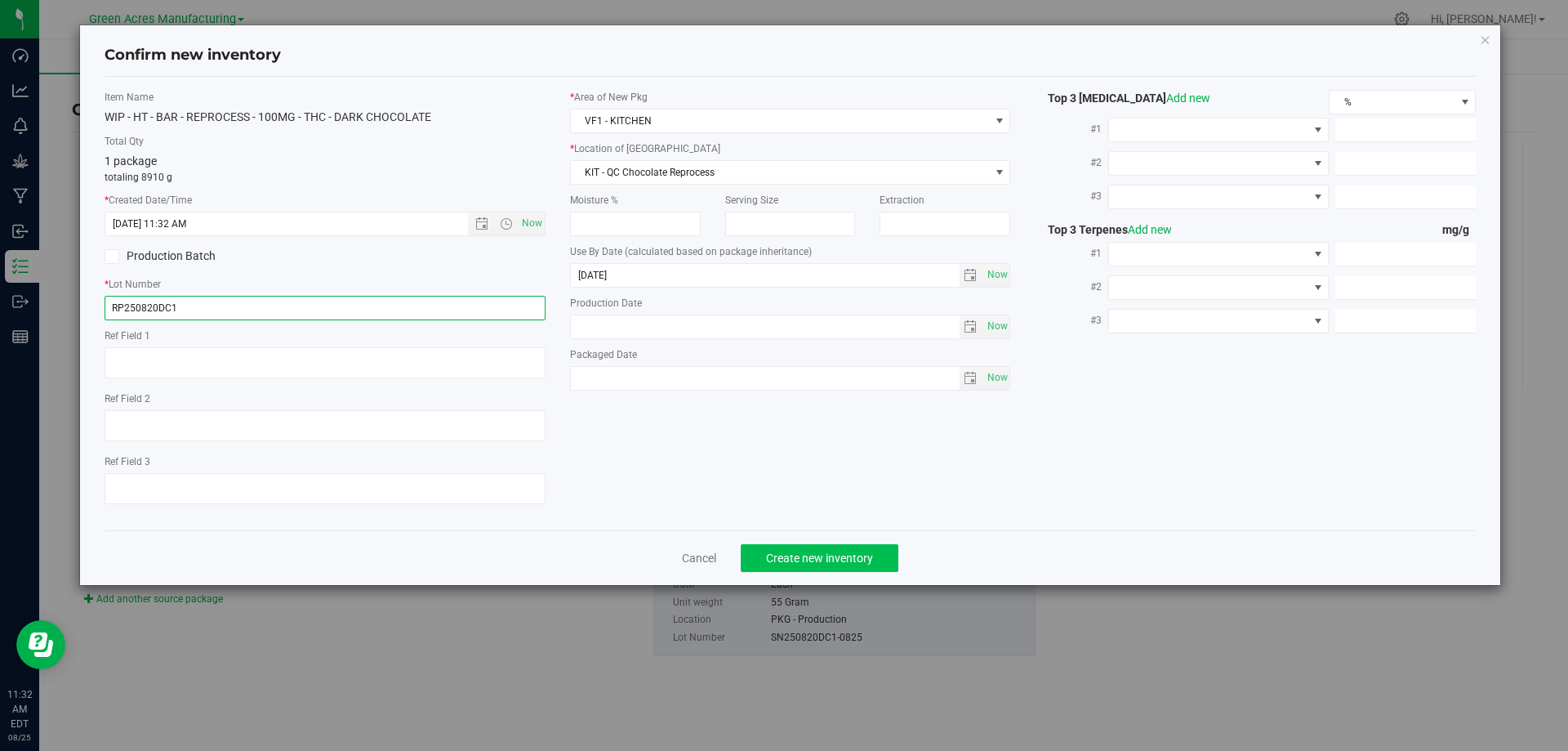
type input "RP250820DC1"
click at [822, 561] on span "Create new inventory" at bounding box center [819, 558] width 107 height 13
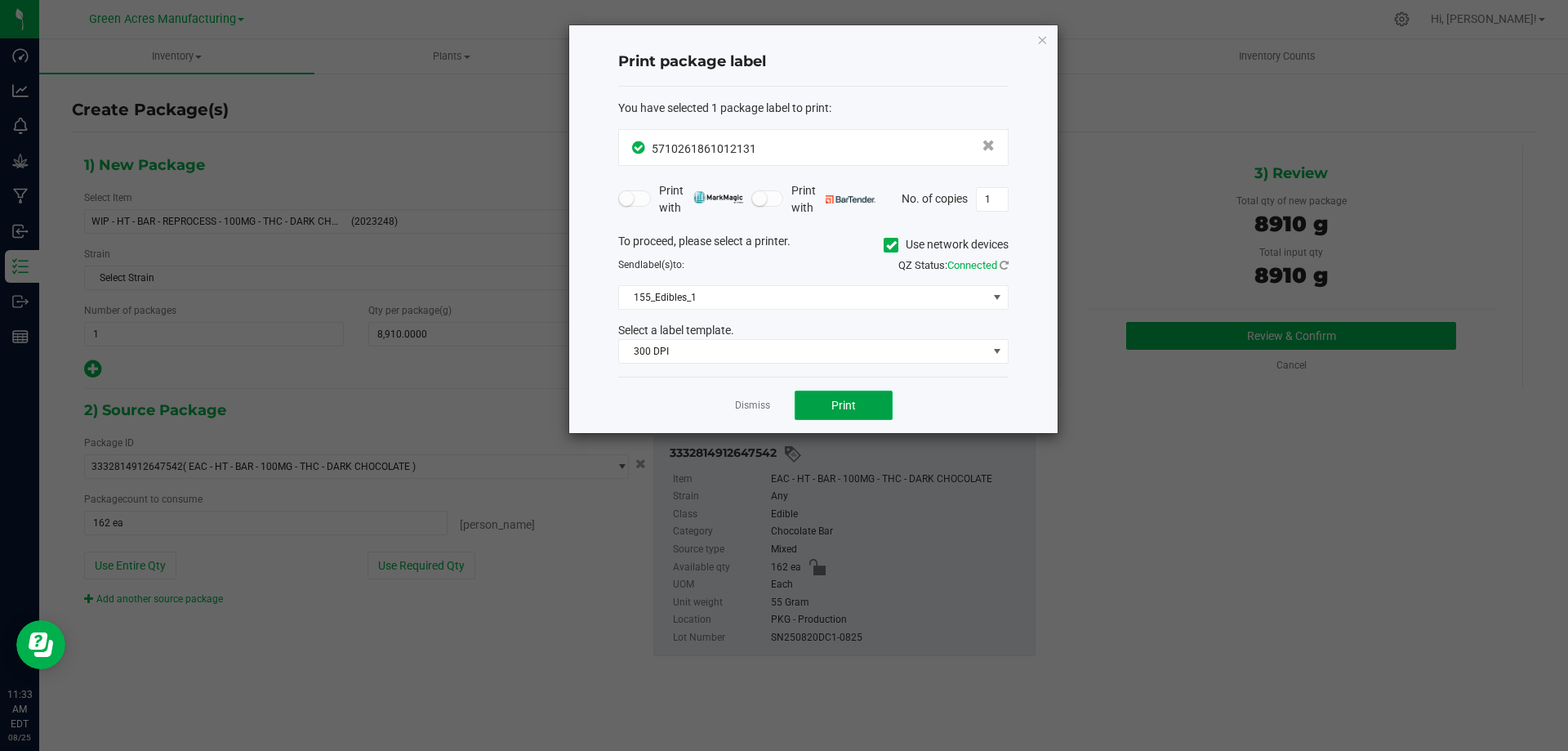
click at [849, 402] on span "Print" at bounding box center [844, 405] width 25 height 13
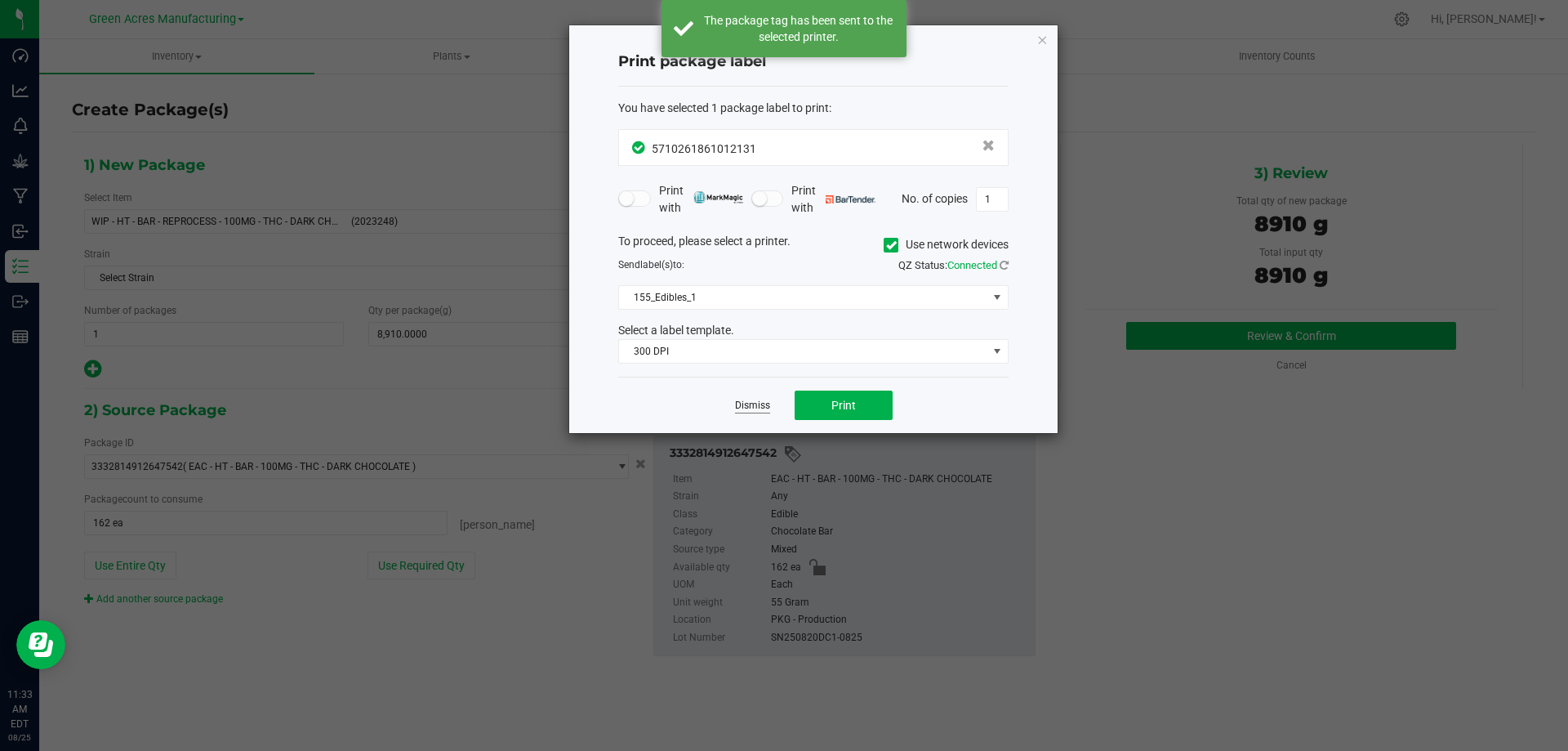
click at [762, 404] on link "Dismiss" at bounding box center [752, 405] width 35 height 14
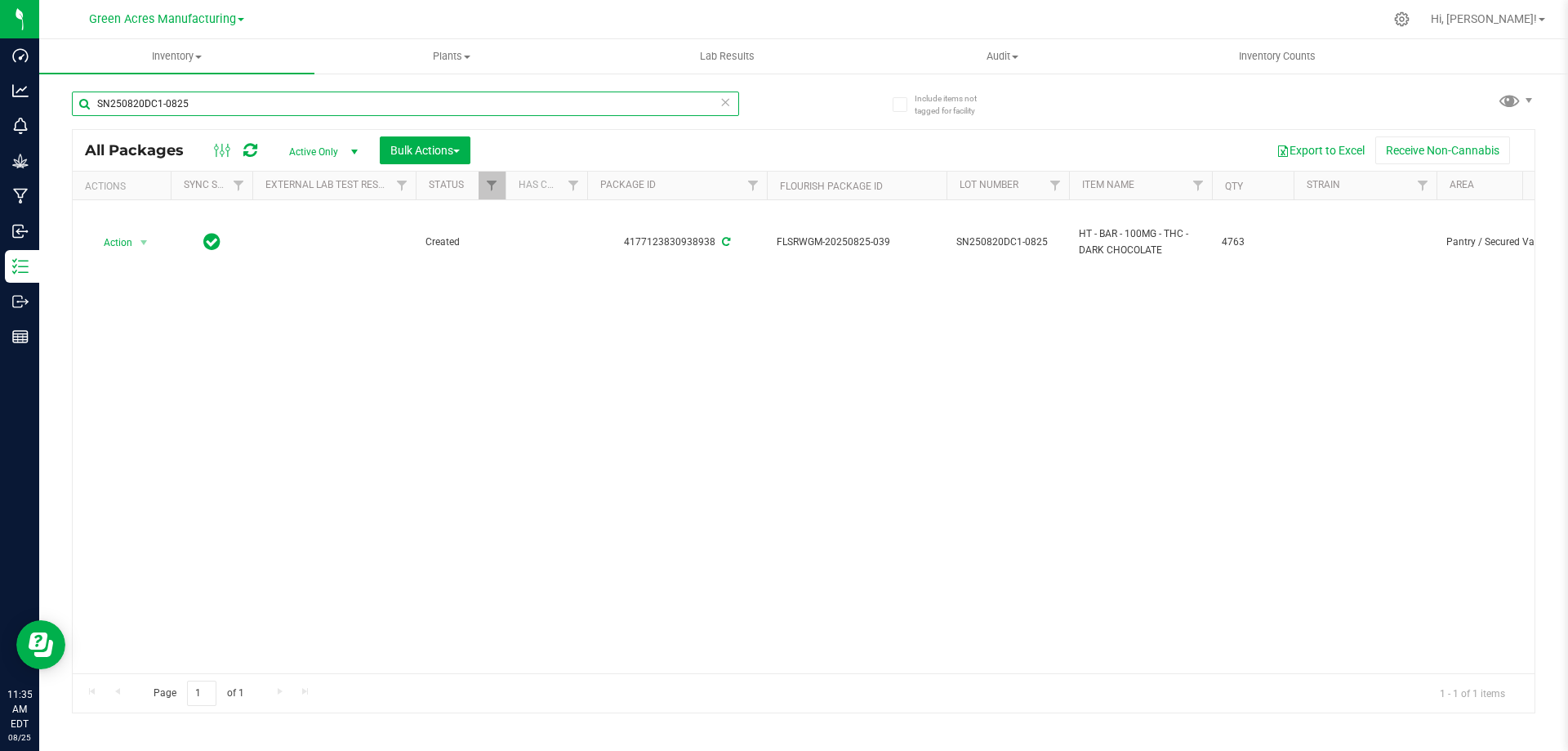
click at [271, 96] on input "SN250820DC1-0825" at bounding box center [406, 103] width 667 height 25
click at [107, 97] on input "SN250820DC1" at bounding box center [406, 103] width 667 height 25
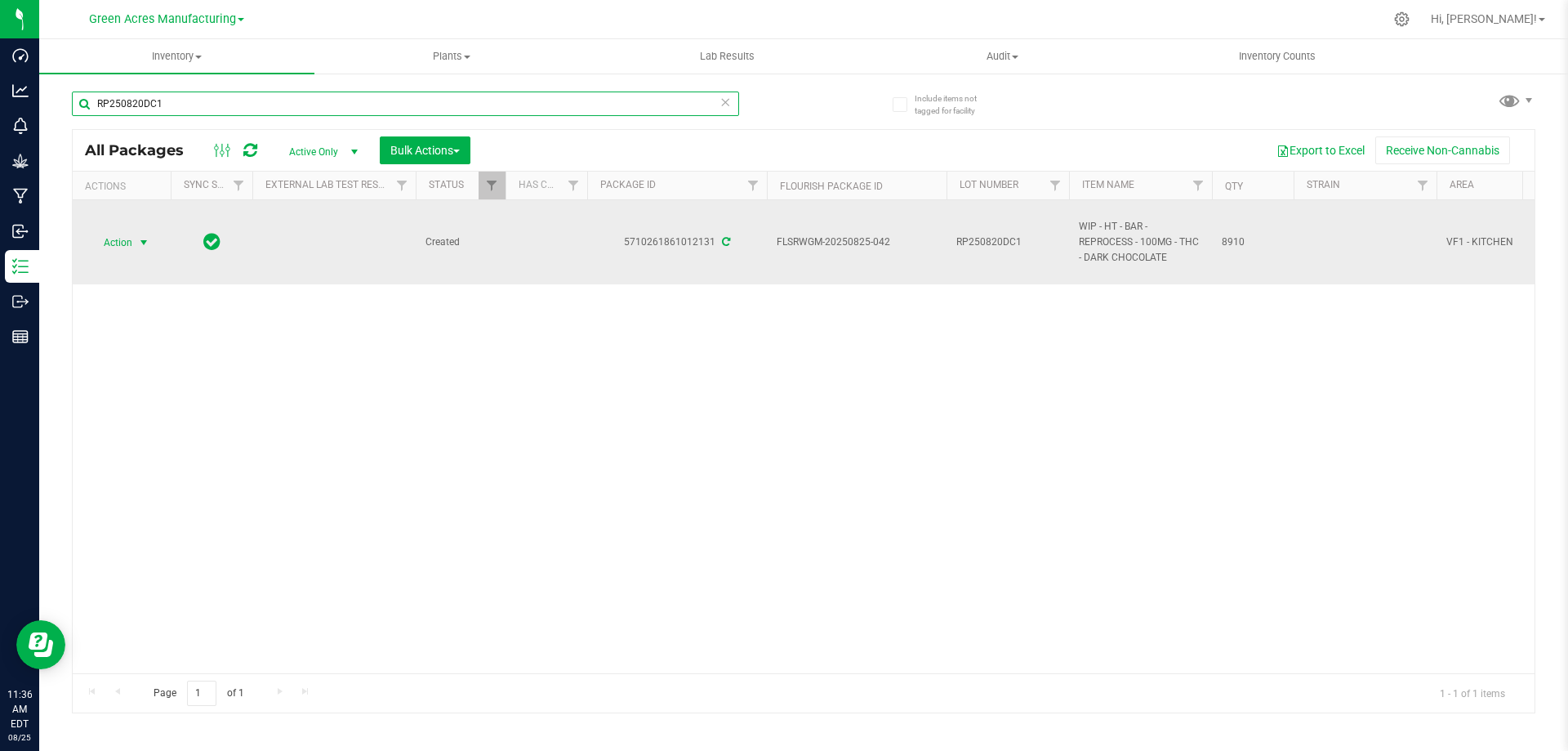
type input "RP250820DC1"
click at [105, 240] on span "Action" at bounding box center [111, 243] width 45 height 23
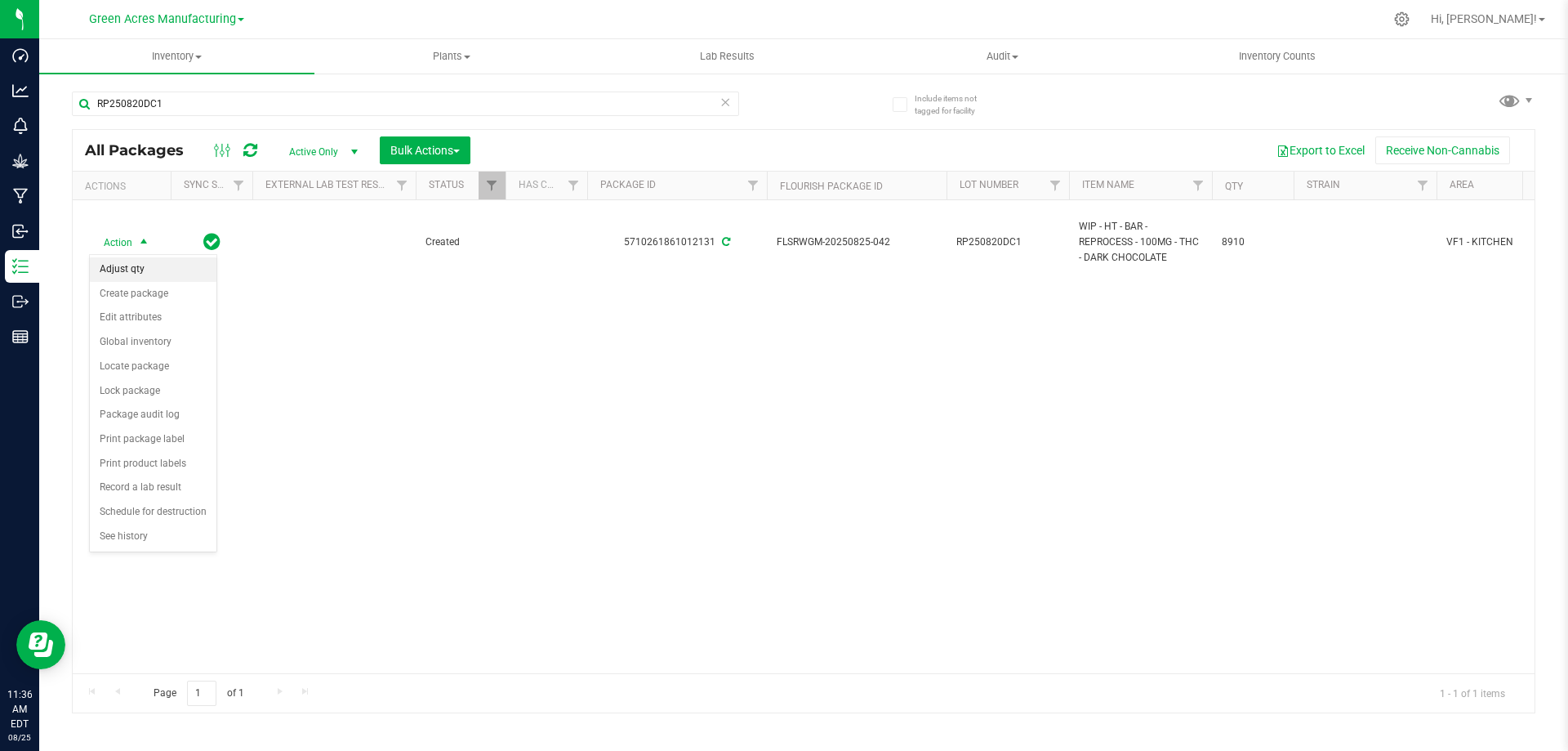
click at [115, 266] on li "Adjust qty" at bounding box center [154, 269] width 127 height 25
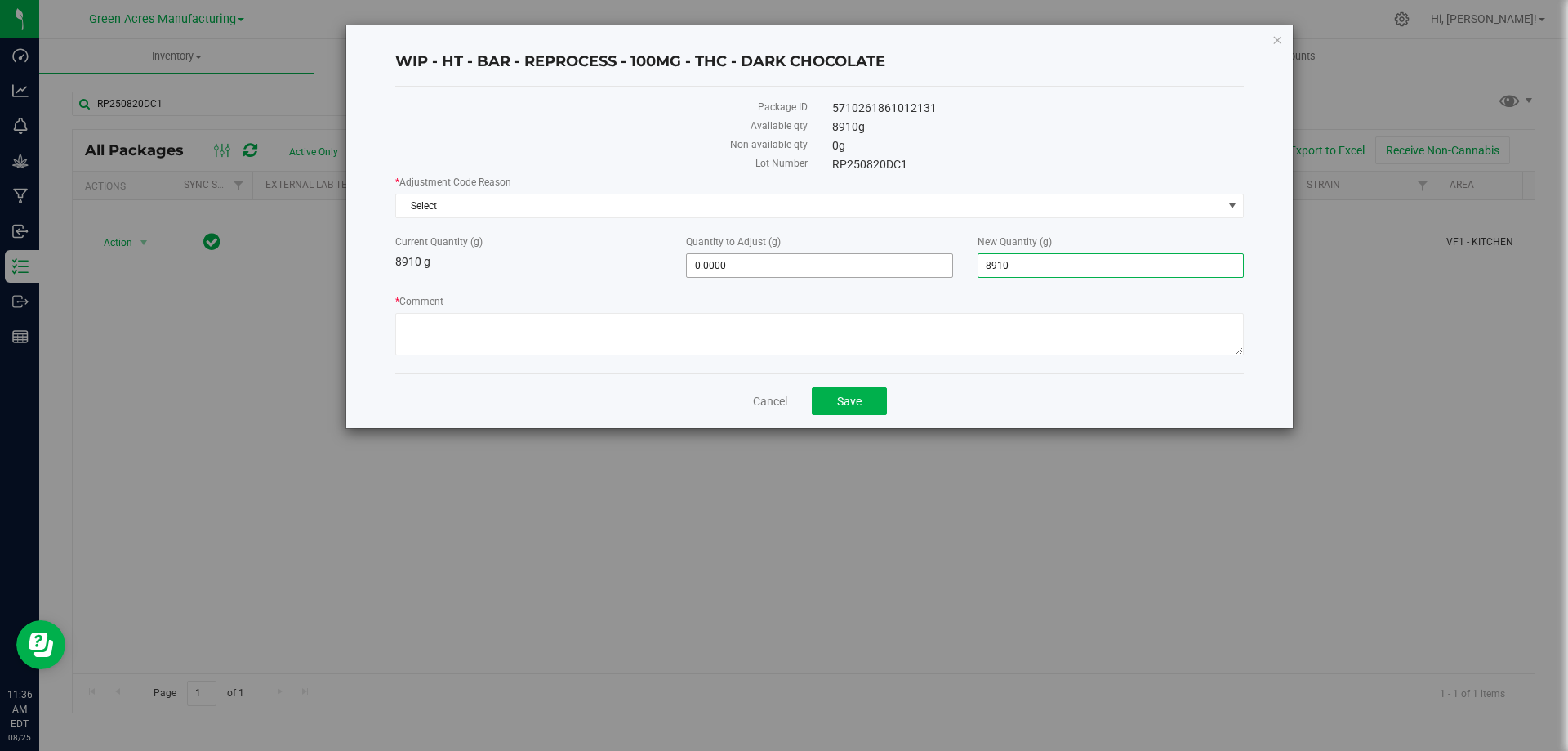
drag, startPoint x: 1060, startPoint y: 266, endPoint x: 901, endPoint y: 264, distance: 159.0
click at [907, 266] on div "Current Quantity (g) 8910 g Quantity to Adjust (g) 0.0000 0 New Quantity (g) 8,…" at bounding box center [819, 256] width 873 height 44
type input "11893.5"
type input "2,983.5000"
type input "11,893.5000"
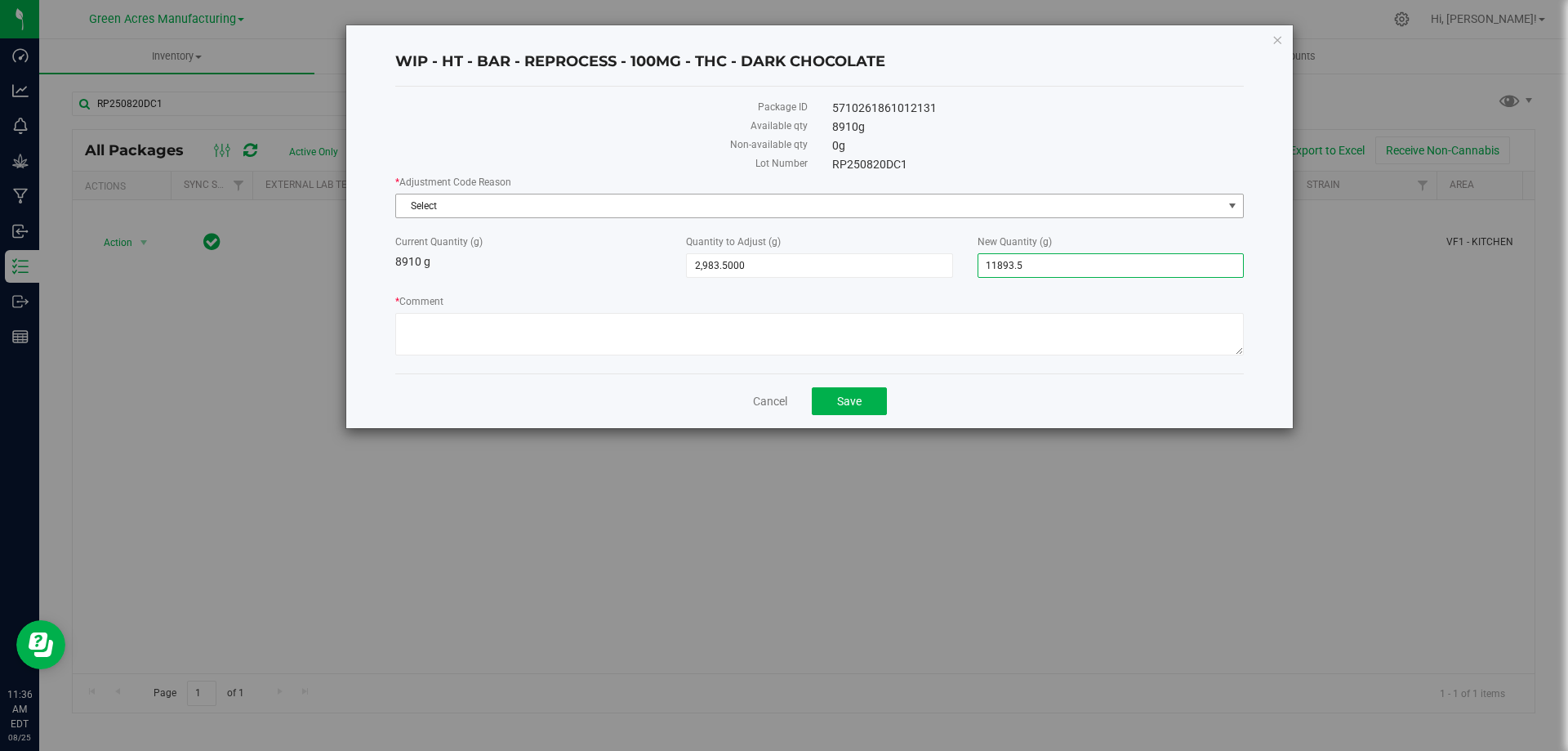
click at [681, 211] on span "Select" at bounding box center [810, 206] width 827 height 23
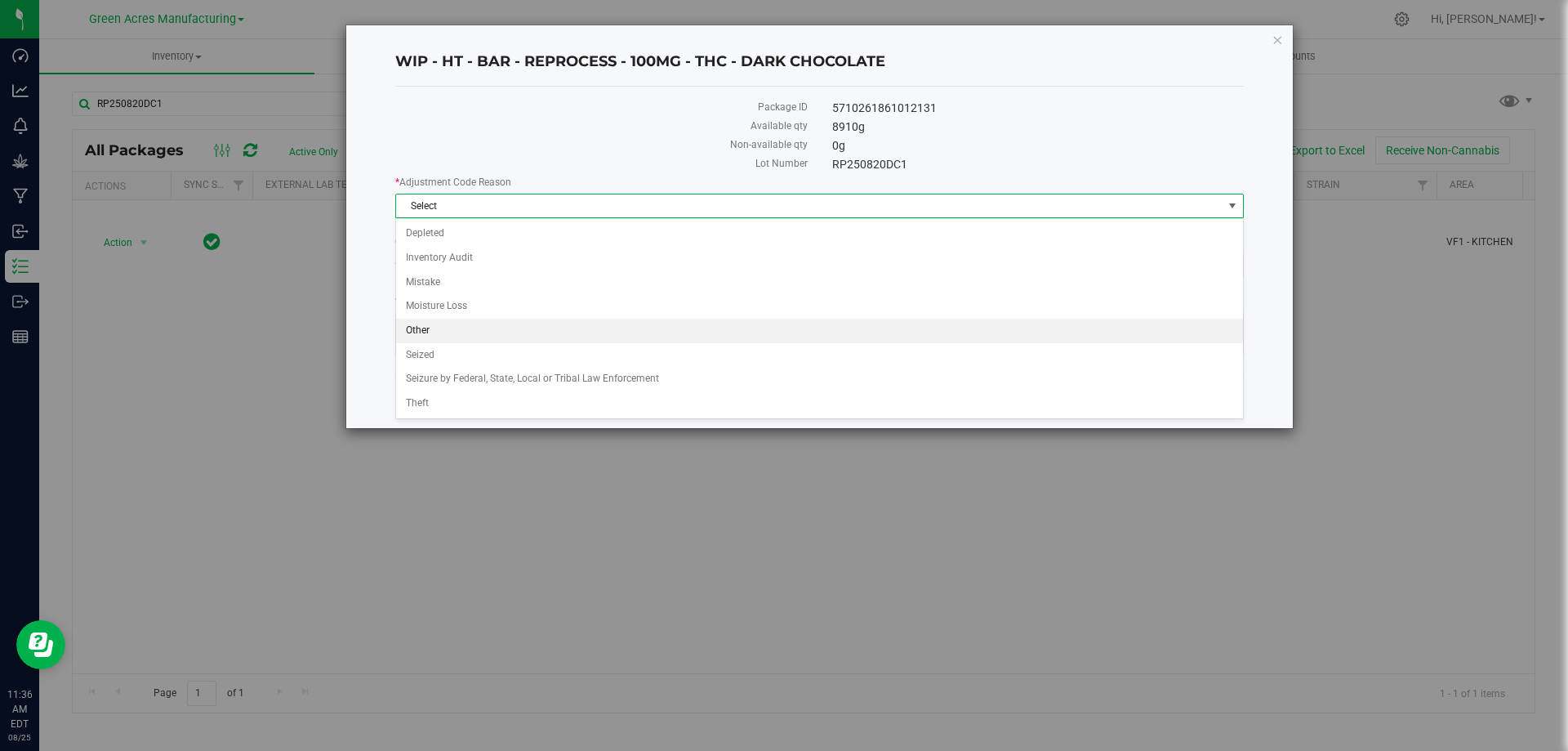
click at [450, 333] on li "Other" at bounding box center [819, 331] width 847 height 25
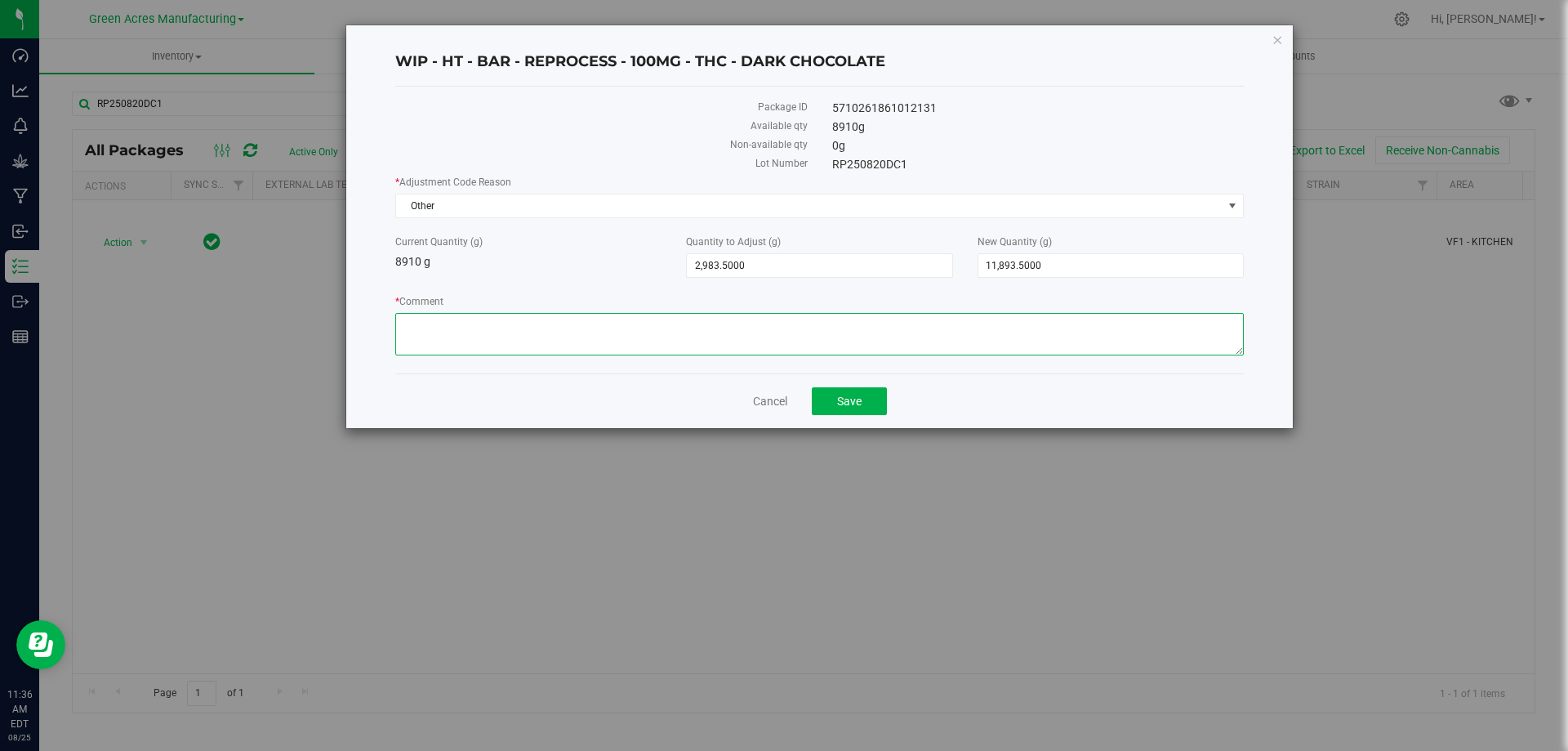
click at [453, 331] on textarea "* Comment" at bounding box center [819, 334] width 848 height 43
type textarea "PACKAGING WASTE ( 9778.0 GRAMS ) KITCHEN WASTE ( 2115.5 GRAMS ) TOTAL WASTE ( 1…"
click at [851, 406] on span "Save" at bounding box center [849, 401] width 25 height 13
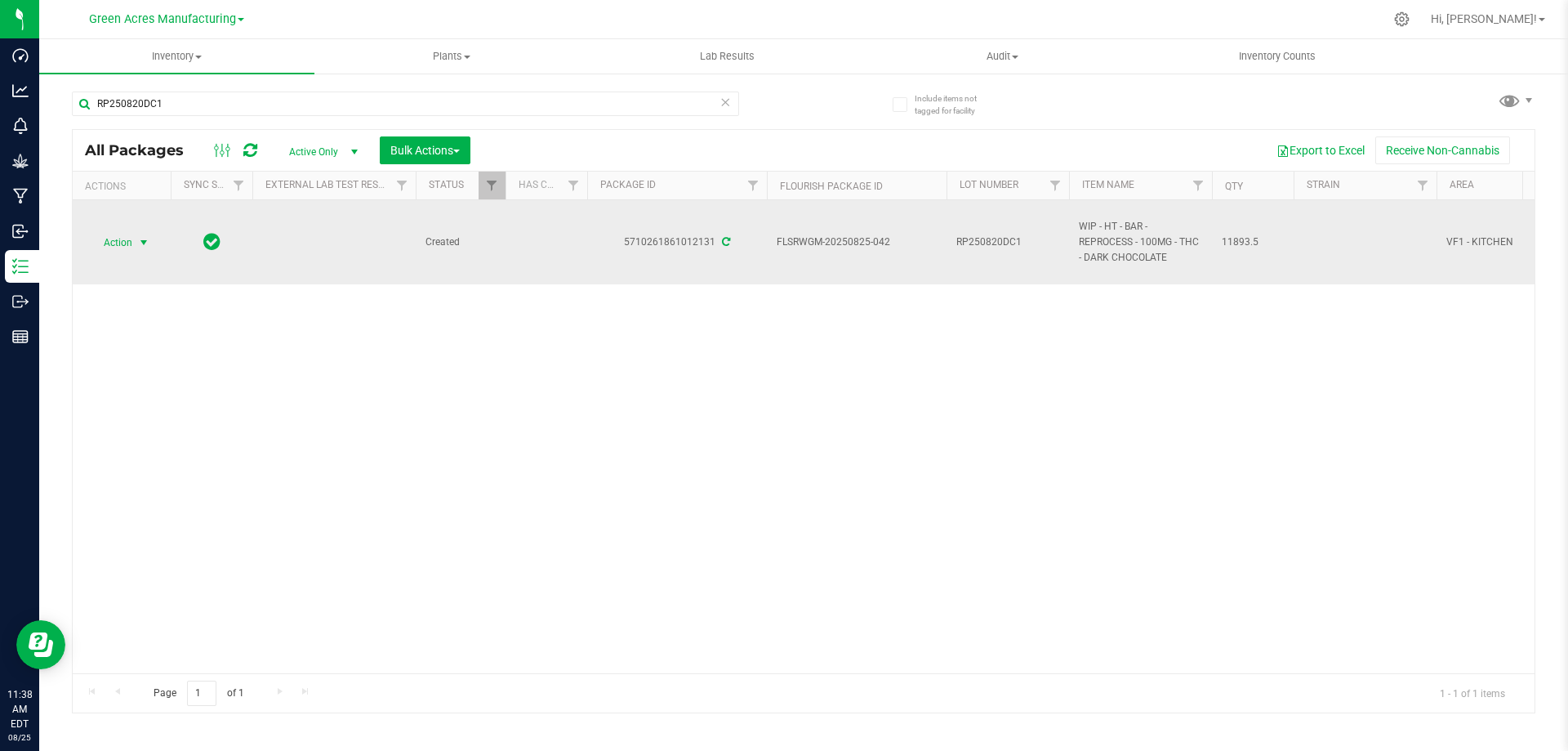
click at [120, 242] on span "Action" at bounding box center [111, 243] width 45 height 23
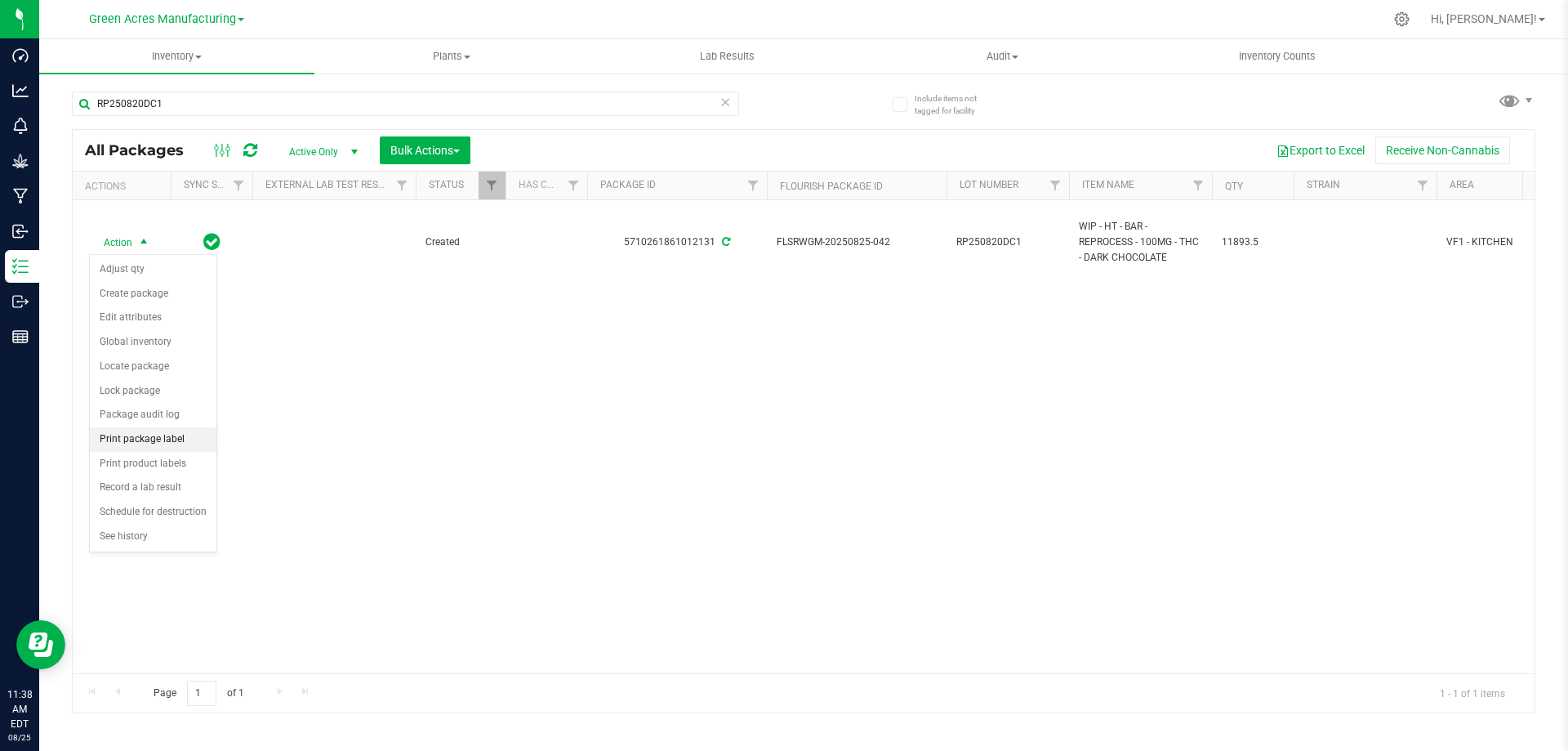
click at [163, 445] on li "Print package label" at bounding box center [154, 439] width 127 height 25
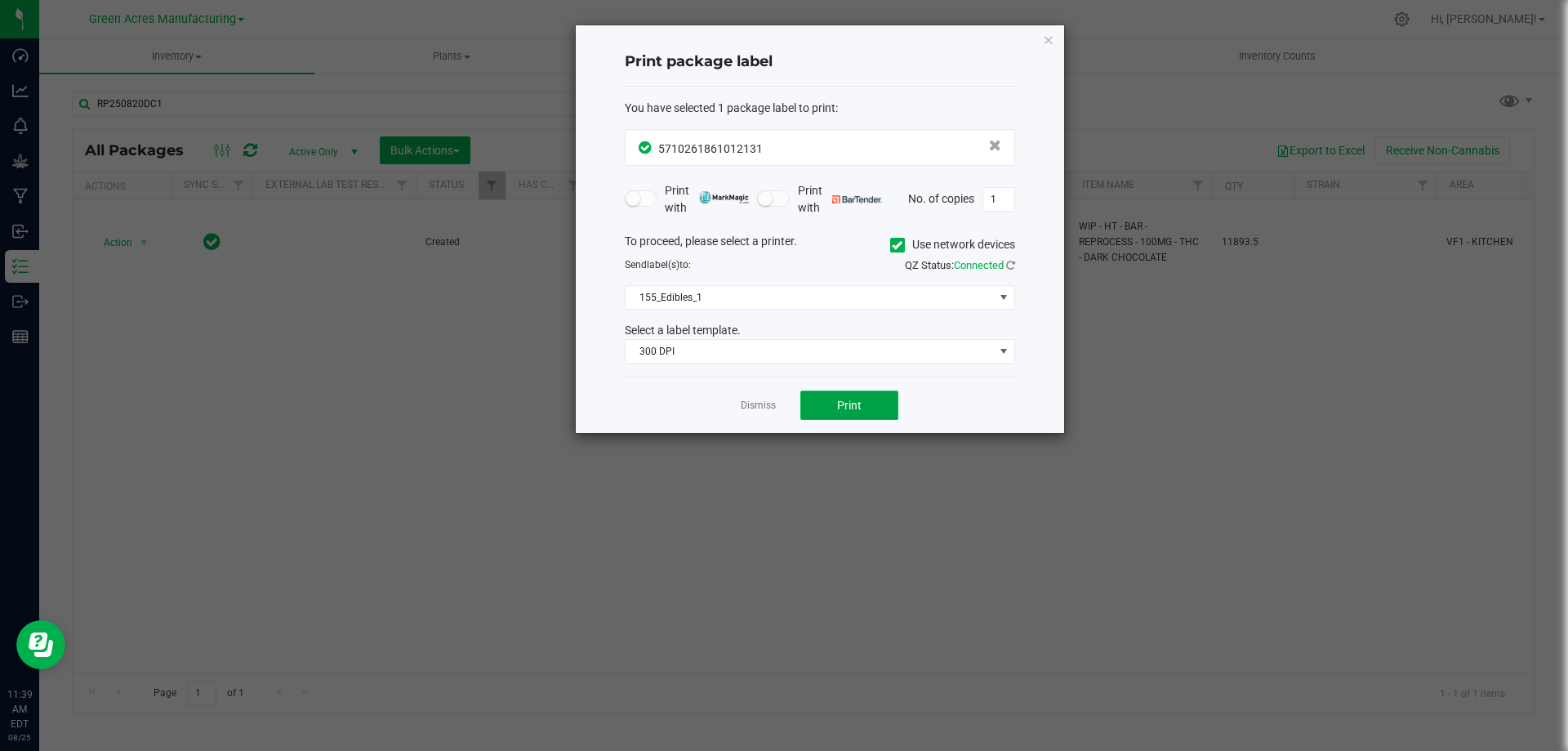
click at [850, 410] on span "Print" at bounding box center [849, 405] width 25 height 13
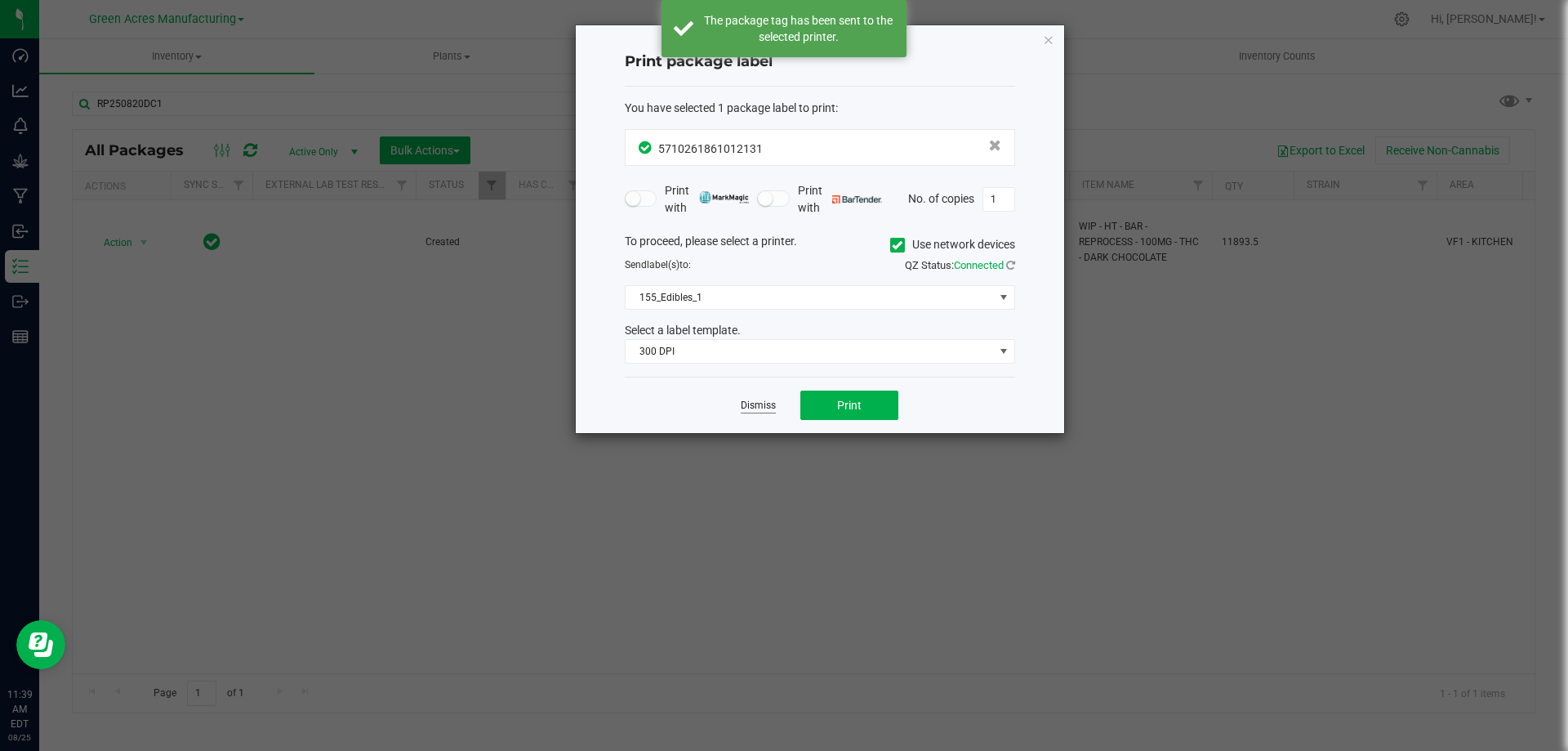
click at [760, 404] on link "Dismiss" at bounding box center [757, 405] width 35 height 14
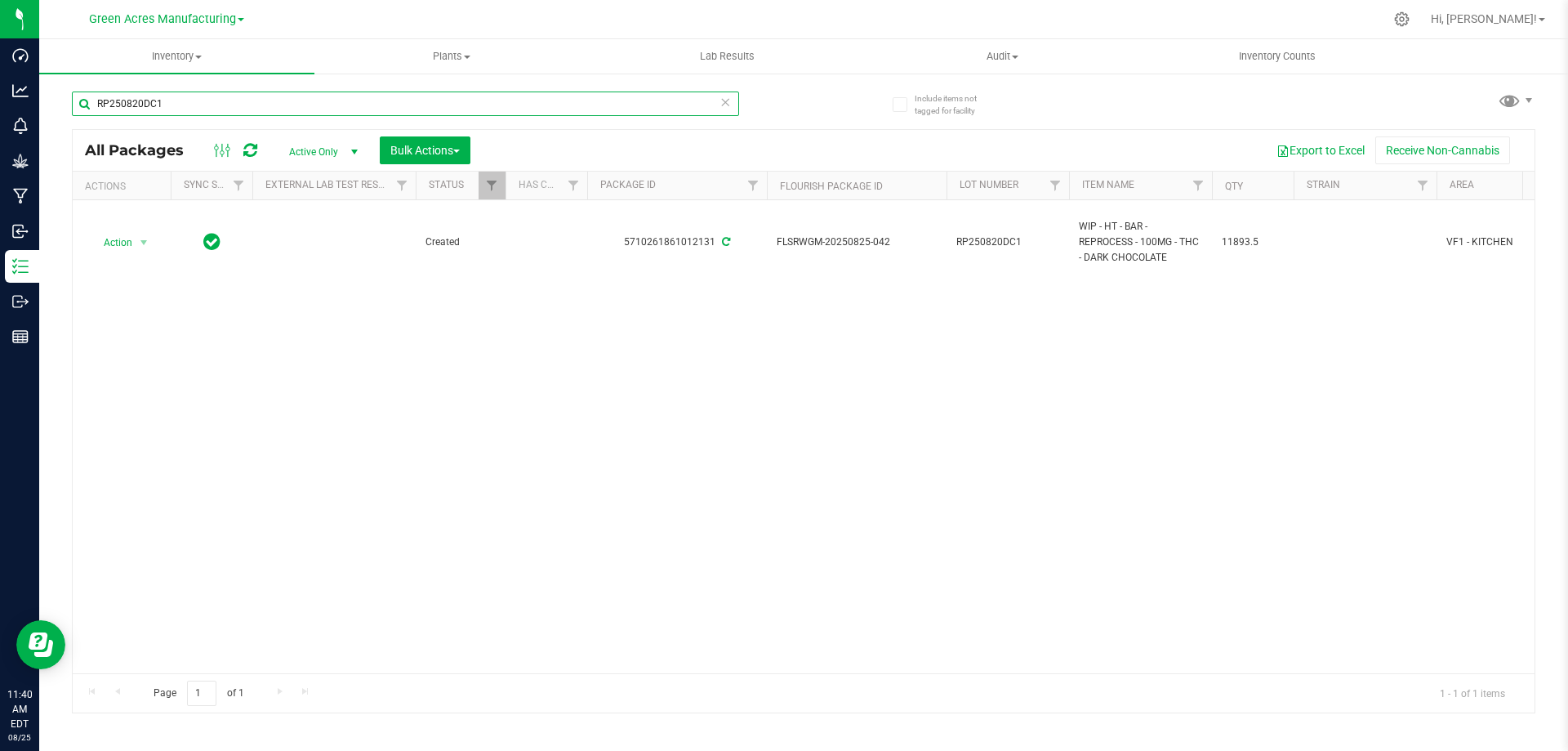
drag, startPoint x: 192, startPoint y: 110, endPoint x: 83, endPoint y: 110, distance: 109.0
click at [85, 110] on input "RP250820DC1" at bounding box center [406, 103] width 667 height 25
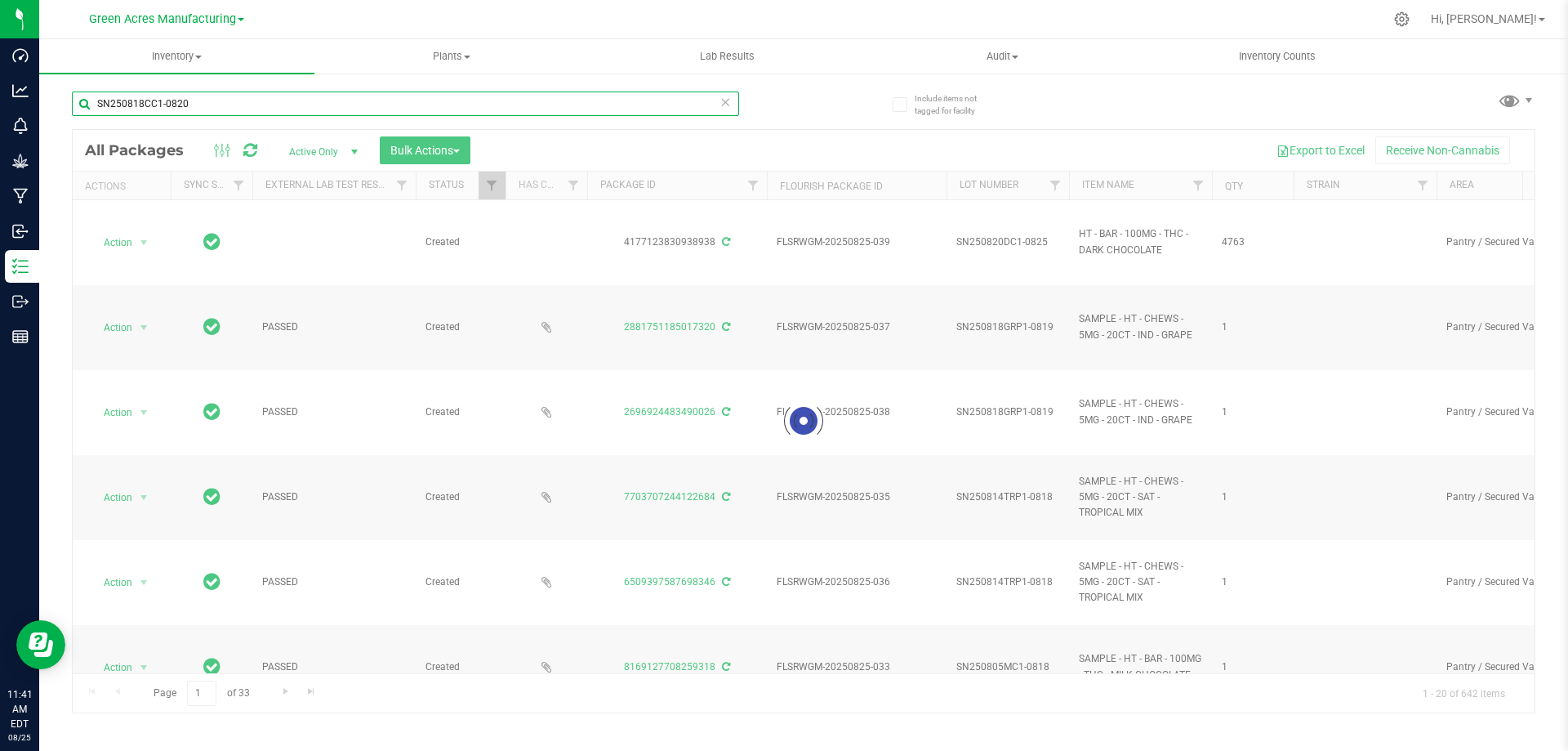
type input "SN250818CC1-0820"
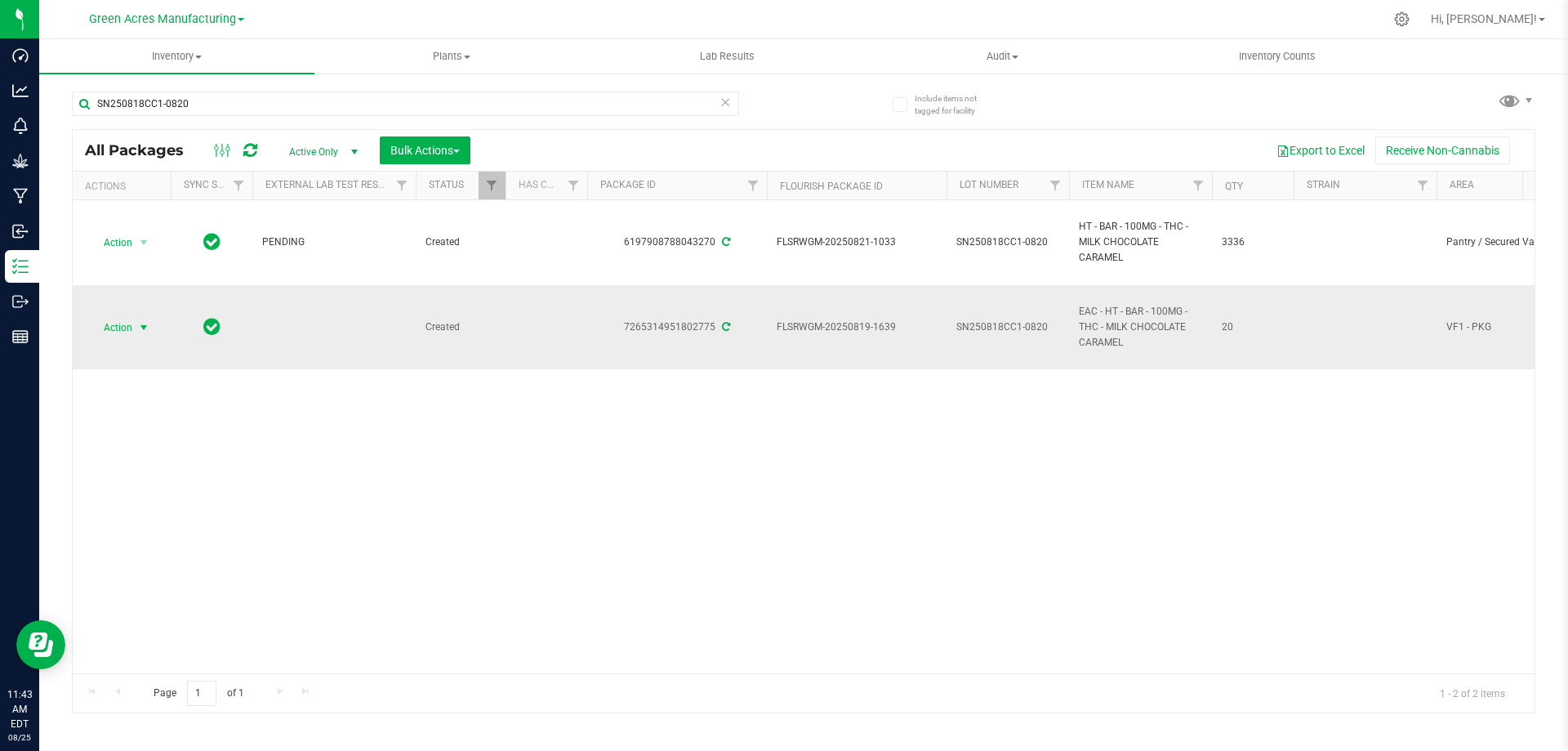
click at [120, 330] on span "Action" at bounding box center [111, 327] width 45 height 23
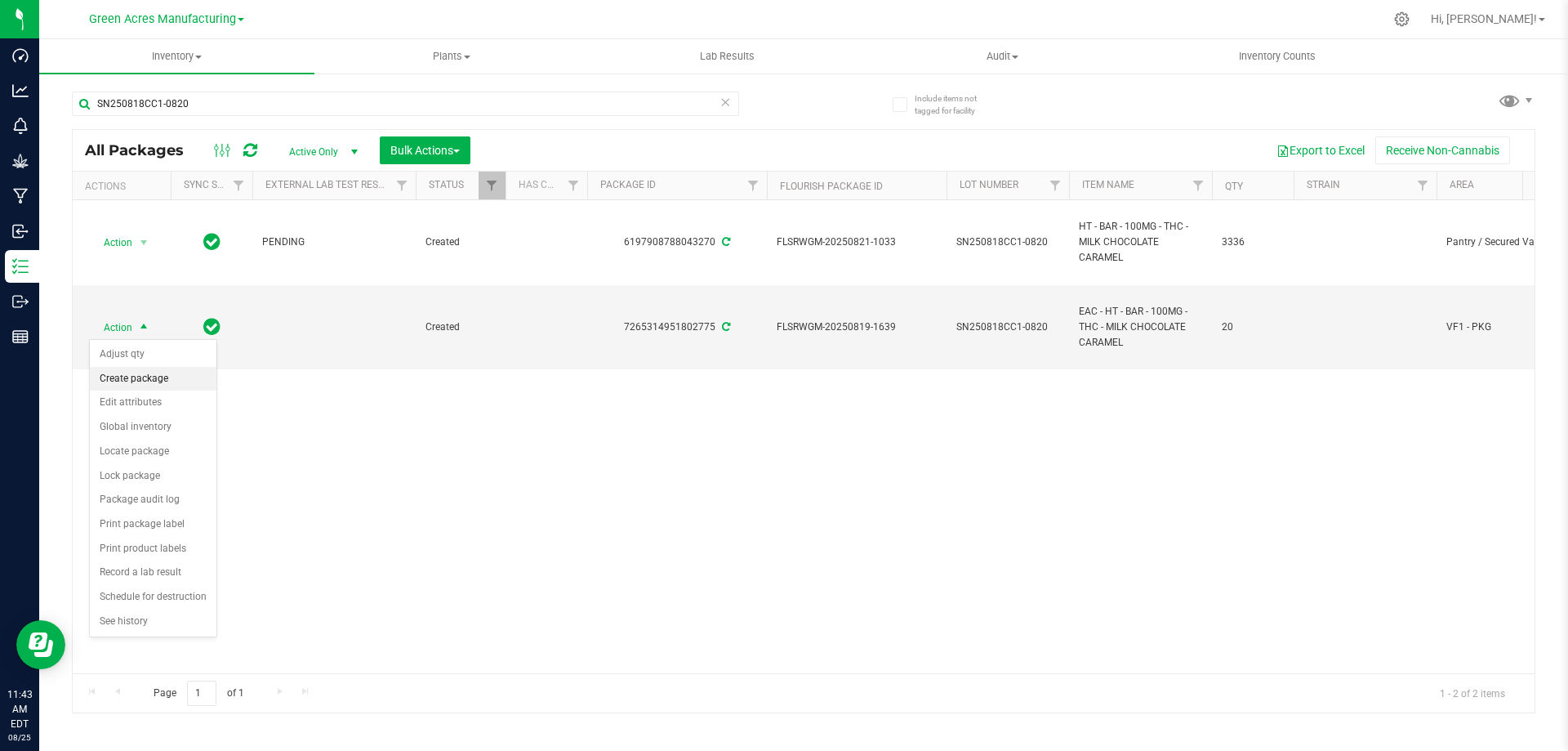
click at [140, 379] on li "Create package" at bounding box center [154, 379] width 127 height 25
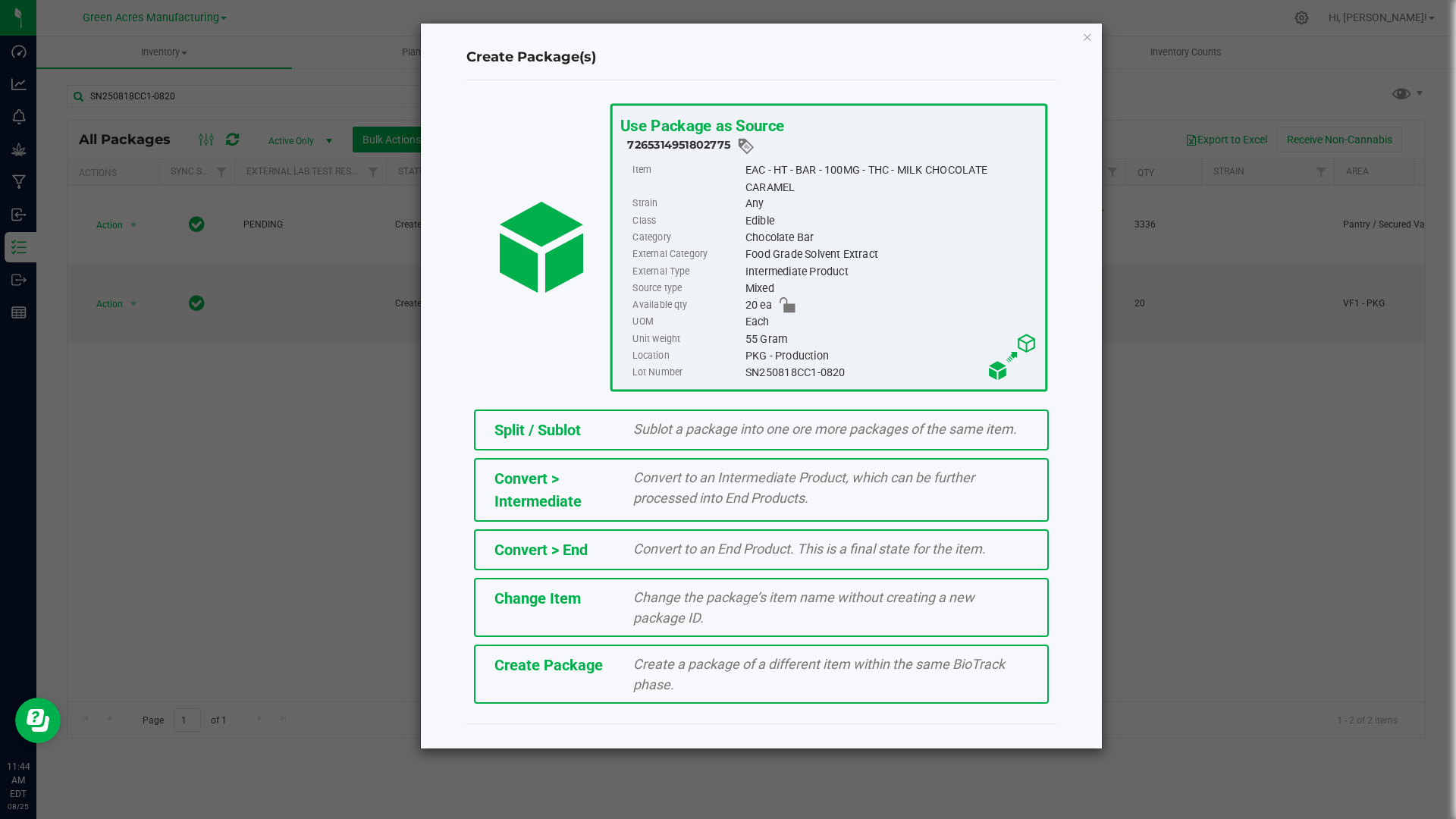
click at [781, 682] on div "Create a package of a different item within the same BioTrack phase." at bounding box center [830, 674] width 418 height 41
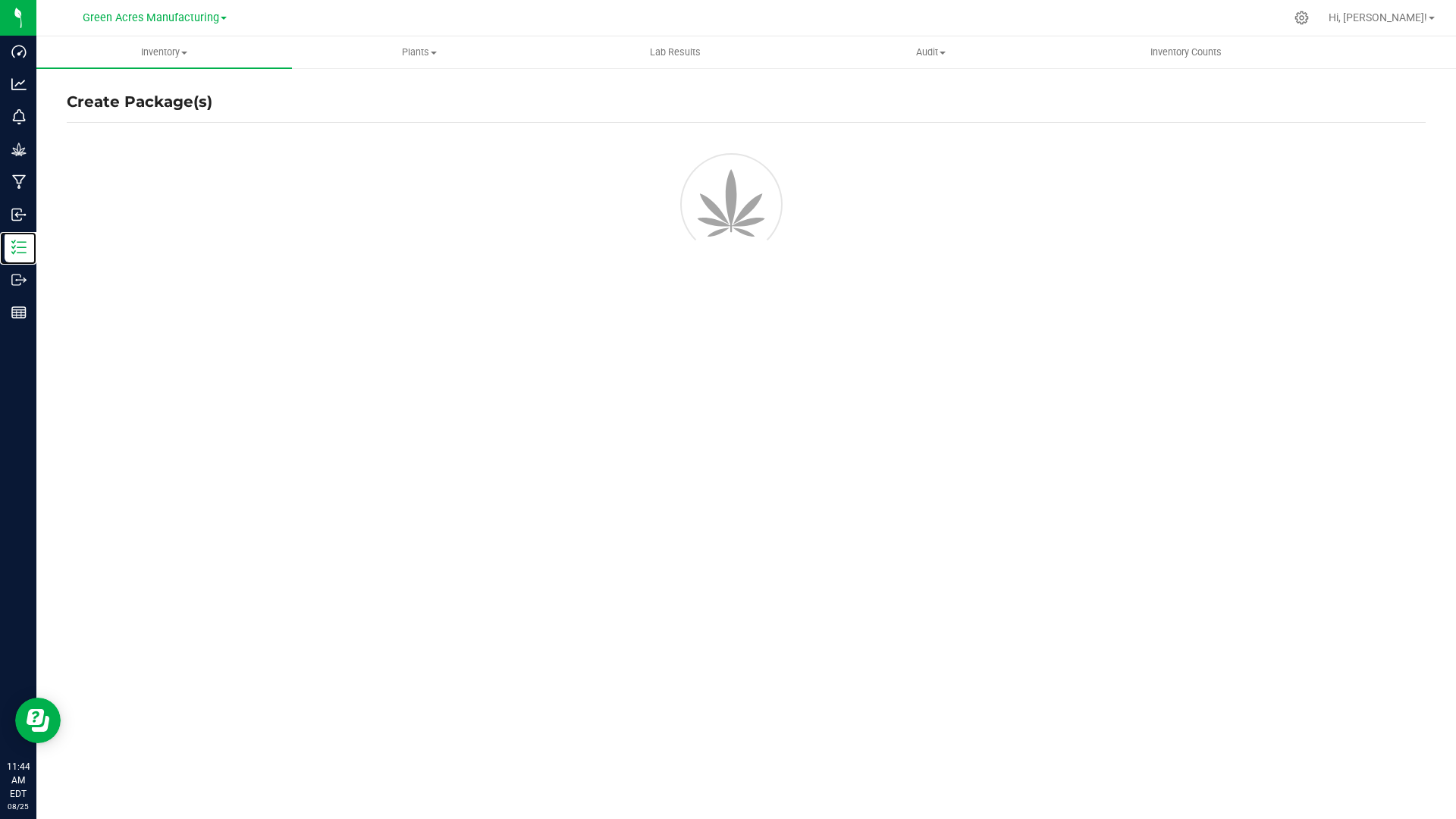
click at [0, 0] on p "Inventory" at bounding box center [0, 0] width 0 height 0
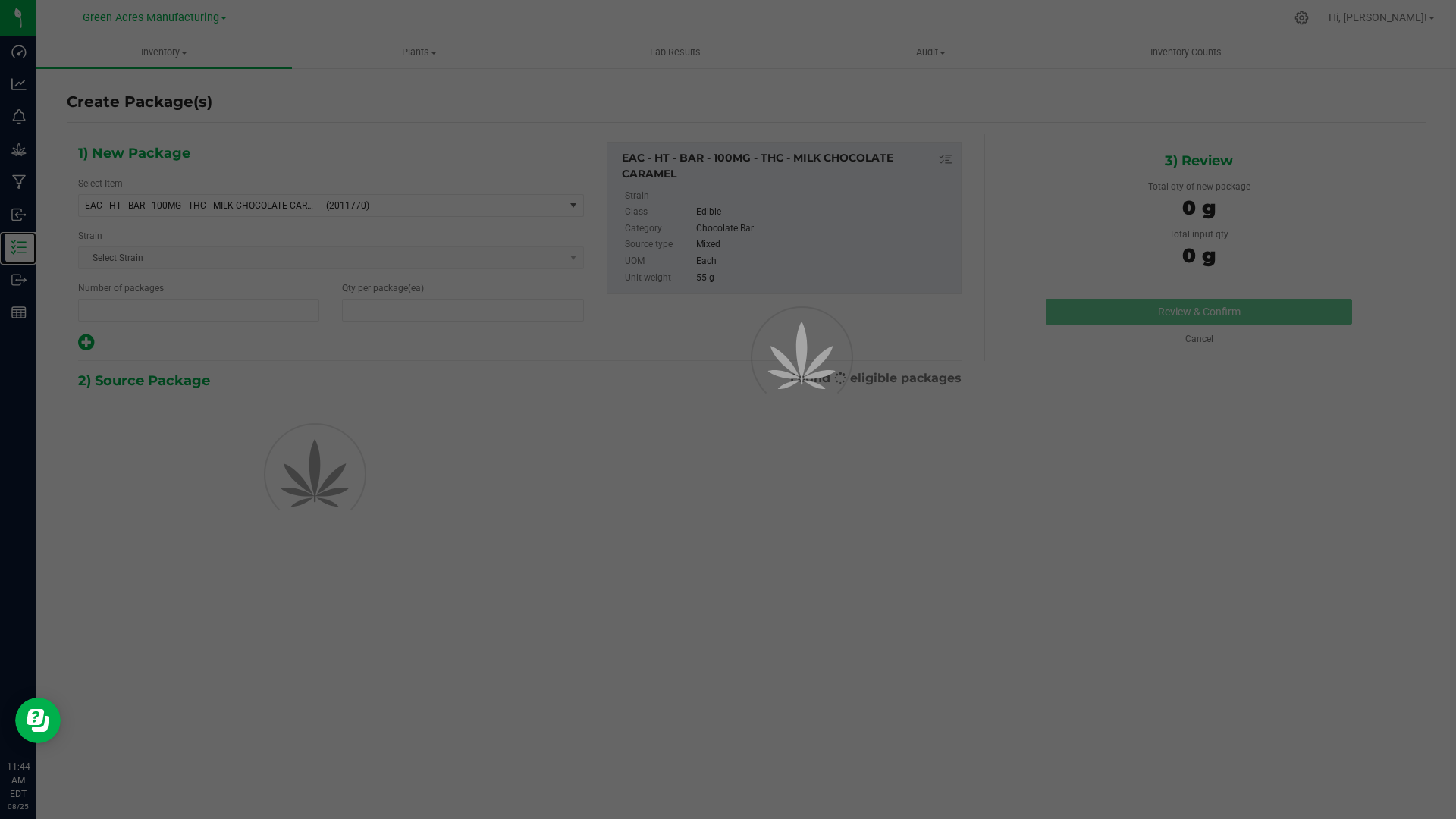
type input "1"
type input "0"
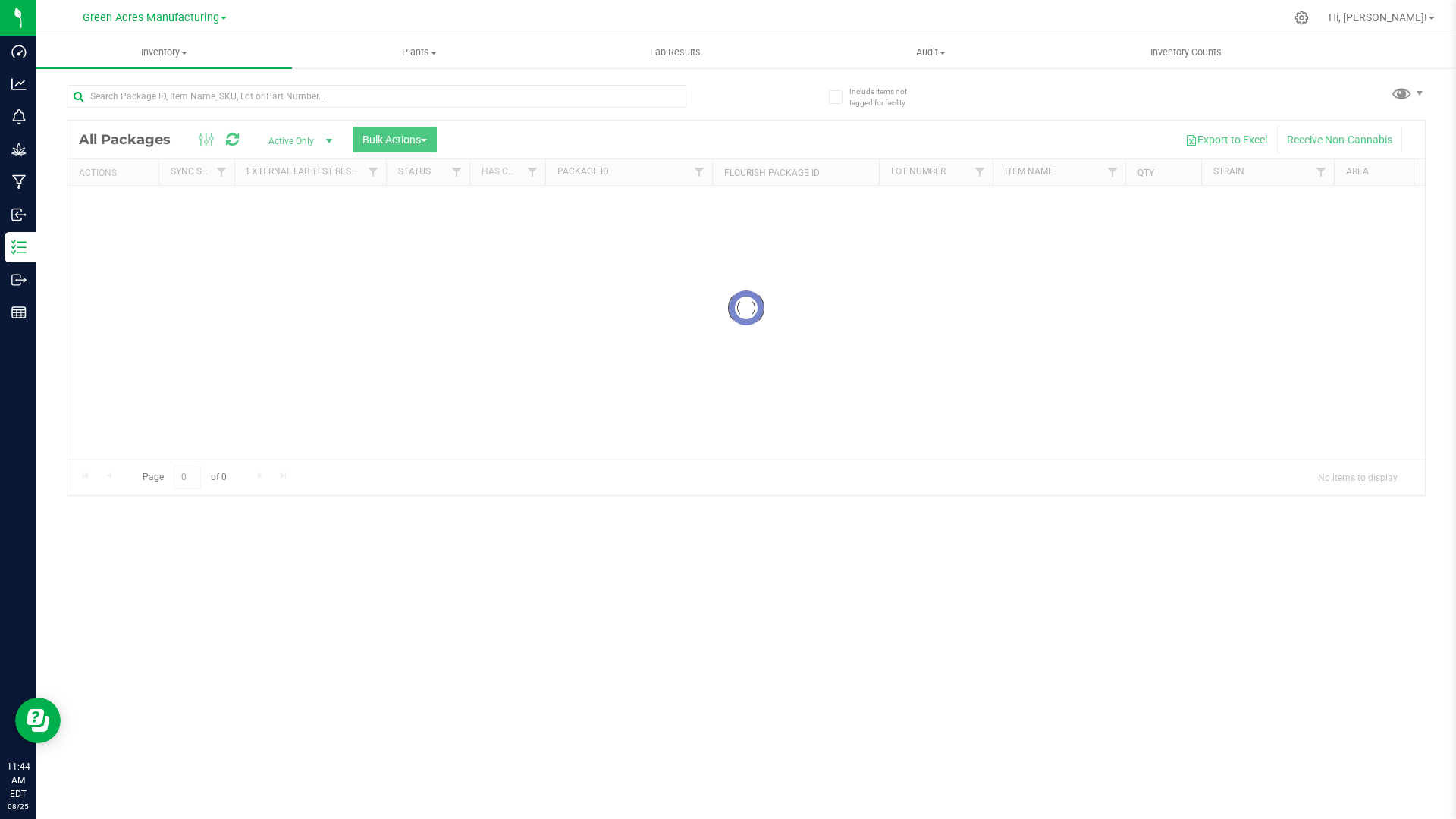
click at [1048, 12] on div at bounding box center [777, 18] width 1013 height 30
click at [1284, 16] on div at bounding box center [777, 18] width 1013 height 30
click at [1284, 13] on div at bounding box center [777, 18] width 1013 height 30
click at [1455, 5] on nav "Green Acres Manufacturing Hi, Tyler!" at bounding box center [746, 18] width 1419 height 36
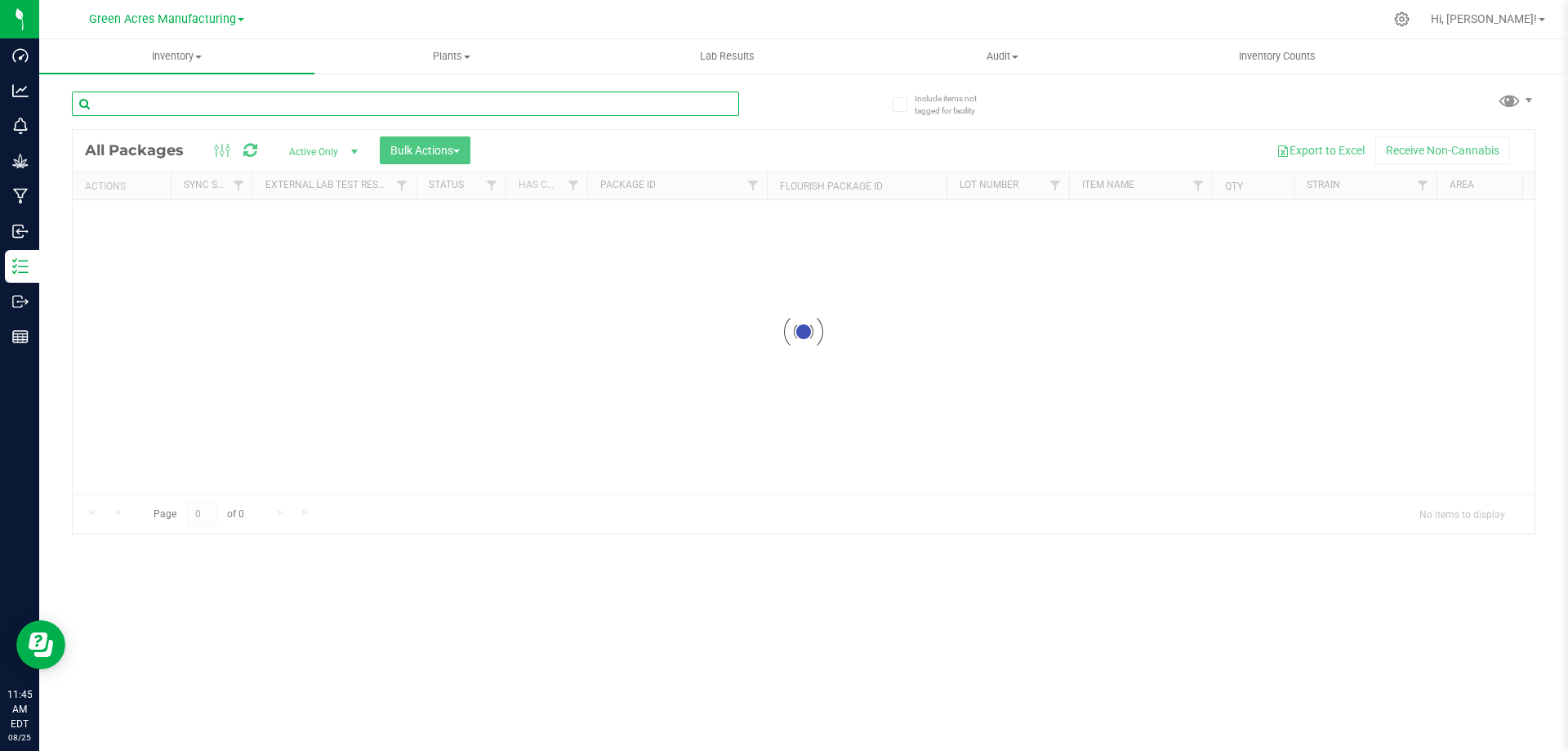
click at [356, 106] on input "text" at bounding box center [406, 103] width 667 height 25
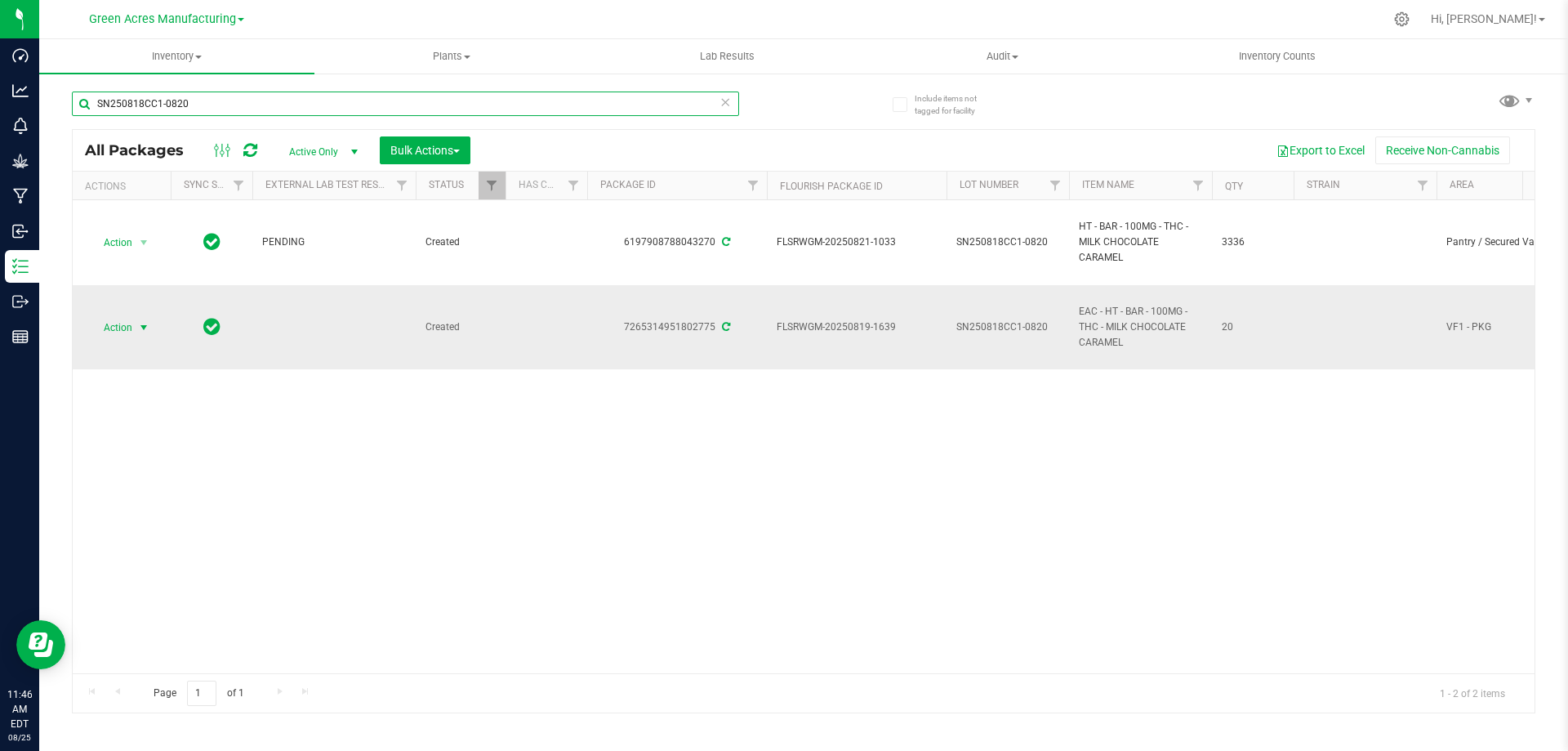
type input "SN250818CC1-0820"
click at [109, 329] on span "Action" at bounding box center [111, 327] width 45 height 23
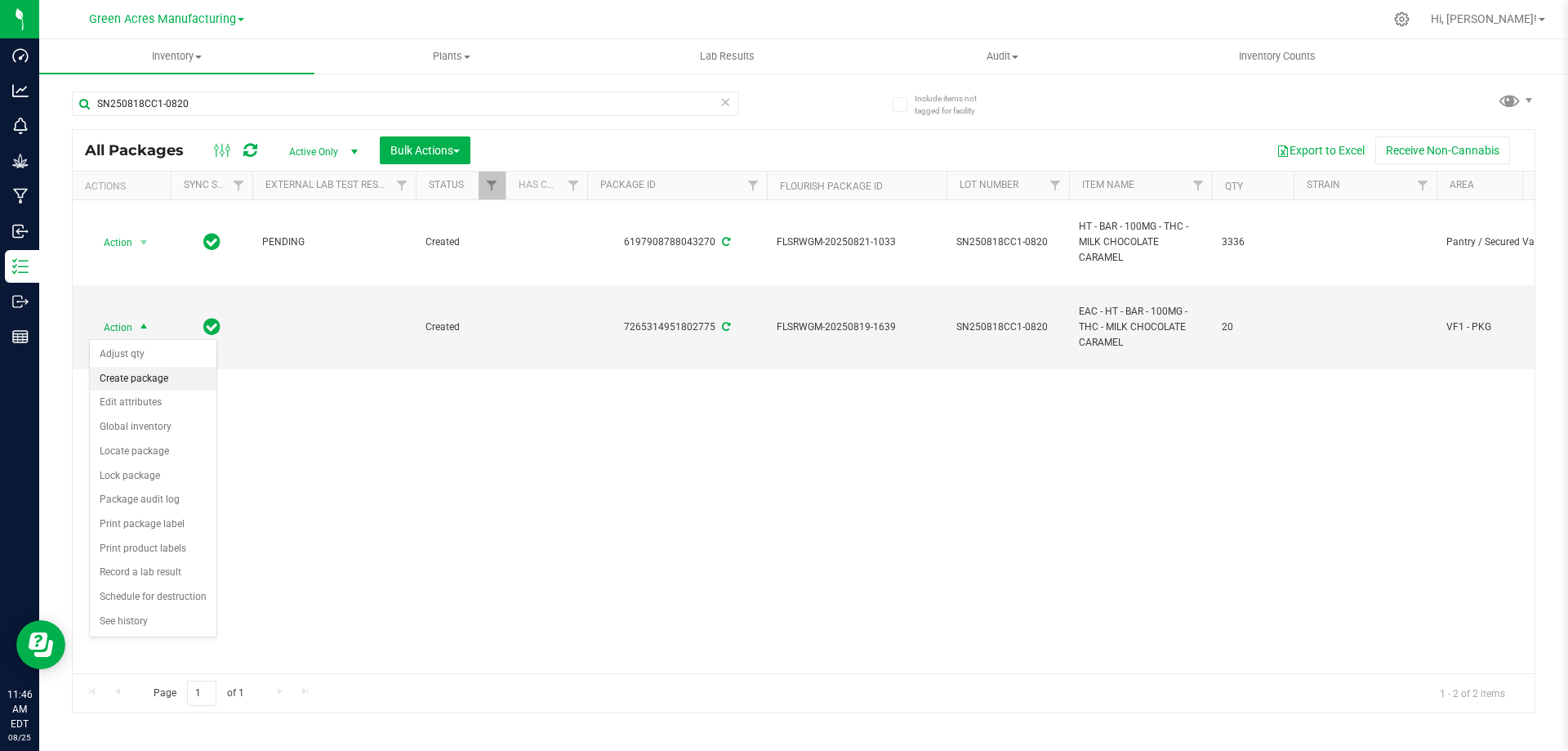
click at [133, 380] on li "Create package" at bounding box center [154, 379] width 127 height 25
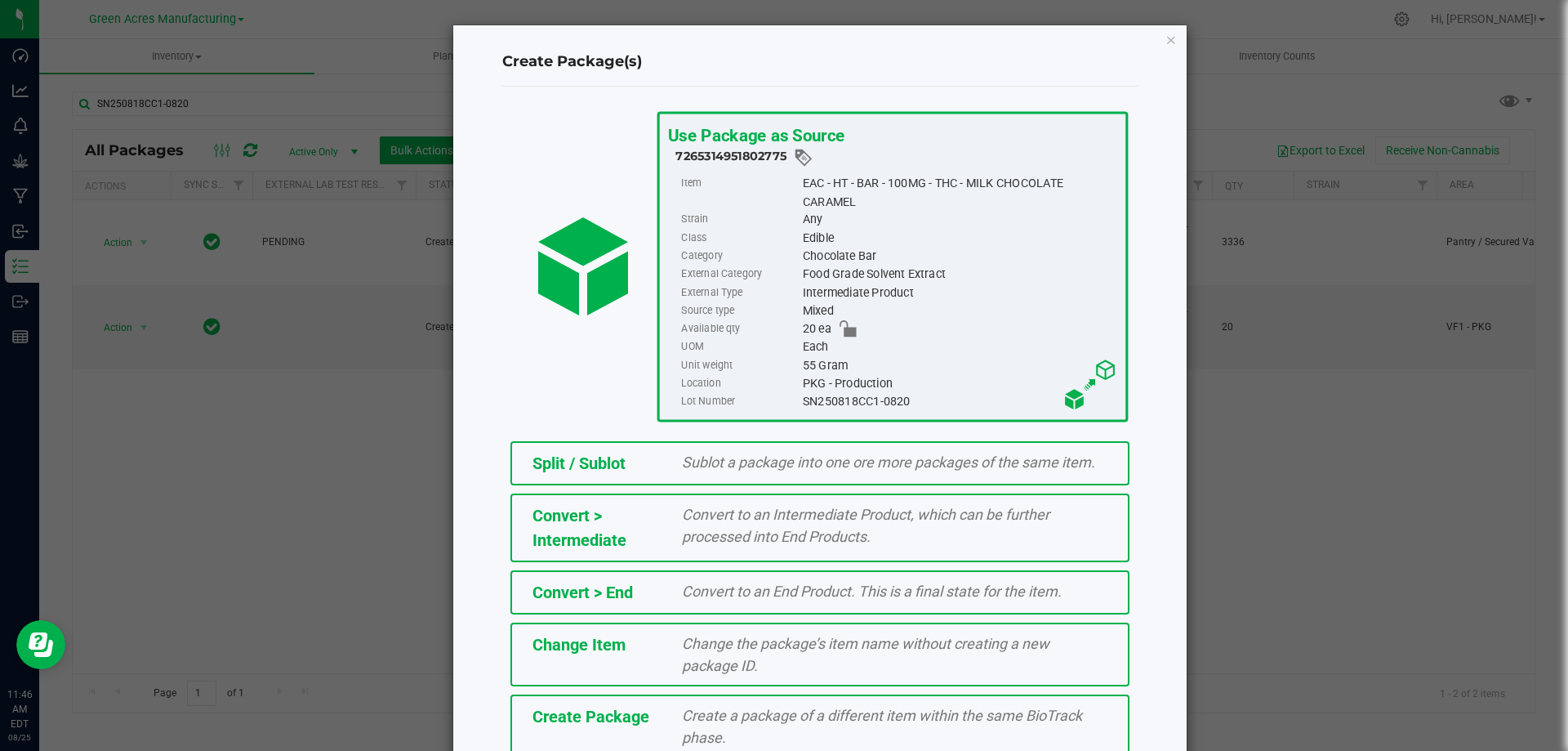
click at [603, 716] on span "Create Package" at bounding box center [591, 716] width 117 height 20
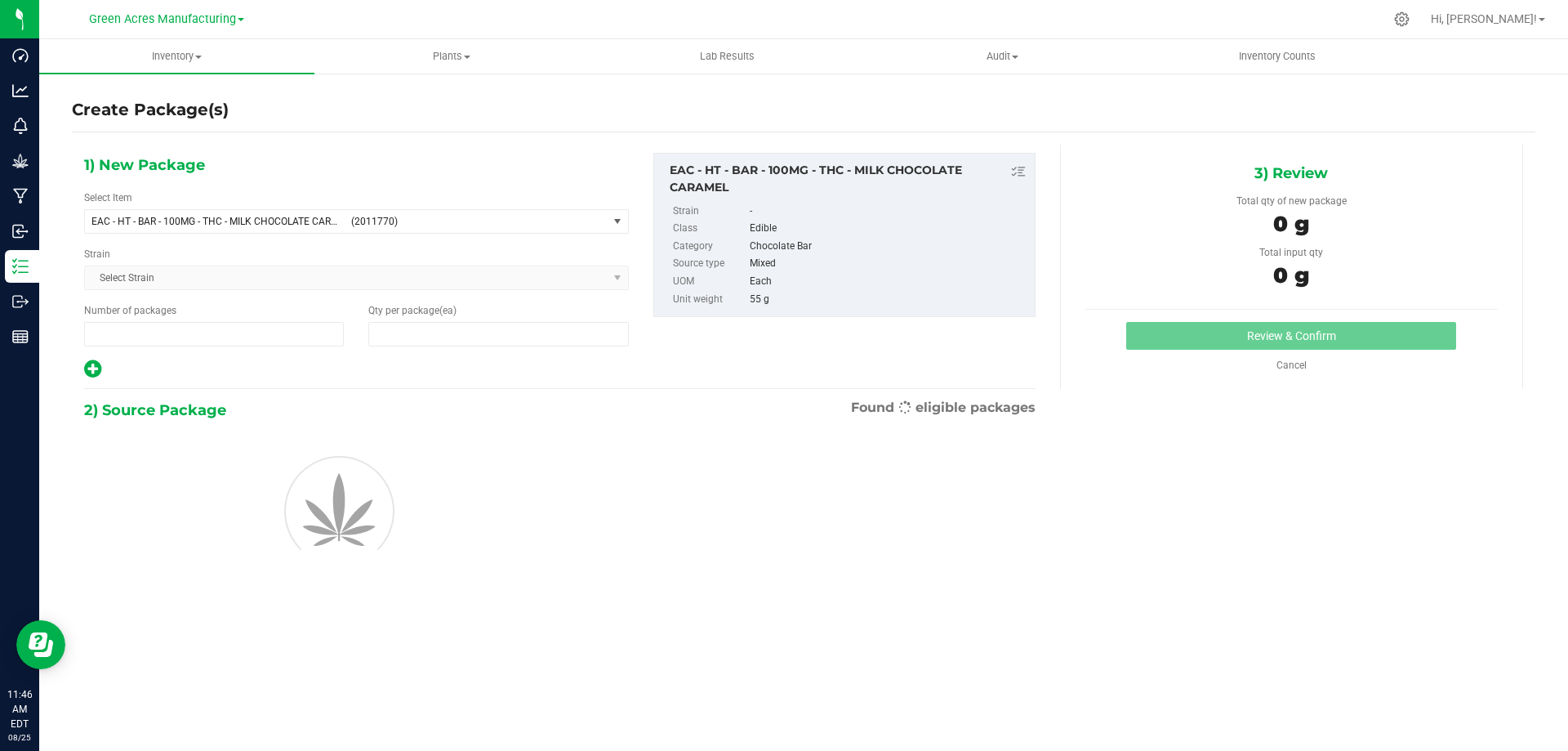
type input "1"
type input "0"
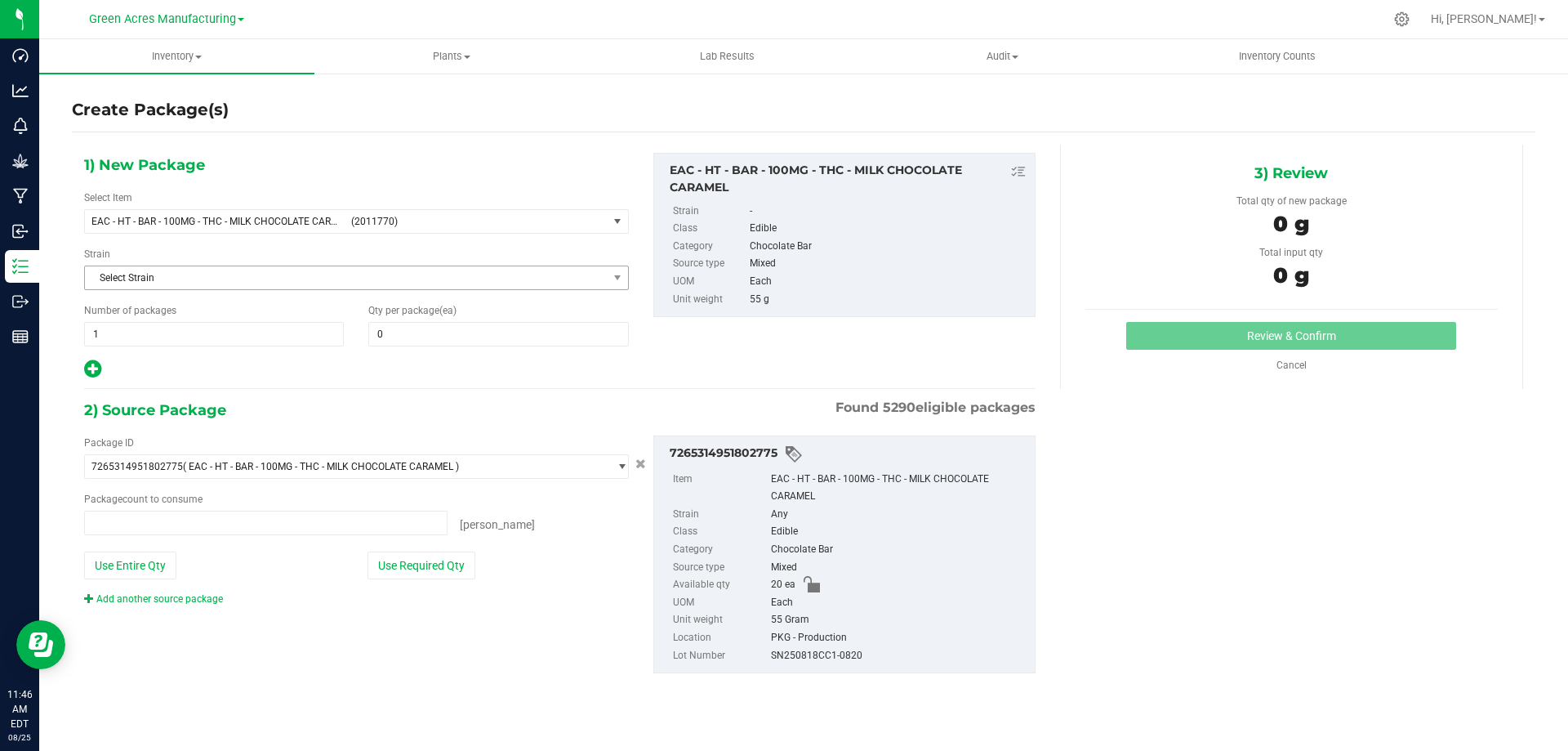
type input "0 ea"
click at [418, 220] on span "(2011770)" at bounding box center [476, 221] width 250 height 11
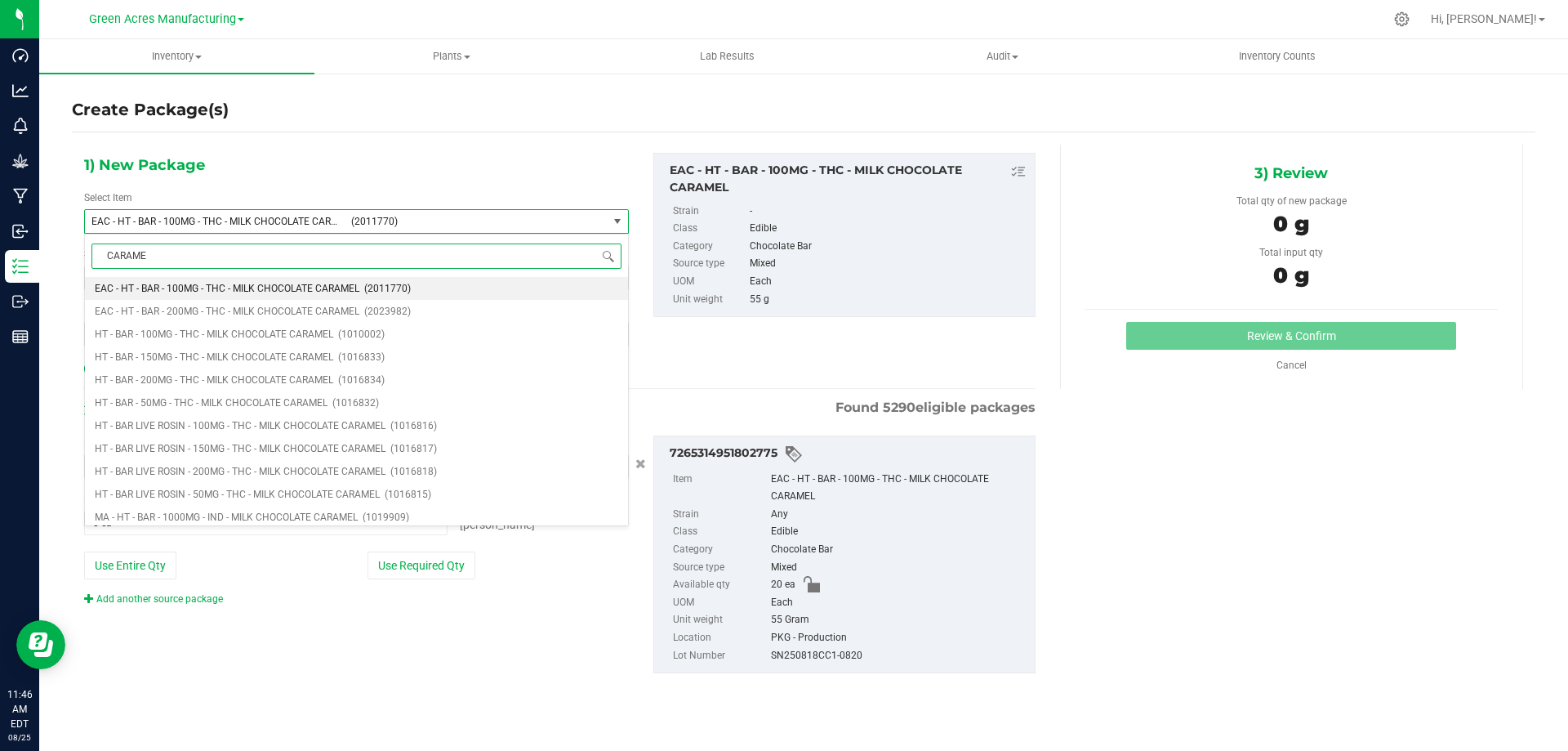
type input "CARAMEL"
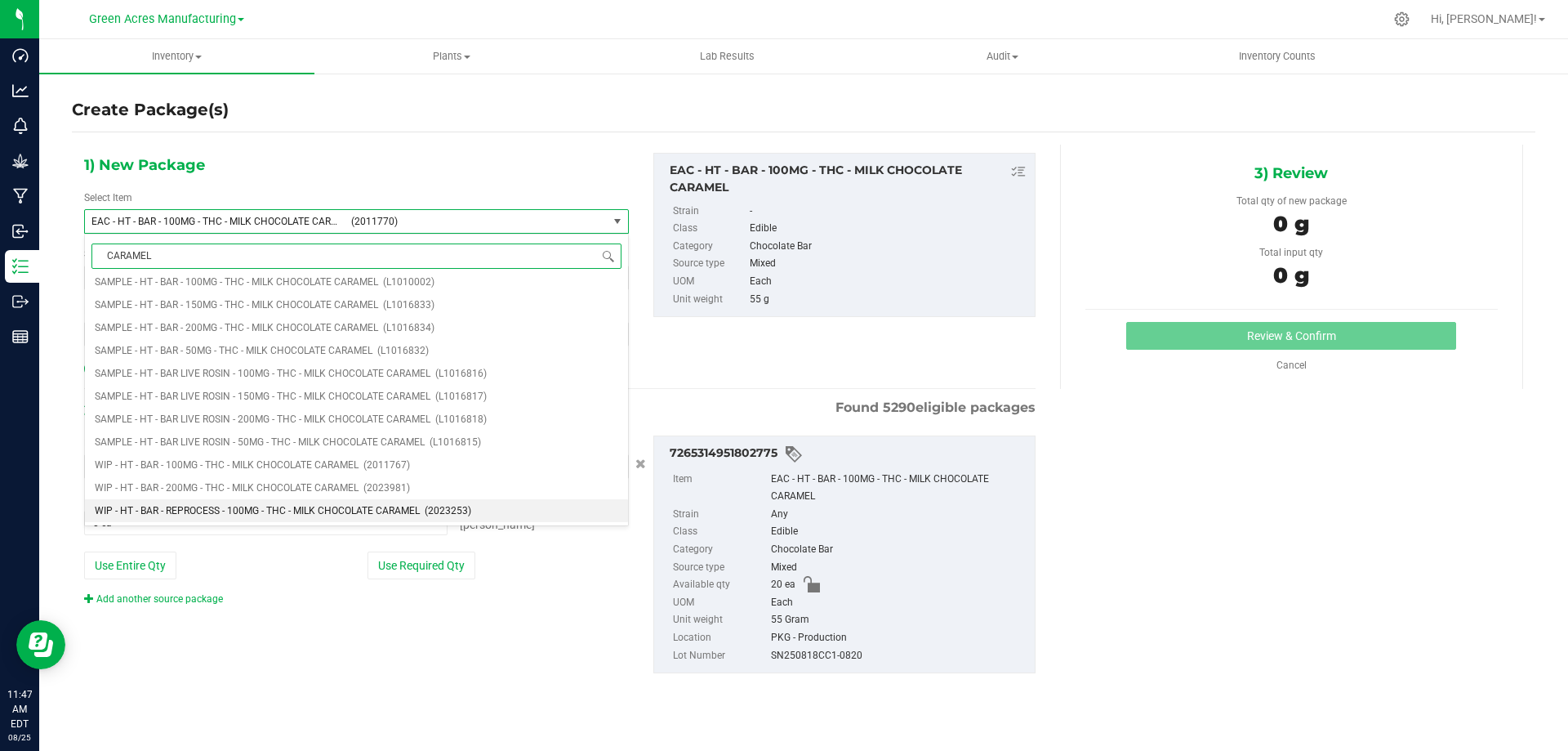
click at [351, 513] on span "WIP - HT - BAR - REPROCESS - 100MG - THC - MILK CHOCOLATE CARAMEL" at bounding box center [257, 510] width 325 height 11
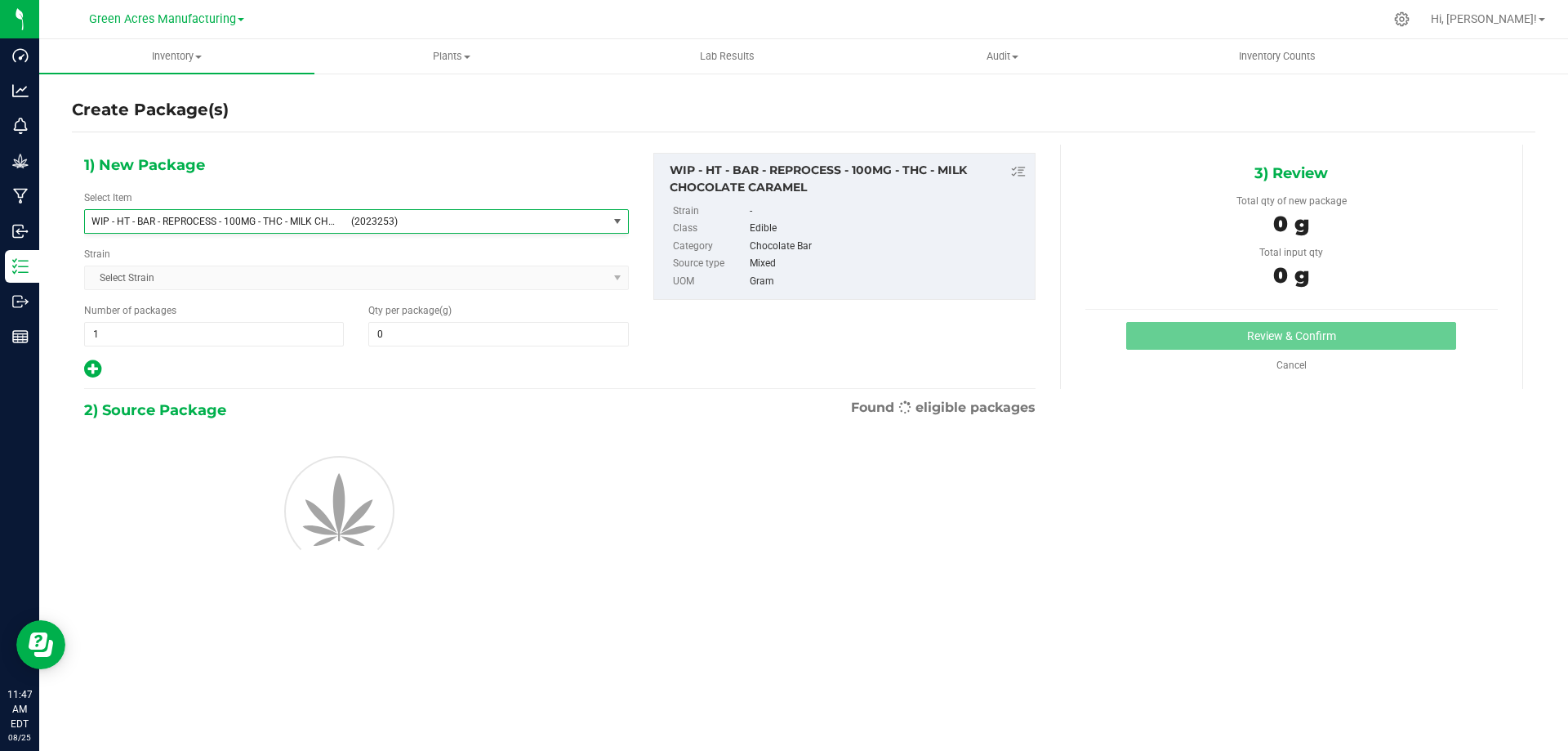
type input "0.0000"
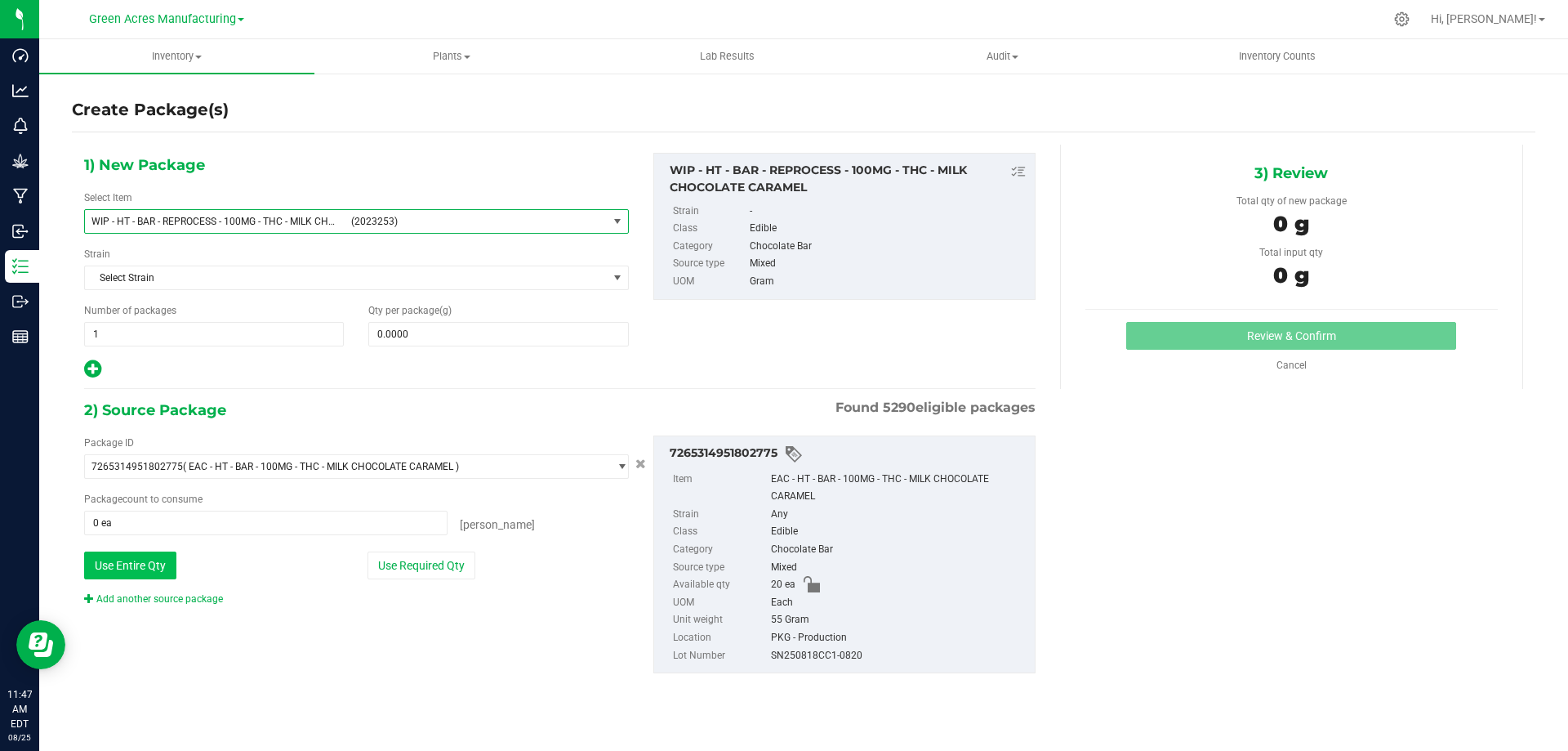
click at [156, 569] on button "Use Entire Qty" at bounding box center [130, 564] width 92 height 27
type input "20 ea"
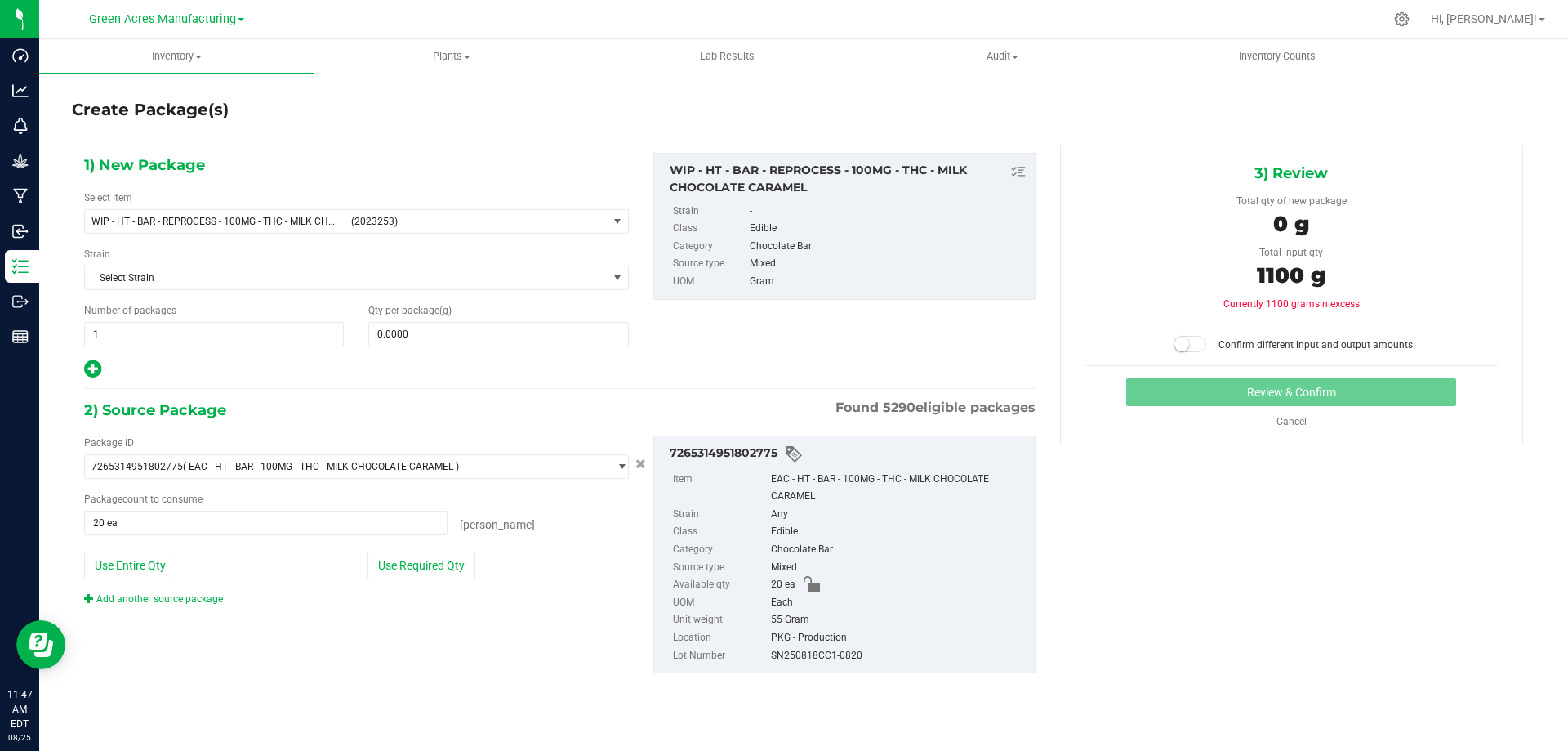
drag, startPoint x: 1301, startPoint y: 271, endPoint x: 1245, endPoint y: 275, distance: 56.1
click at [1245, 275] on div "1100 g" at bounding box center [1291, 278] width 412 height 37
copy span "1100"
click at [465, 333] on span at bounding box center [498, 334] width 260 height 25
paste input "1100"
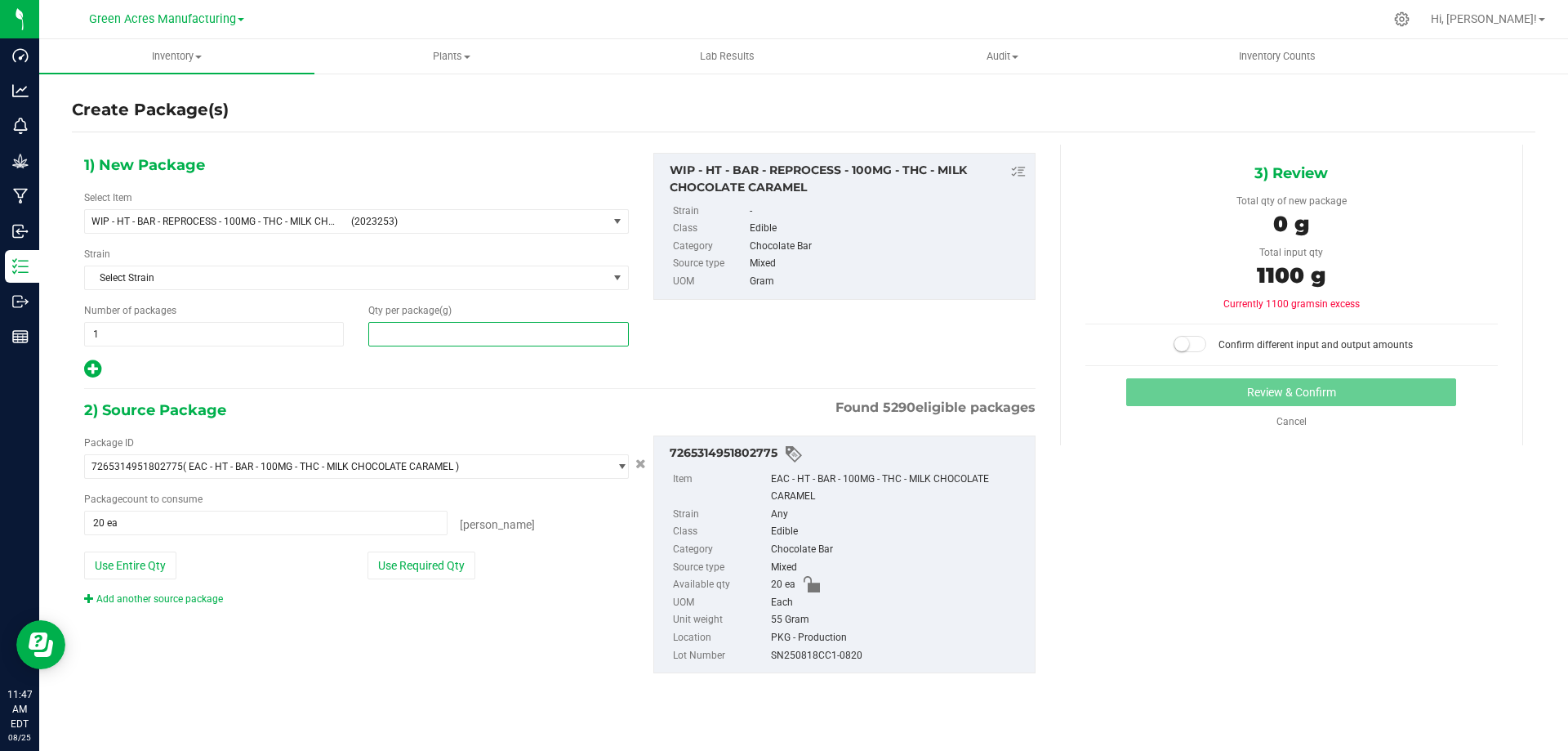
type input "1100"
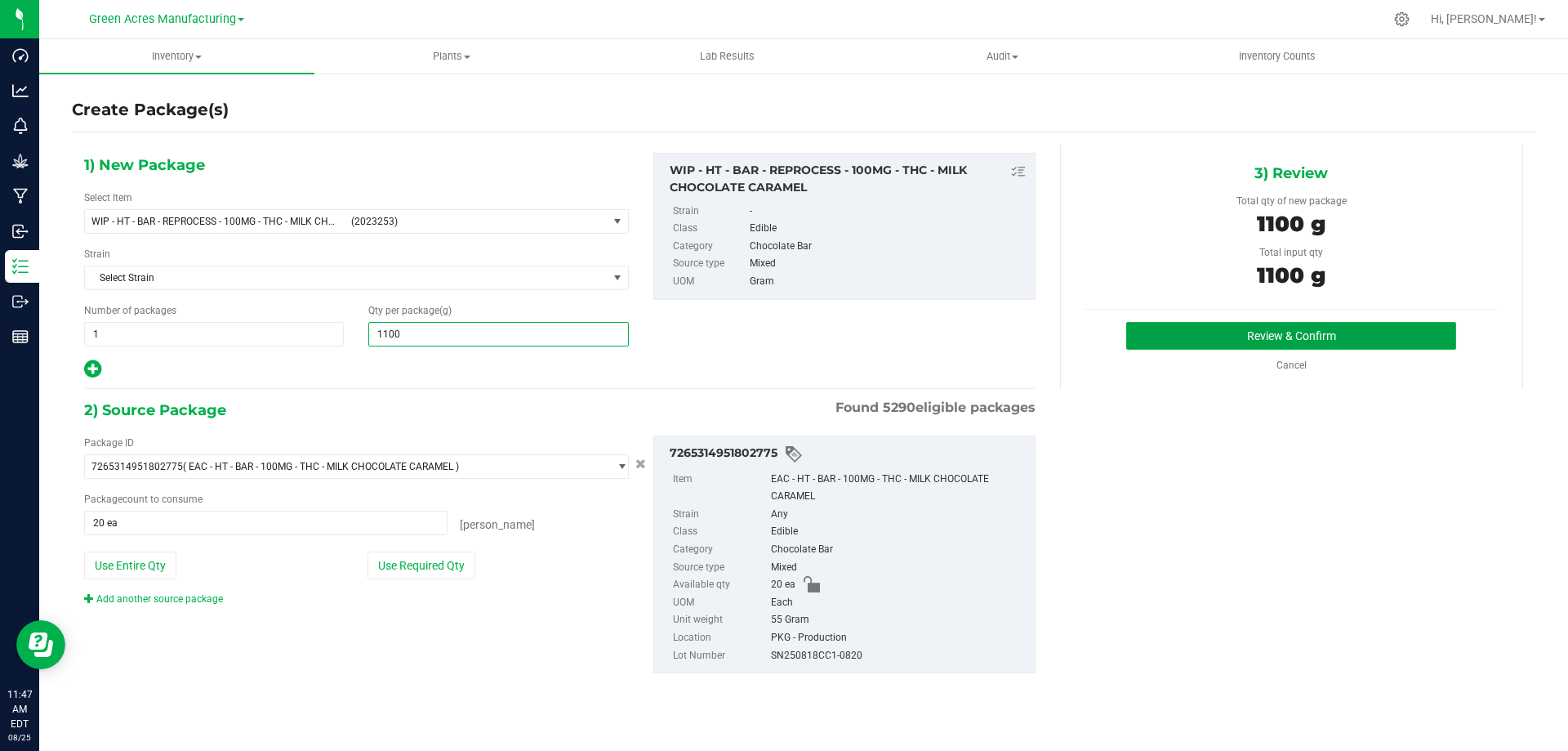
type input "1,100.0000"
click at [1227, 347] on button "Review & Confirm" at bounding box center [1291, 335] width 330 height 27
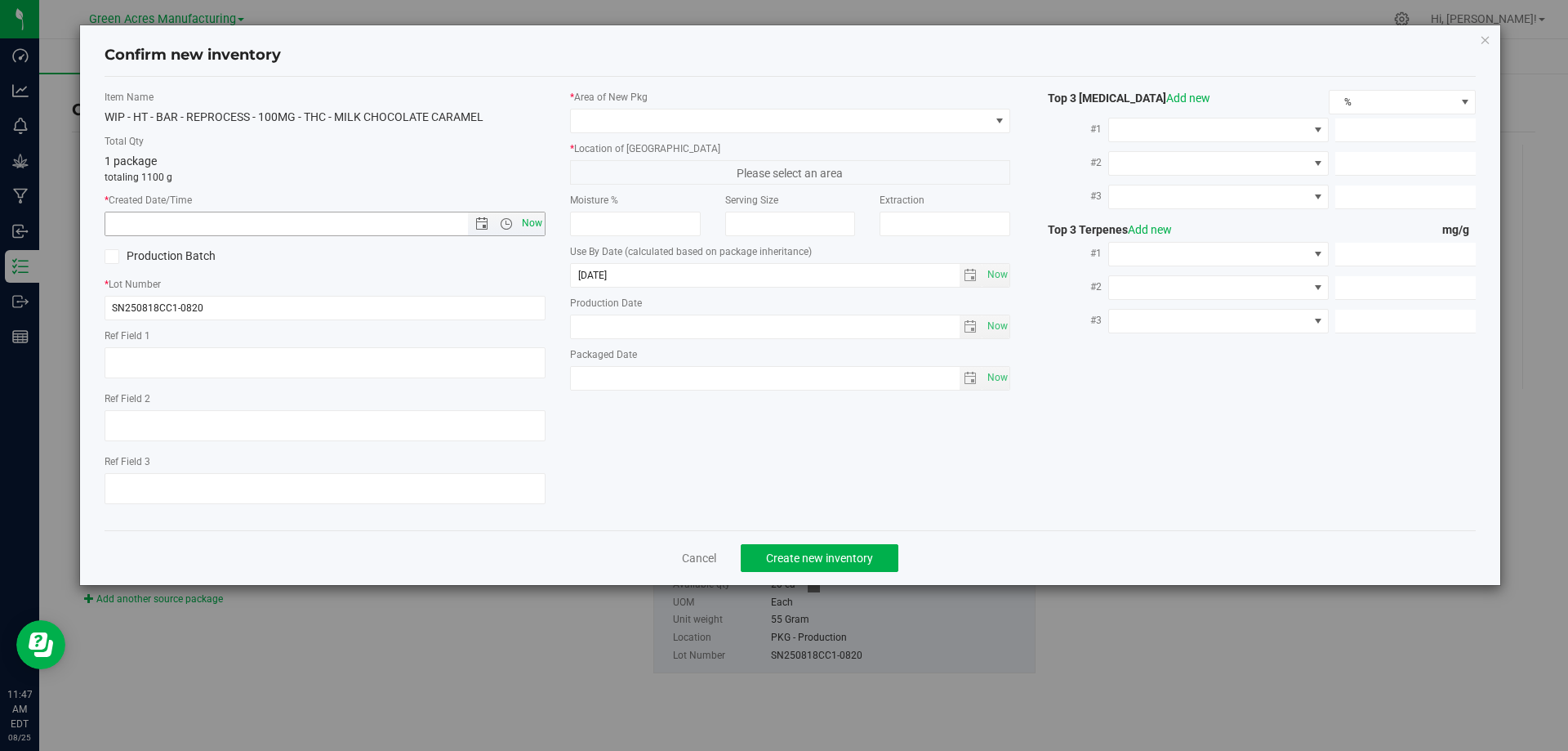
click at [533, 227] on span "Now" at bounding box center [531, 223] width 27 height 24
type input "8/25/2025 11:47 AM"
click at [384, 309] on input "SN250818CC1-0820" at bounding box center [324, 308] width 441 height 25
click at [123, 308] on input "SN250818CC1" at bounding box center [324, 308] width 441 height 25
type input "RP250818CC1"
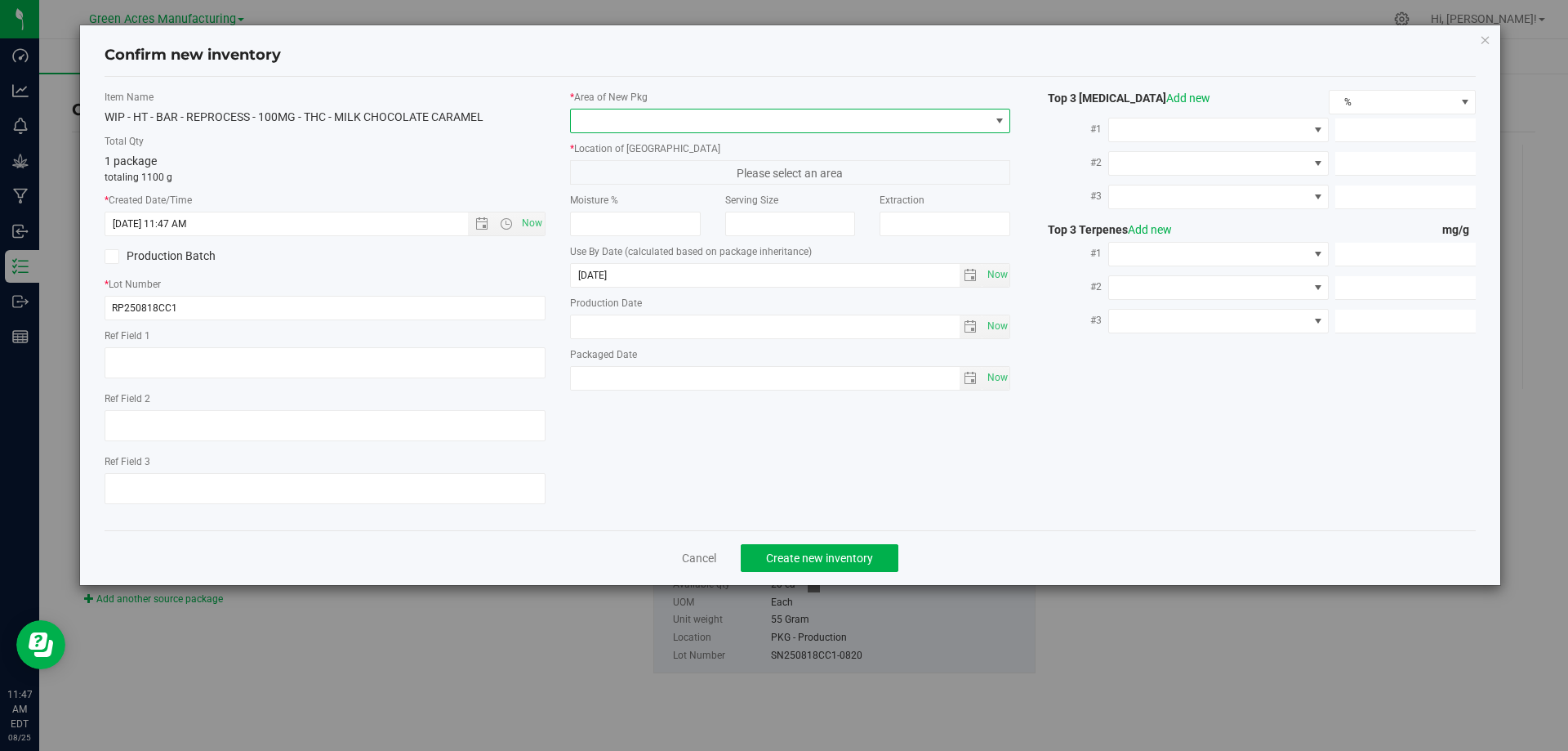
click at [712, 119] on span at bounding box center [780, 120] width 419 height 23
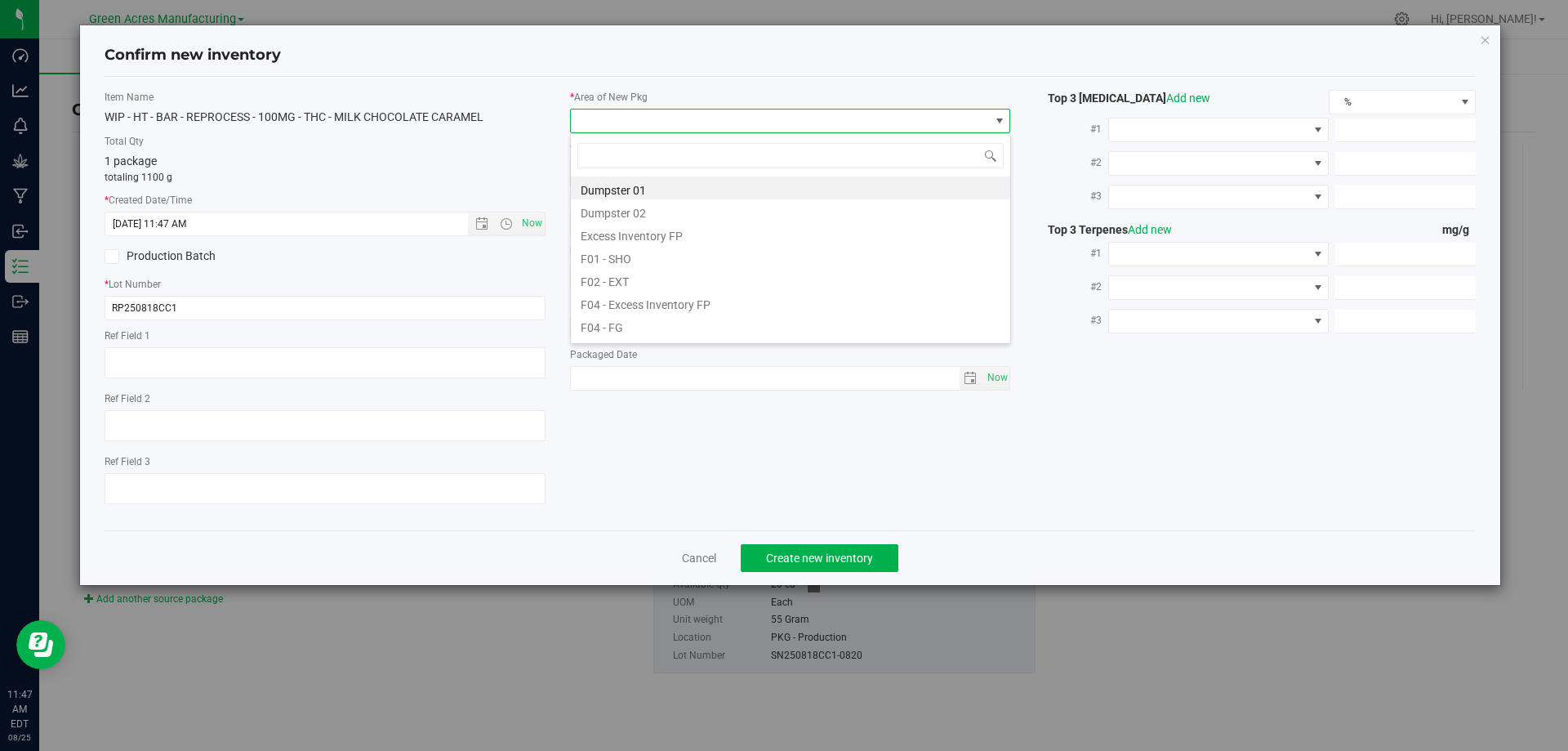
scroll to position [25, 441]
type input "K"
click at [684, 212] on li "VF1 - KITCHEN" at bounding box center [790, 211] width 439 height 23
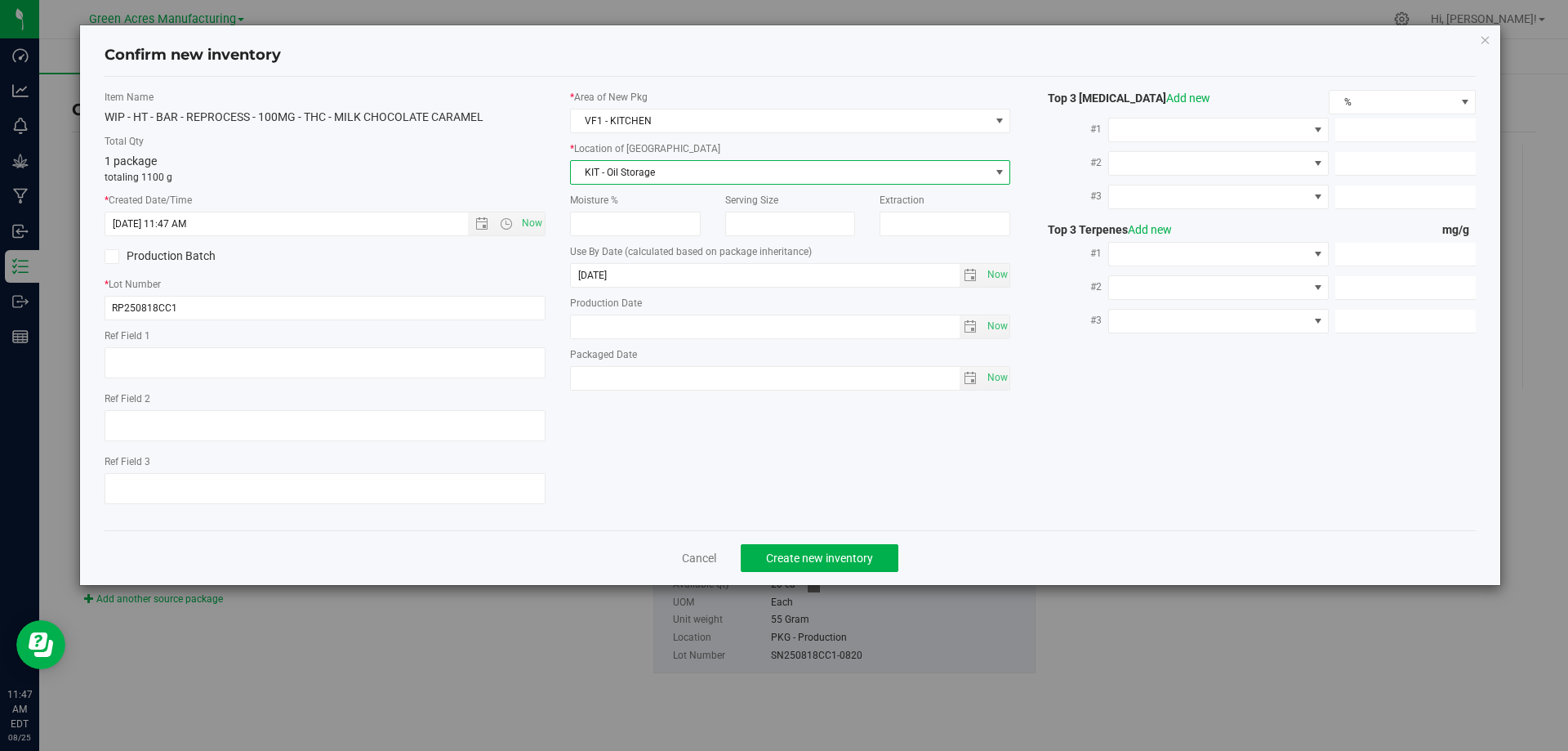
click at [683, 170] on span "KIT - Oil Storage" at bounding box center [780, 173] width 419 height 23
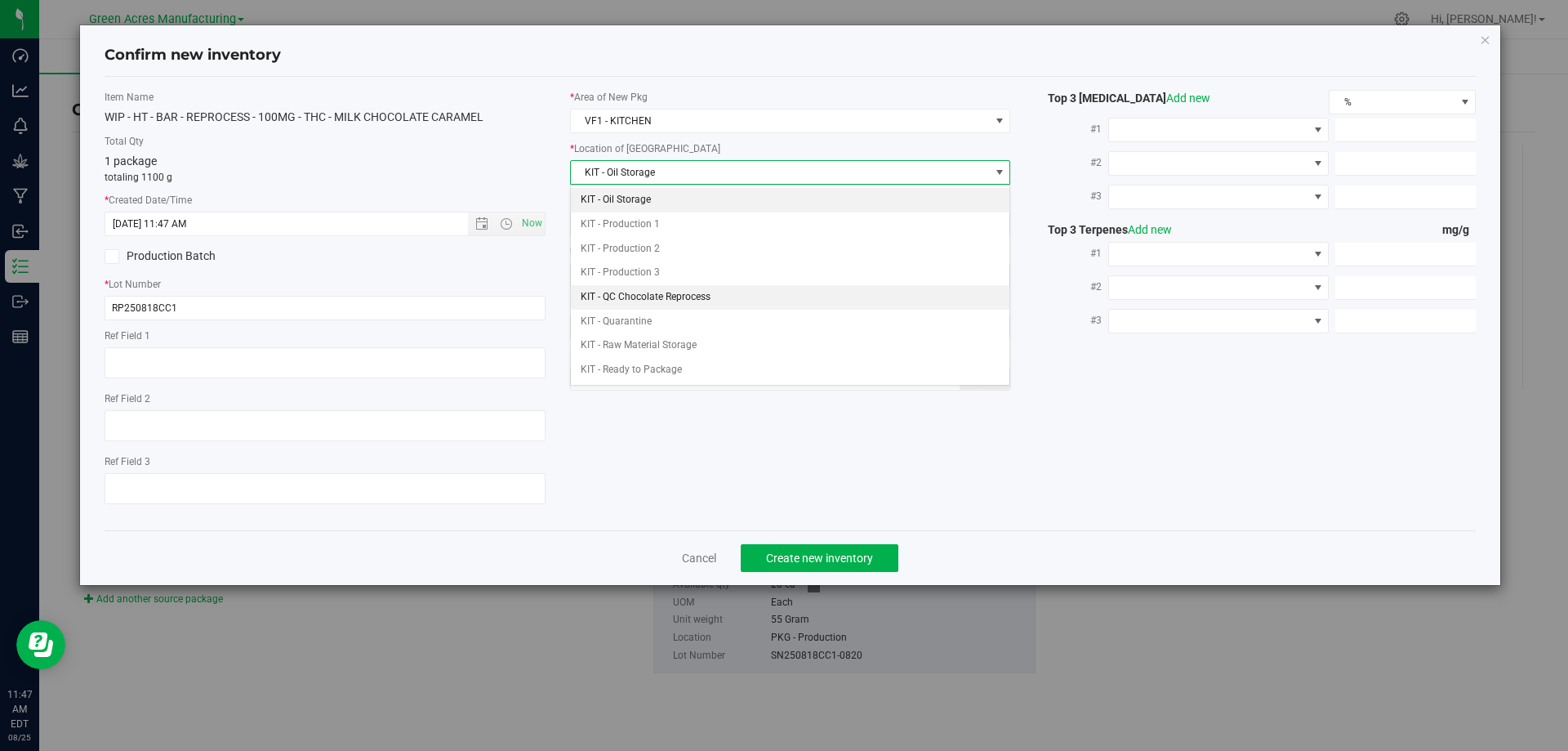
click at [698, 301] on li "KIT - QC Chocolate Reprocess" at bounding box center [790, 298] width 439 height 25
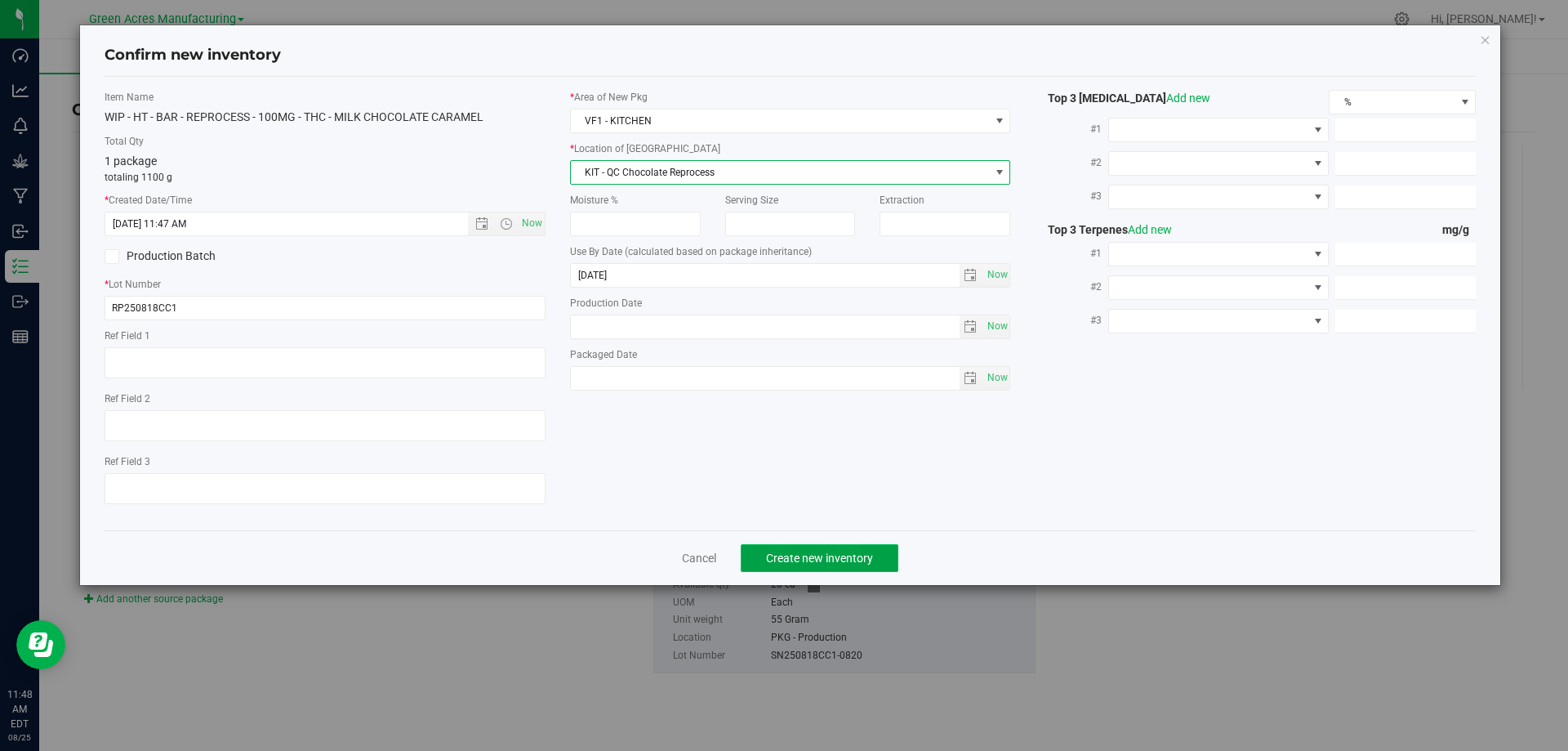
click at [849, 557] on span "Create new inventory" at bounding box center [819, 558] width 107 height 13
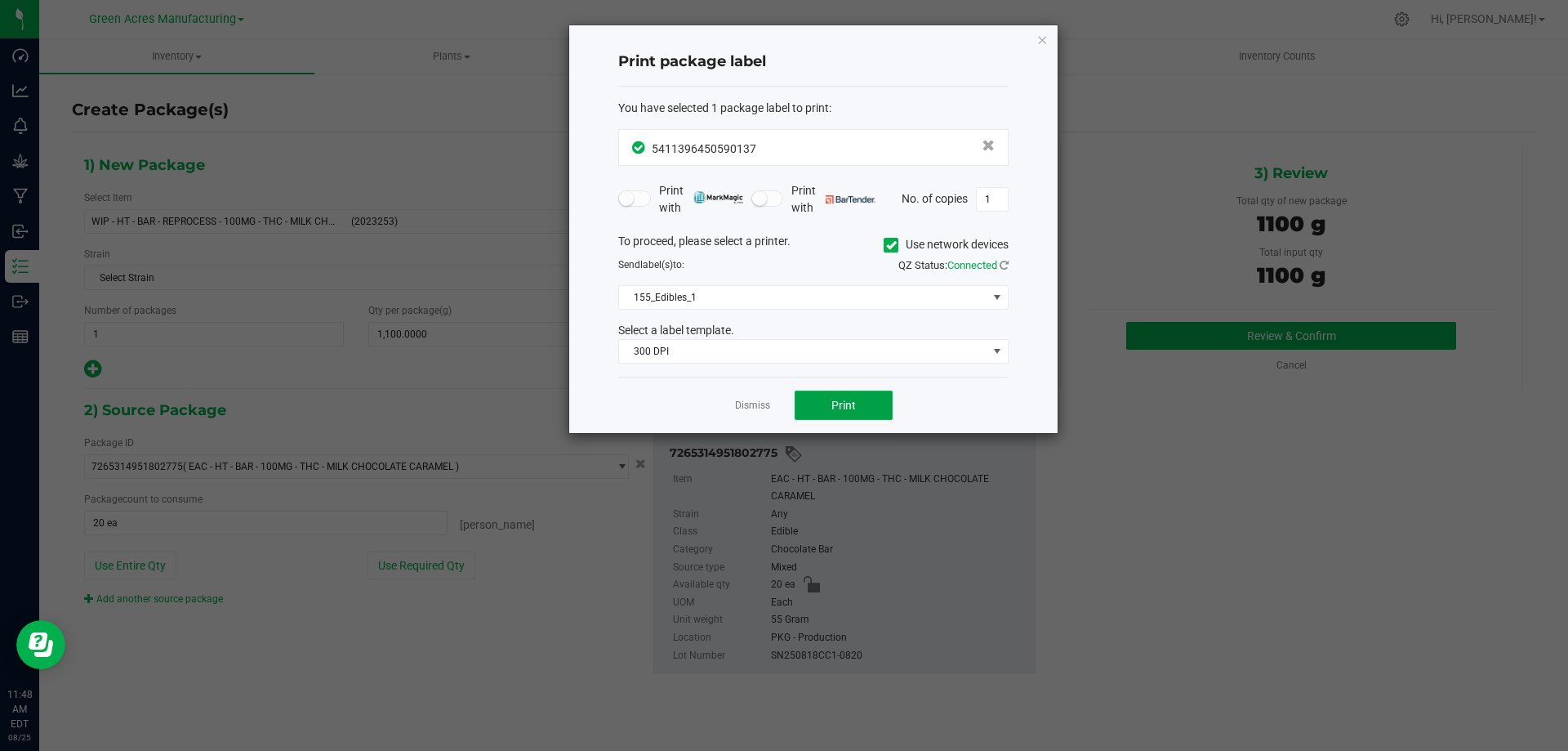
click at [853, 408] on span "Print" at bounding box center [844, 405] width 25 height 13
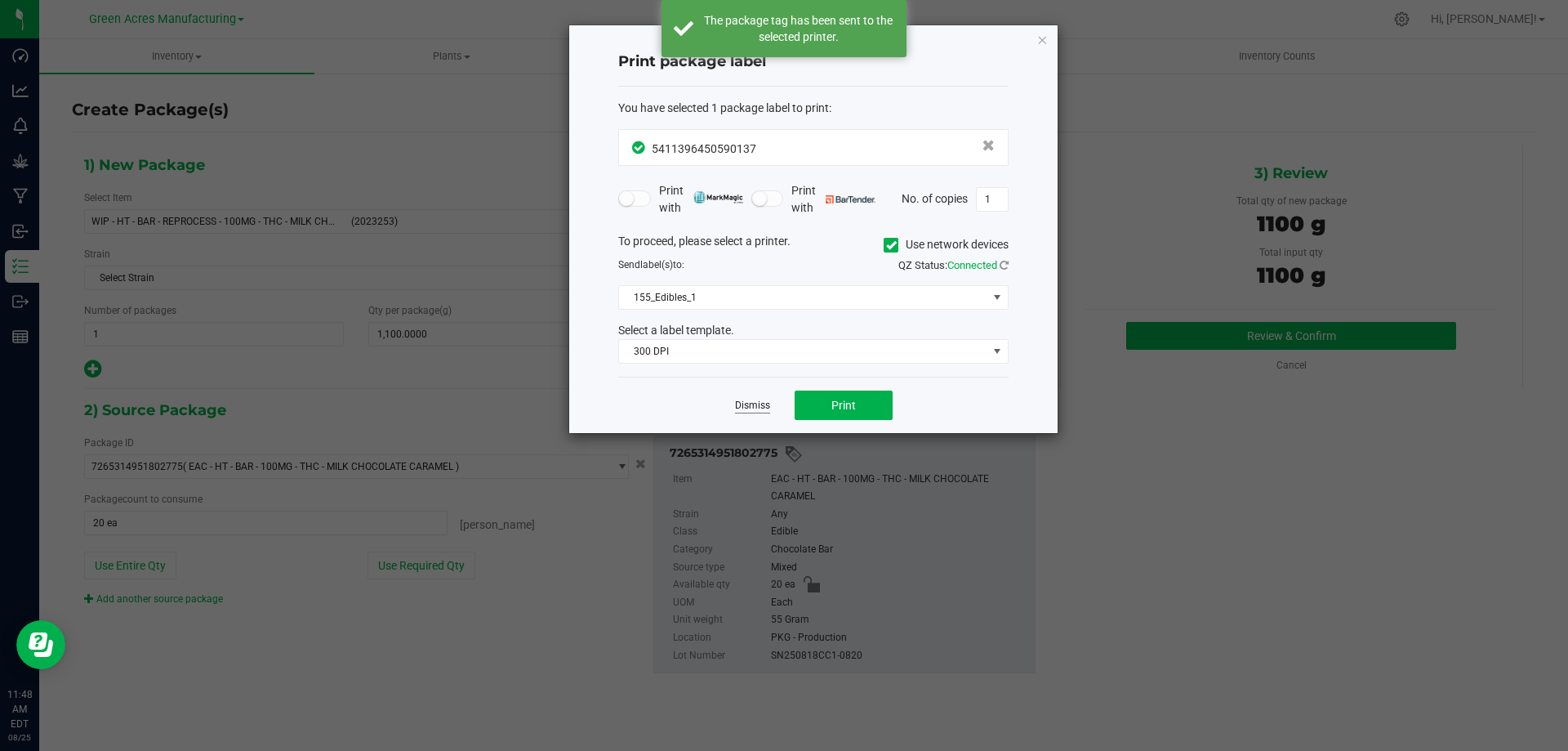
click at [739, 404] on link "Dismiss" at bounding box center [752, 405] width 35 height 14
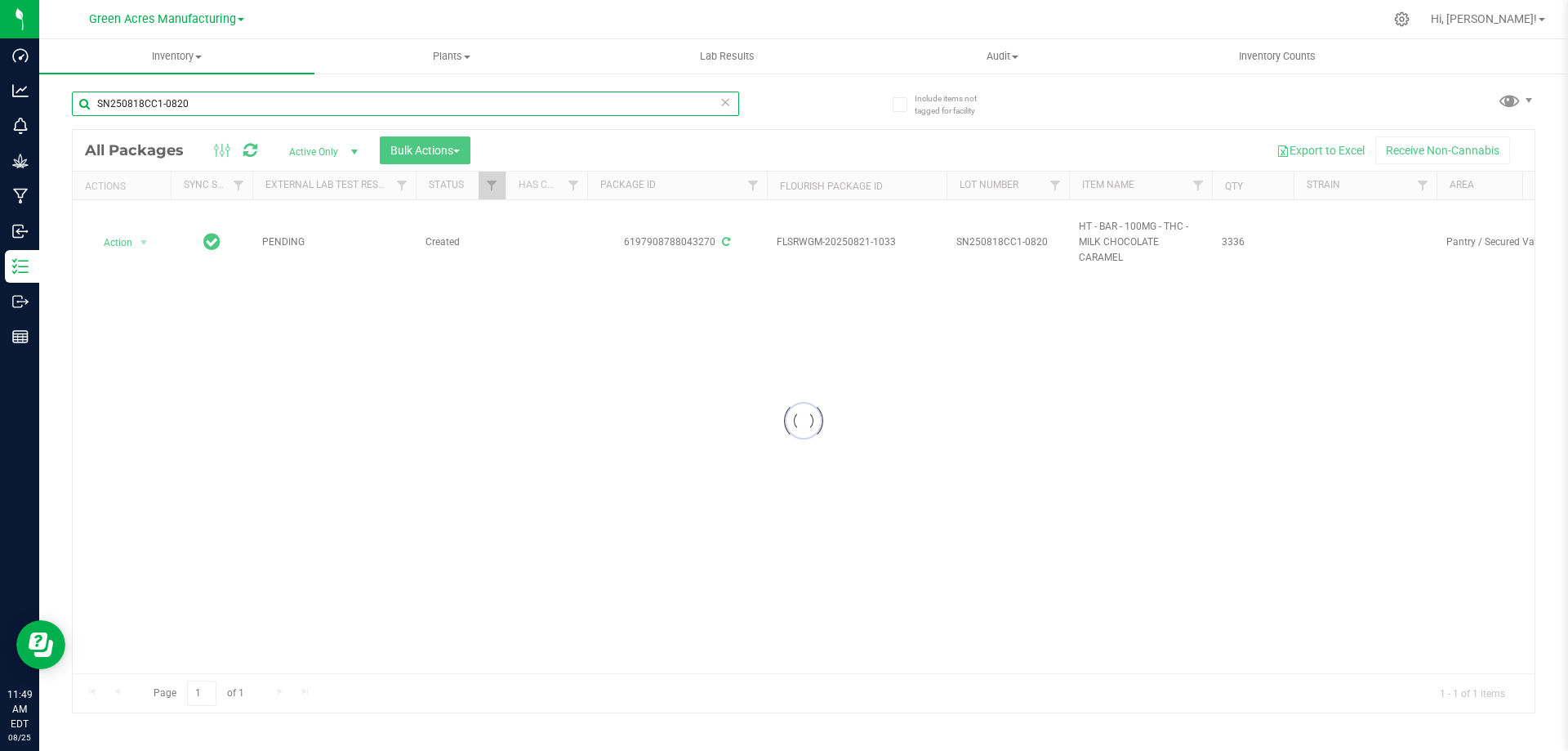
click at [206, 108] on input "SN250818CC1-0820" at bounding box center [406, 103] width 667 height 25
click at [109, 103] on input "SN250818CC1" at bounding box center [406, 103] width 667 height 25
type input "RP250818CC1"
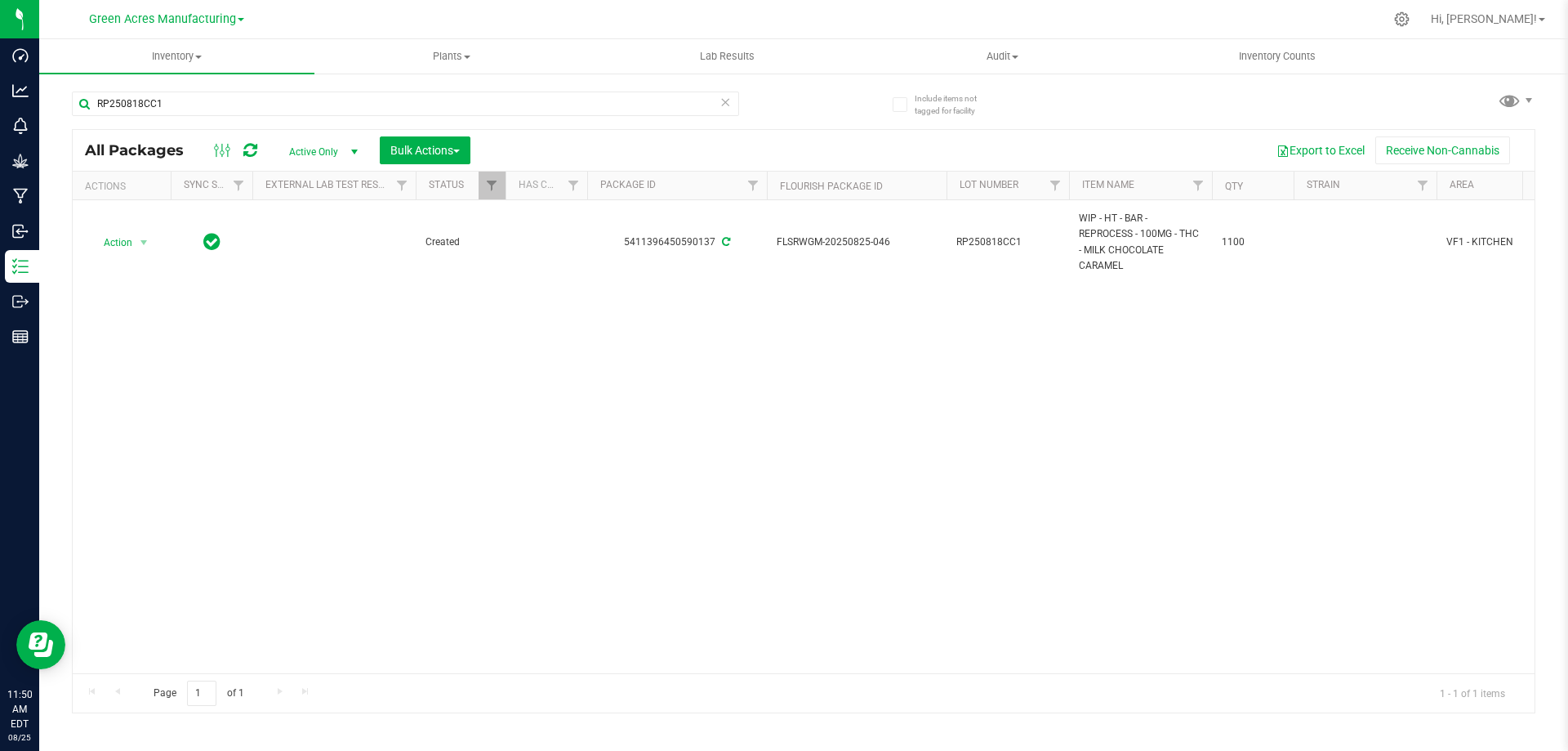
click at [775, 474] on div "Action Action Adjust qty Create package Edit attributes Global inventory Locate…" at bounding box center [804, 436] width 1462 height 473
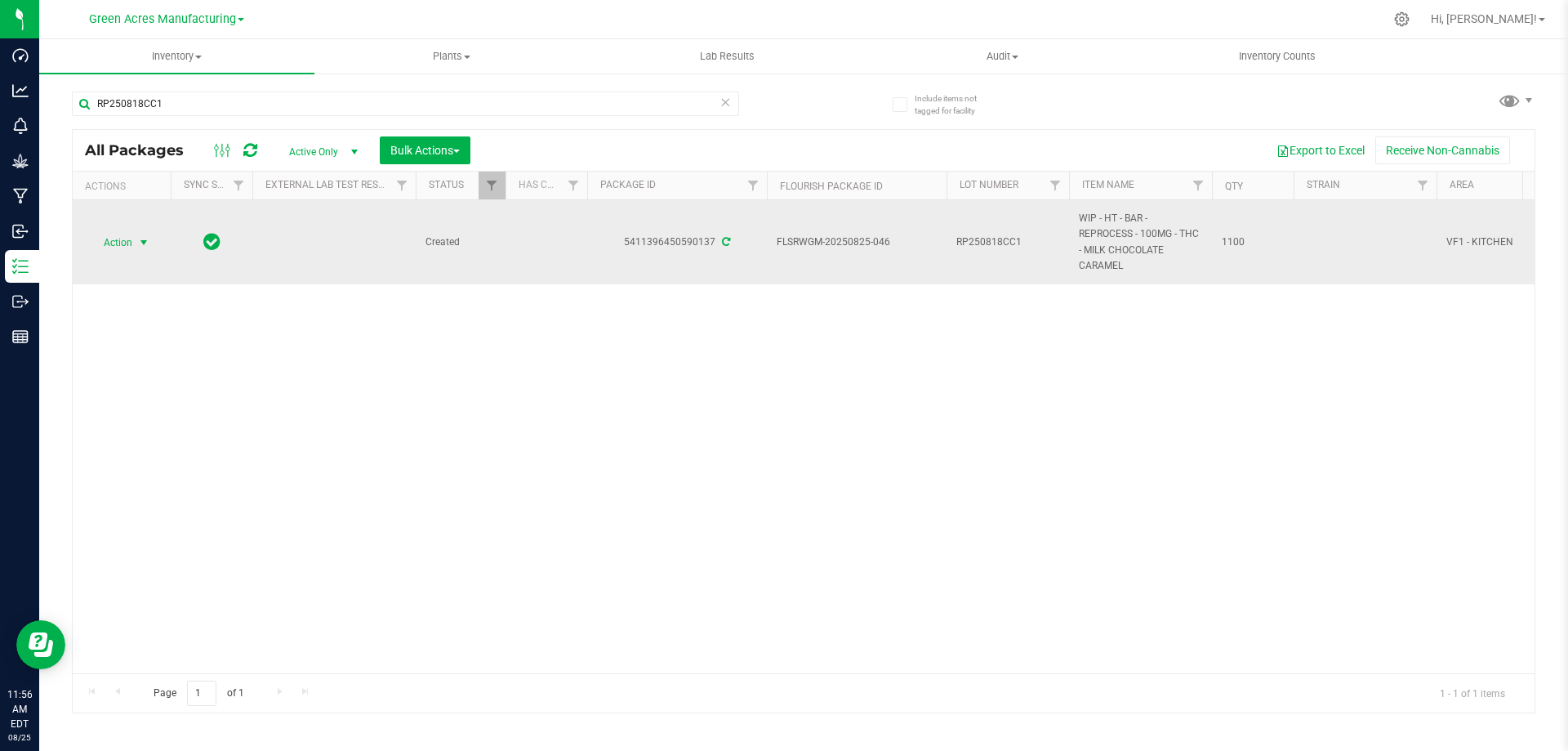
click at [113, 246] on span "Action" at bounding box center [111, 243] width 45 height 23
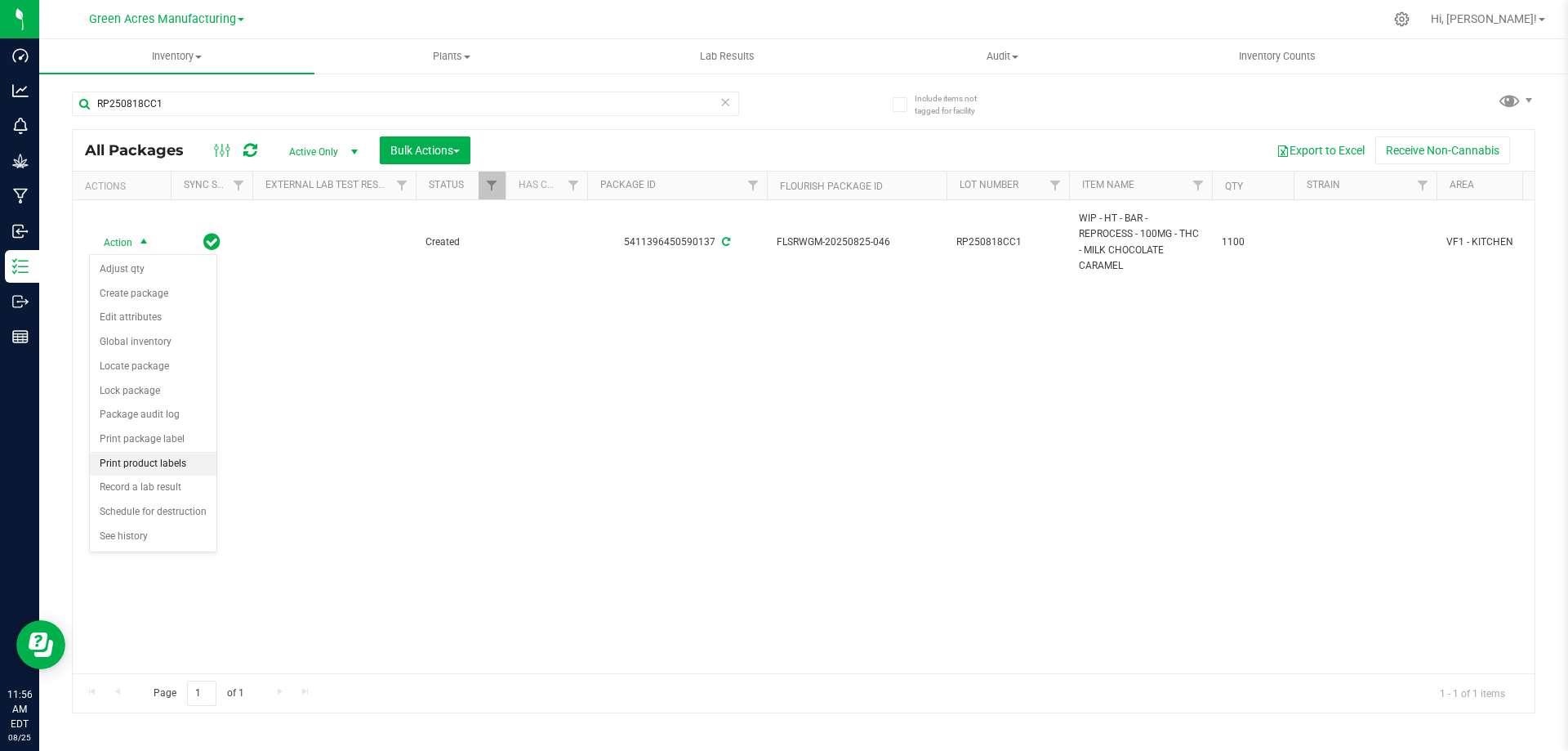
click at [177, 461] on li "Print product labels" at bounding box center [154, 464] width 127 height 25
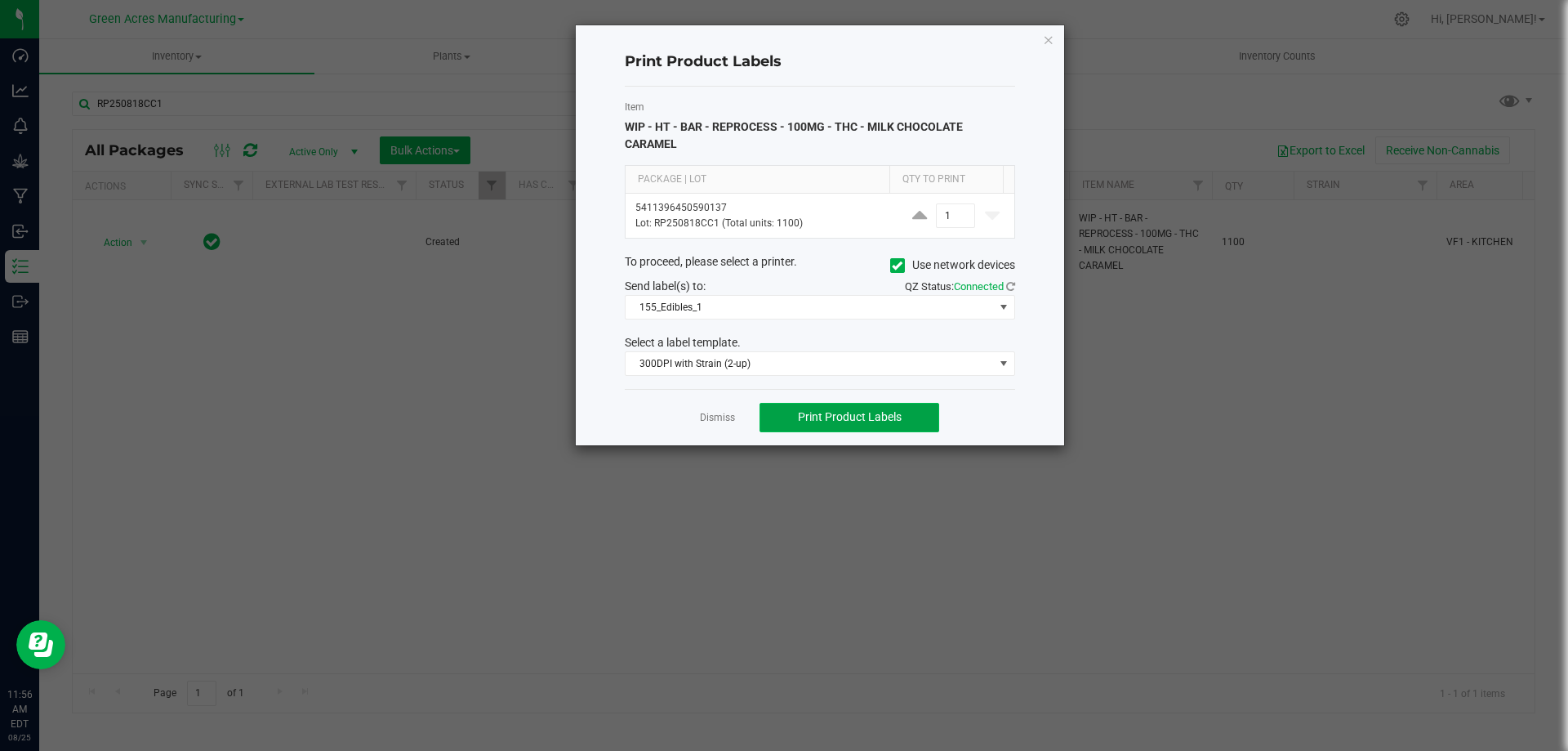
click at [874, 420] on span "Print Product Labels" at bounding box center [849, 416] width 103 height 13
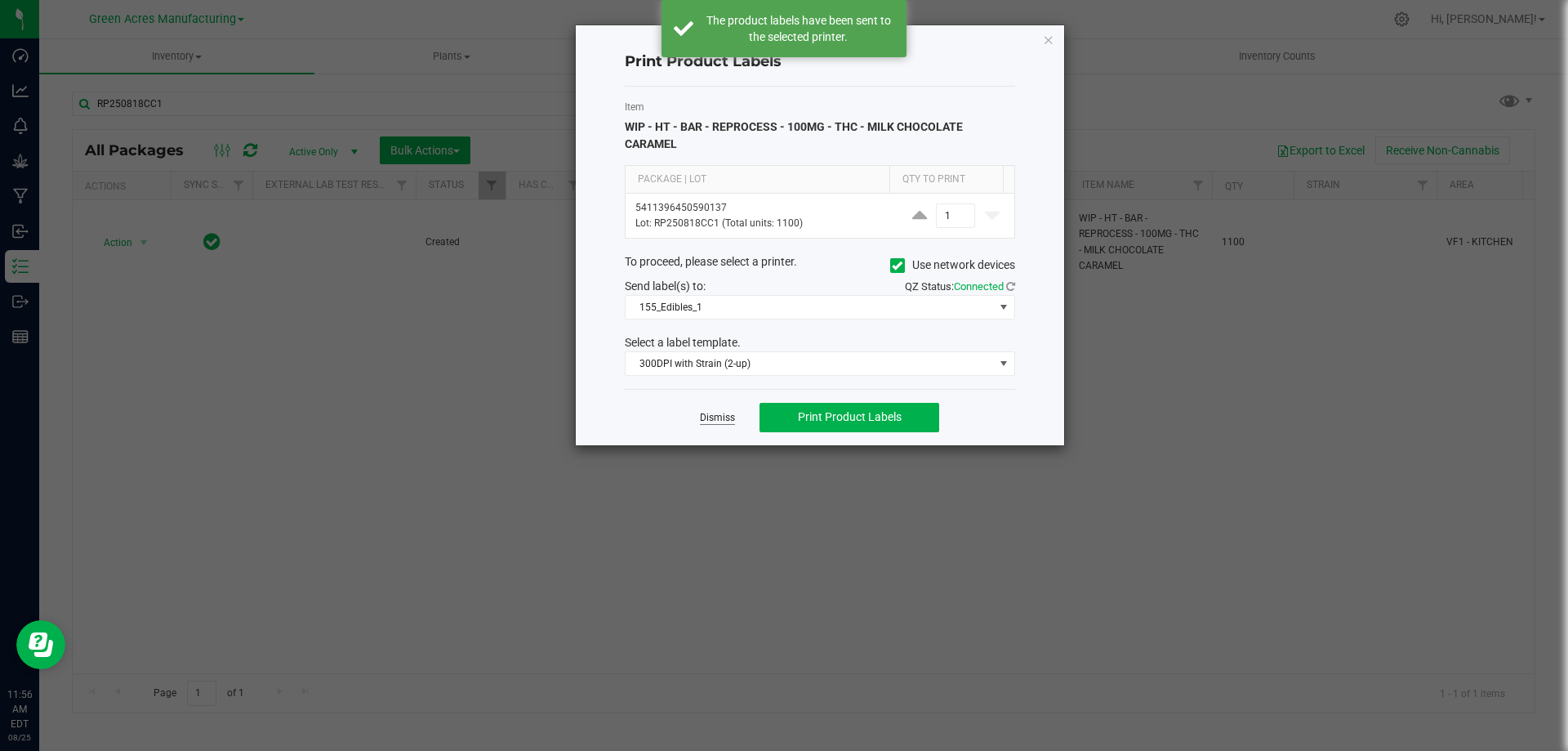
click at [710, 417] on link "Dismiss" at bounding box center [717, 417] width 35 height 14
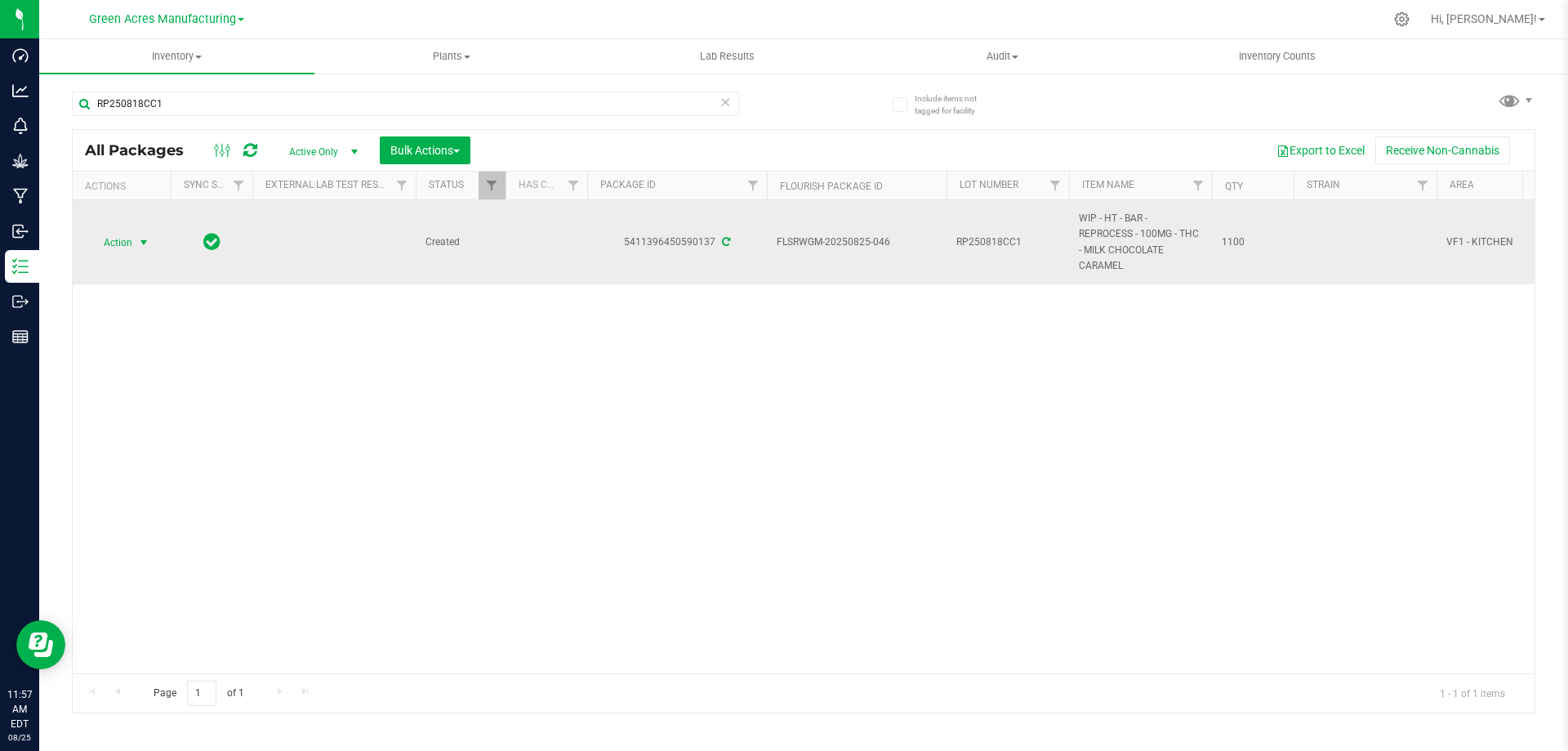
click at [114, 243] on span "Action" at bounding box center [111, 243] width 45 height 23
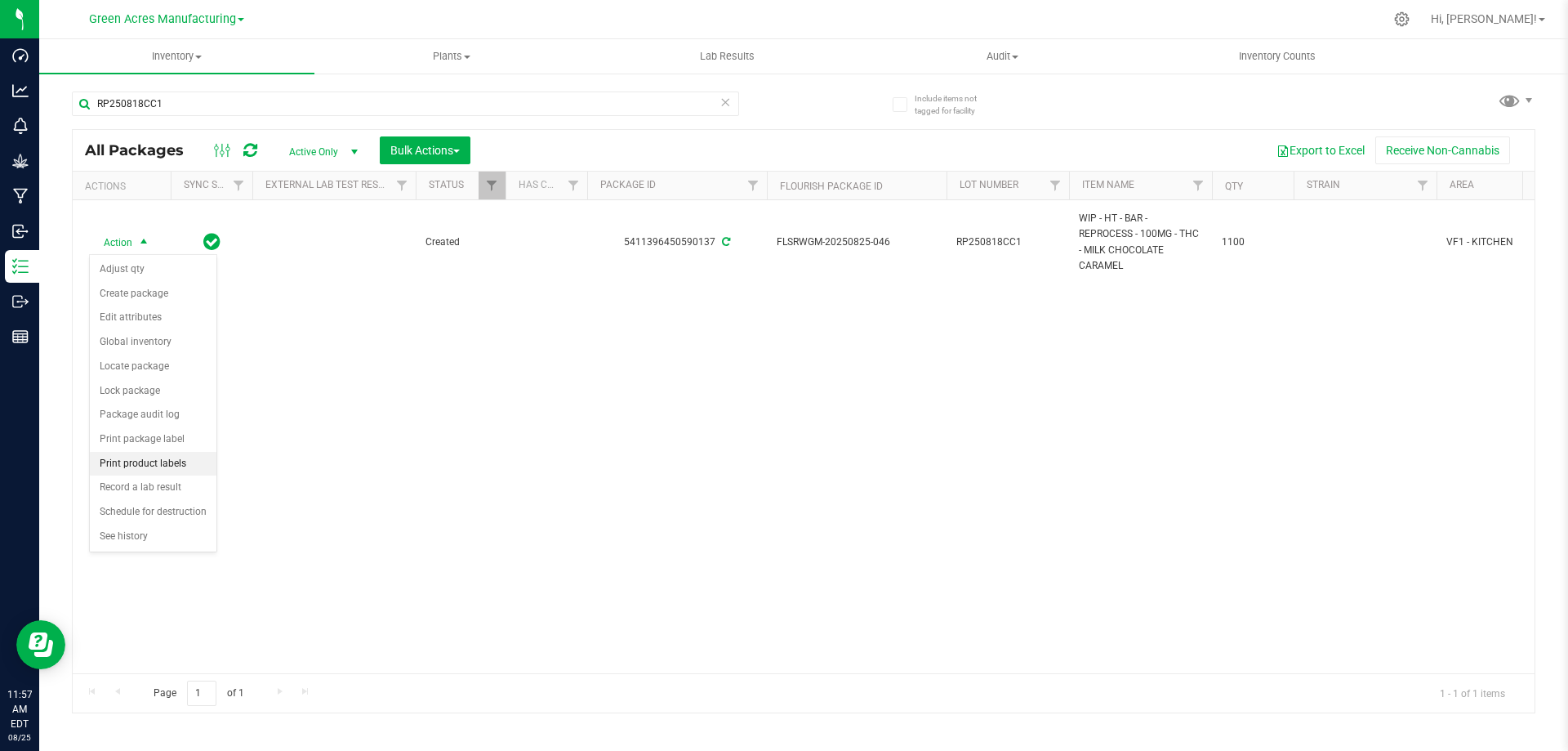
click at [146, 463] on li "Print product labels" at bounding box center [154, 464] width 127 height 25
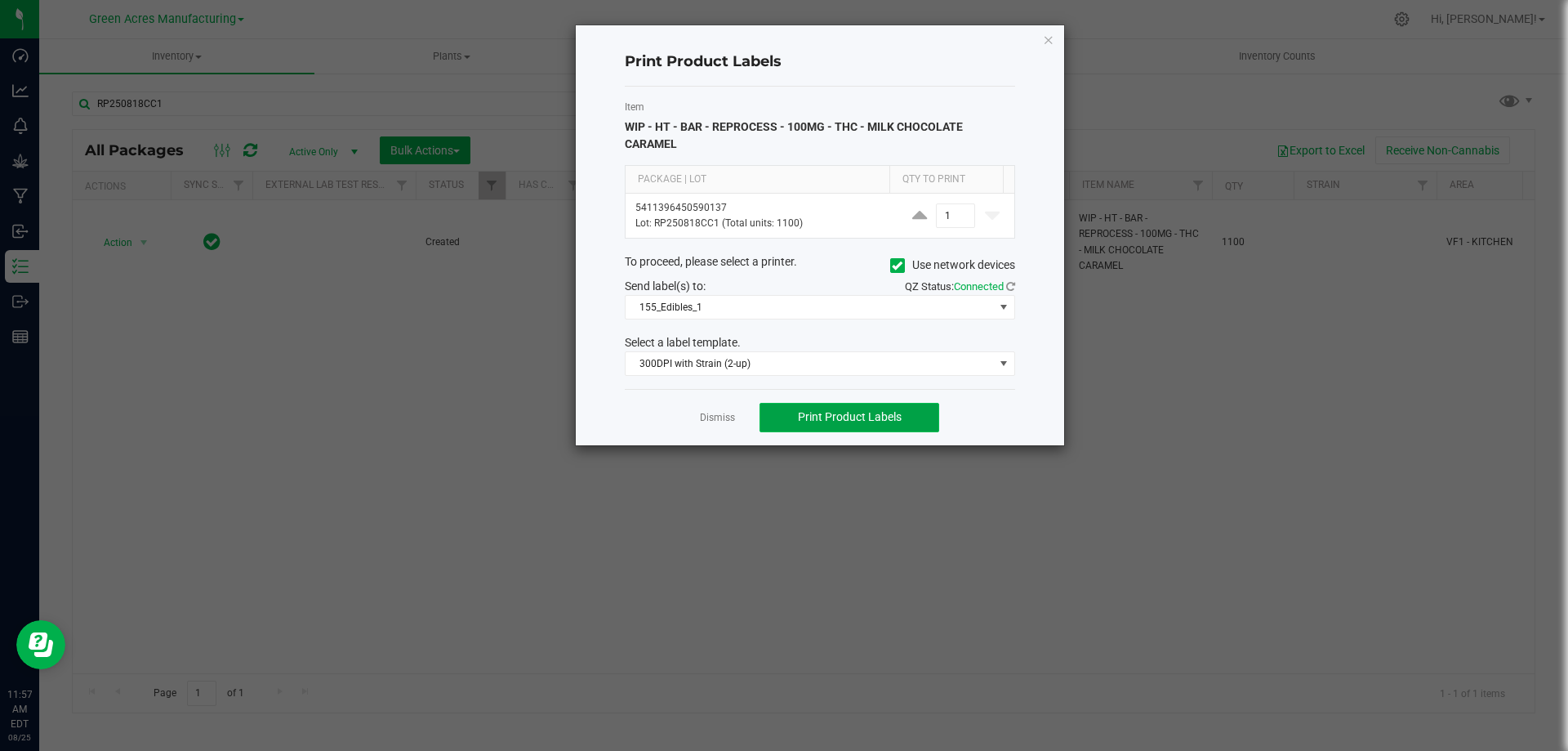
click at [833, 419] on span "Print Product Labels" at bounding box center [849, 416] width 103 height 13
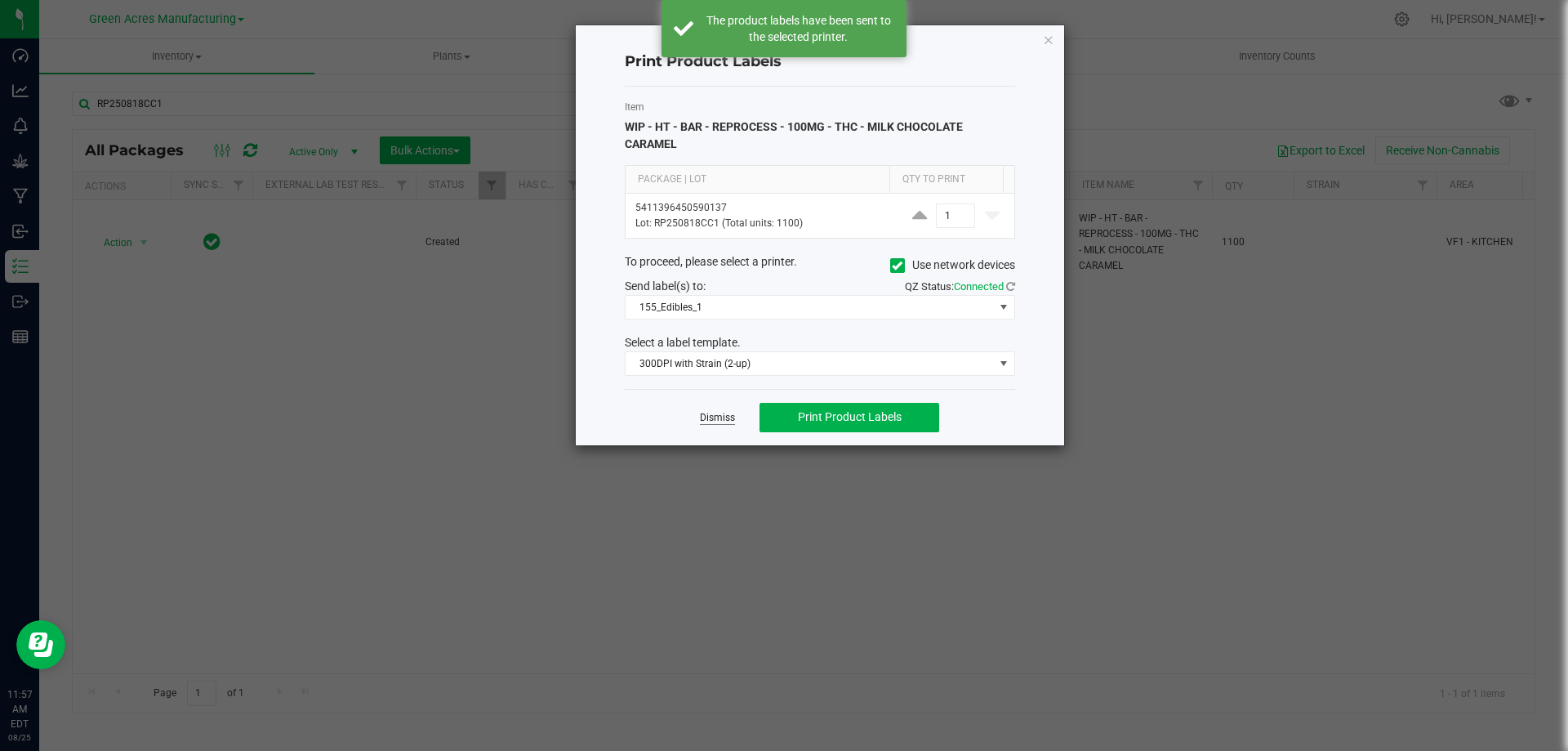
click at [721, 419] on link "Dismiss" at bounding box center [717, 417] width 35 height 14
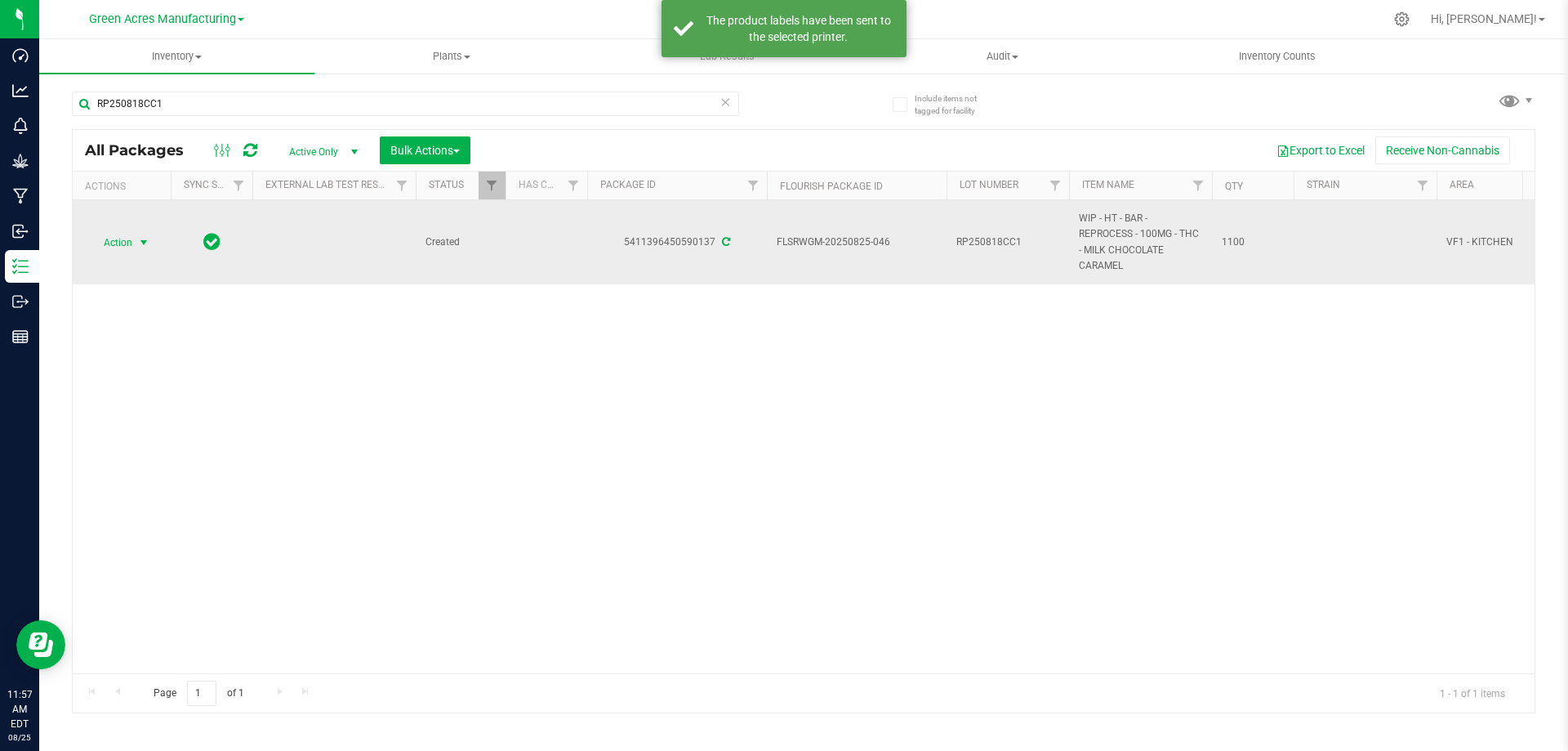
click at [120, 249] on span "Action" at bounding box center [111, 243] width 45 height 23
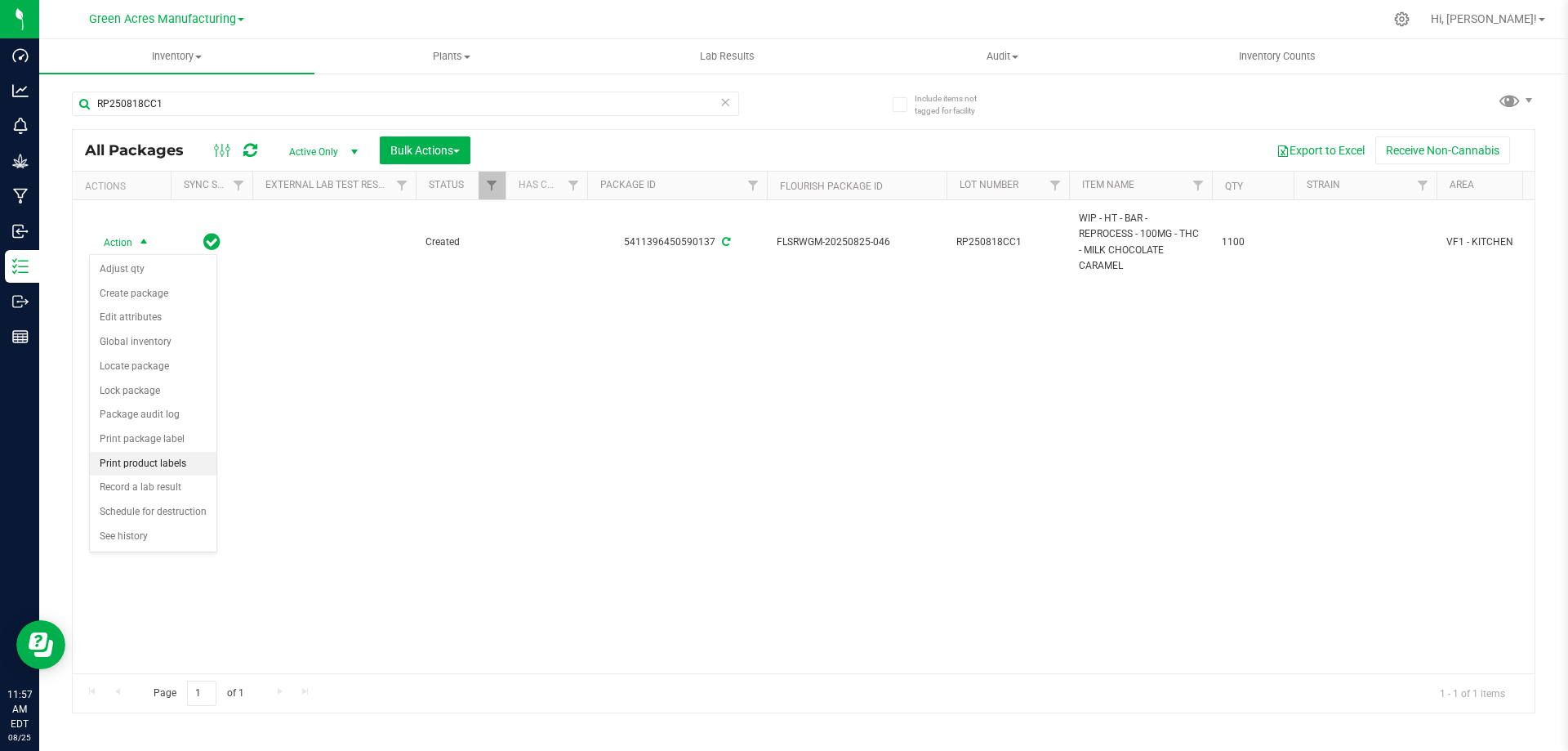
click at [150, 466] on li "Print product labels" at bounding box center [154, 464] width 127 height 25
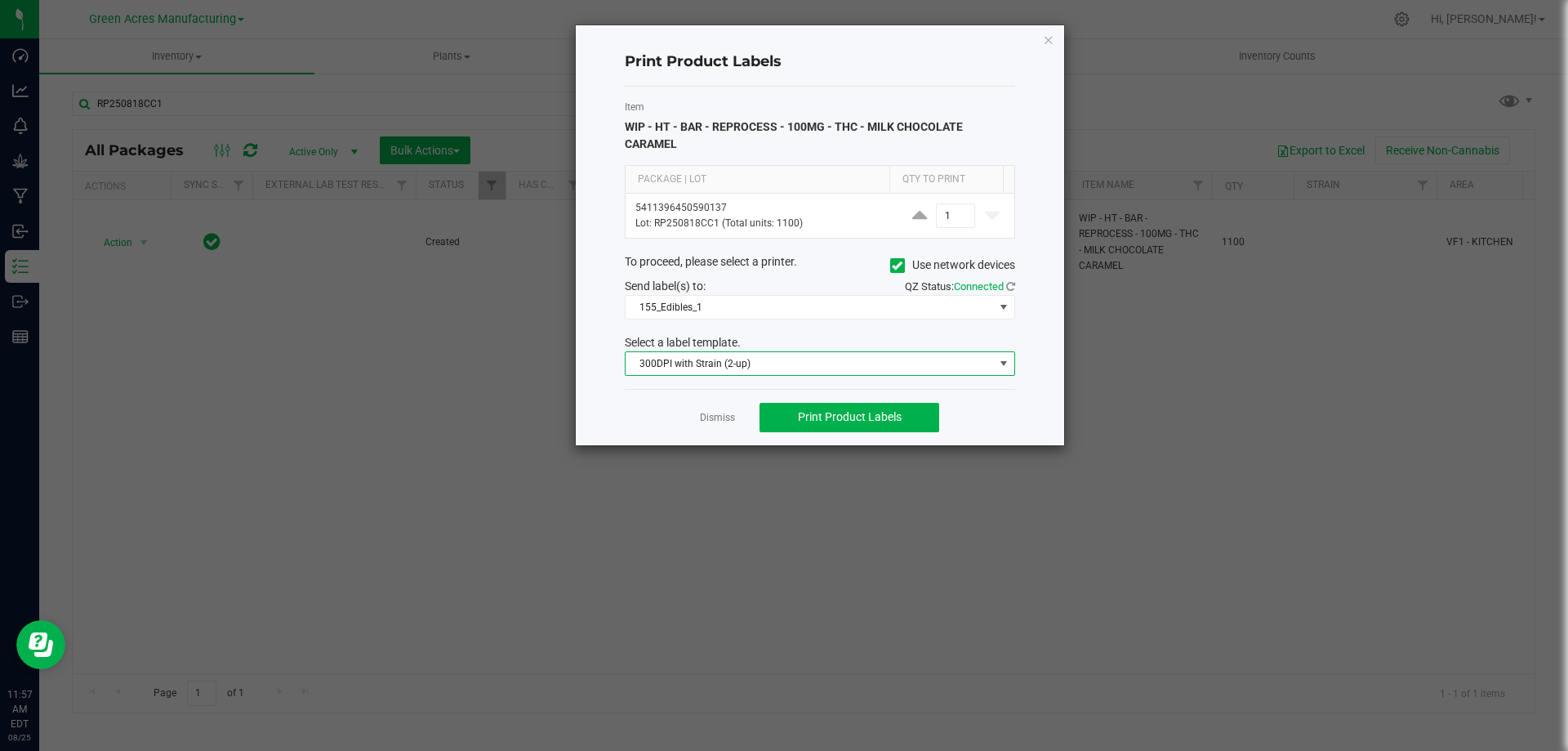
click at [794, 362] on span "300DPI with Strain (2-up)" at bounding box center [810, 363] width 368 height 23
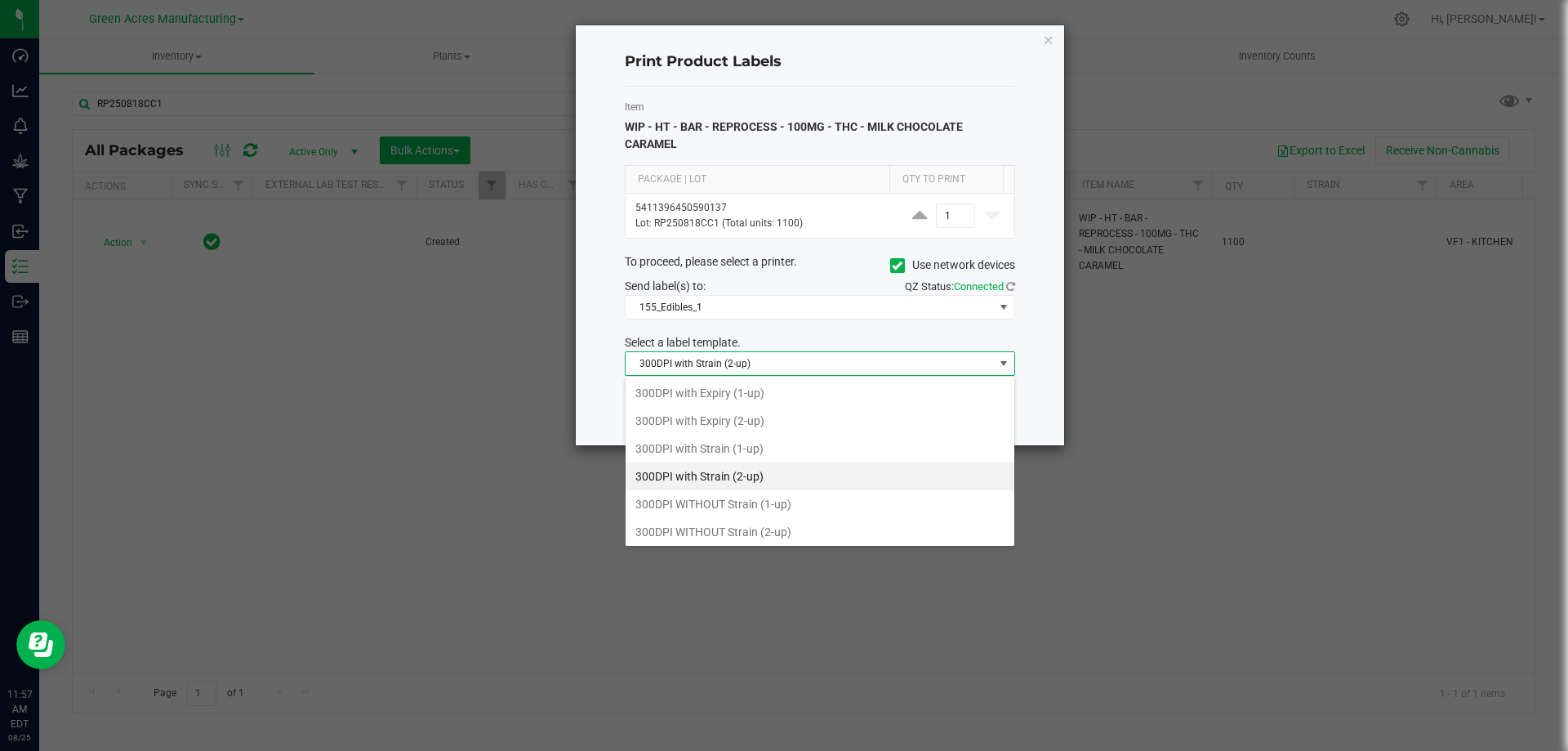
scroll to position [25, 391]
click at [826, 423] on li "300DPI with Expiry (2-up)" at bounding box center [820, 420] width 389 height 27
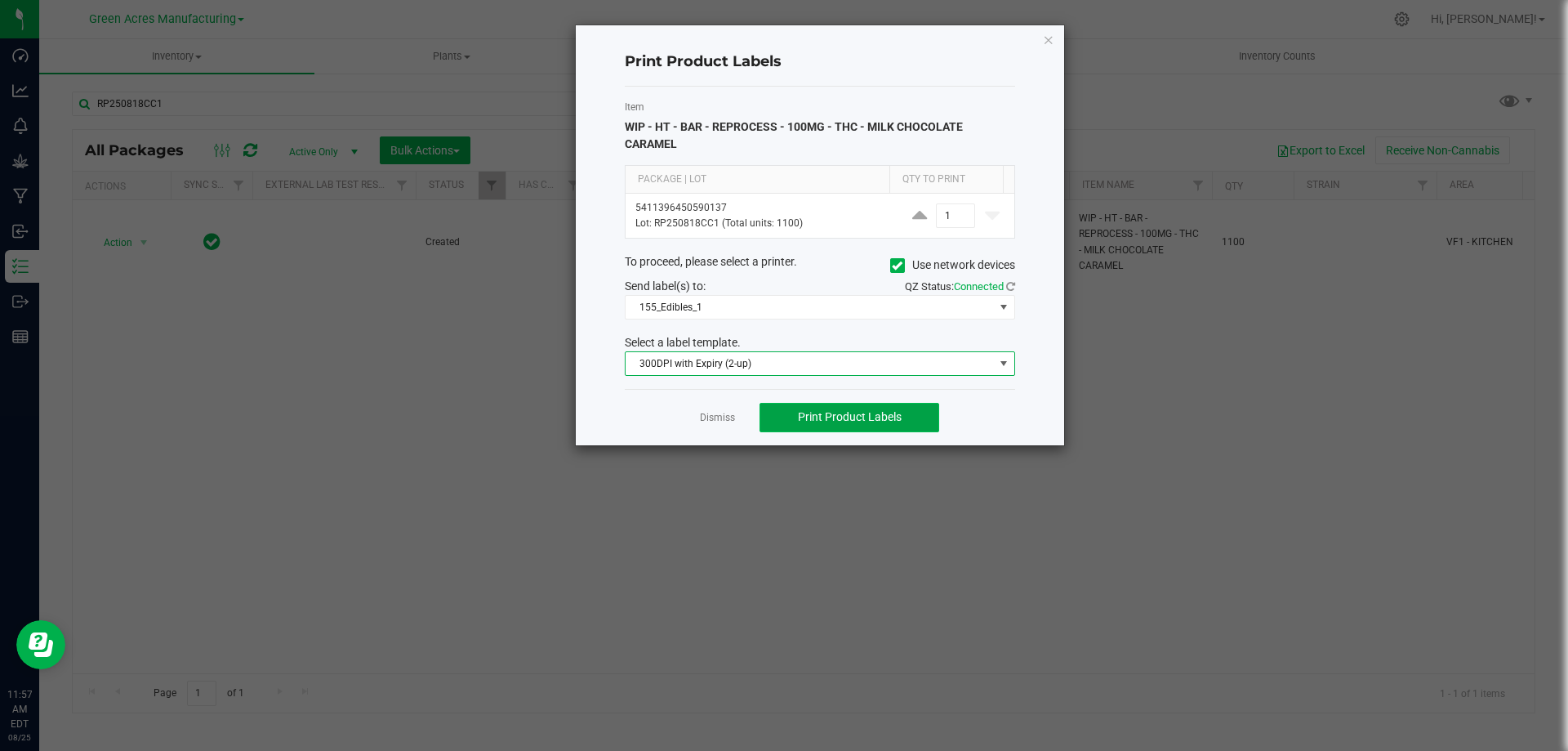
click at [822, 423] on span "Print Product Labels" at bounding box center [849, 416] width 103 height 13
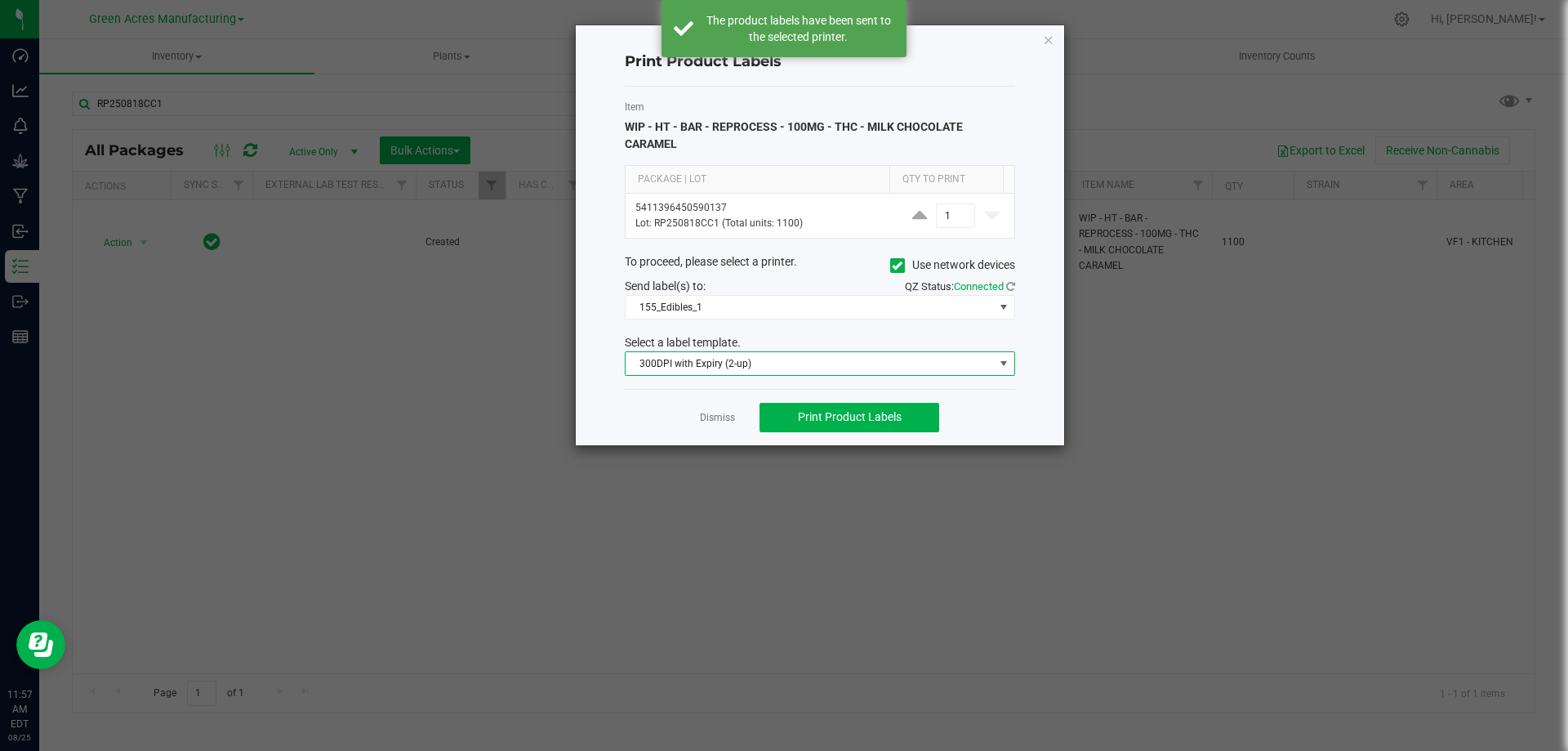
click at [755, 362] on span "300DPI with Expiry (2-up)" at bounding box center [810, 363] width 368 height 23
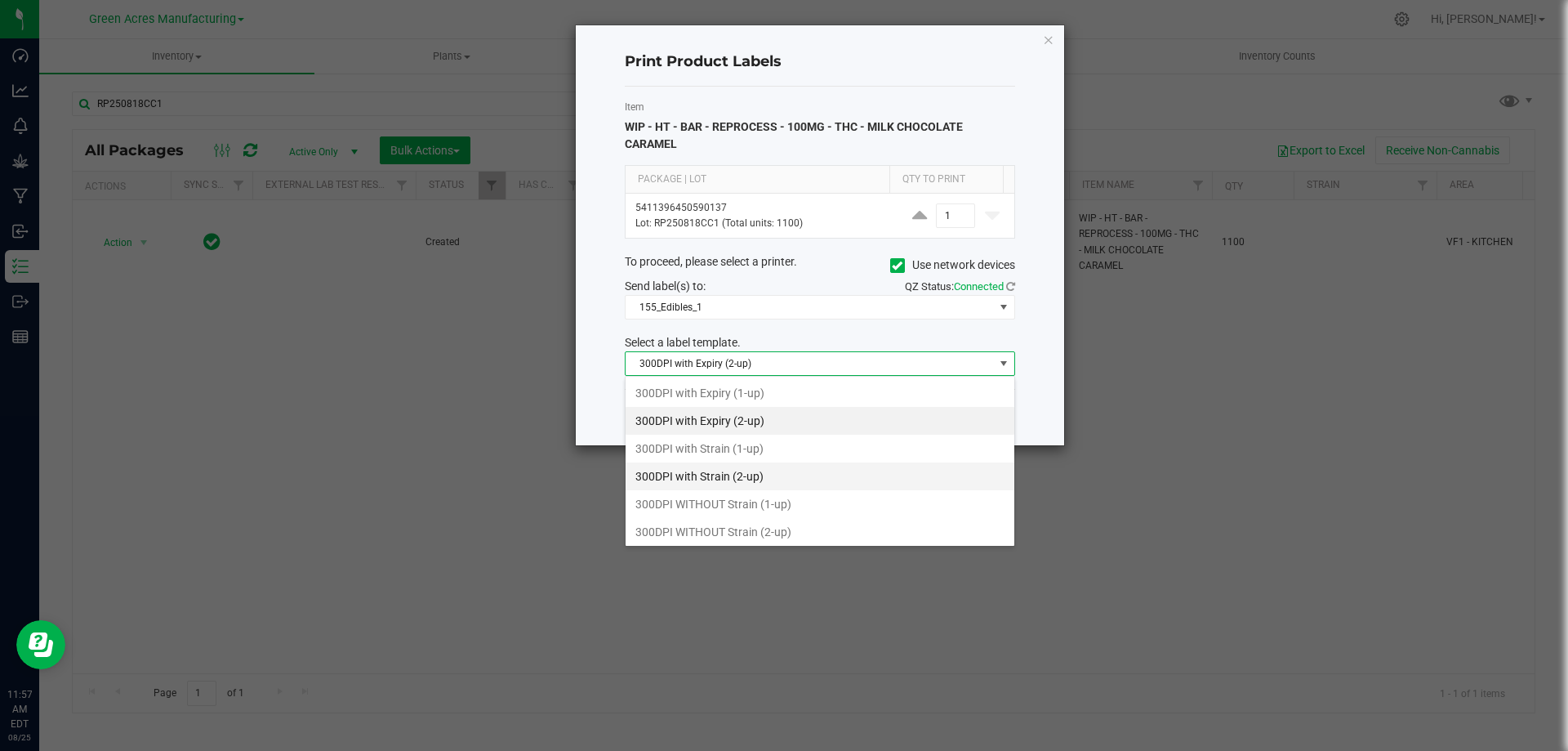
click at [761, 474] on li "300DPI with Strain (2-up)" at bounding box center [820, 476] width 389 height 27
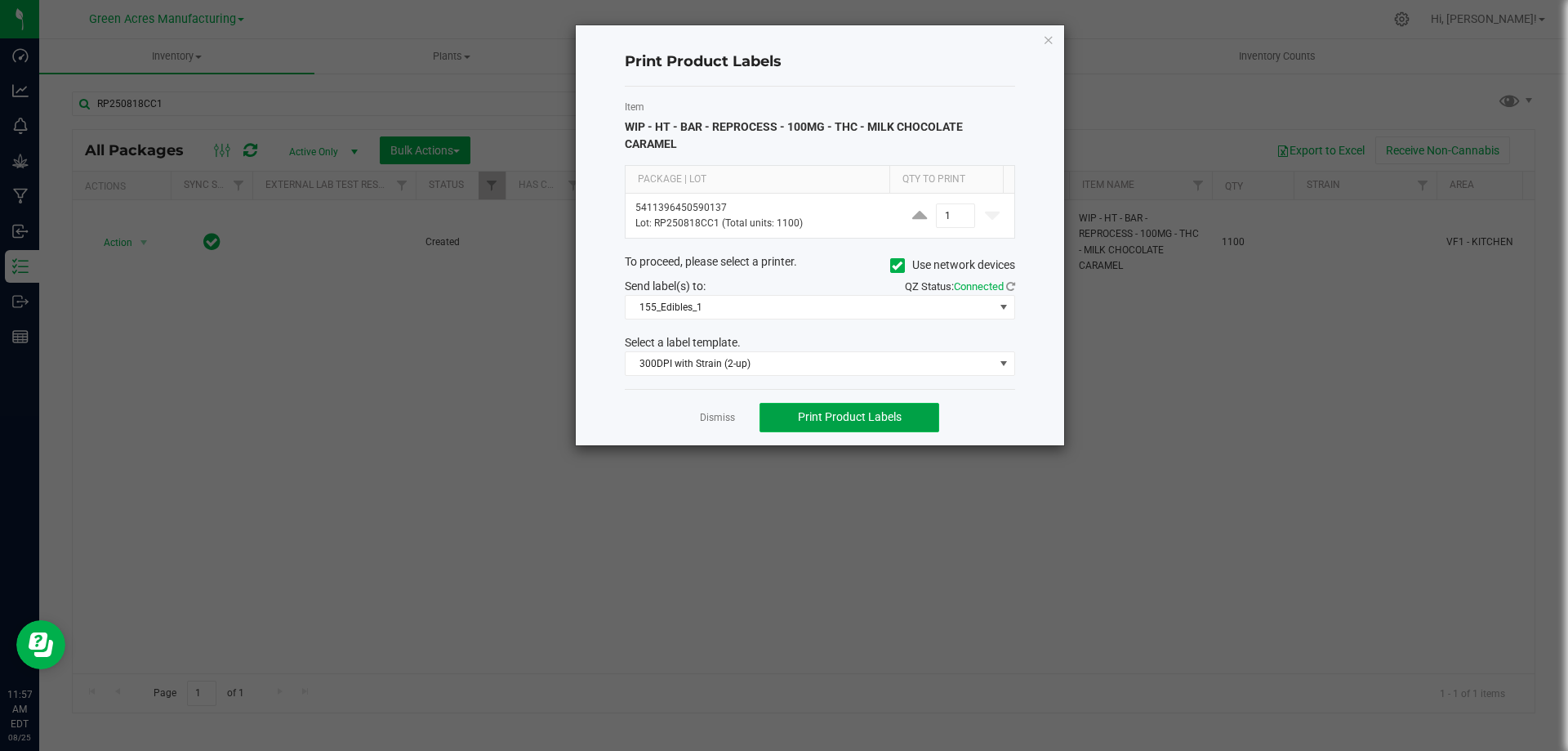
click at [827, 422] on span "Print Product Labels" at bounding box center [849, 416] width 103 height 13
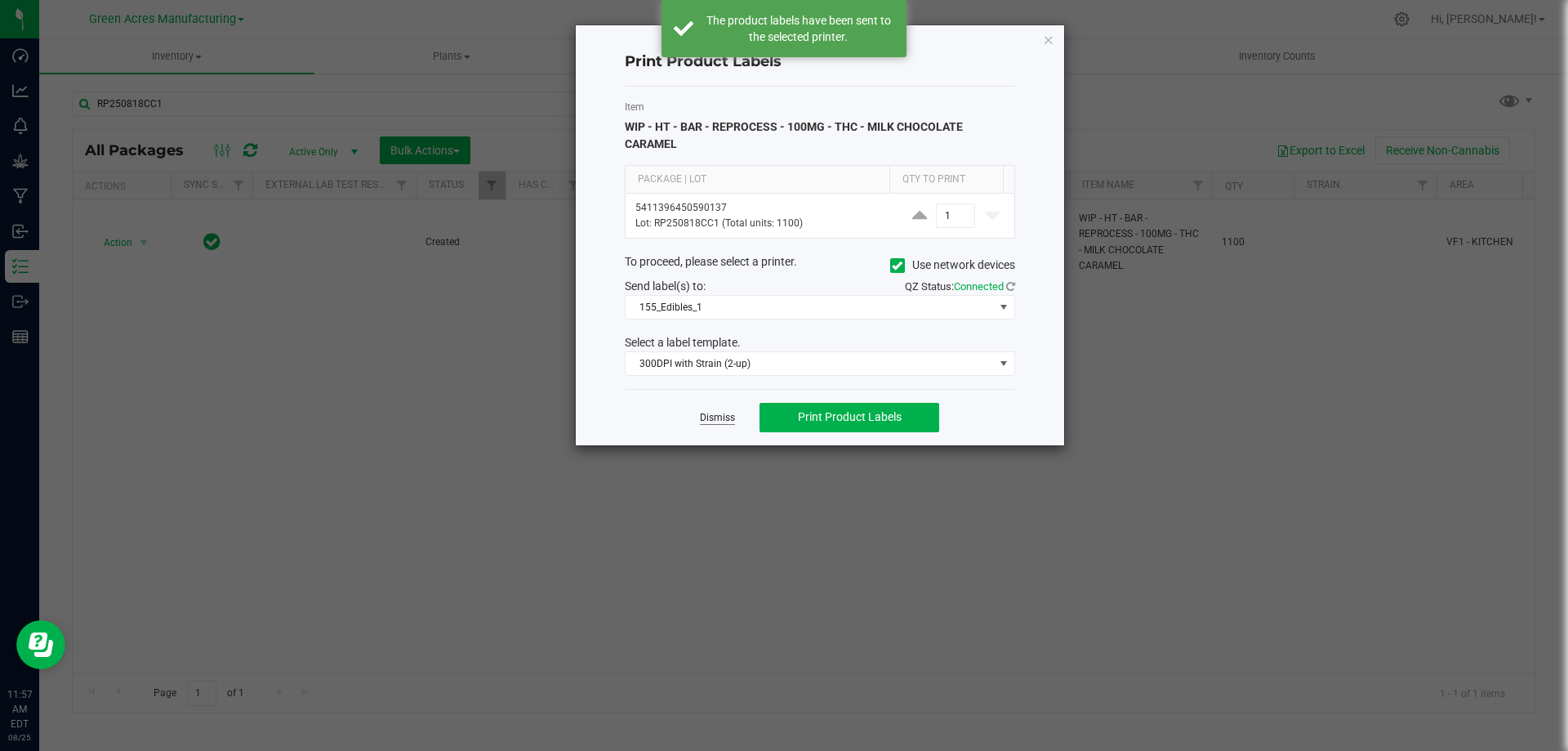
click at [722, 414] on link "Dismiss" at bounding box center [717, 417] width 35 height 14
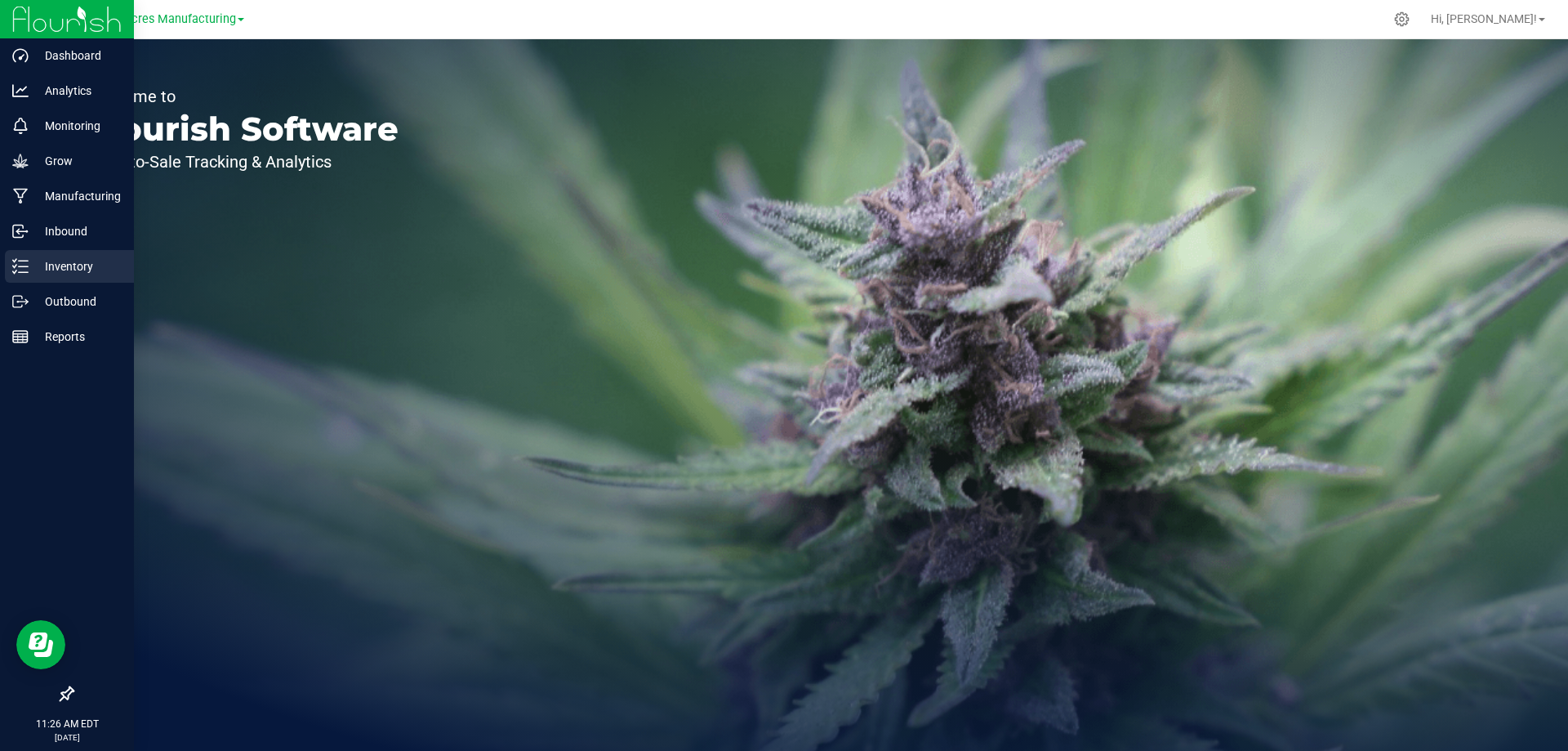
click at [74, 264] on p "Inventory" at bounding box center [77, 266] width 98 height 20
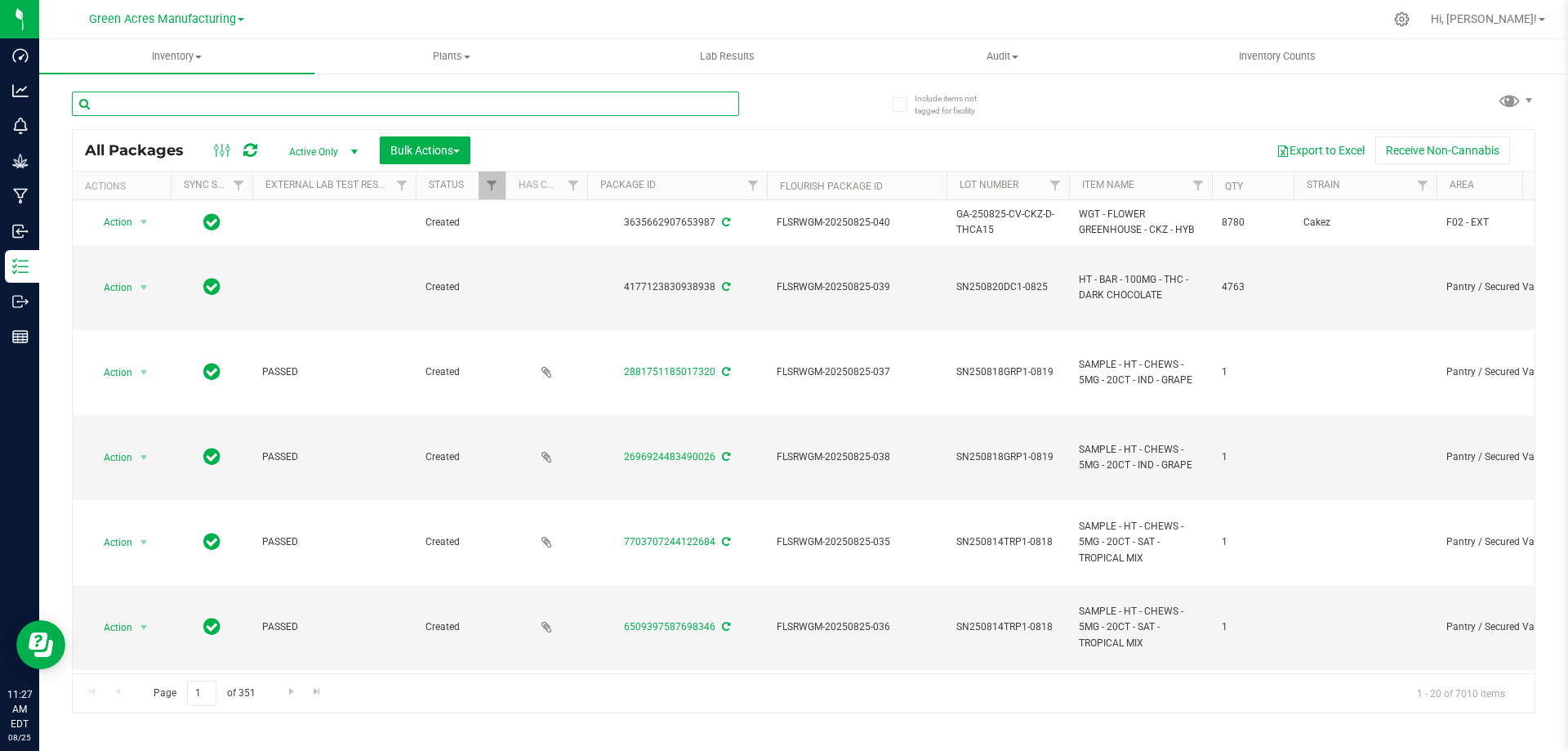
click at [349, 106] on input "text" at bounding box center [406, 103] width 667 height 25
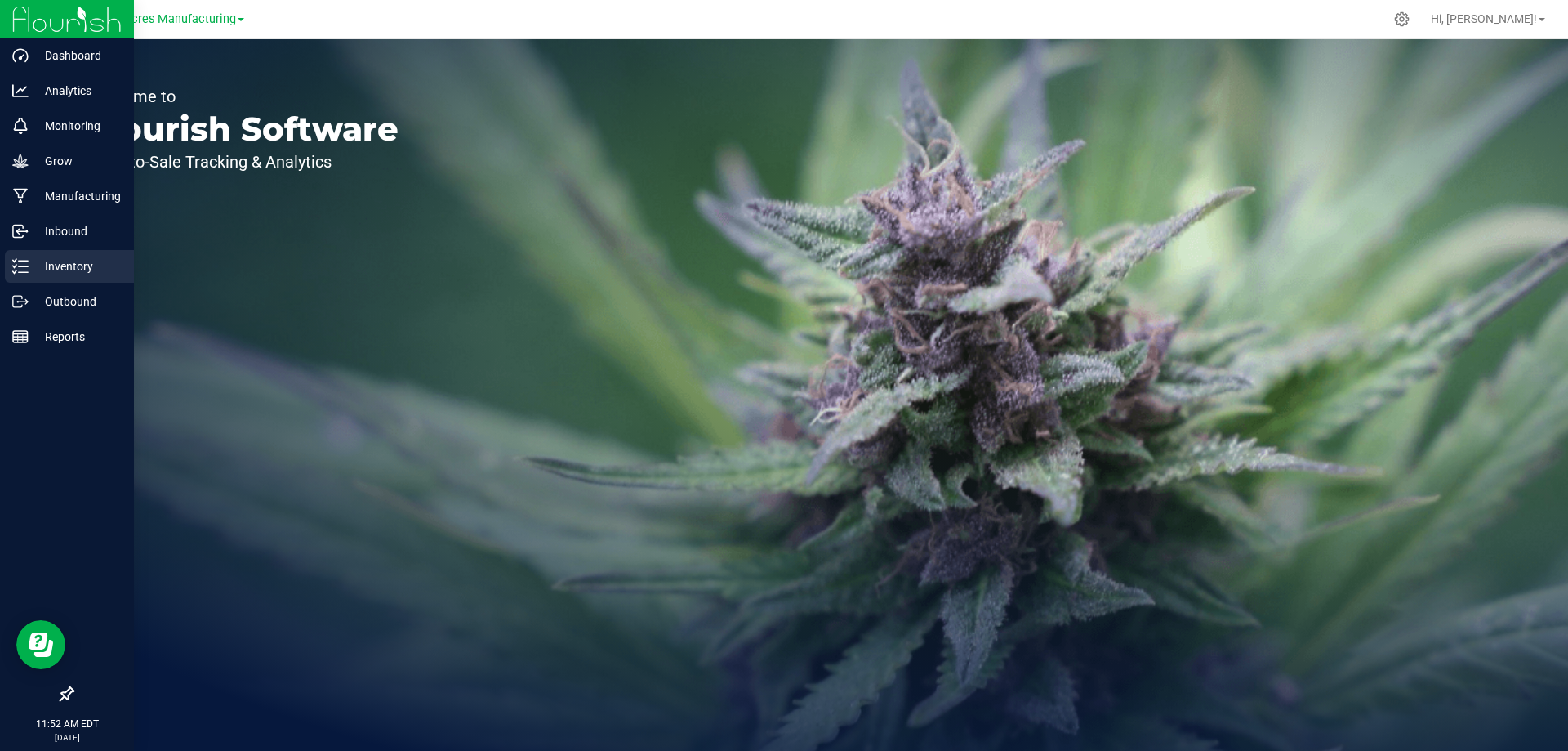
click at [32, 261] on p "Inventory" at bounding box center [77, 266] width 98 height 20
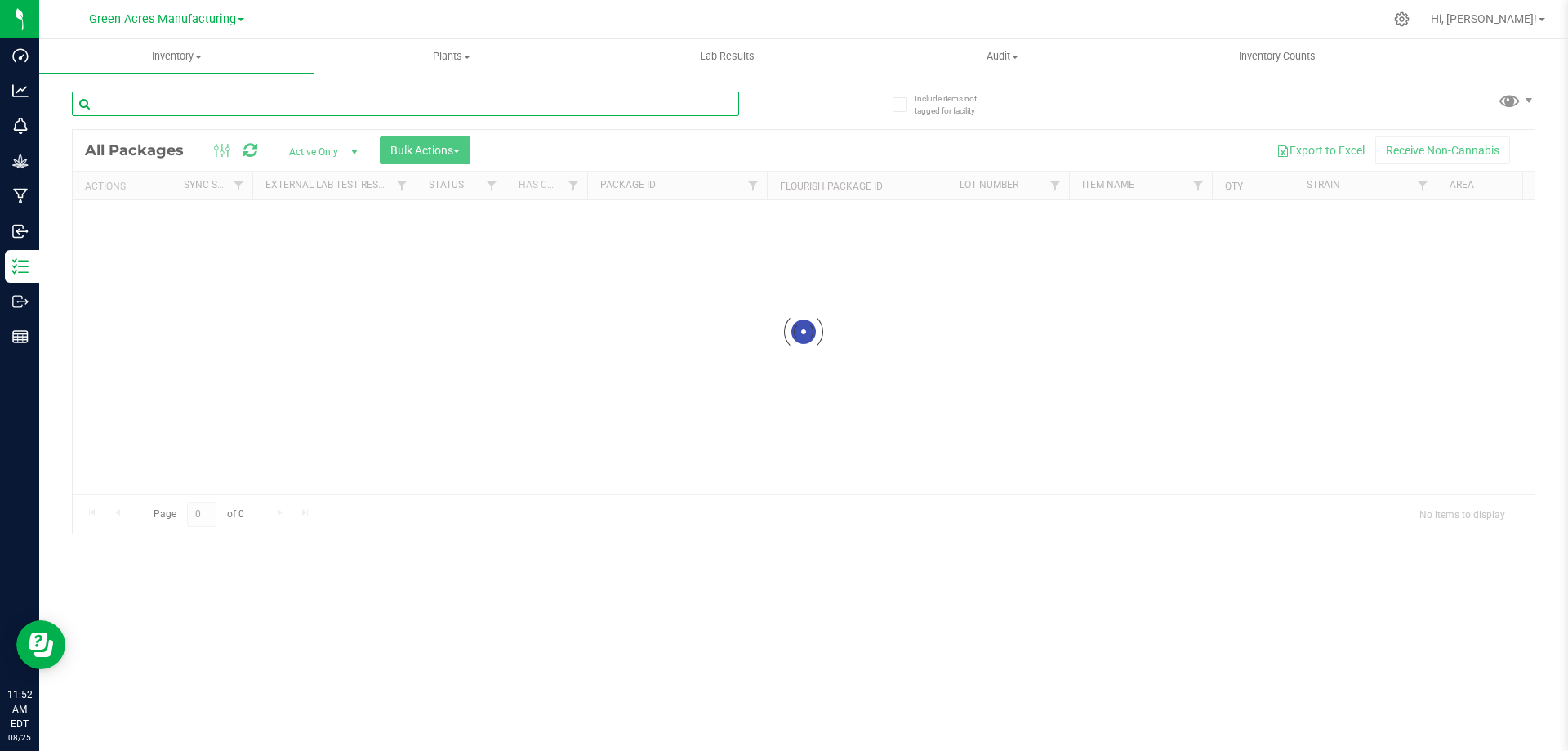
click at [257, 96] on input "text" at bounding box center [406, 103] width 667 height 25
type input "SN250820DC1-0825"
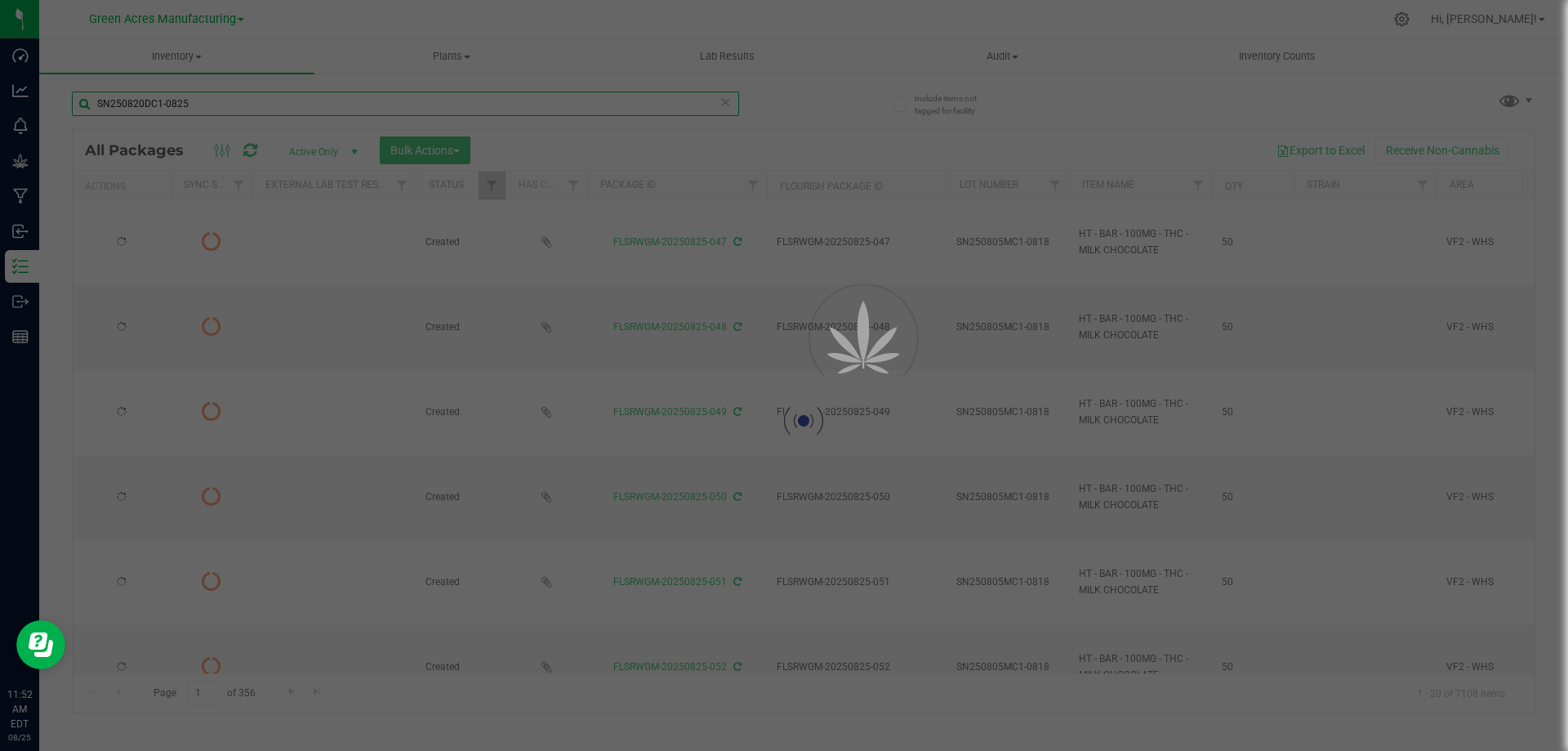
type input "[DATE]"
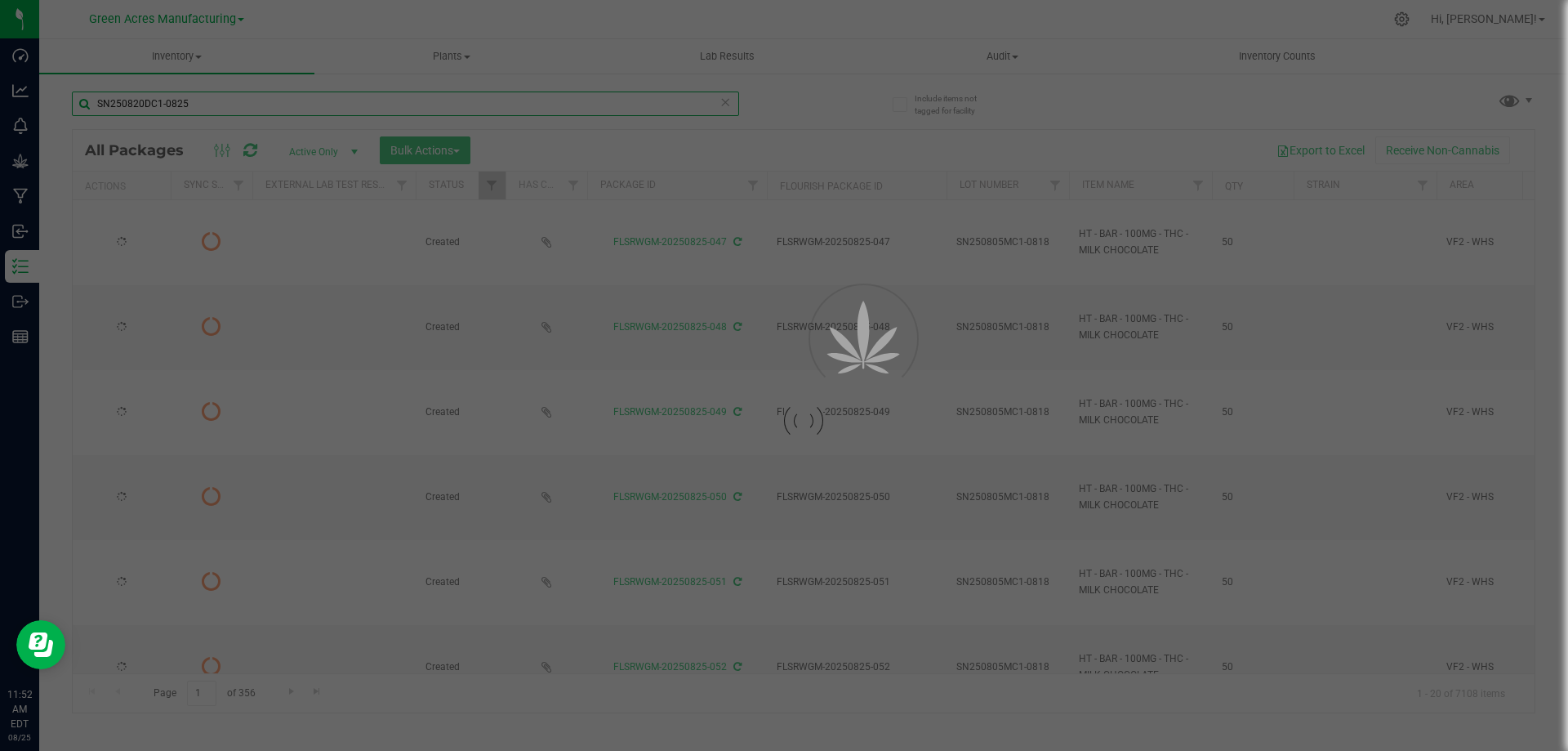
type input "[DATE]"
type input "2026-02-15"
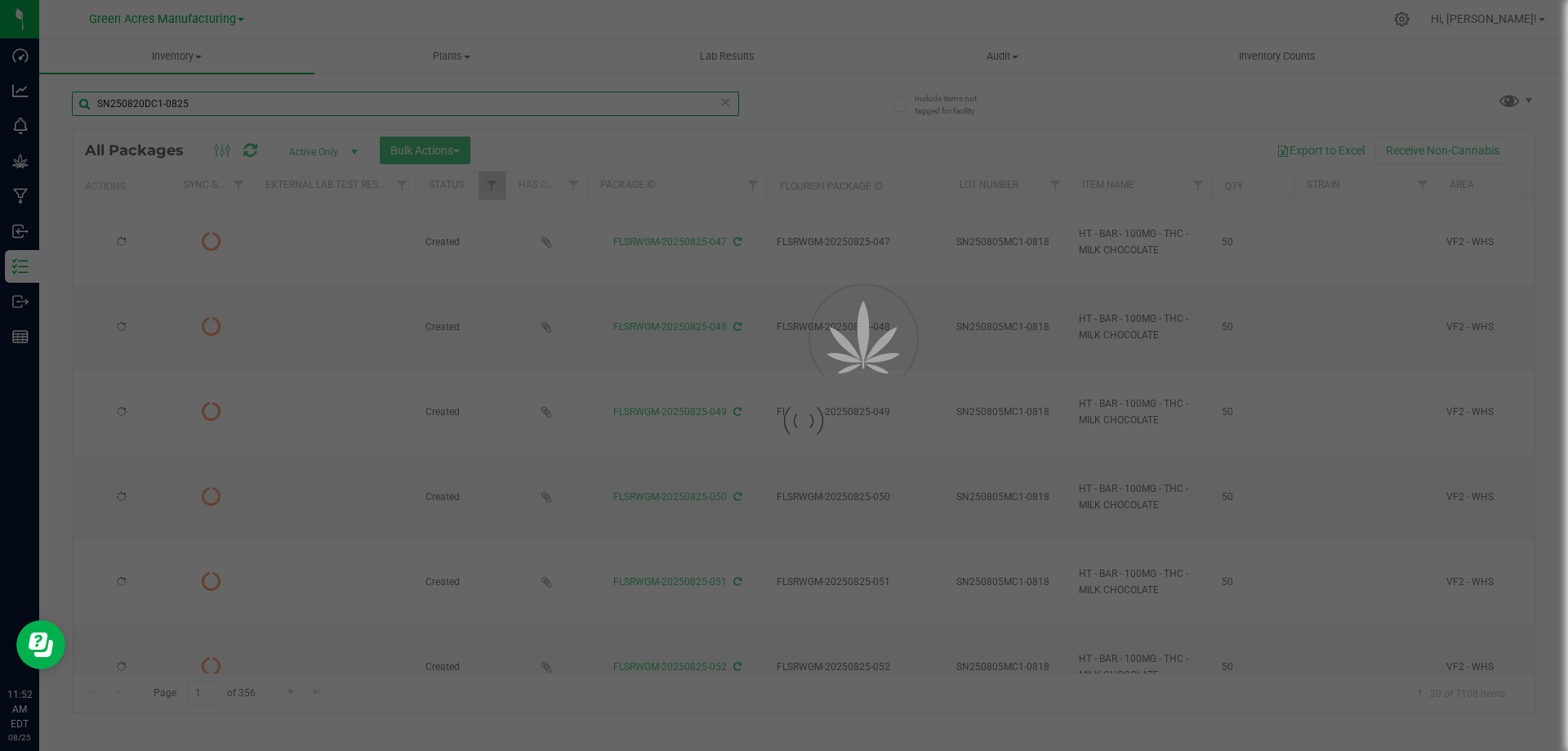
type input "2026-02-15"
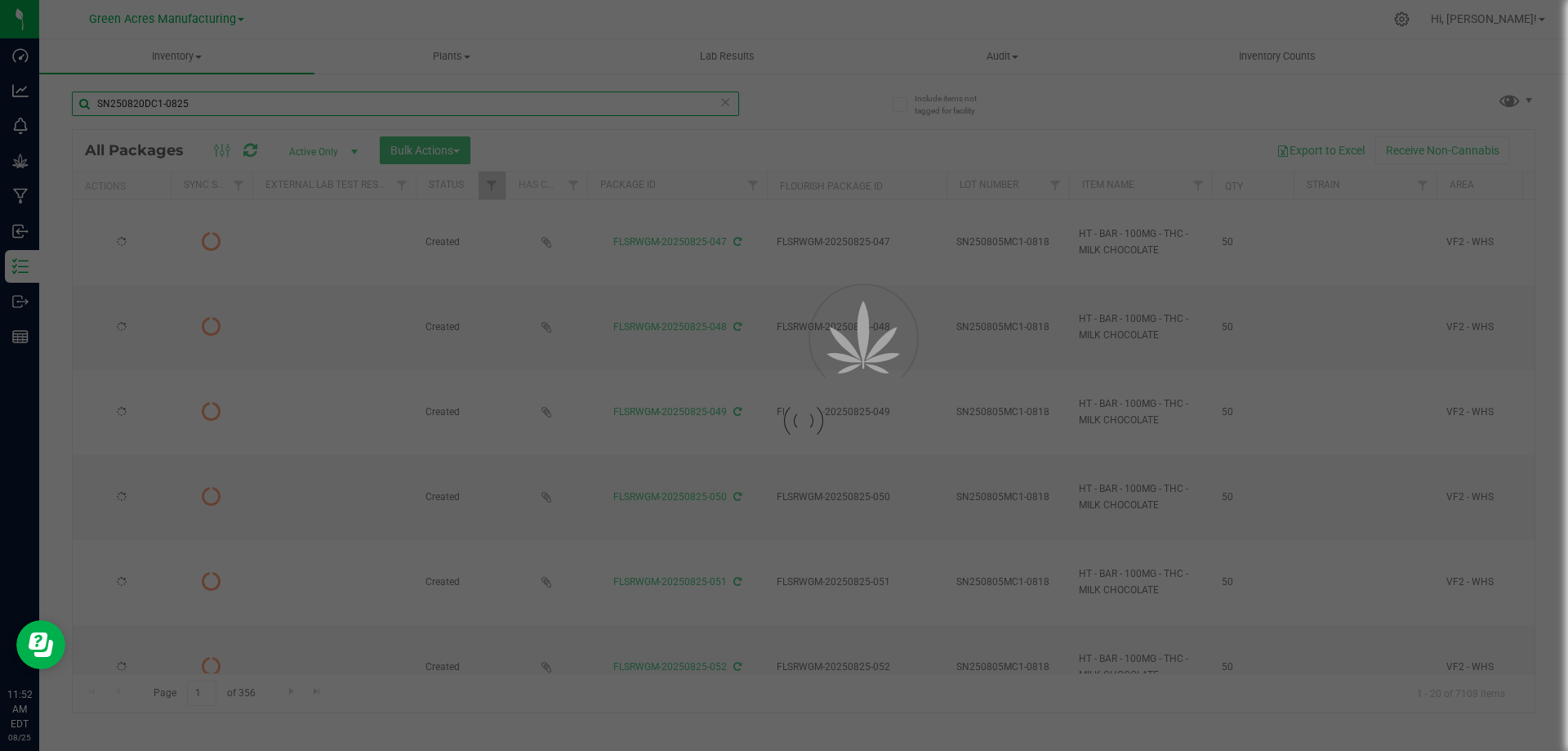
type input "2026-02-15"
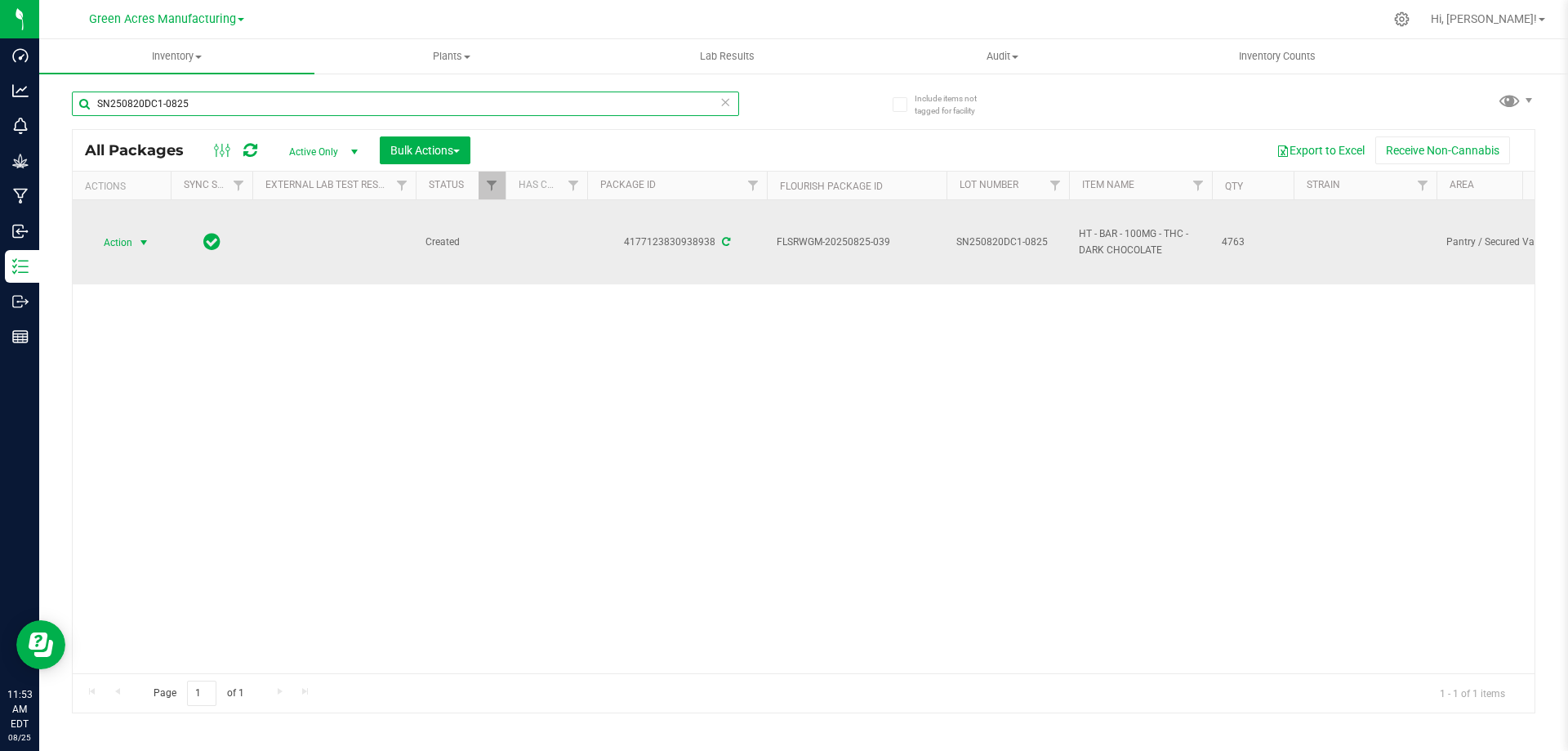
type input "SN250820DC1-0825"
click at [129, 243] on span "Action" at bounding box center [111, 243] width 45 height 23
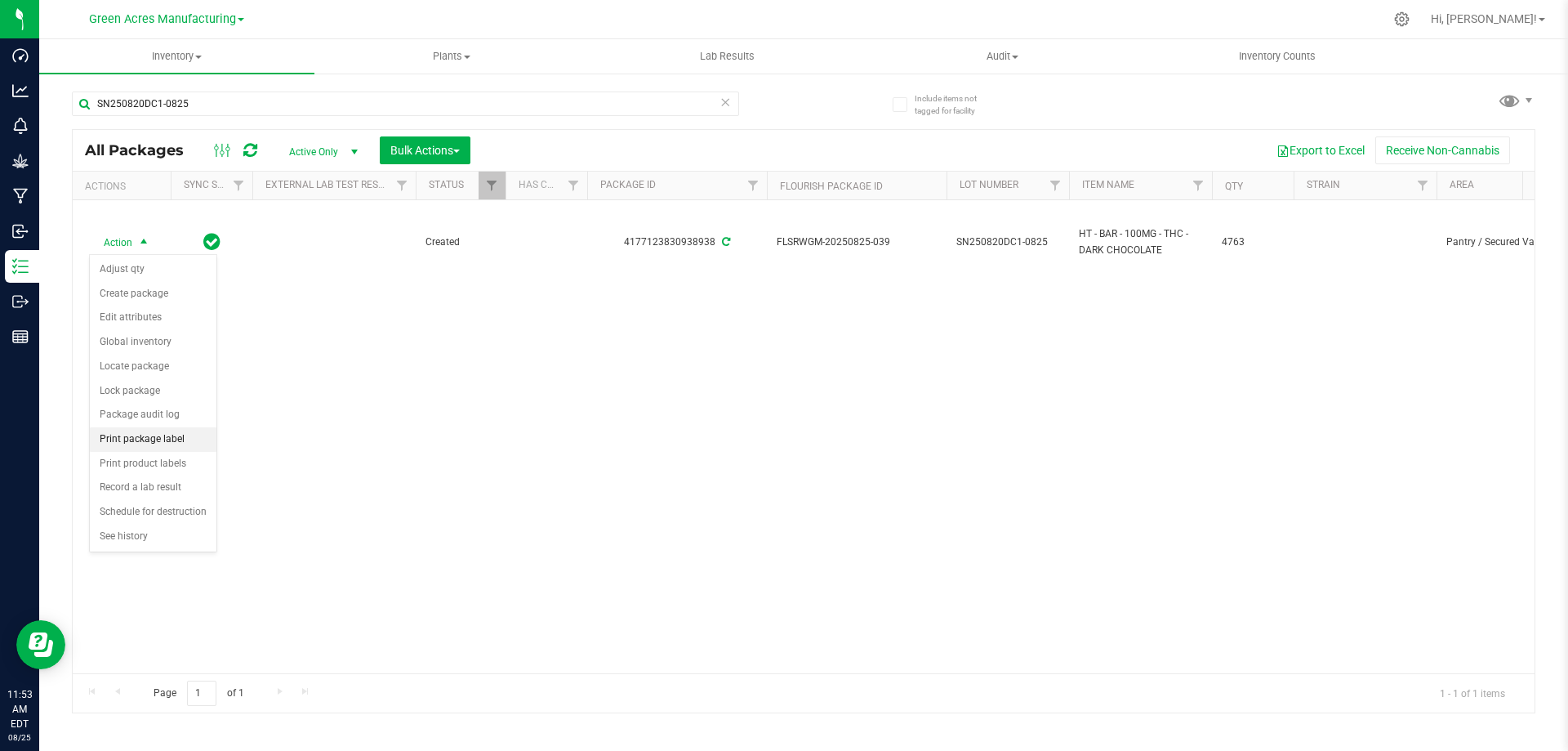
click at [169, 440] on li "Print package label" at bounding box center [154, 439] width 127 height 25
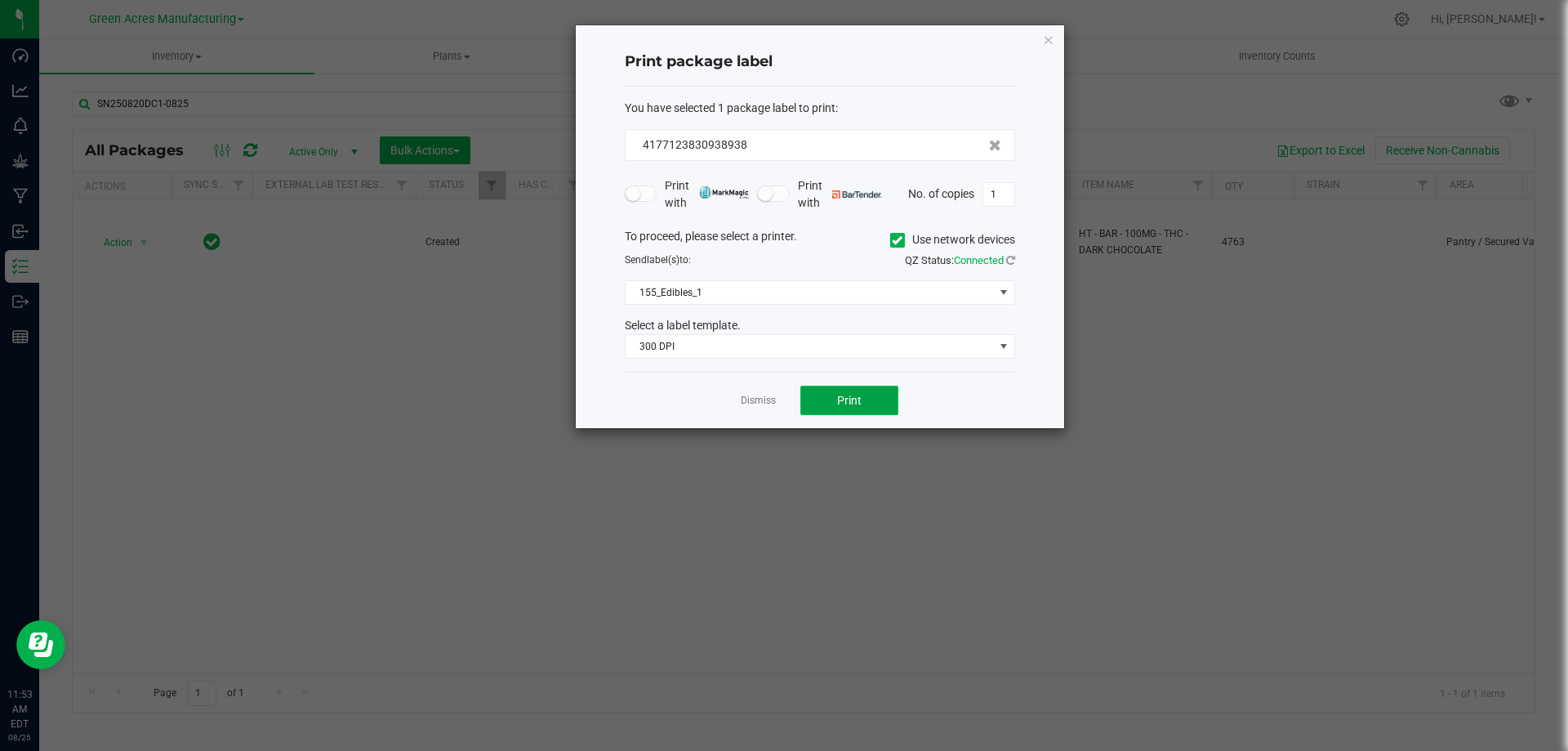
click at [848, 408] on button "Print" at bounding box center [848, 400] width 98 height 29
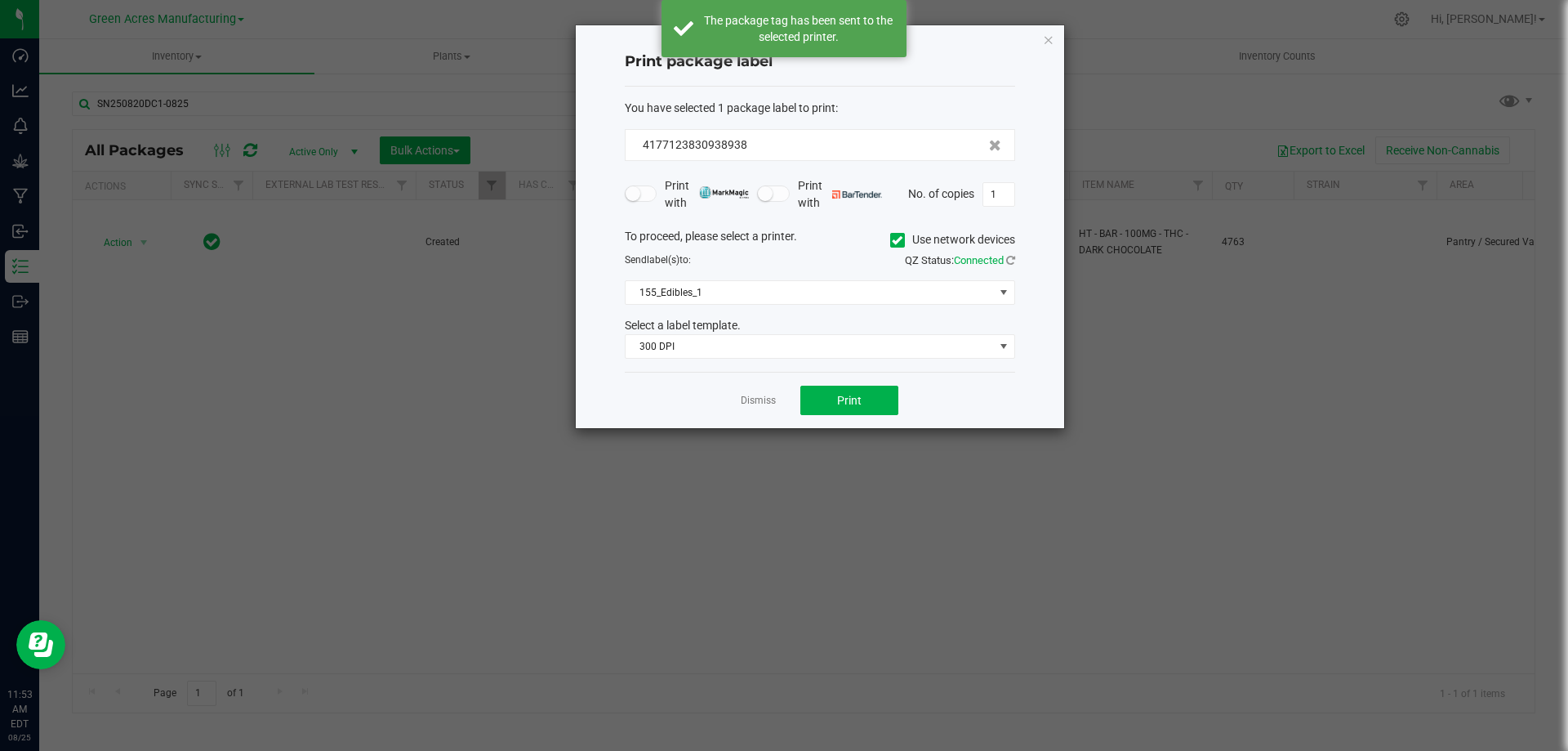
click at [760, 402] on link "Dismiss" at bounding box center [757, 400] width 35 height 14
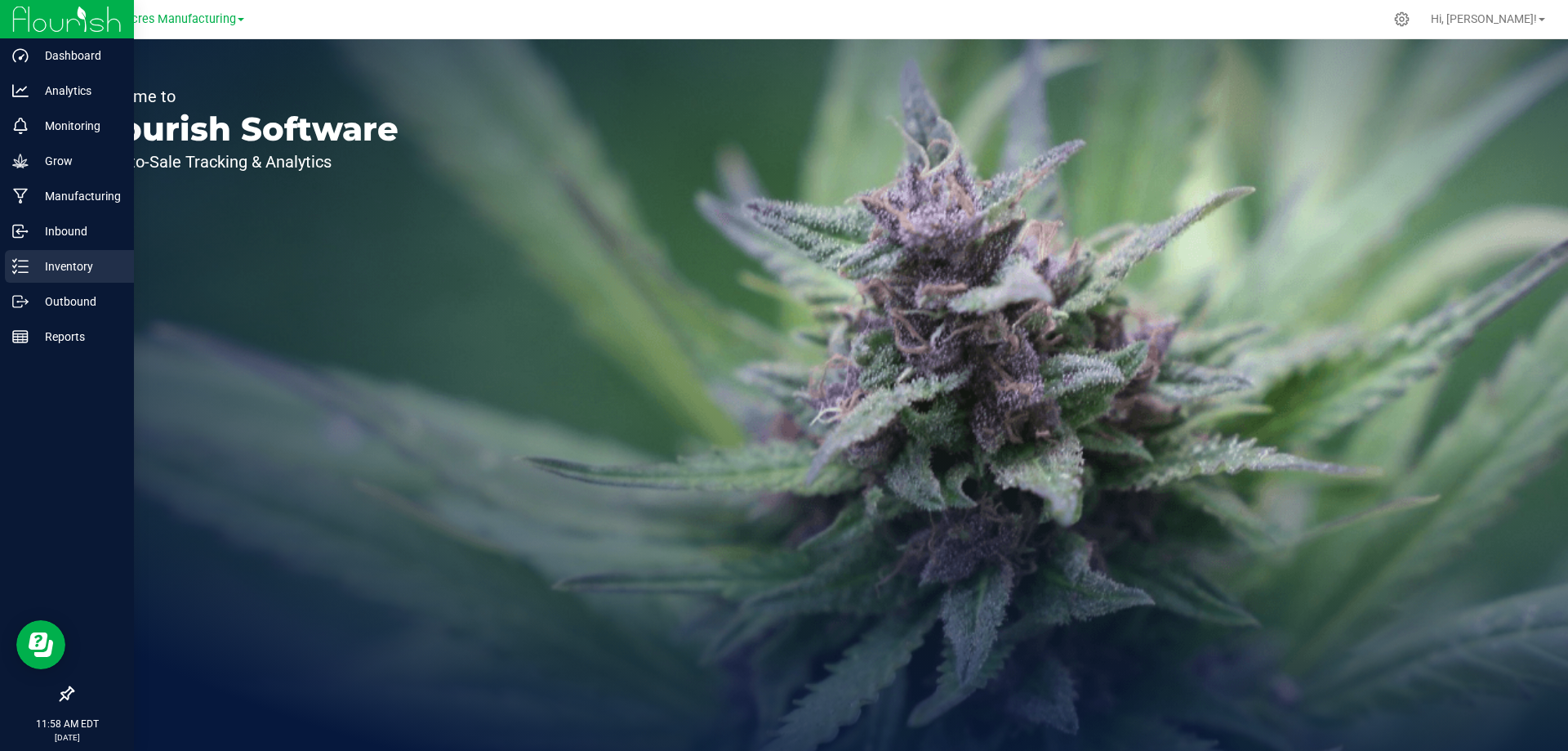
click at [69, 266] on p "Inventory" at bounding box center [77, 266] width 98 height 20
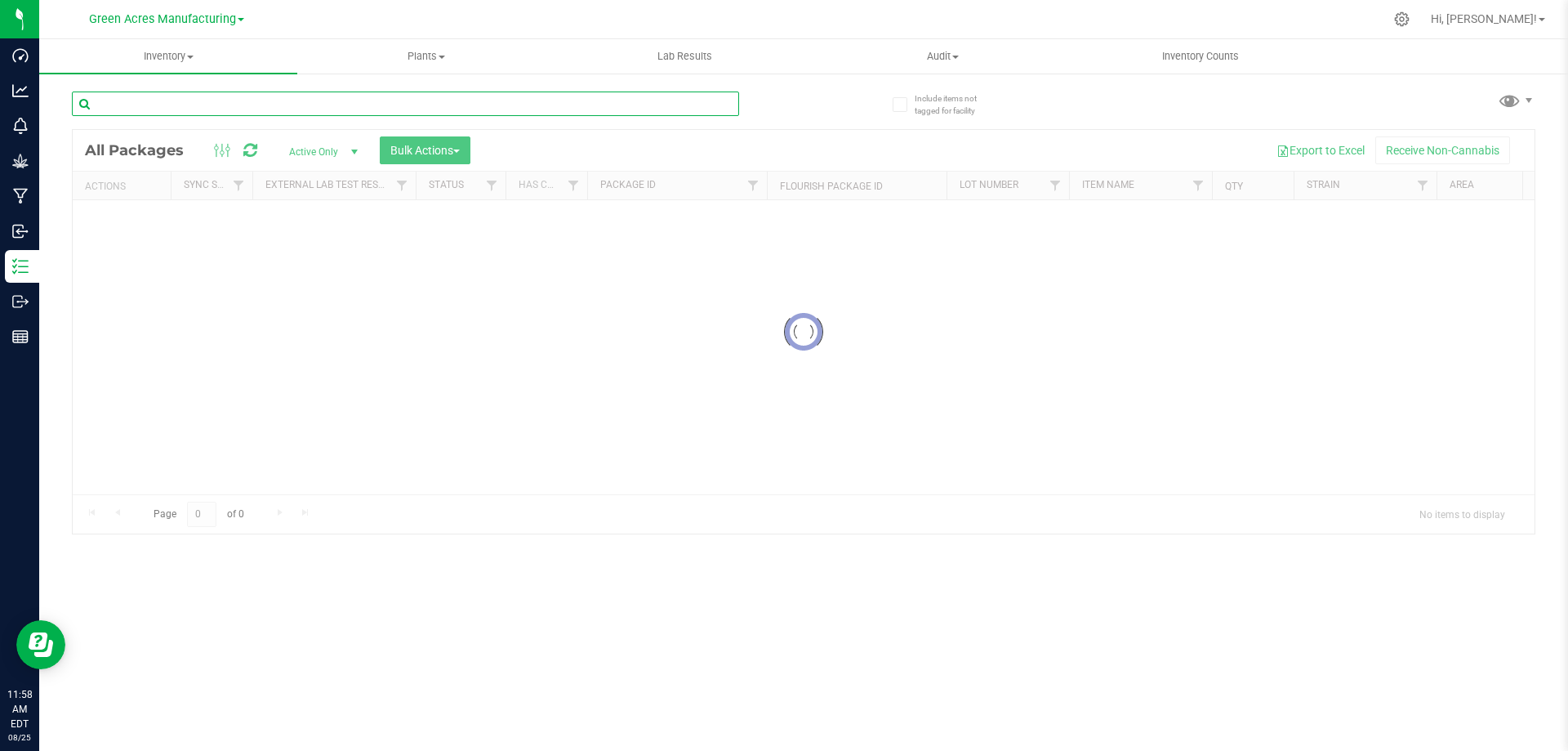
drag, startPoint x: 289, startPoint y: 101, endPoint x: 268, endPoint y: 100, distance: 21.0
click at [286, 101] on input "text" at bounding box center [406, 103] width 667 height 25
type input "5"
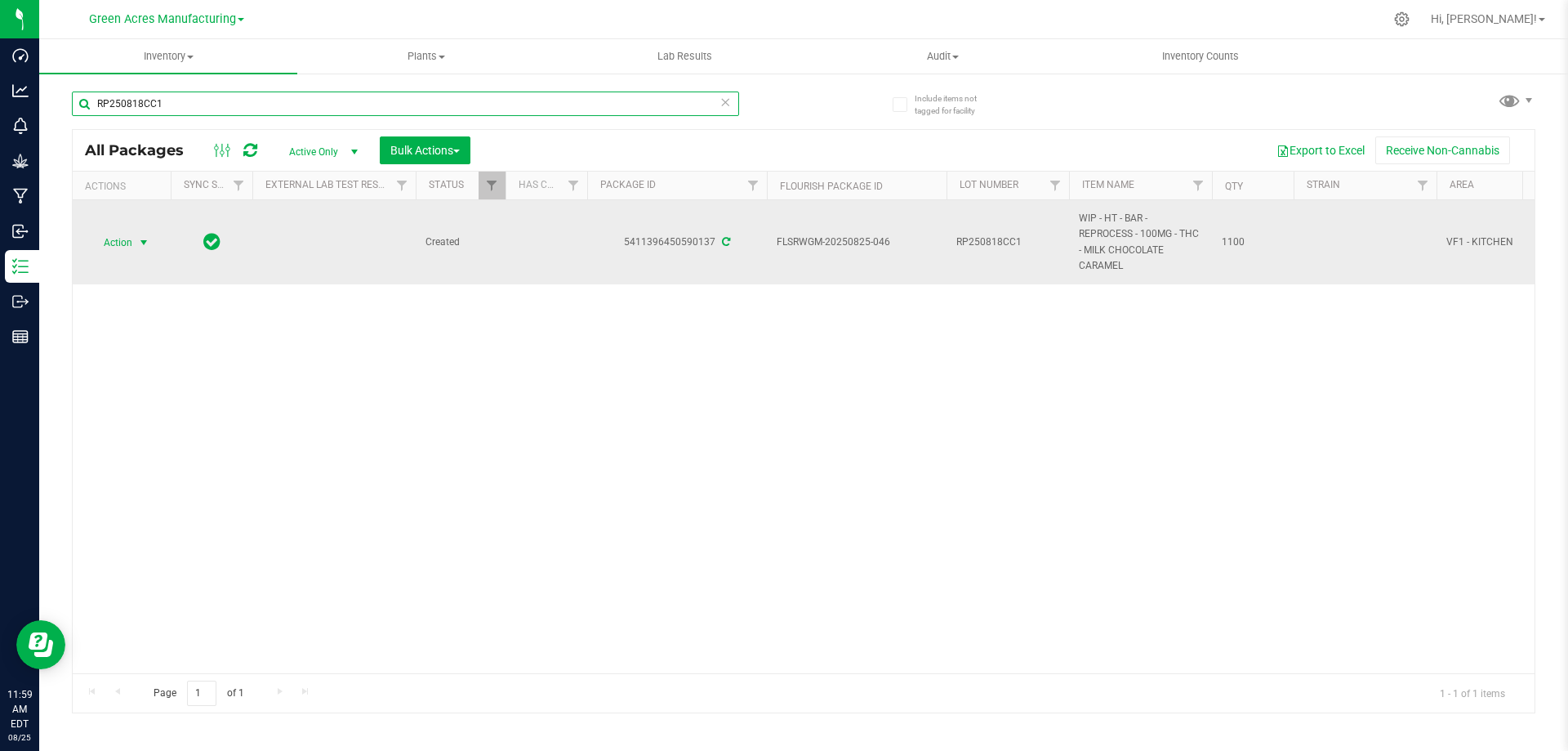
type input "RP250818CC1"
click at [123, 246] on span "Action" at bounding box center [111, 243] width 45 height 23
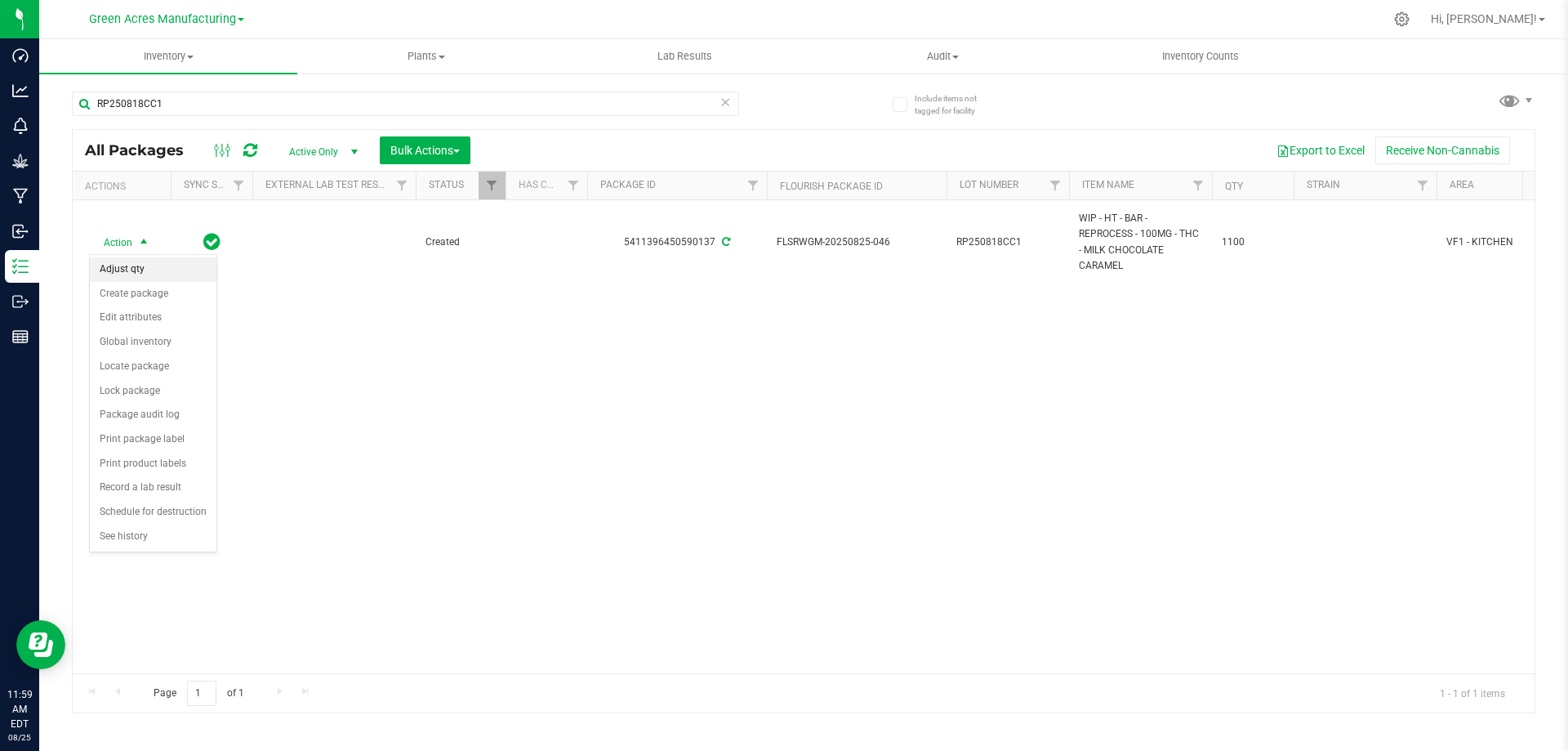
click at [120, 264] on li "Adjust qty" at bounding box center [154, 269] width 127 height 25
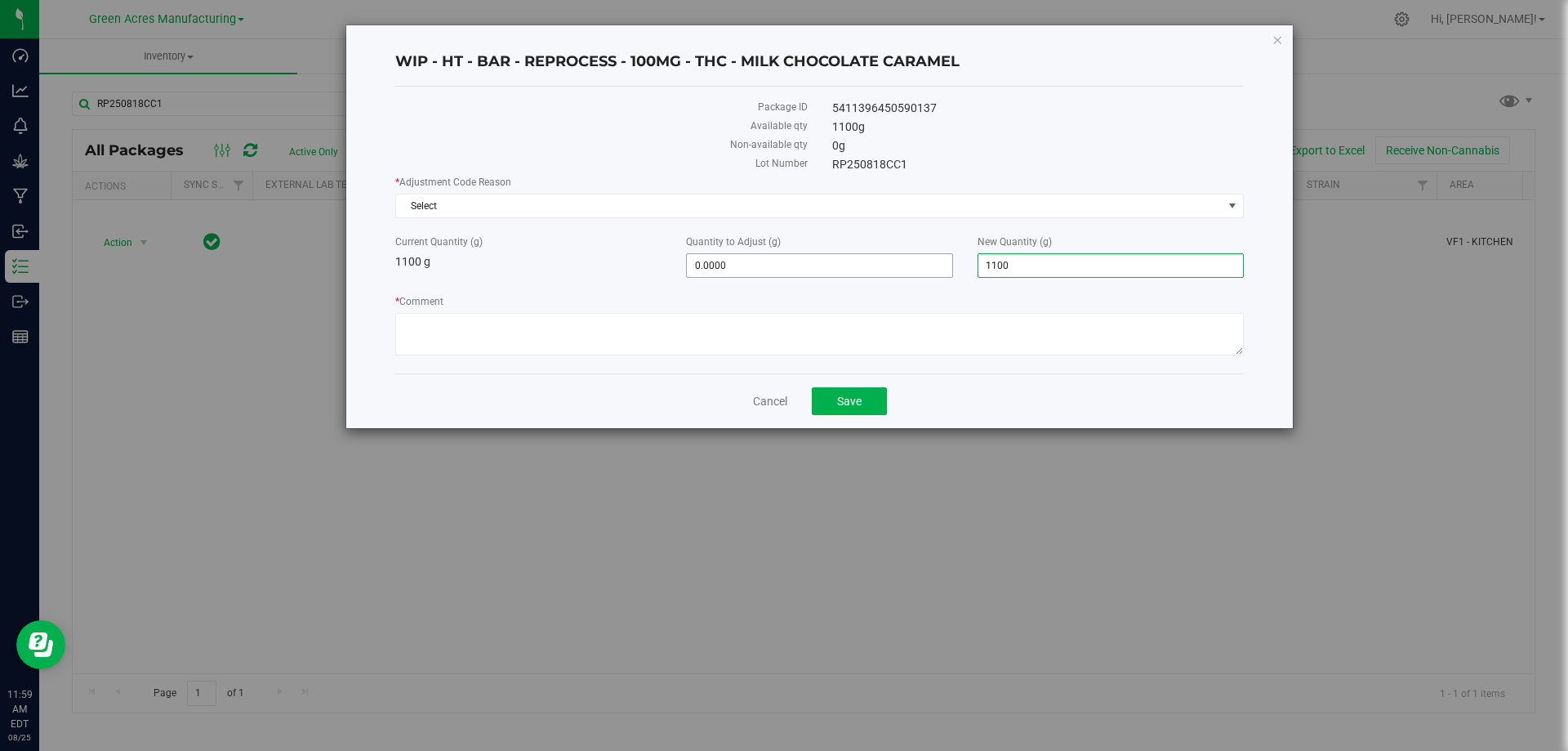
drag, startPoint x: 1002, startPoint y: 266, endPoint x: 927, endPoint y: 266, distance: 75.0
click at [941, 266] on div "Current Quantity (g) 1100 g Quantity to Adjust (g) 0.0000 0 New Quantity (g) 1,…" at bounding box center [819, 256] width 873 height 44
type input "1361.0"
type input "261.0000"
type input "1,361.0000"
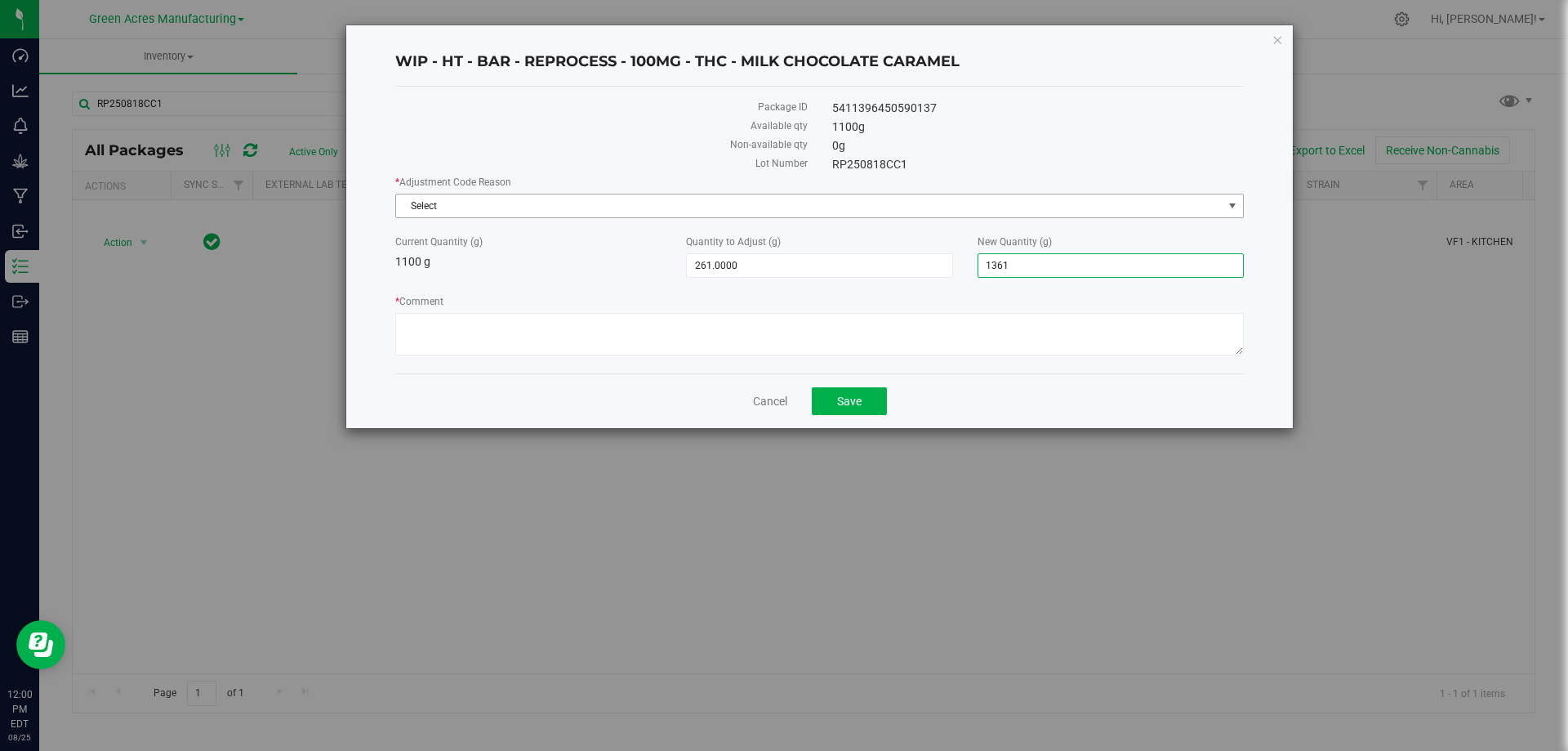
click at [773, 205] on span "Select" at bounding box center [810, 206] width 827 height 23
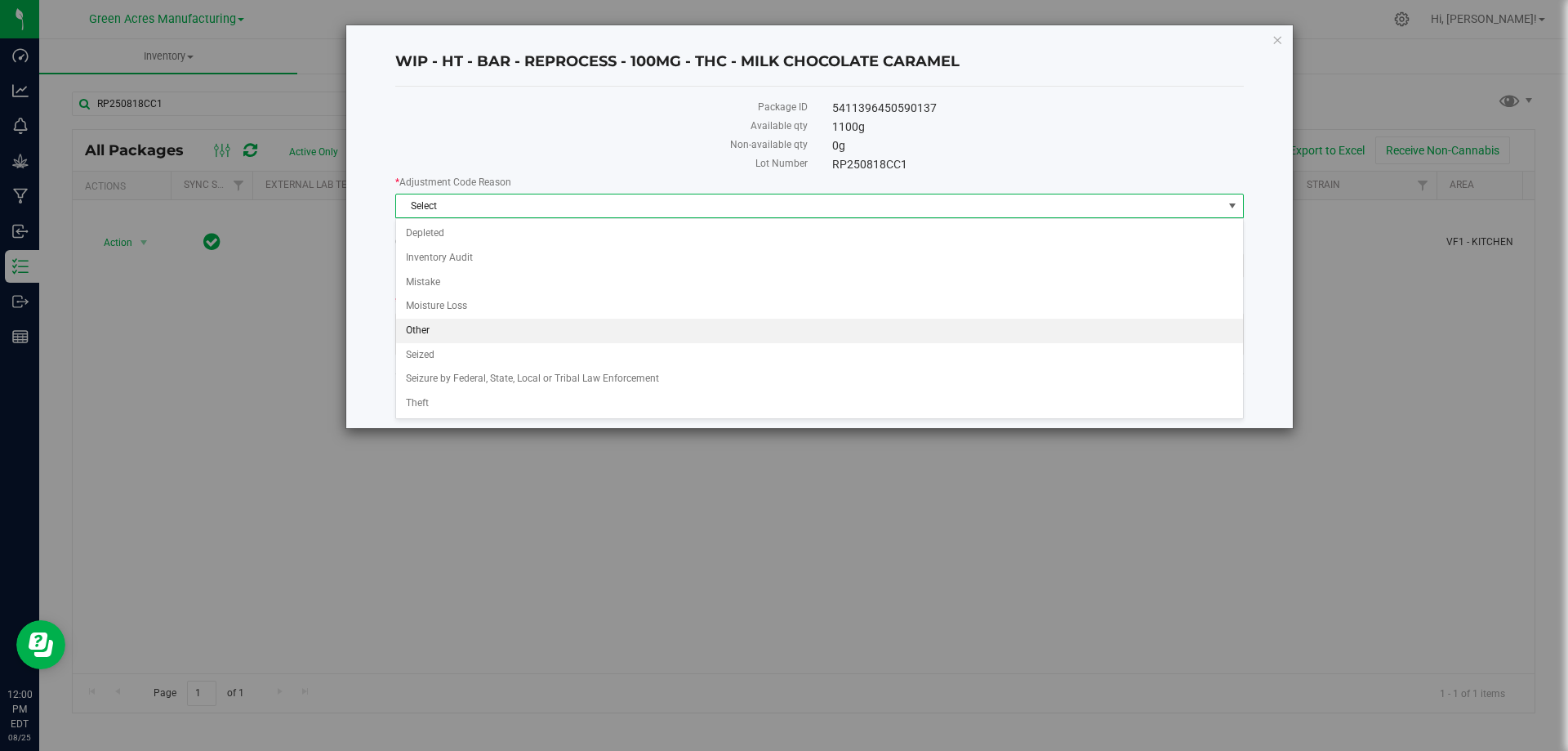
click at [496, 332] on li "Other" at bounding box center [819, 331] width 847 height 25
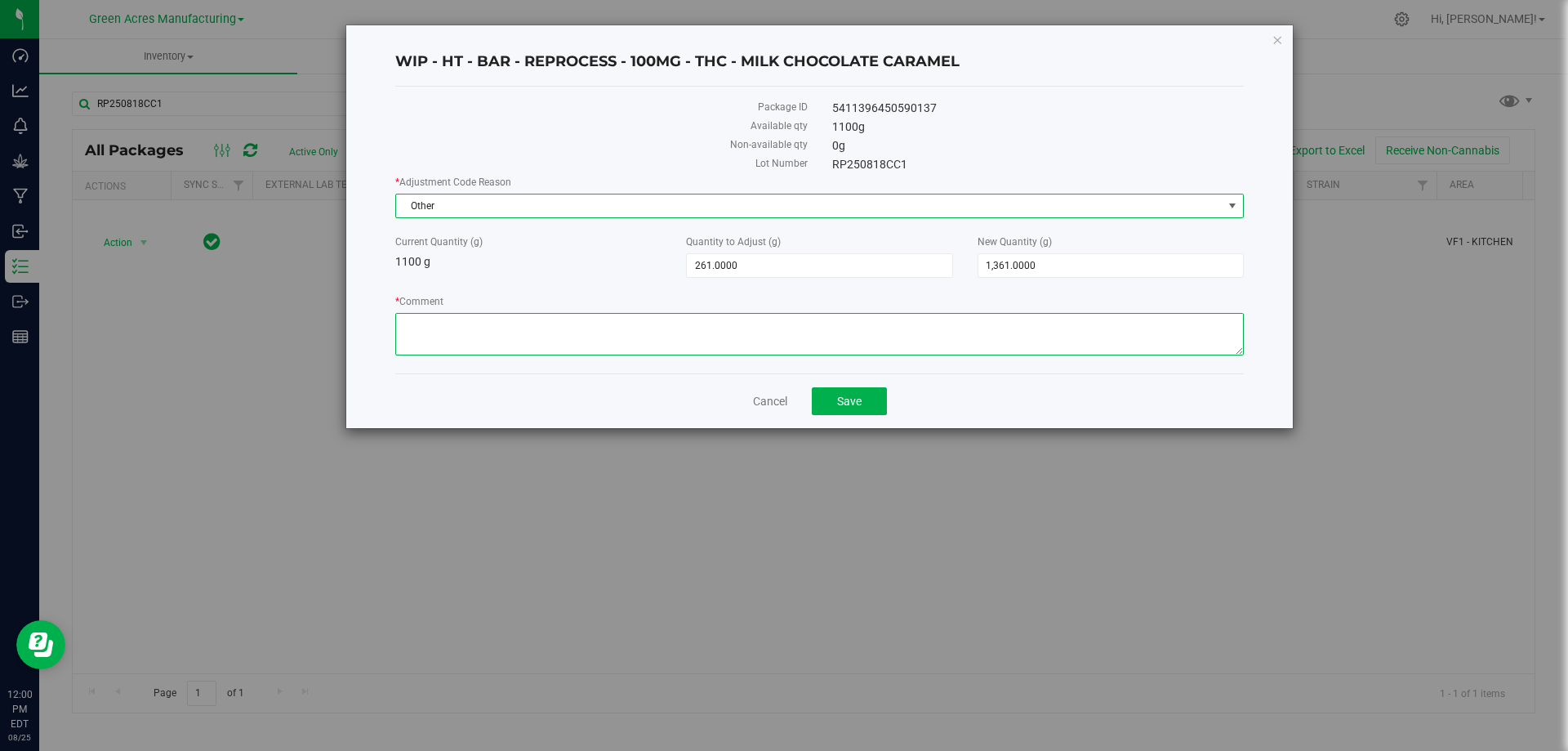
drag, startPoint x: 503, startPoint y: 327, endPoint x: 461, endPoint y: 312, distance: 44.6
click at [503, 327] on textarea "* Comment" at bounding box center [819, 334] width 848 height 43
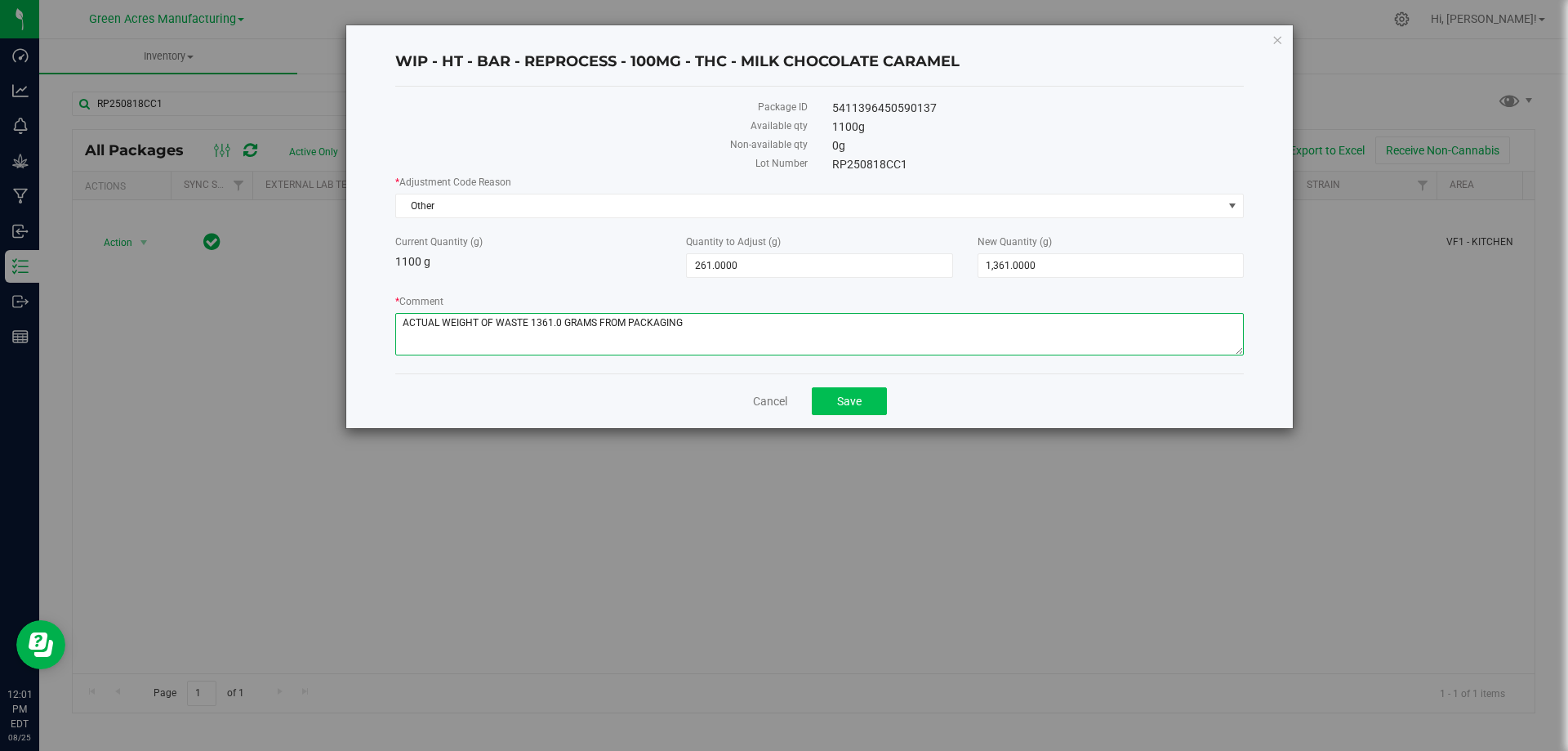
type textarea "ACTUAL WEIGHT OF WASTE 1361.0 GRAMS FROM PACKAGING"
click at [851, 406] on span "Save" at bounding box center [849, 401] width 25 height 13
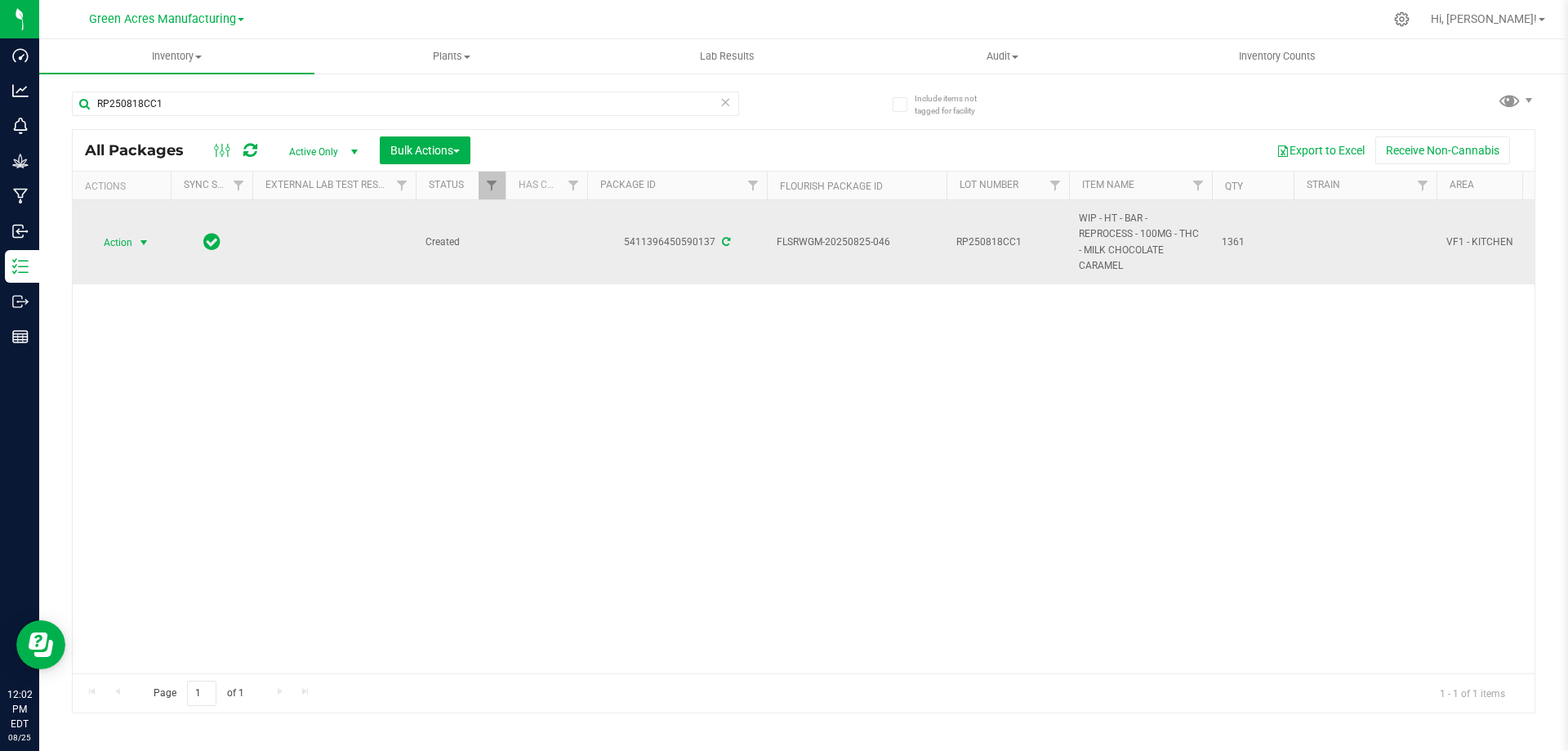
click at [119, 239] on span "Action" at bounding box center [111, 243] width 45 height 23
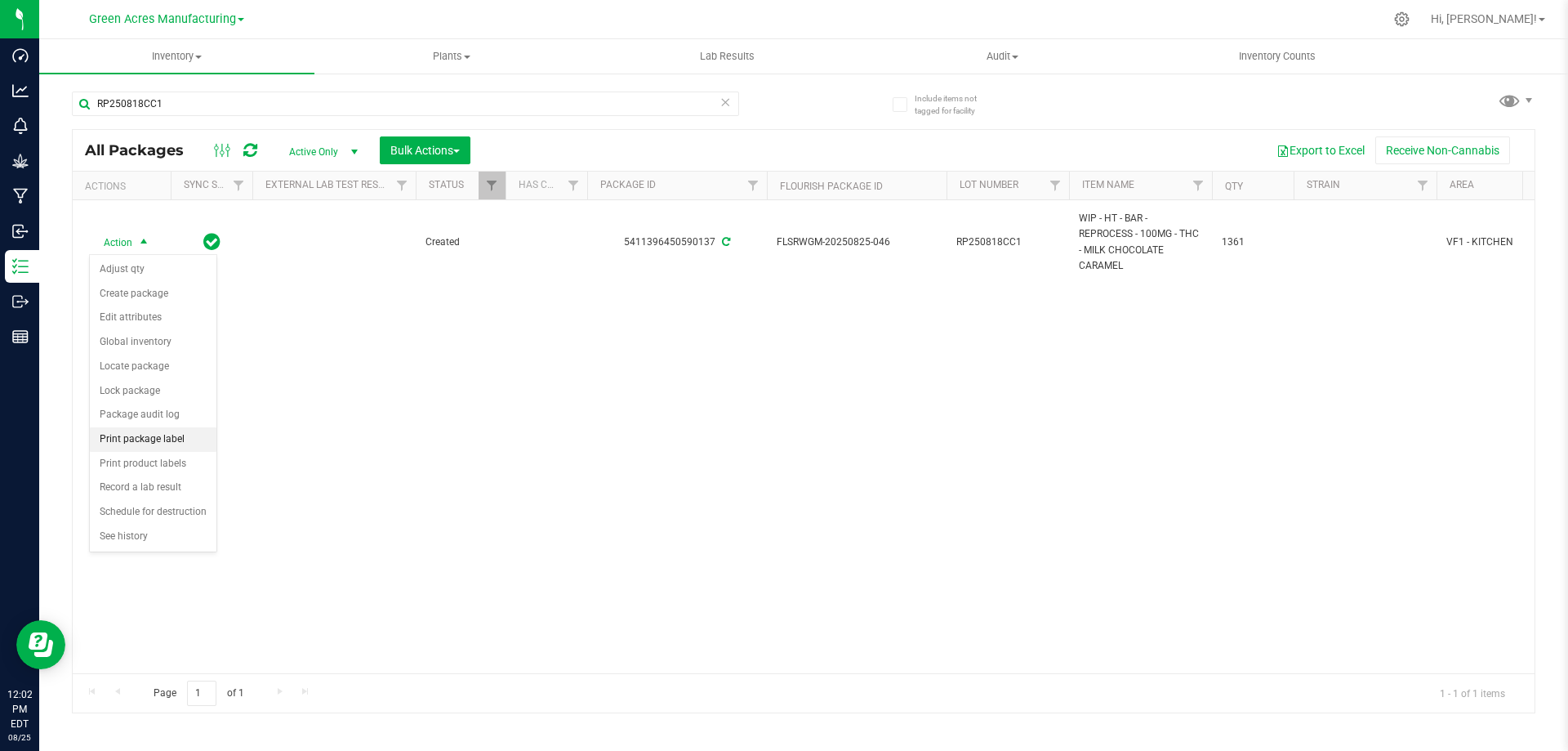
click at [179, 441] on li "Print package label" at bounding box center [154, 439] width 127 height 25
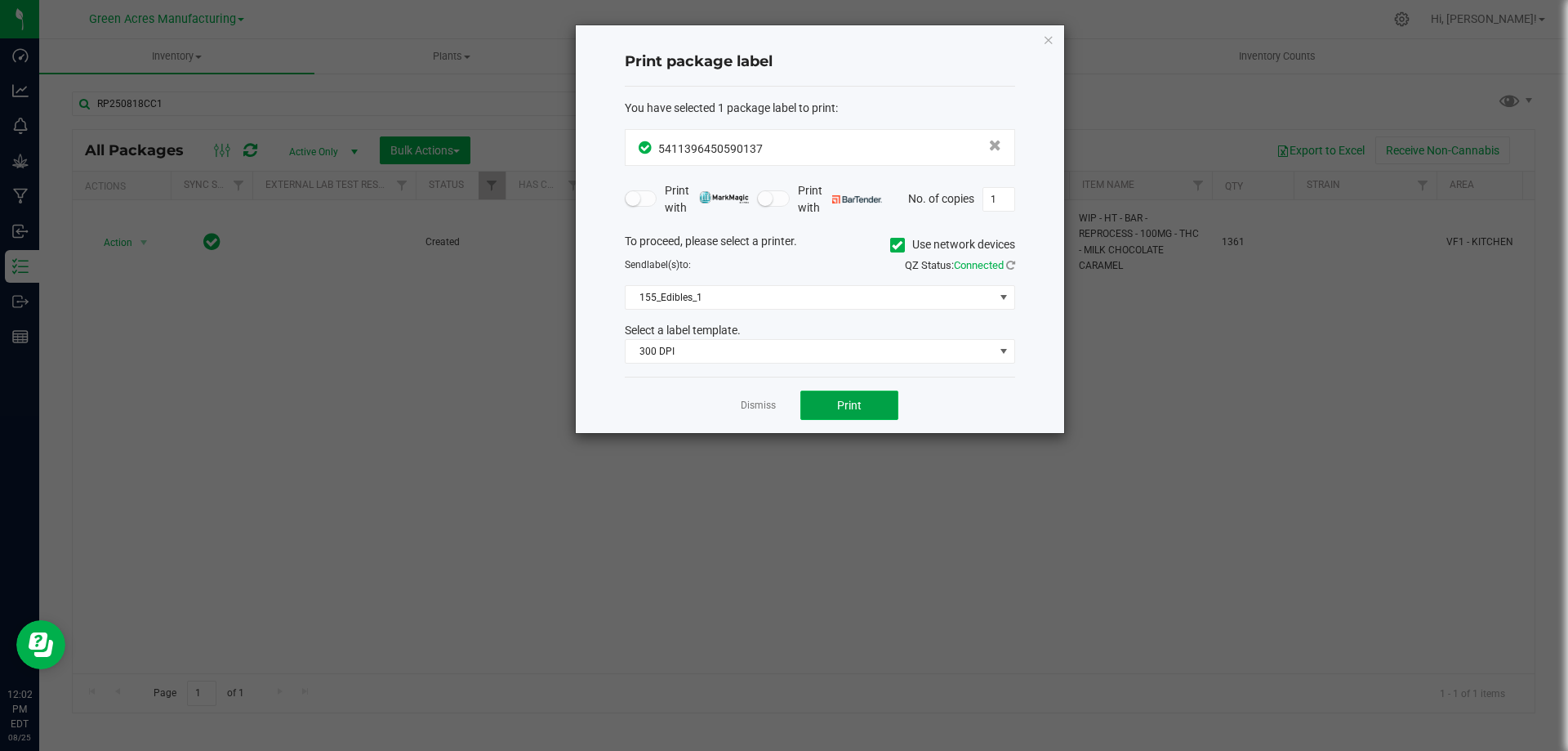
click at [850, 404] on span "Print" at bounding box center [849, 405] width 25 height 13
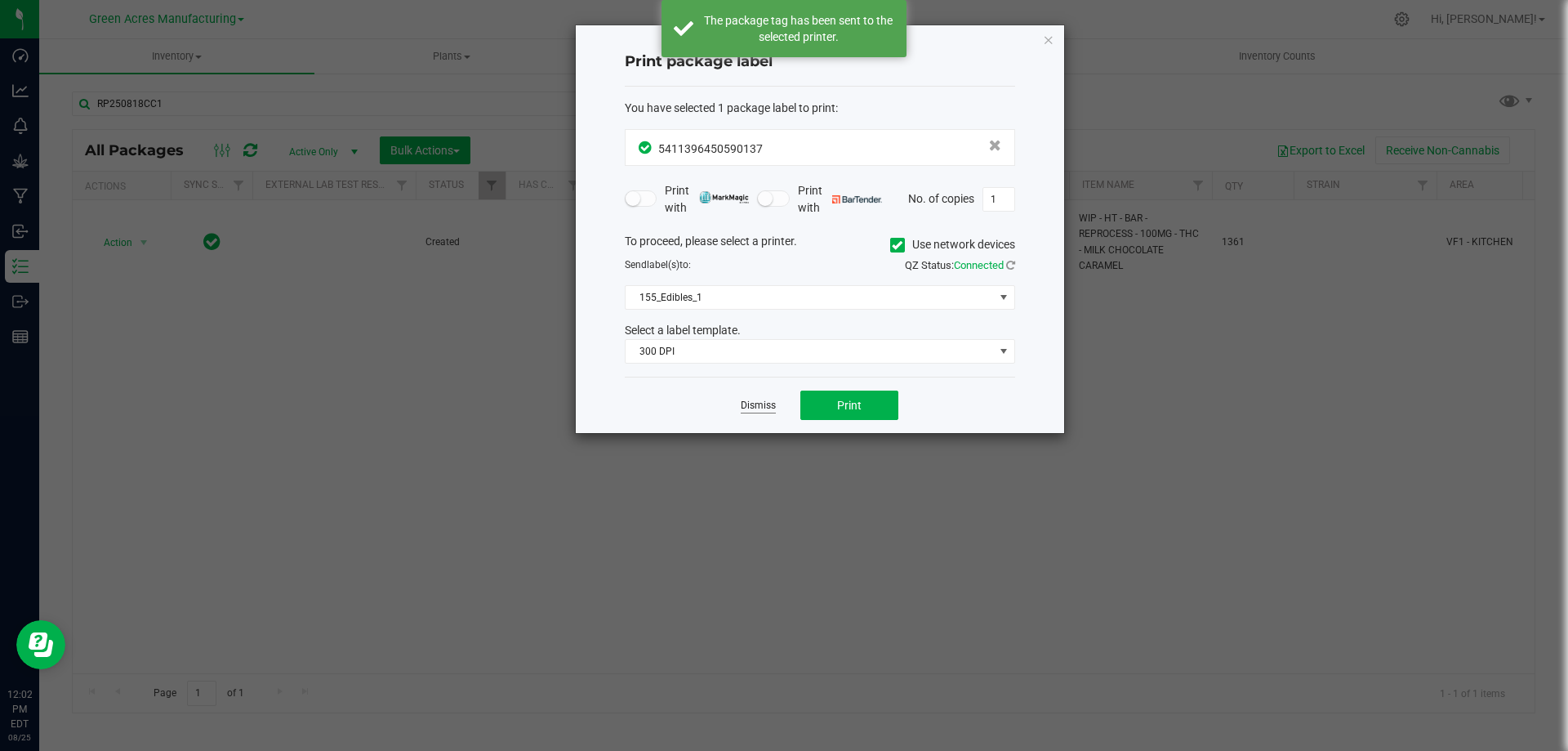
click at [747, 408] on link "Dismiss" at bounding box center [757, 405] width 35 height 14
